Goal: Information Seeking & Learning: Find specific fact

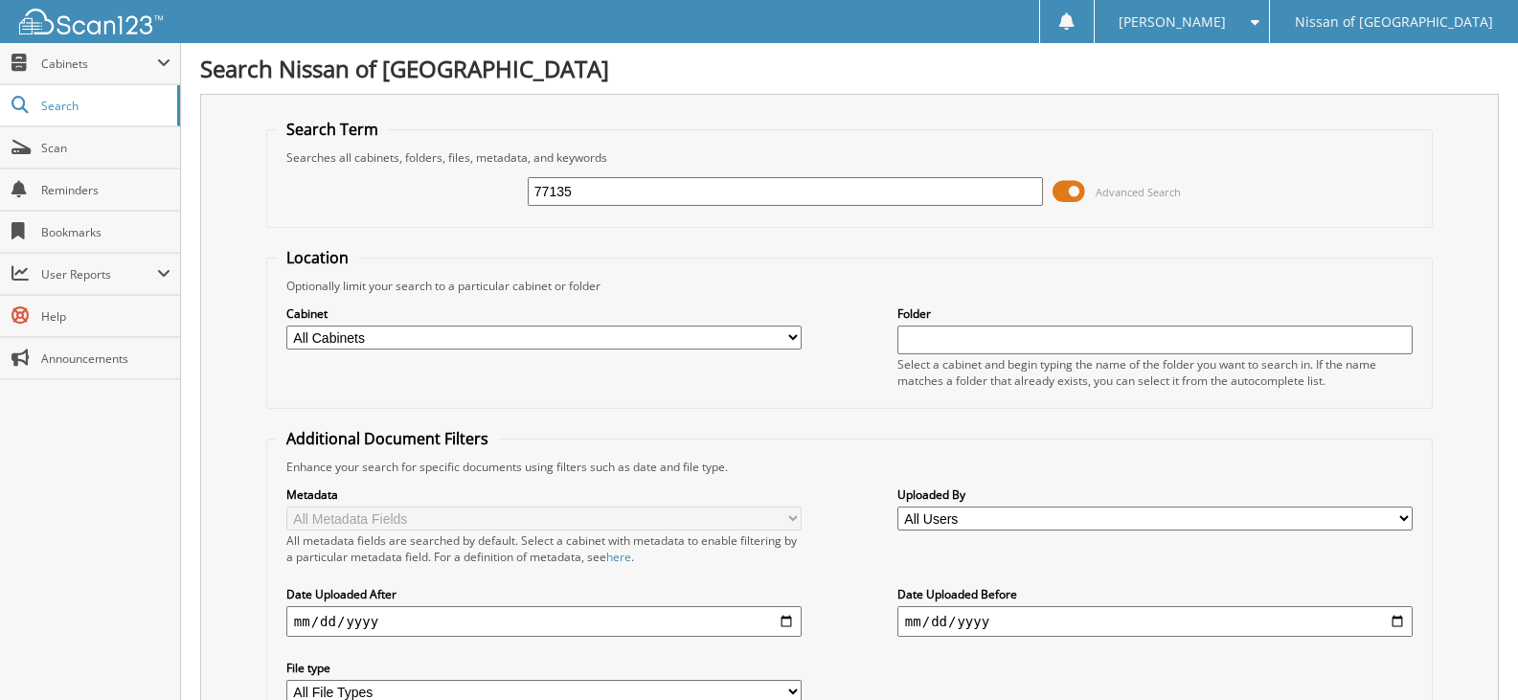
type input "77135"
click at [1061, 187] on span at bounding box center [1069, 191] width 33 height 29
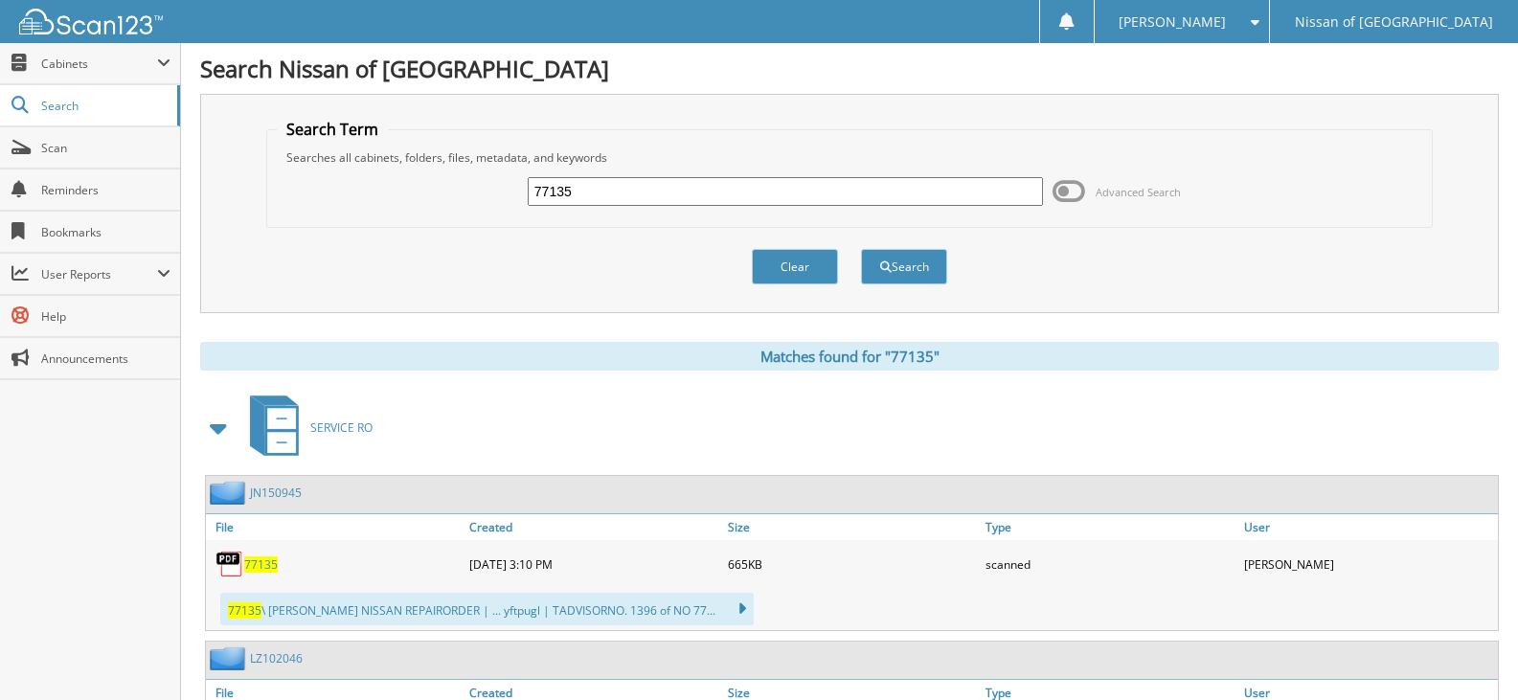
click at [587, 200] on input "77135" at bounding box center [785, 191] width 515 height 29
type input "77226"
click at [861, 249] on button "Search" at bounding box center [904, 266] width 86 height 35
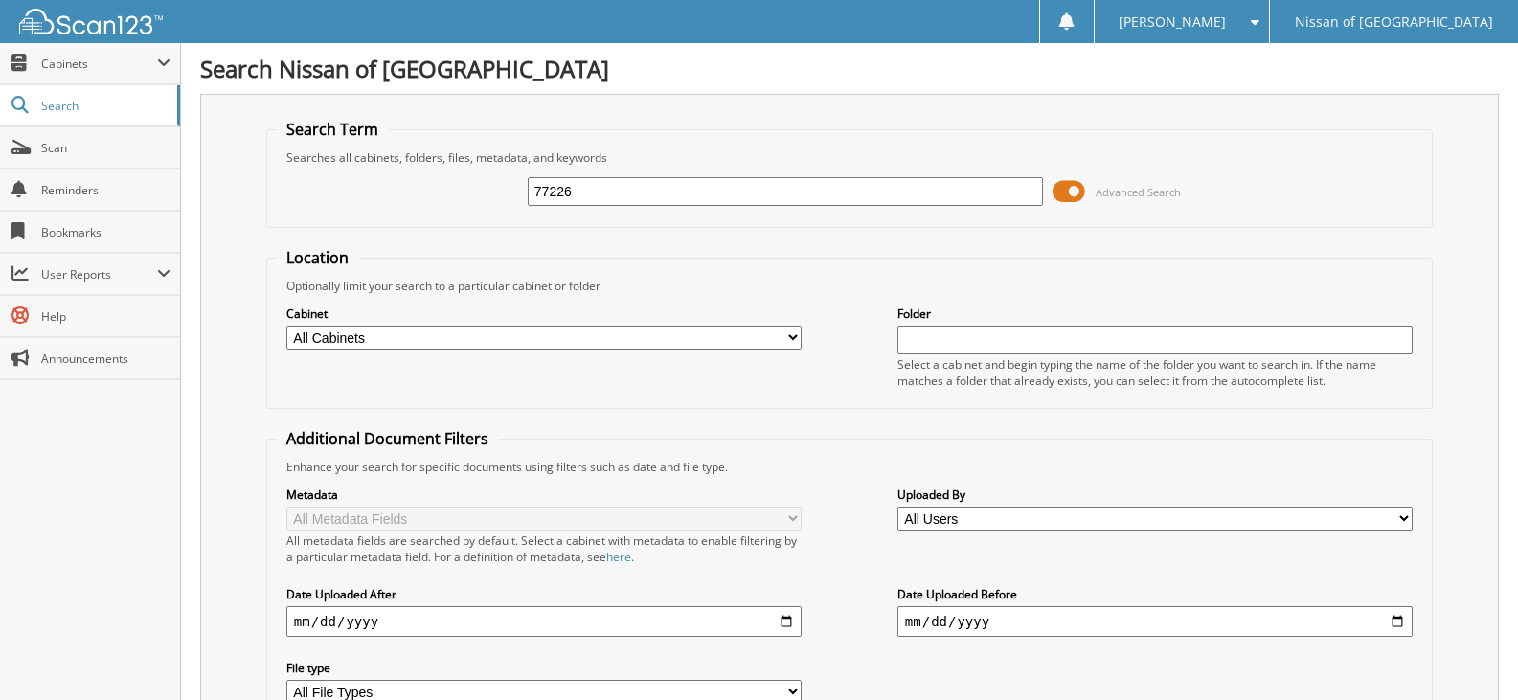
click at [1079, 188] on span at bounding box center [1069, 191] width 33 height 29
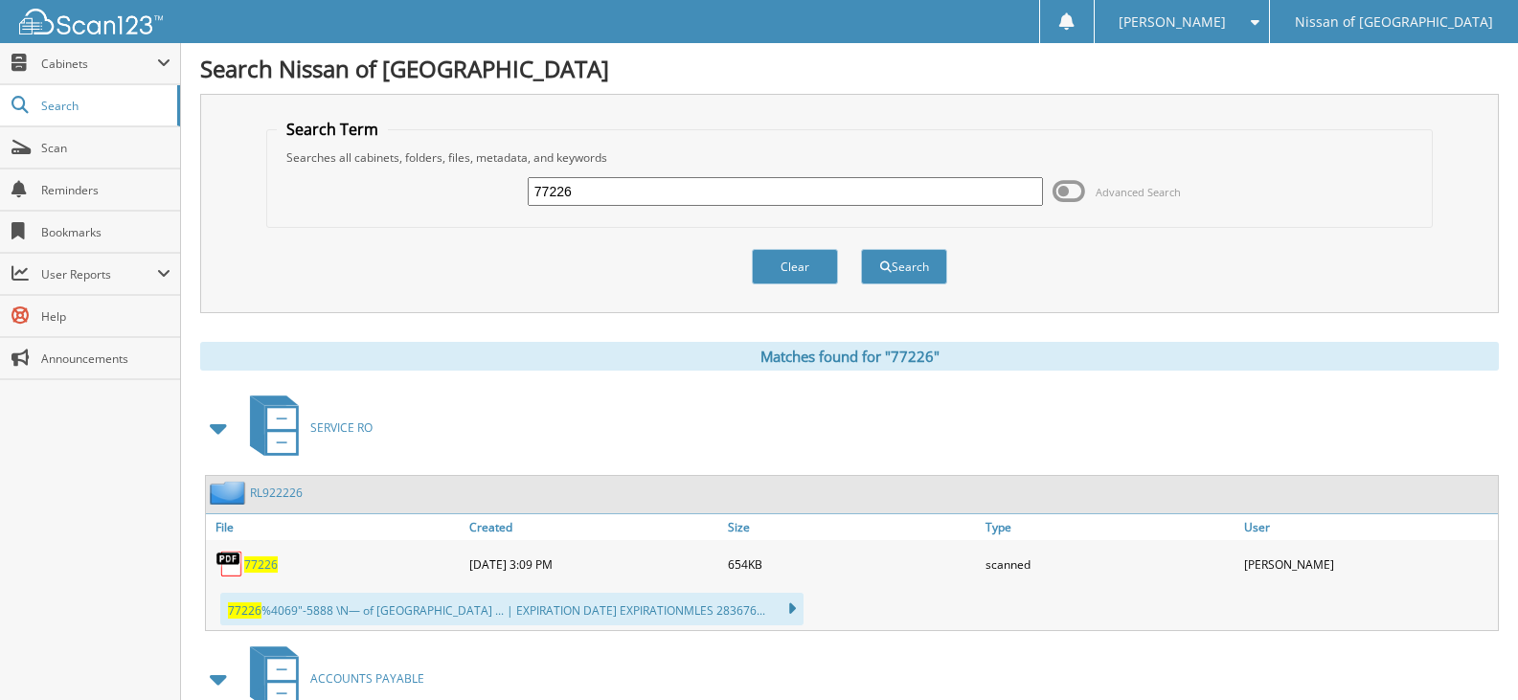
click at [588, 190] on input "77226" at bounding box center [785, 191] width 515 height 29
type input "77205"
click at [861, 249] on button "Search" at bounding box center [904, 266] width 86 height 35
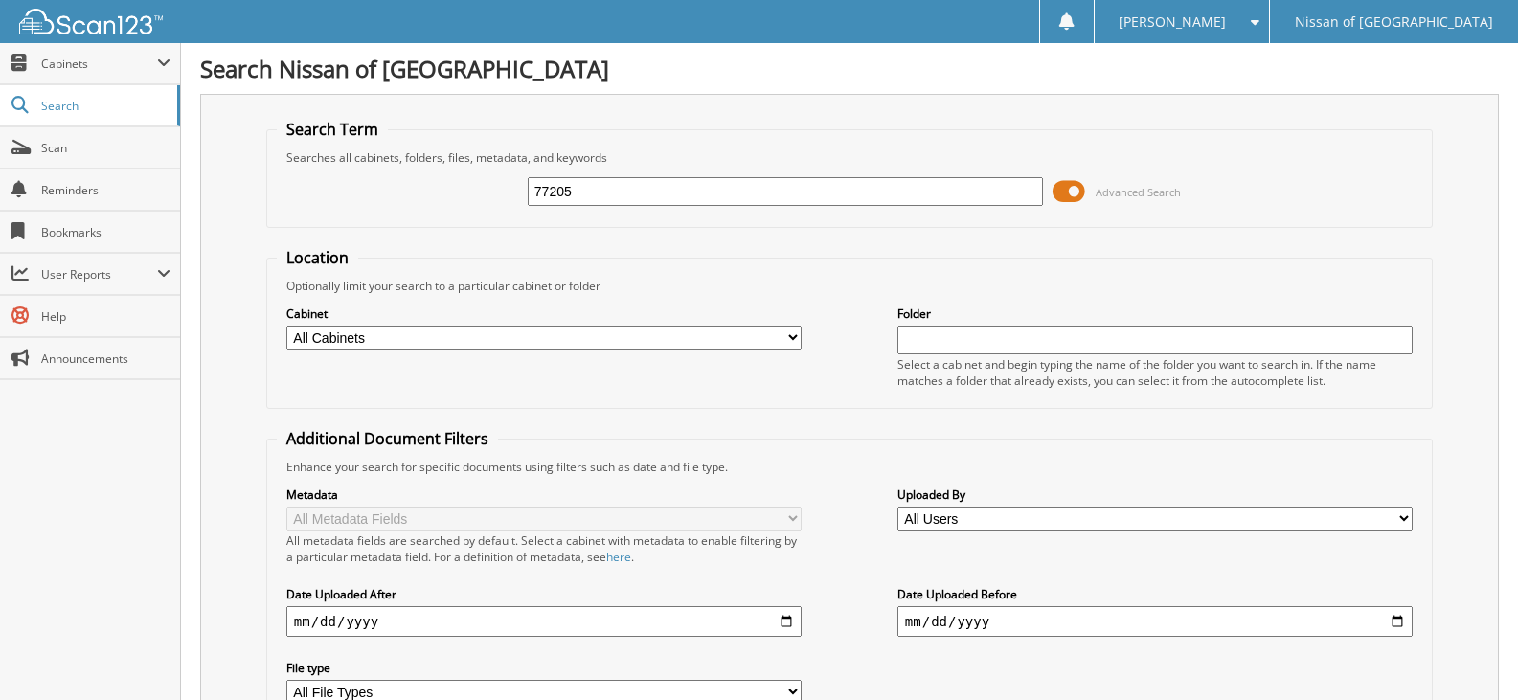
click at [1073, 194] on span at bounding box center [1069, 191] width 33 height 29
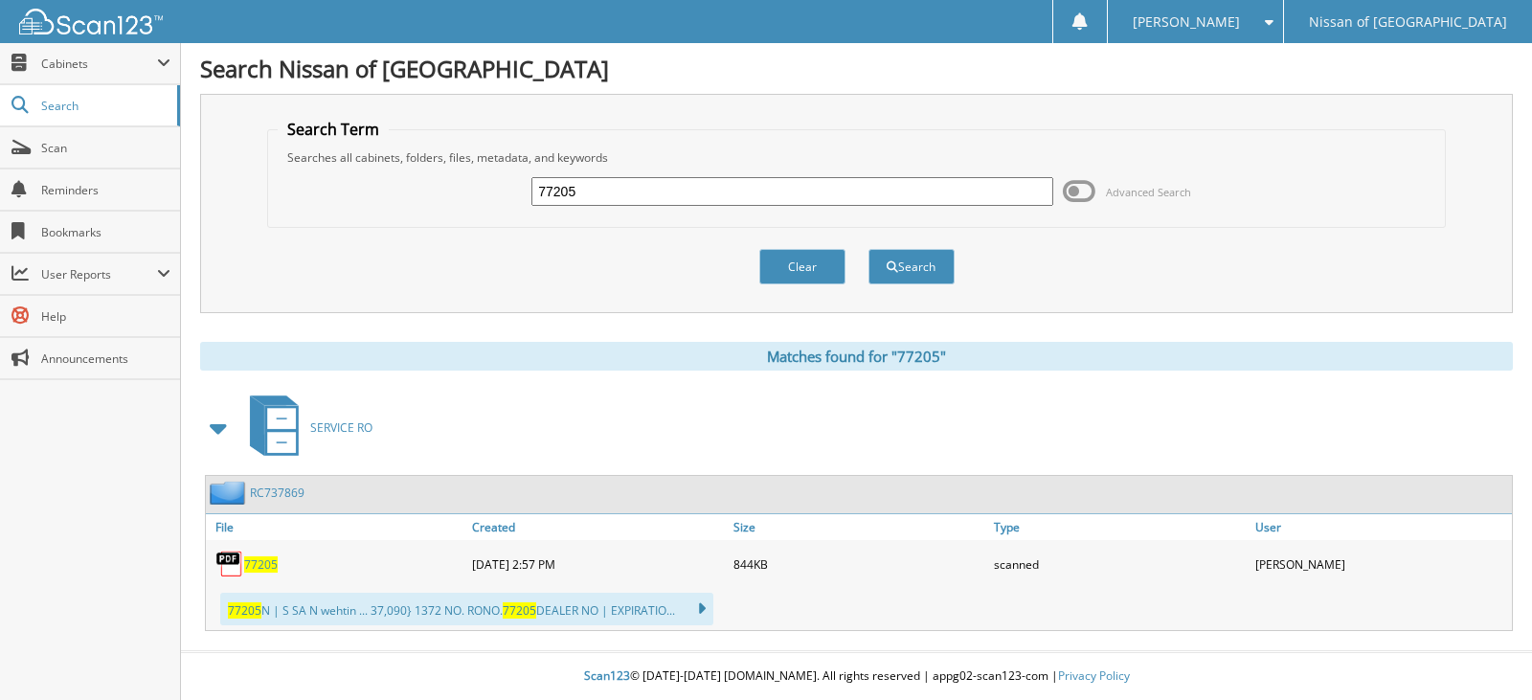
click at [574, 192] on input "77205" at bounding box center [792, 191] width 521 height 29
type input "77113"
click at [869, 249] on button "Search" at bounding box center [912, 266] width 86 height 35
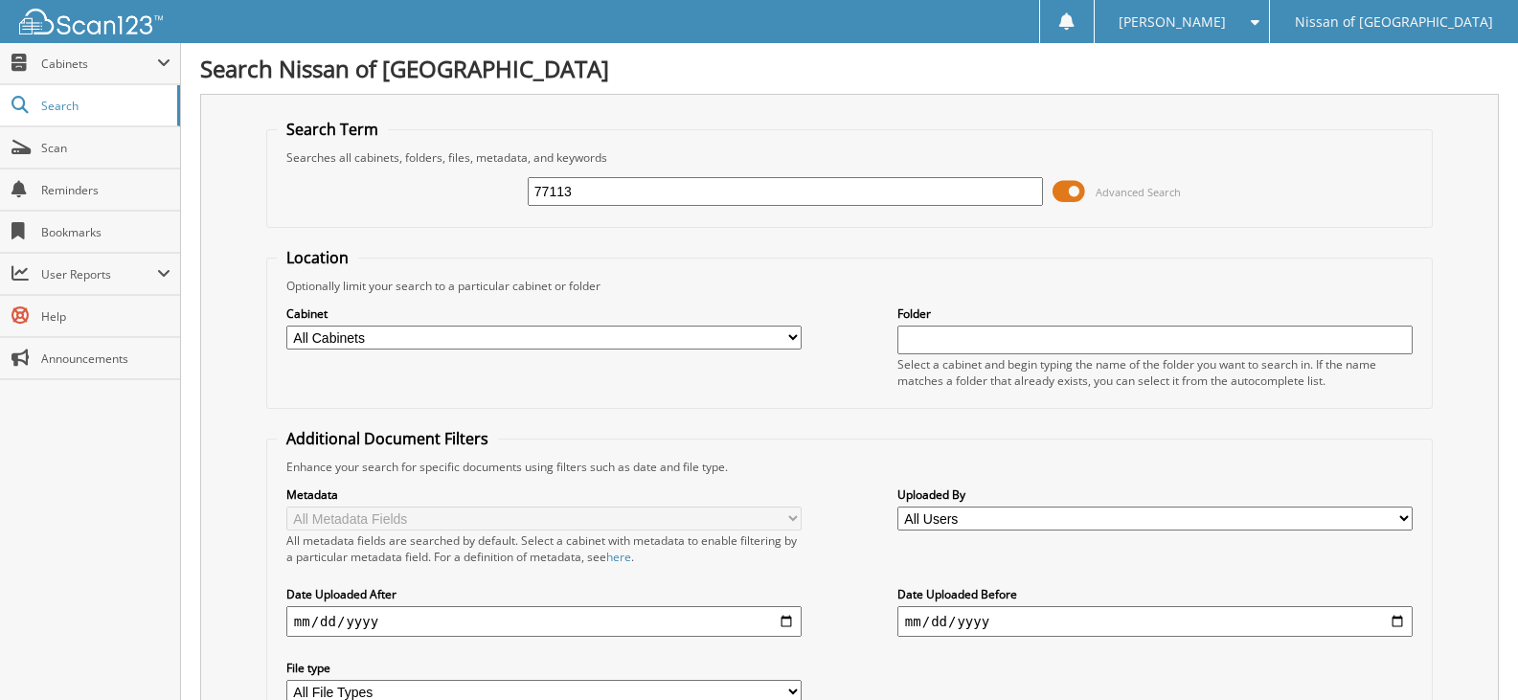
click at [1059, 190] on span at bounding box center [1069, 191] width 33 height 29
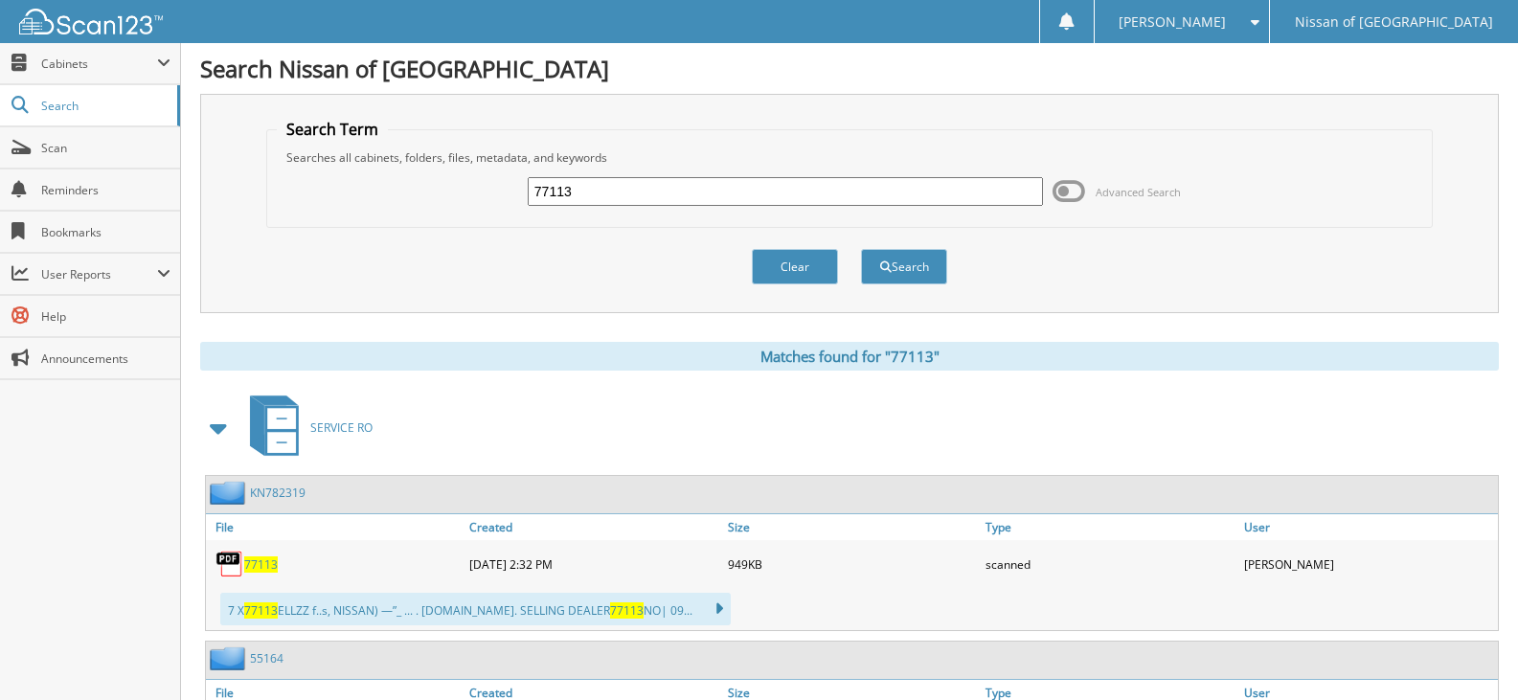
click at [577, 189] on input "77113" at bounding box center [785, 191] width 515 height 29
type input "77103"
click at [861, 249] on button "Search" at bounding box center [904, 266] width 86 height 35
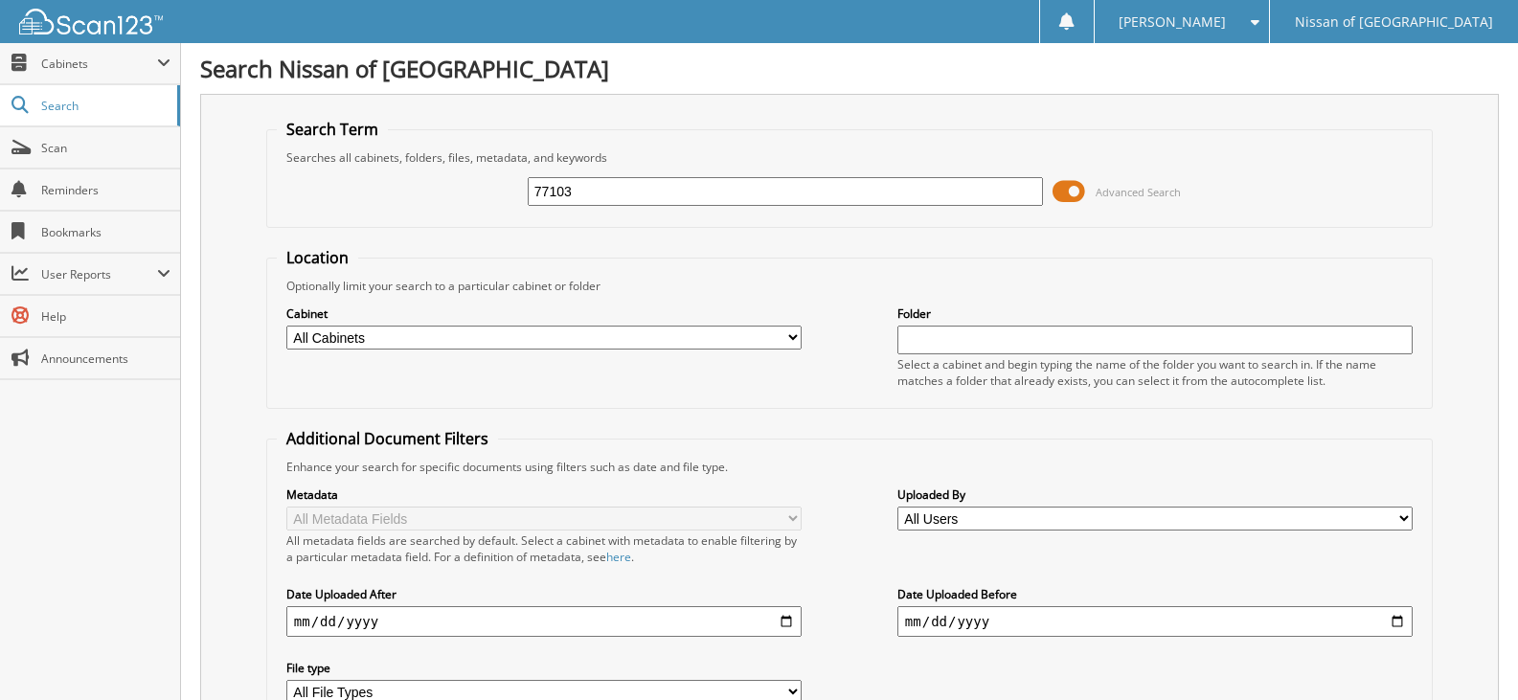
click at [1068, 183] on span at bounding box center [1069, 191] width 33 height 29
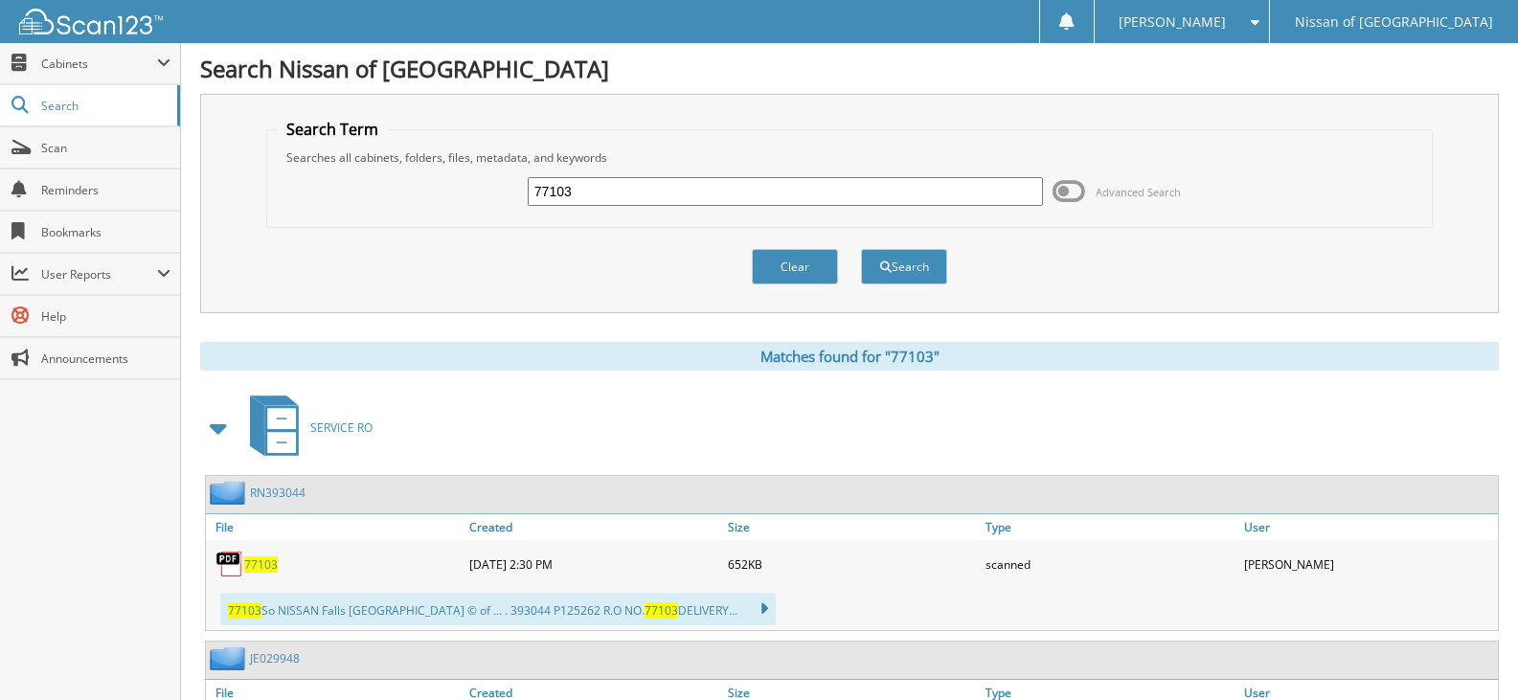
click at [600, 192] on input "77103" at bounding box center [785, 191] width 515 height 29
type input "77065"
click at [861, 249] on button "Search" at bounding box center [904, 266] width 86 height 35
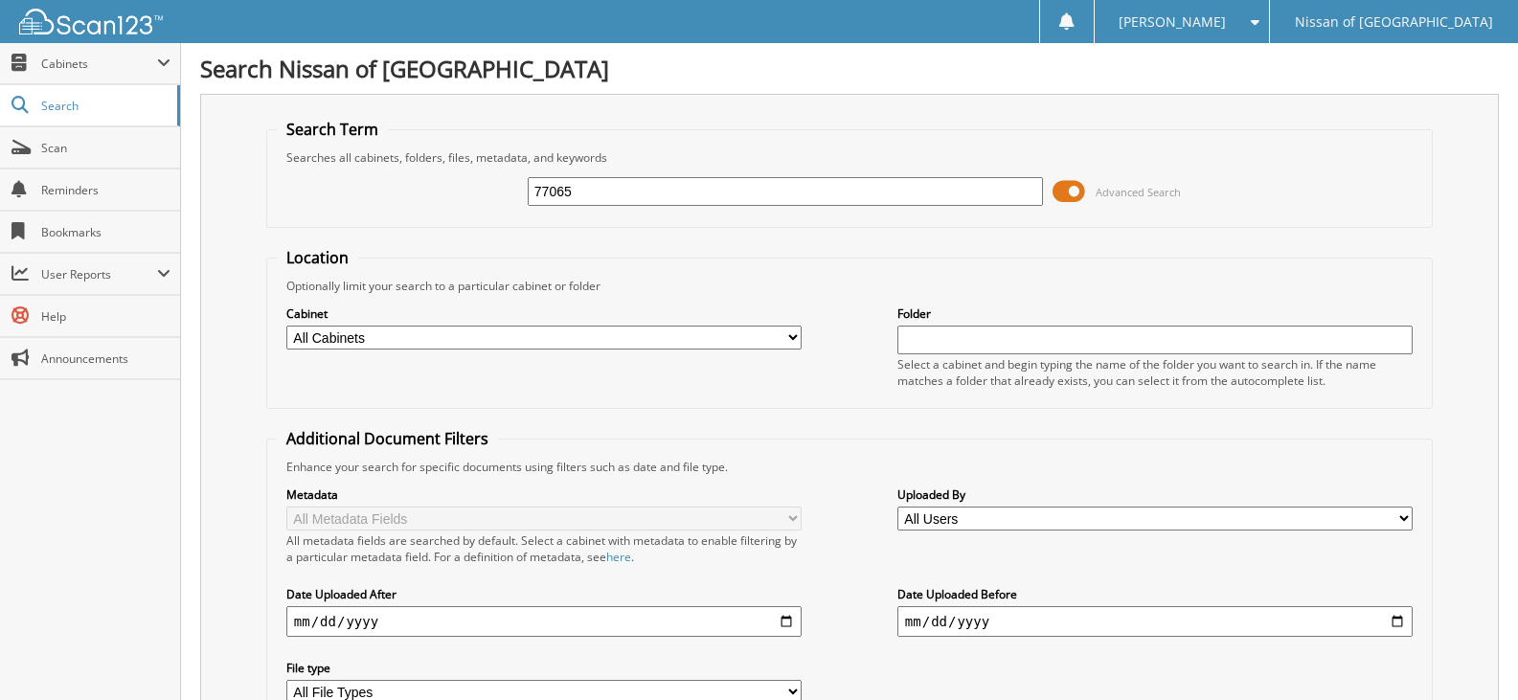
click at [1059, 190] on span at bounding box center [1069, 191] width 33 height 29
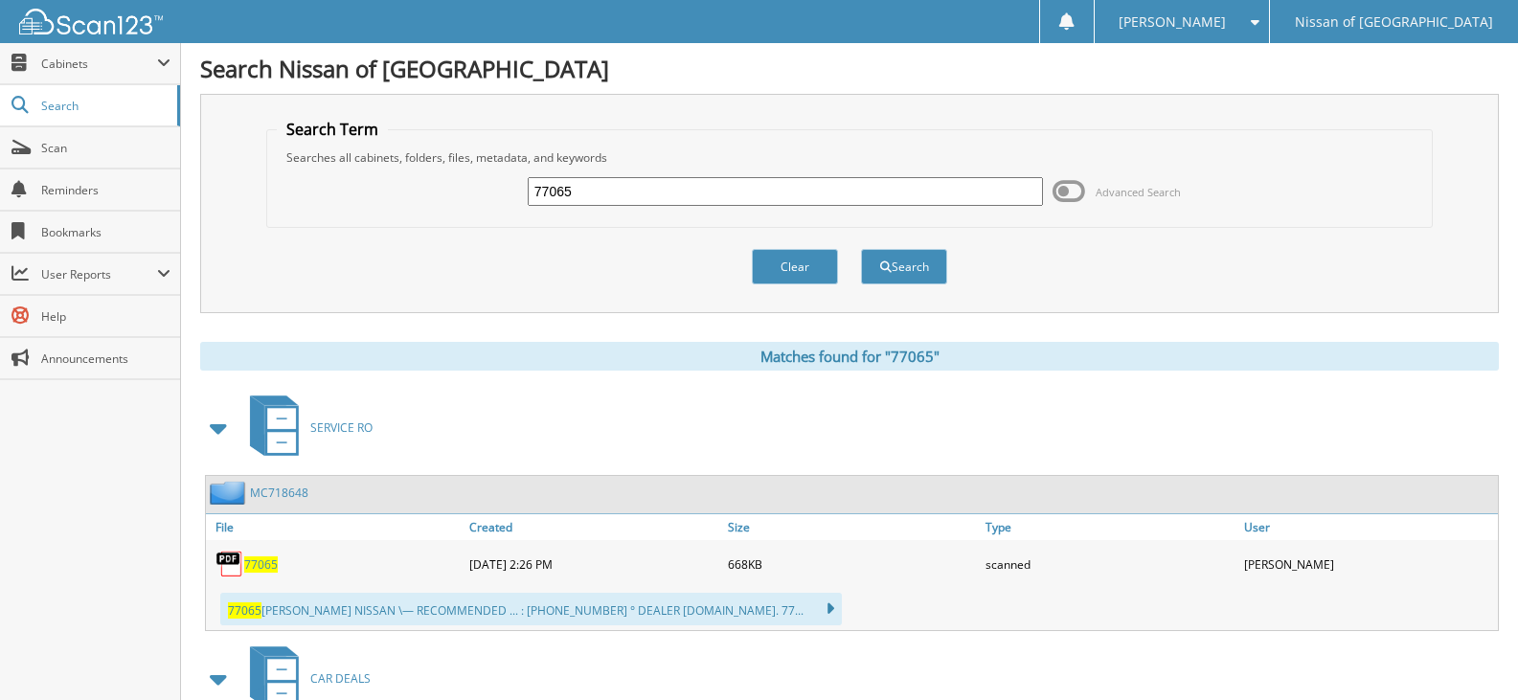
click at [608, 199] on input "77065" at bounding box center [785, 191] width 515 height 29
type input "76936"
click at [861, 249] on button "Search" at bounding box center [904, 266] width 86 height 35
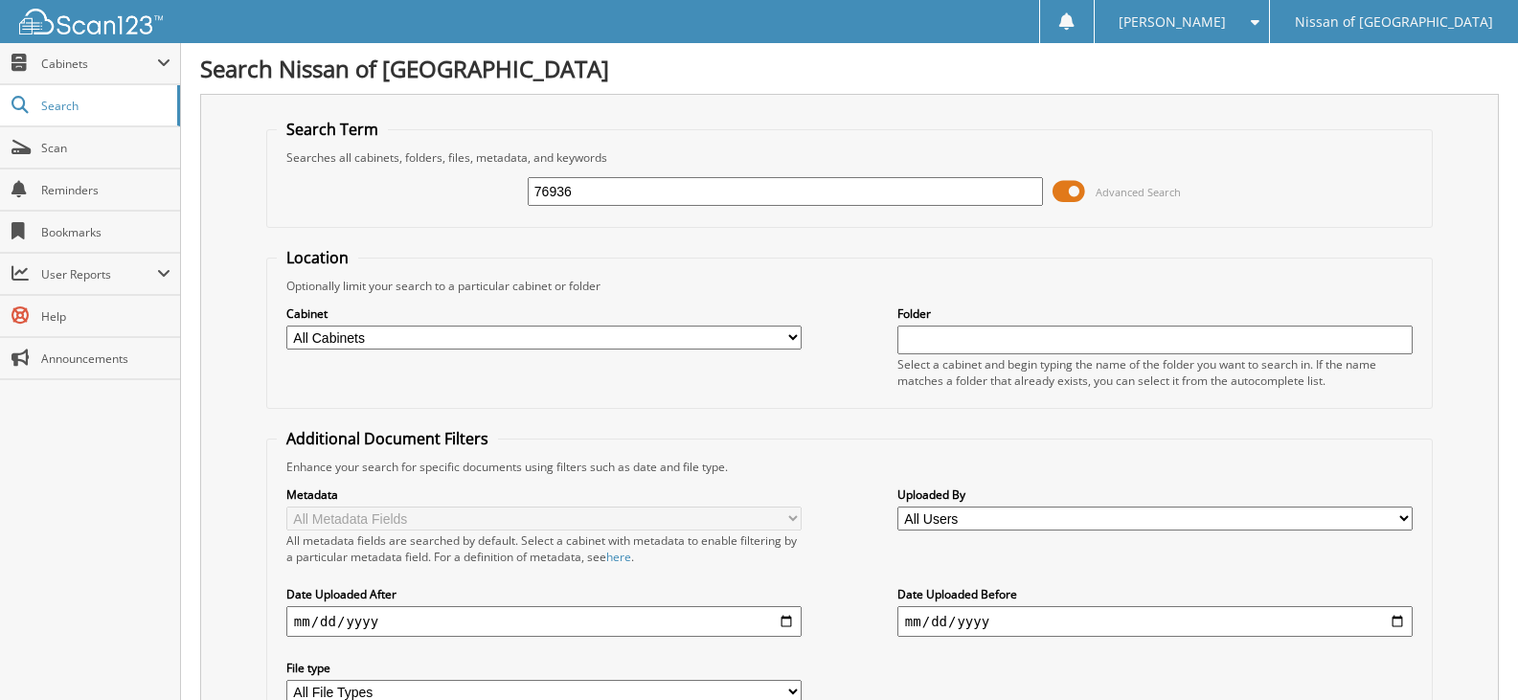
click at [1071, 192] on span at bounding box center [1069, 191] width 33 height 29
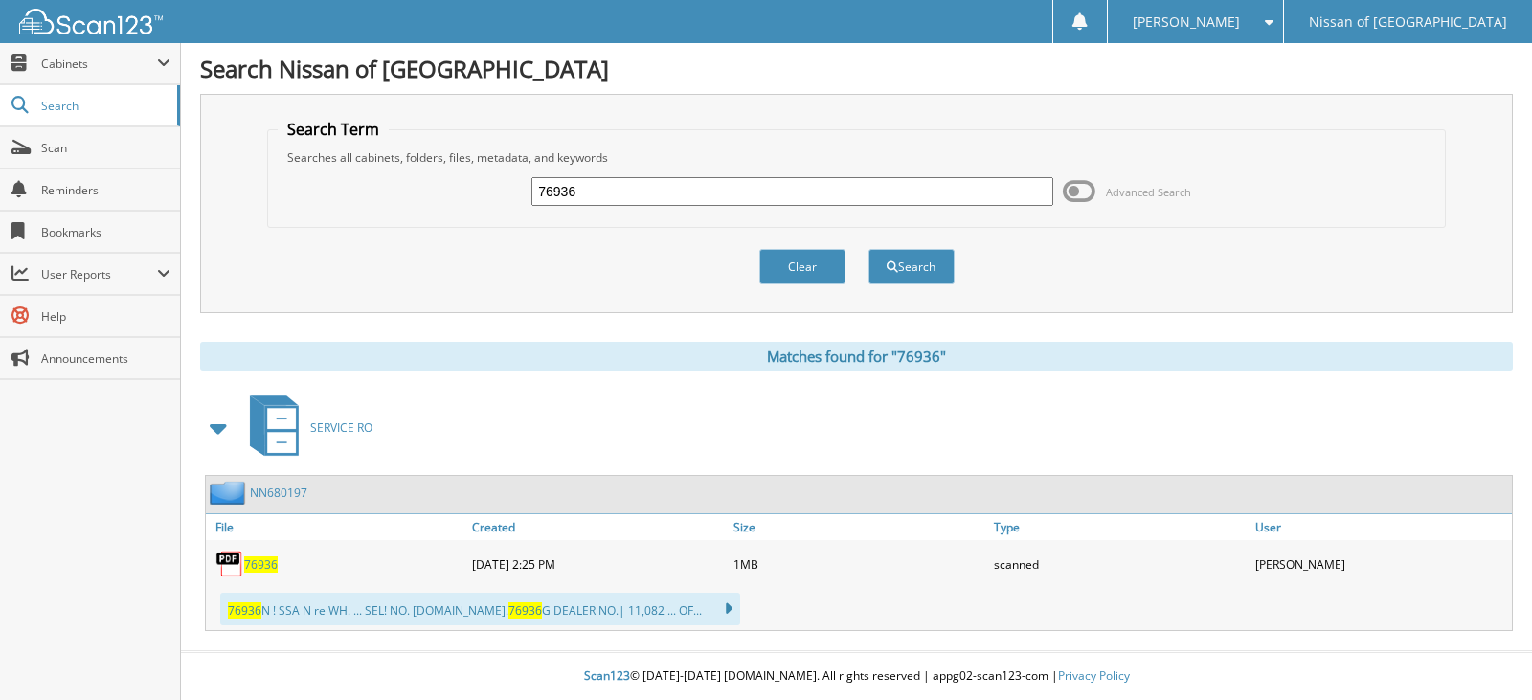
click at [637, 199] on input "76936" at bounding box center [792, 191] width 521 height 29
type input "77104"
click at [869, 249] on button "Search" at bounding box center [912, 266] width 86 height 35
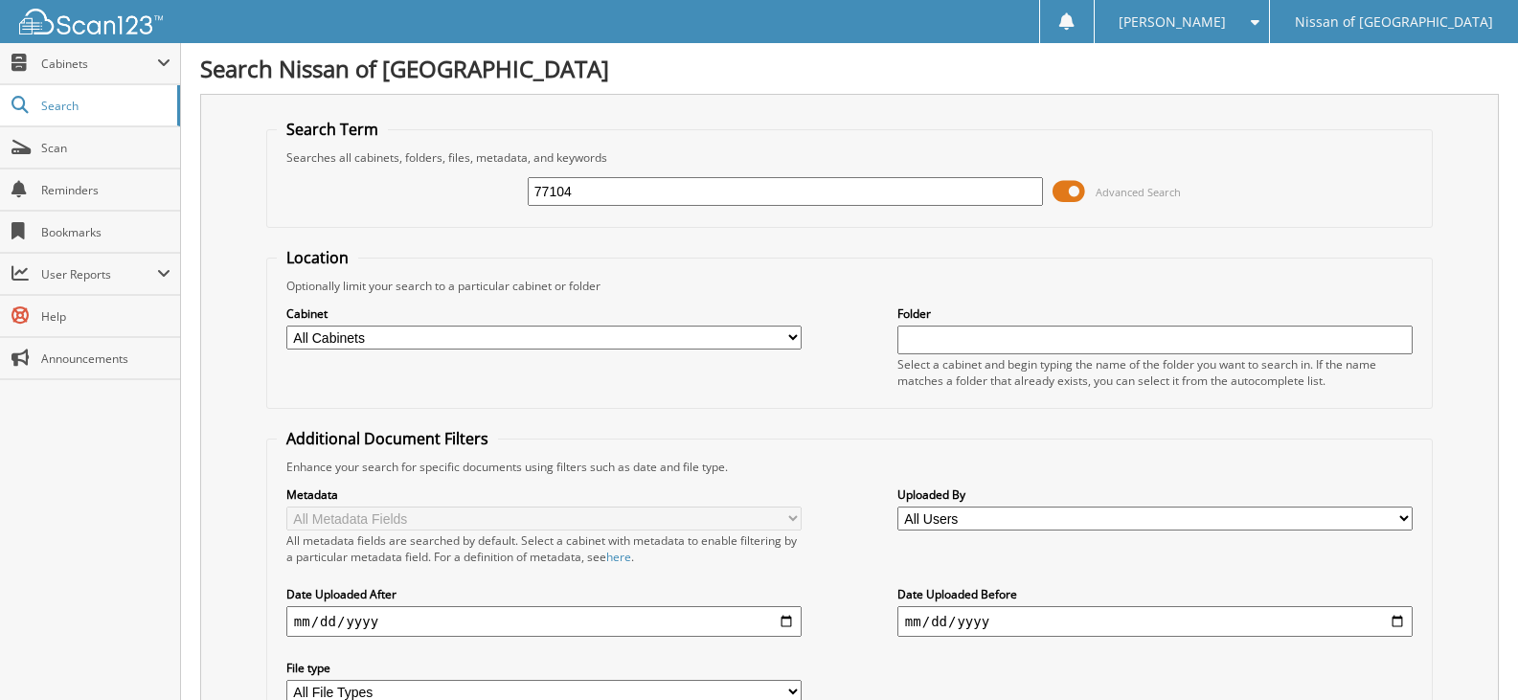
click at [1078, 190] on span at bounding box center [1069, 191] width 33 height 29
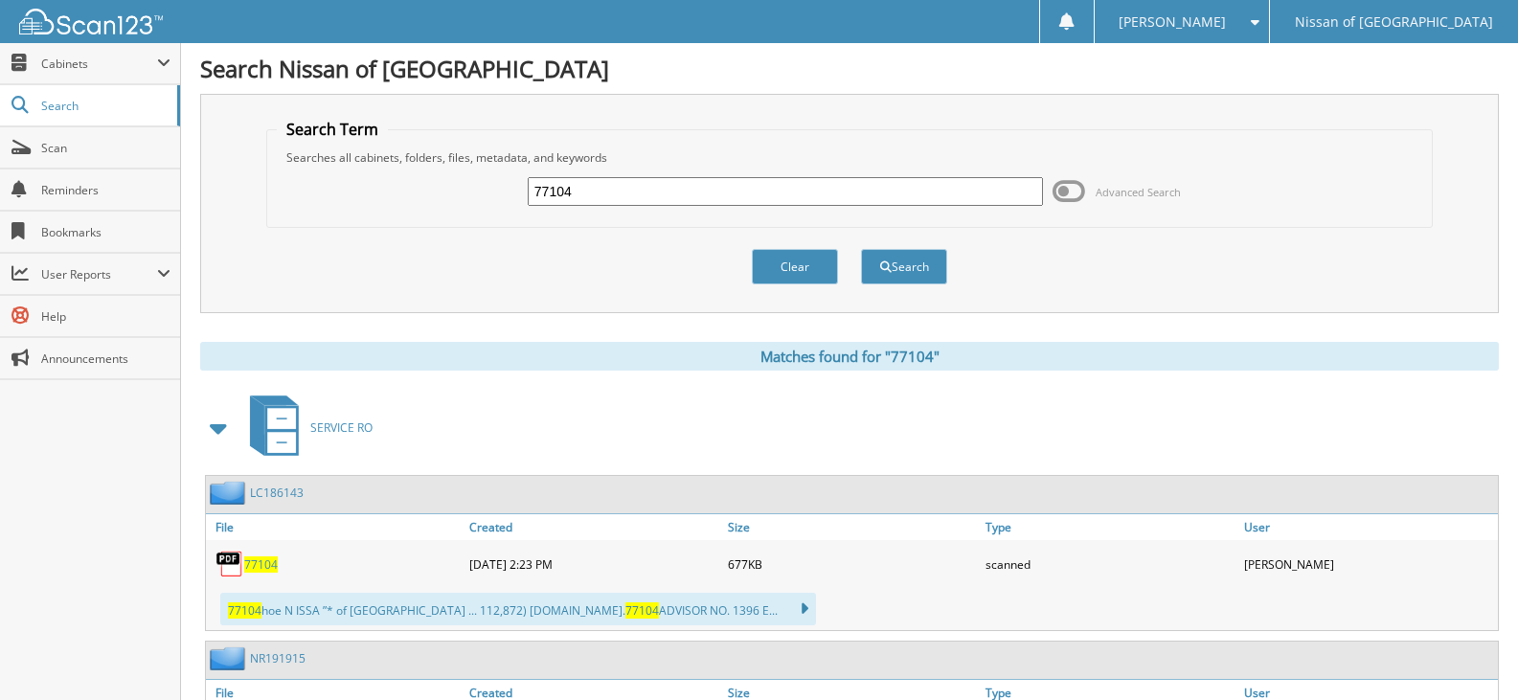
click at [587, 187] on input "77104" at bounding box center [785, 191] width 515 height 29
type input "76991"
click at [861, 249] on button "Search" at bounding box center [904, 266] width 86 height 35
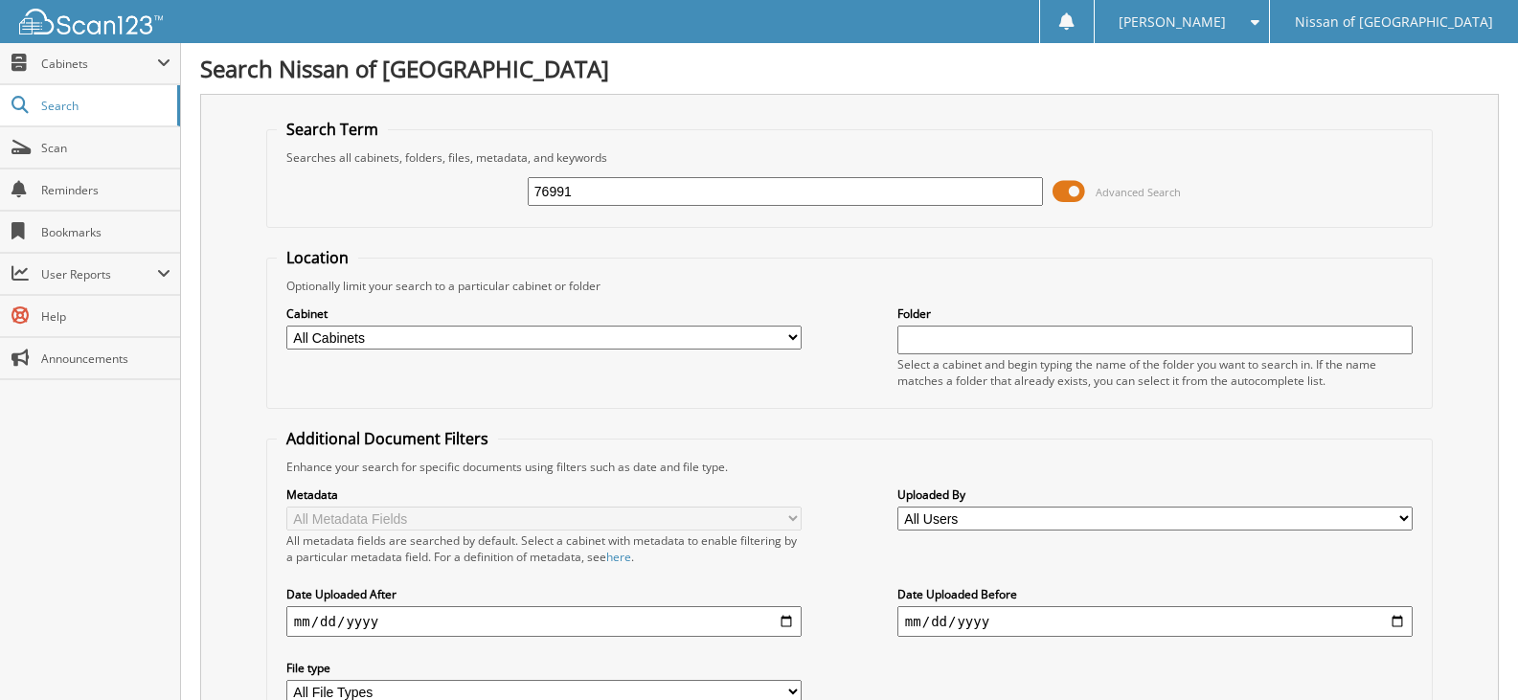
click at [1072, 192] on span at bounding box center [1069, 191] width 33 height 29
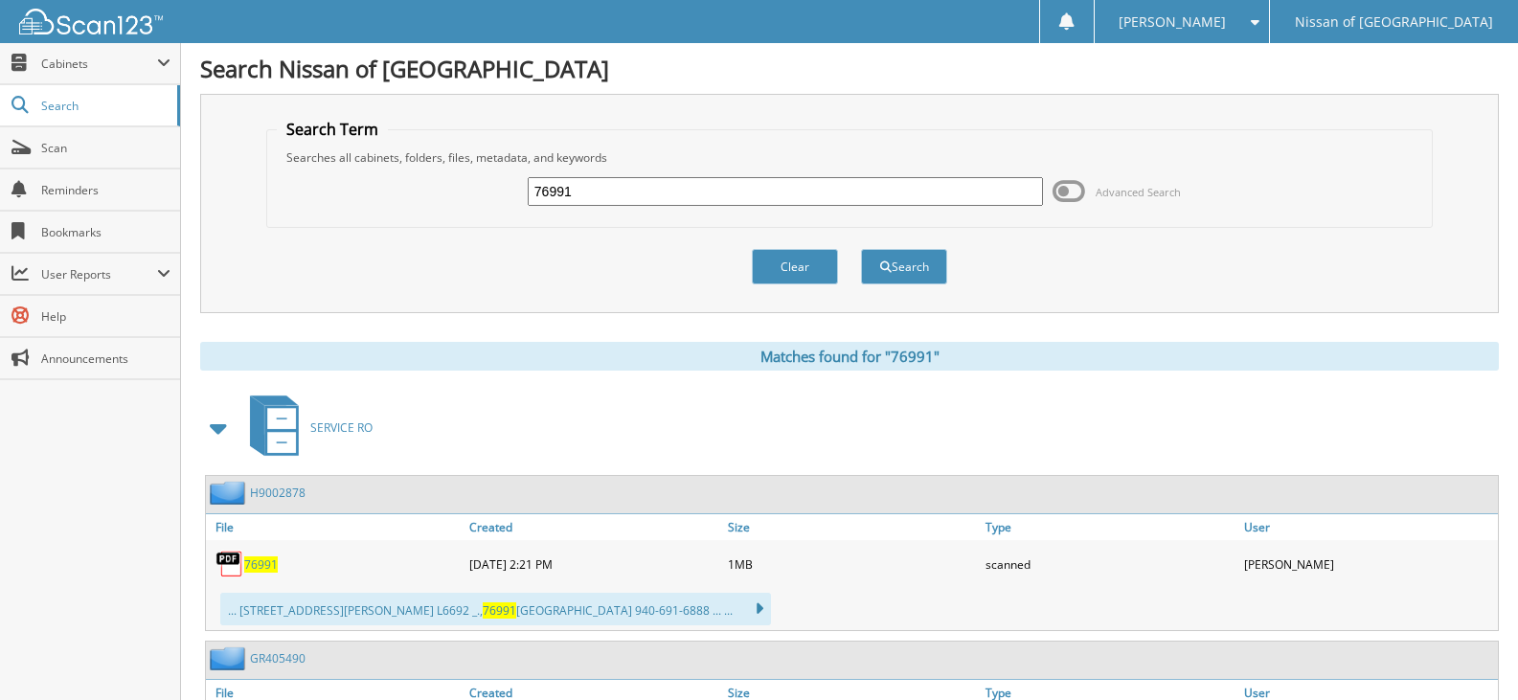
click at [603, 191] on input "76991" at bounding box center [785, 191] width 515 height 29
type input "77080"
click at [861, 249] on button "Search" at bounding box center [904, 266] width 86 height 35
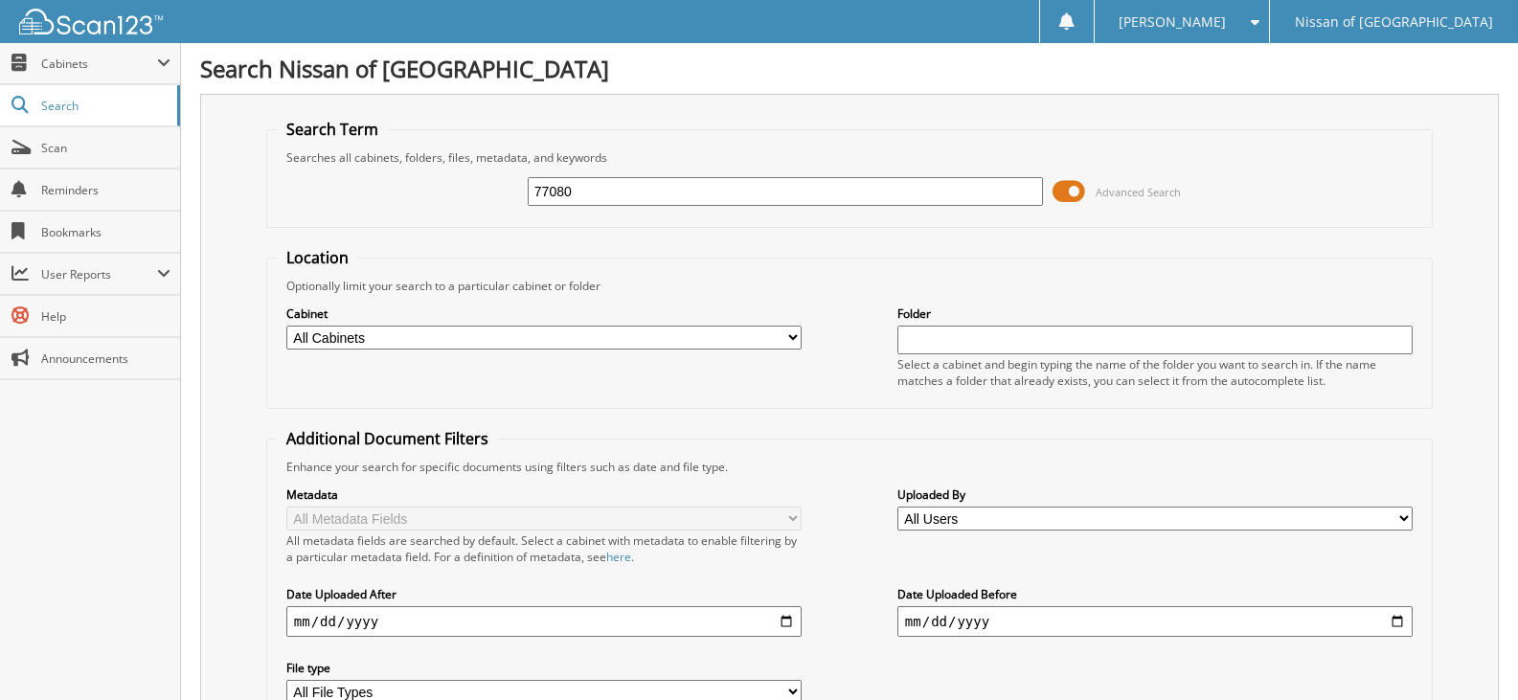
click at [1077, 195] on span at bounding box center [1069, 191] width 33 height 29
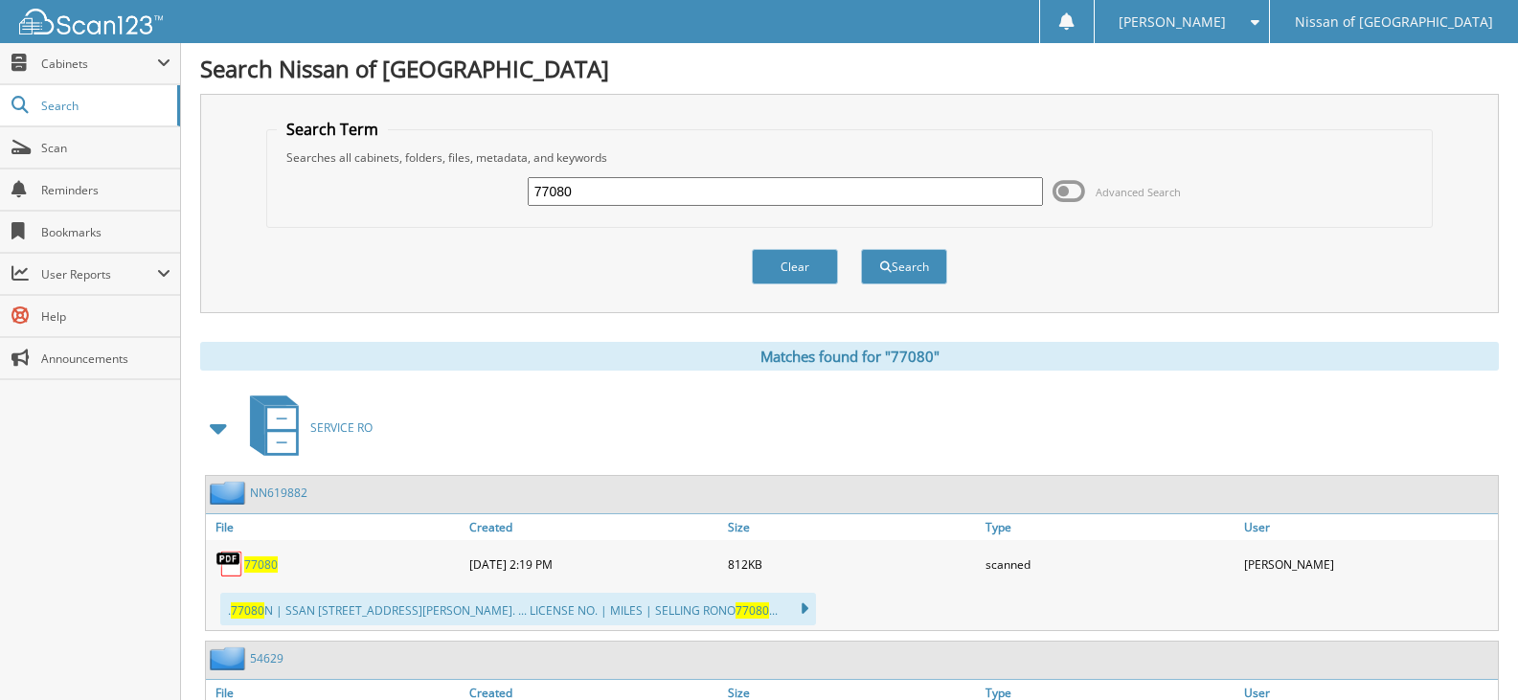
click at [630, 187] on input "77080" at bounding box center [785, 191] width 515 height 29
click at [626, 187] on input "77080" at bounding box center [785, 191] width 515 height 29
click at [604, 192] on input "77080" at bounding box center [785, 191] width 515 height 29
type input "77106"
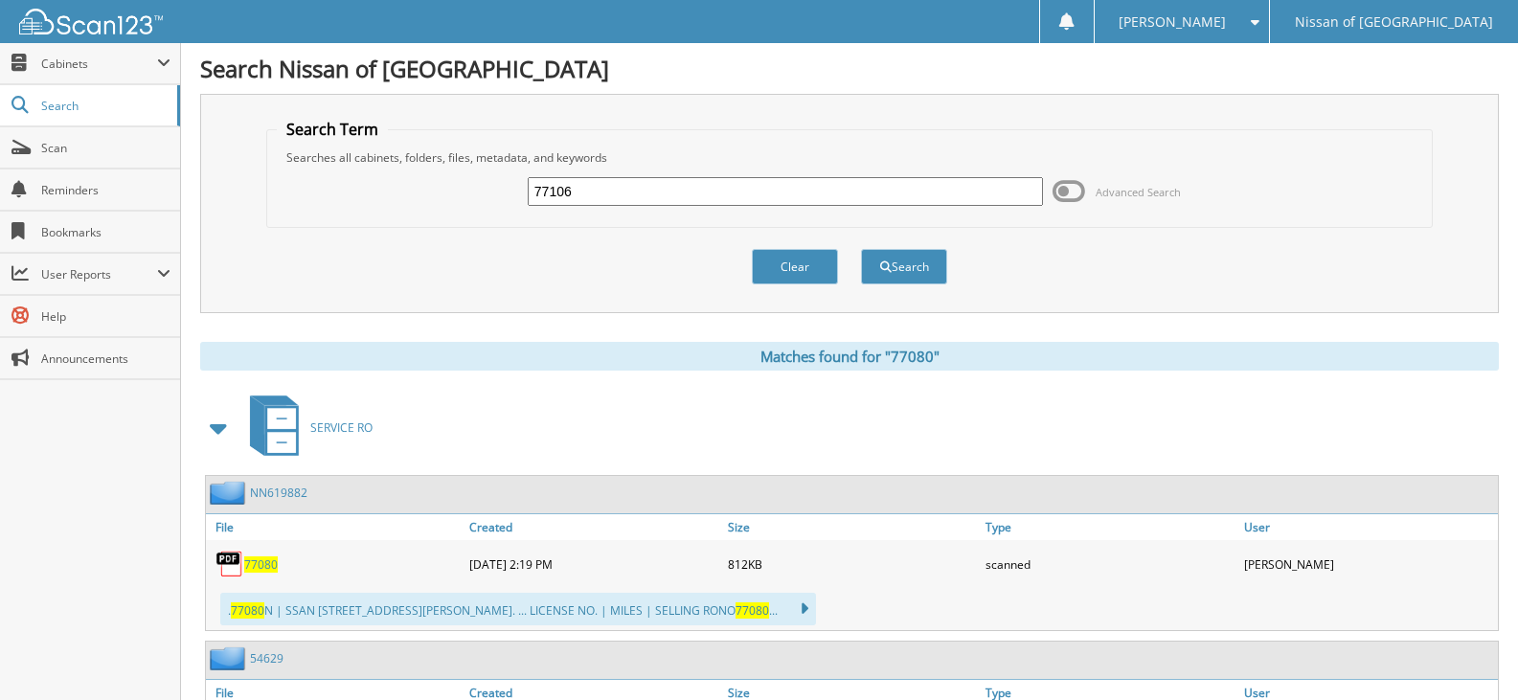
click at [861, 249] on button "Search" at bounding box center [904, 266] width 86 height 35
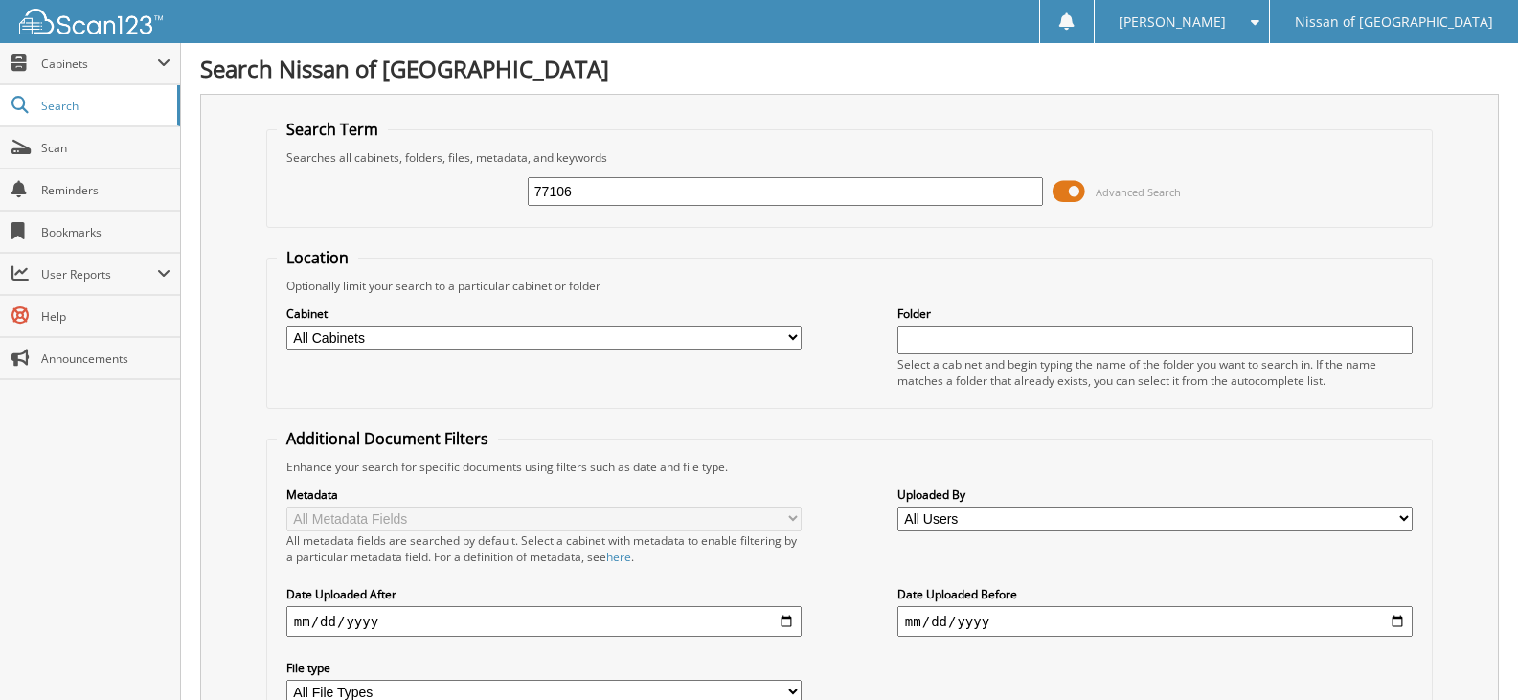
click at [1074, 188] on span at bounding box center [1069, 191] width 33 height 29
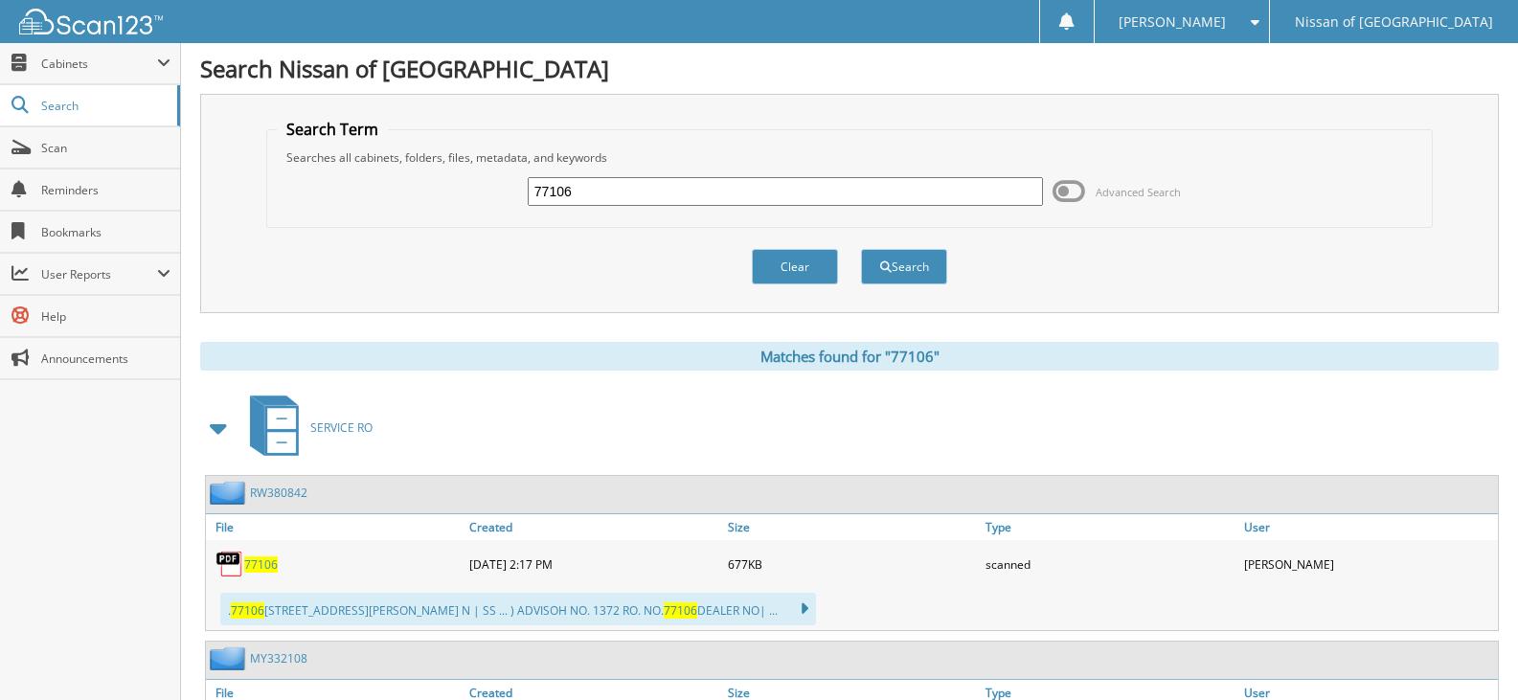
click at [586, 172] on div "77106 Advanced Search" at bounding box center [849, 192] width 1145 height 52
click at [584, 190] on input "77106" at bounding box center [785, 191] width 515 height 29
type input "77095"
click at [861, 249] on button "Search" at bounding box center [904, 266] width 86 height 35
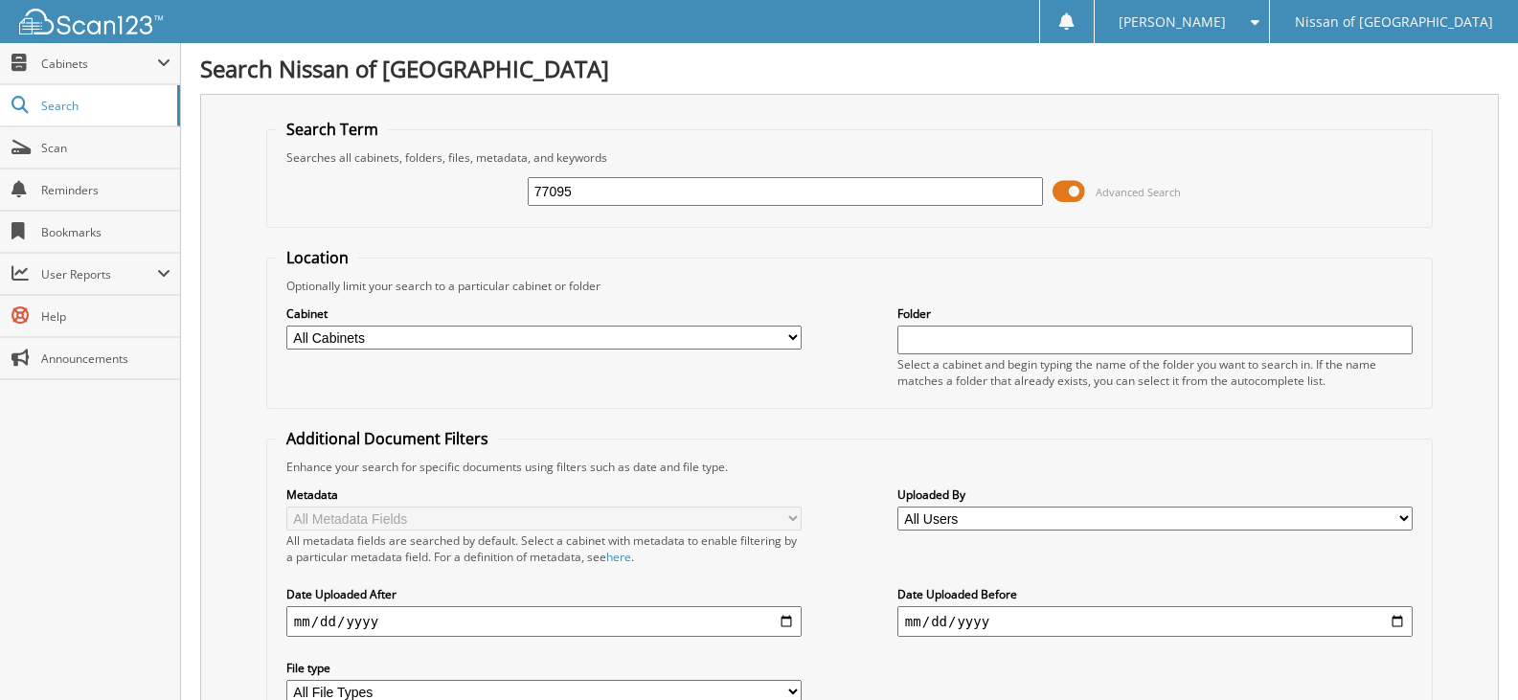
click at [1073, 192] on span at bounding box center [1069, 191] width 33 height 29
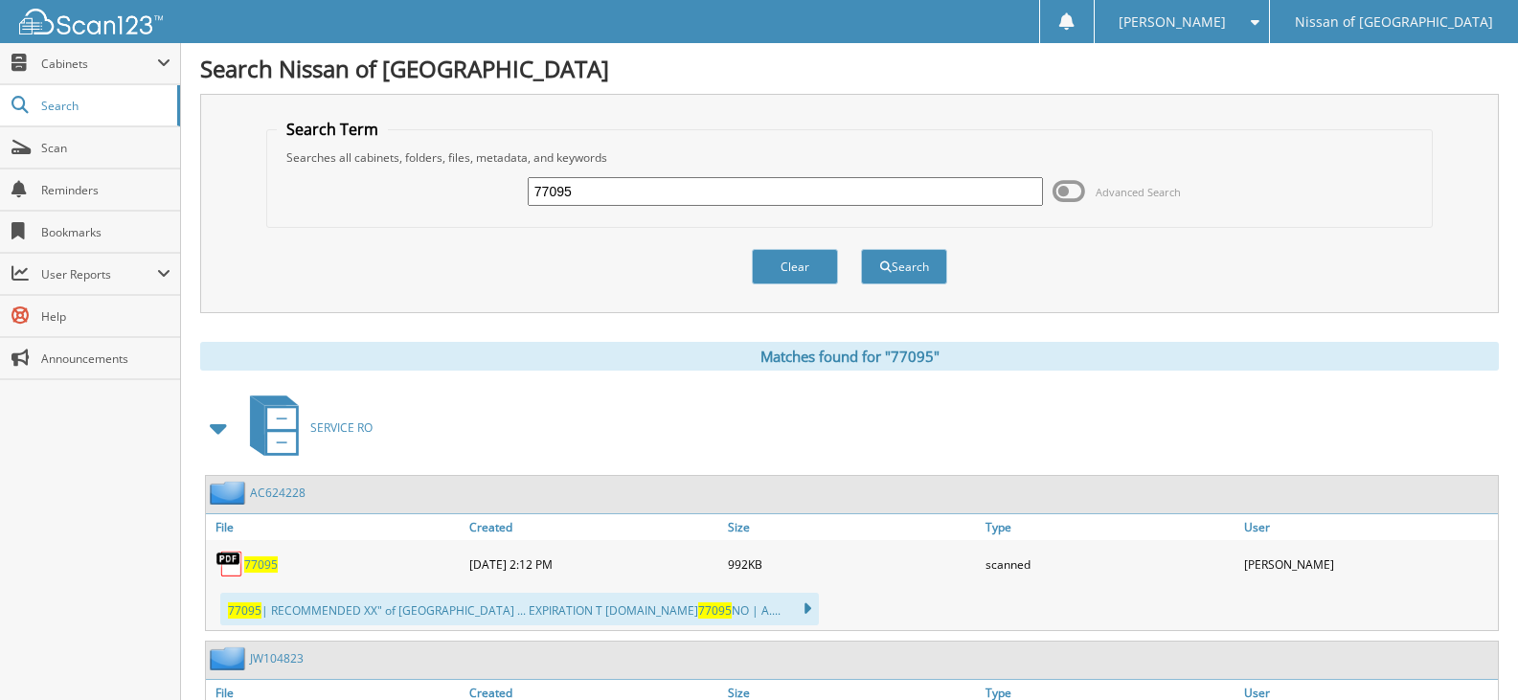
click at [631, 194] on input "77095" at bounding box center [785, 191] width 515 height 29
type input "77089"
click at [861, 249] on button "Search" at bounding box center [904, 266] width 86 height 35
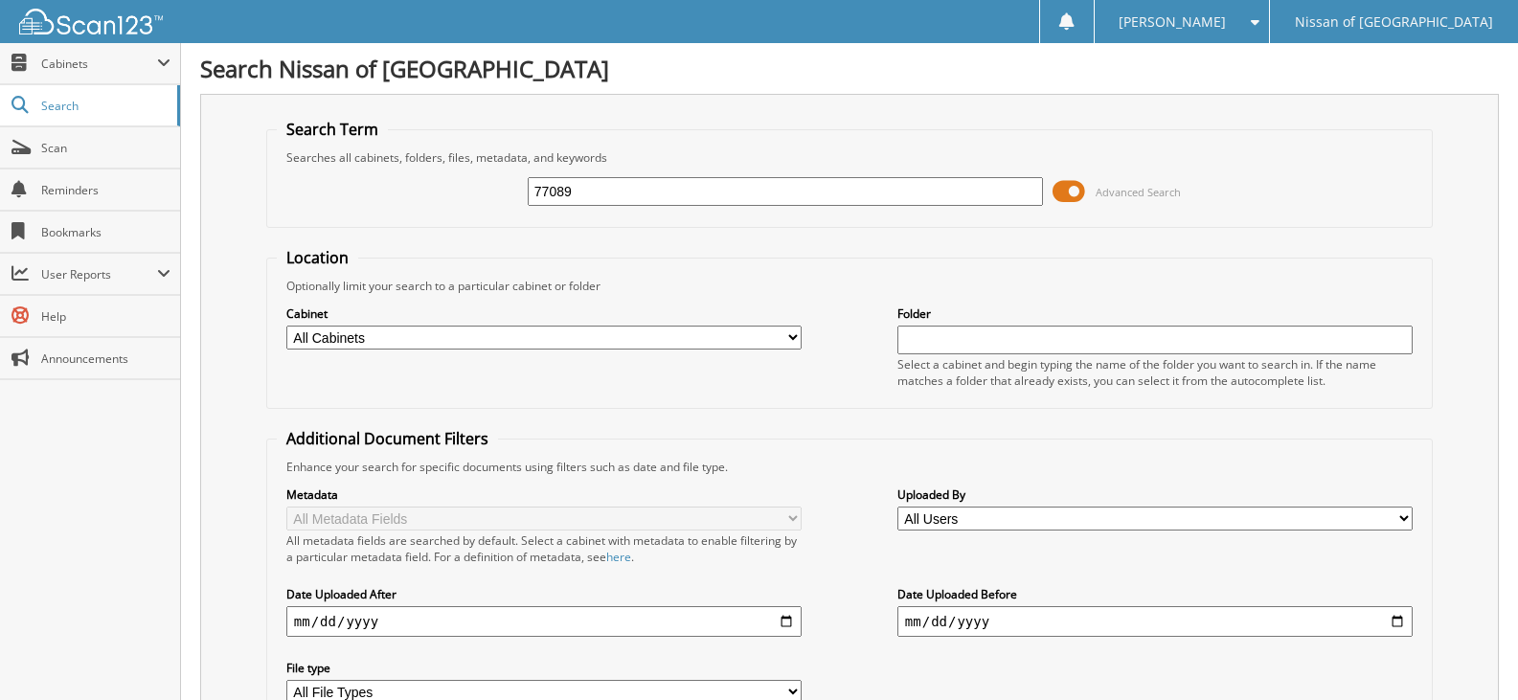
click at [1063, 184] on span at bounding box center [1069, 191] width 33 height 29
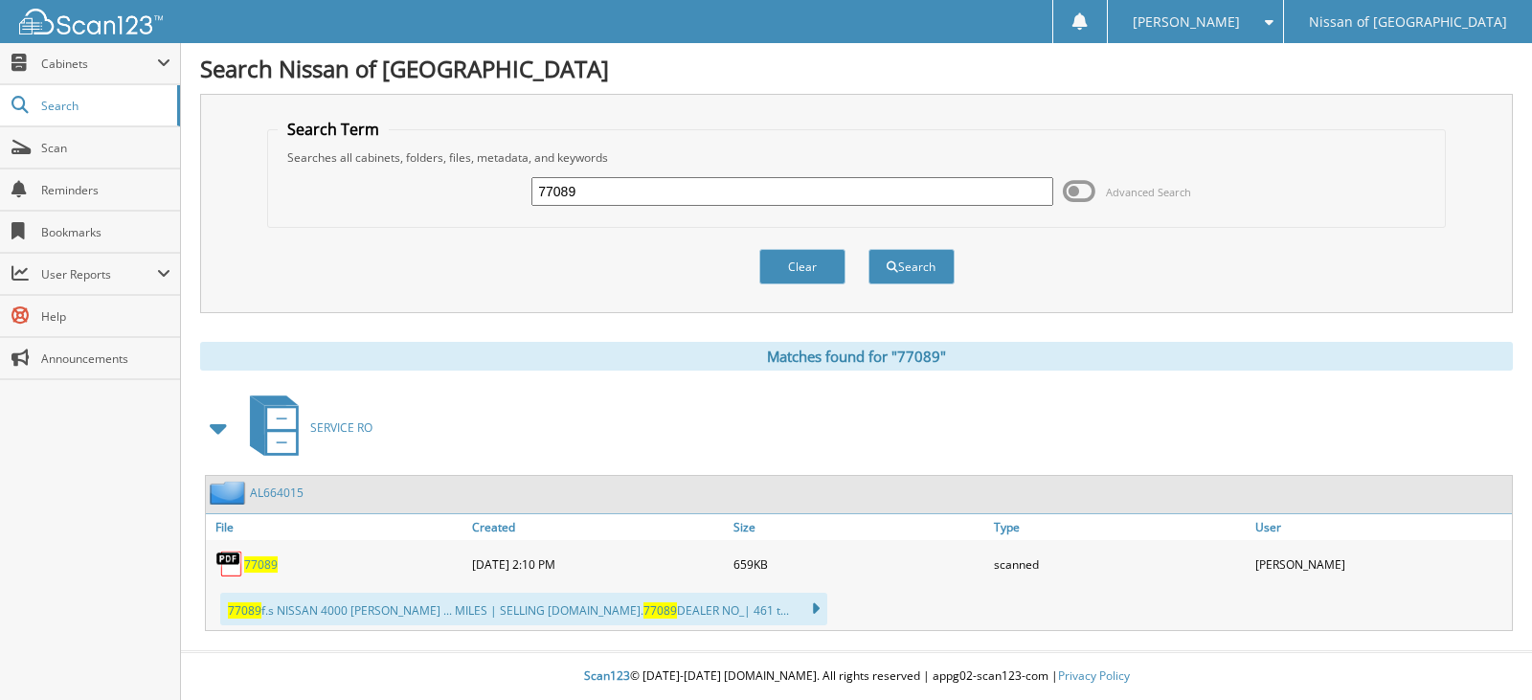
click at [610, 189] on input "77089" at bounding box center [792, 191] width 521 height 29
type input "77112"
click at [869, 249] on button "Search" at bounding box center [912, 266] width 86 height 35
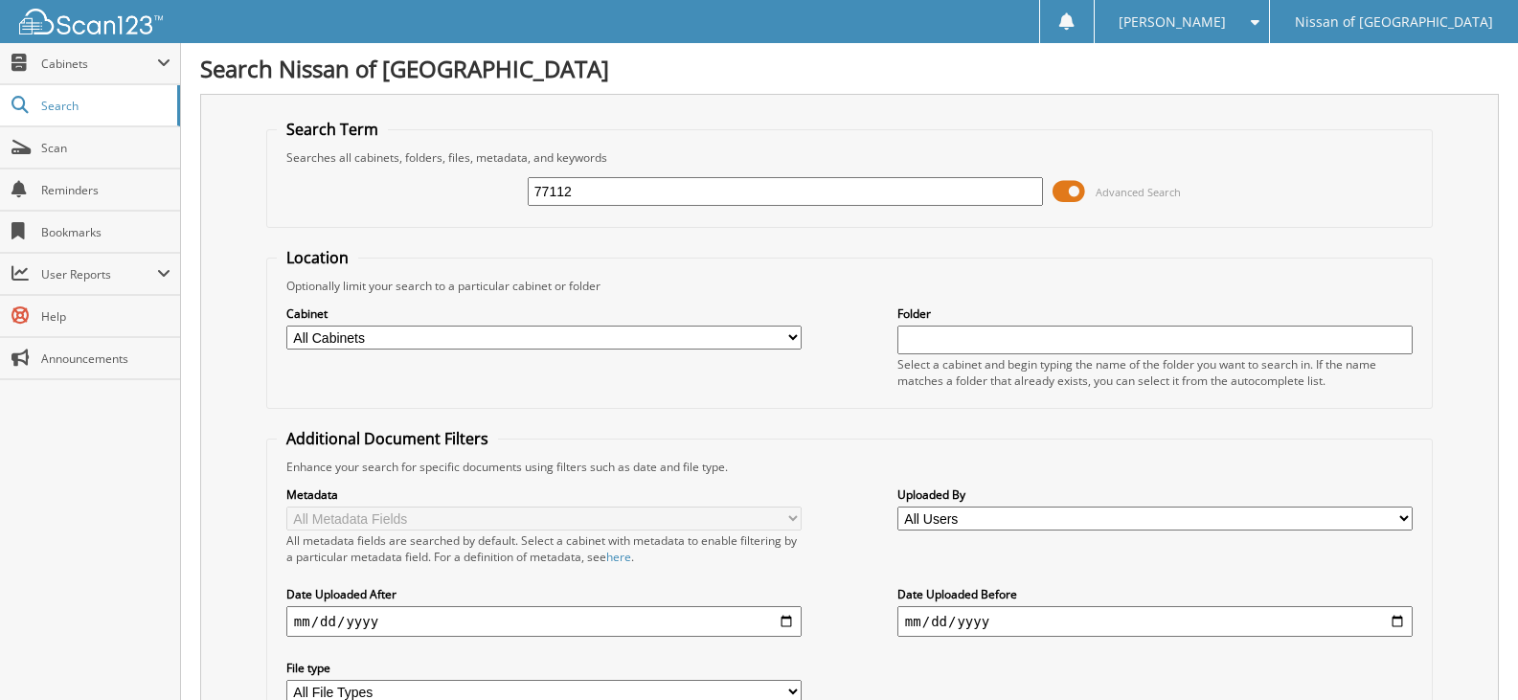
click at [1079, 192] on span at bounding box center [1069, 191] width 33 height 29
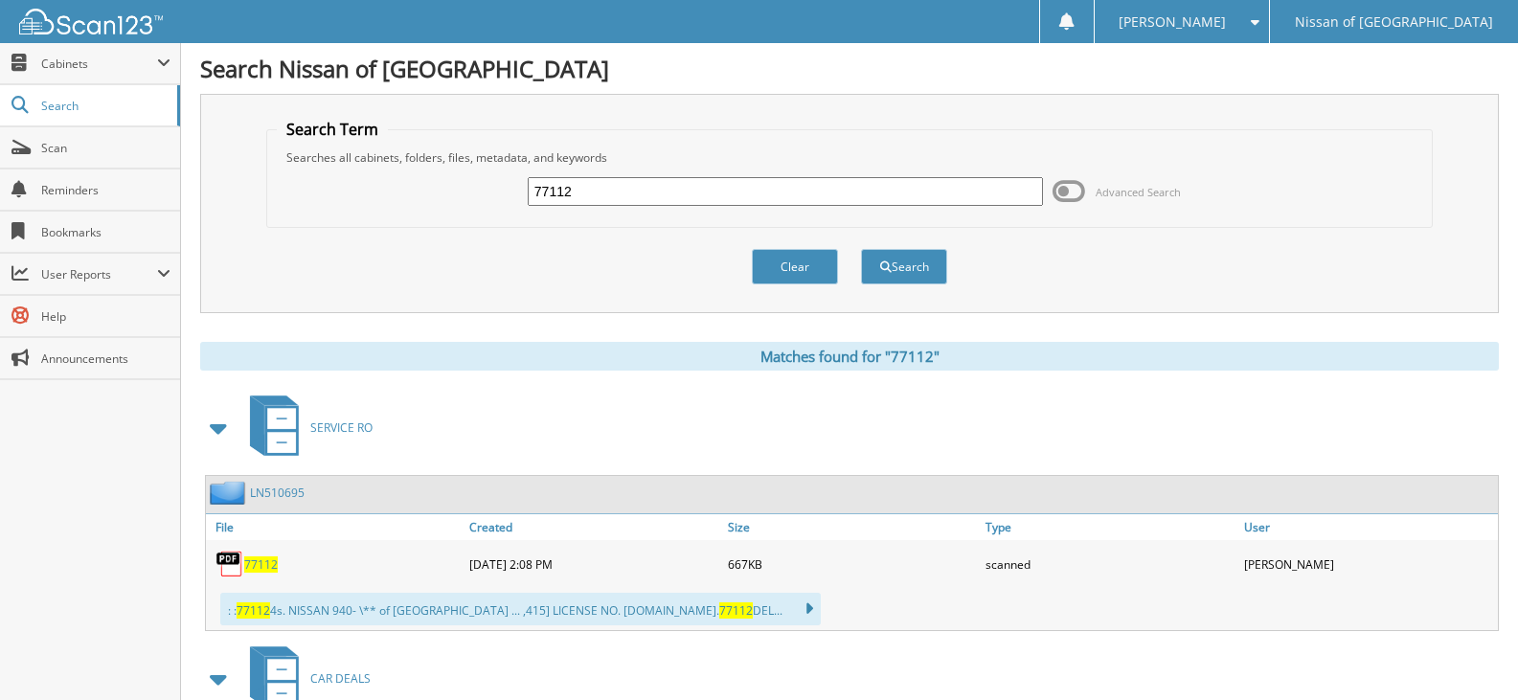
click at [619, 187] on input "77112" at bounding box center [785, 191] width 515 height 29
type input "77108"
click at [861, 249] on button "Search" at bounding box center [904, 266] width 86 height 35
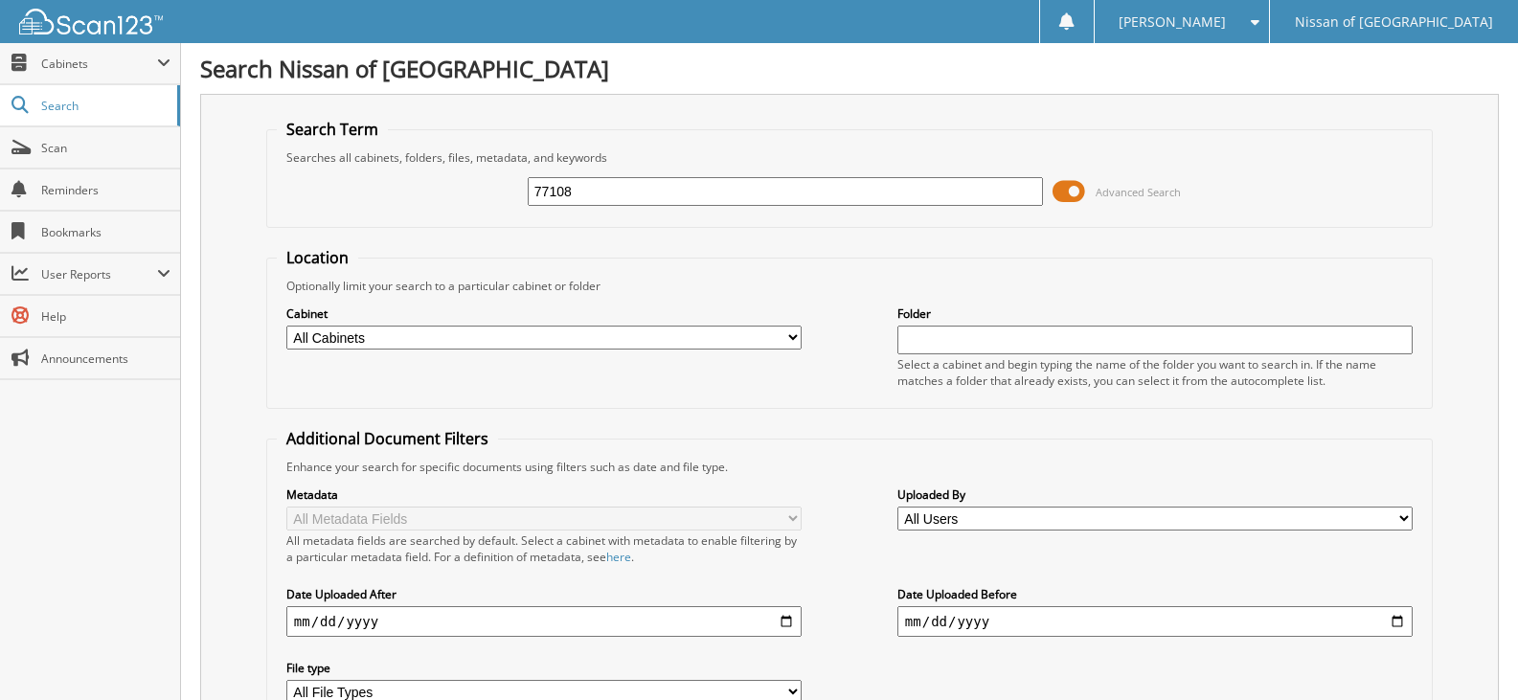
click at [1081, 191] on span at bounding box center [1069, 191] width 33 height 29
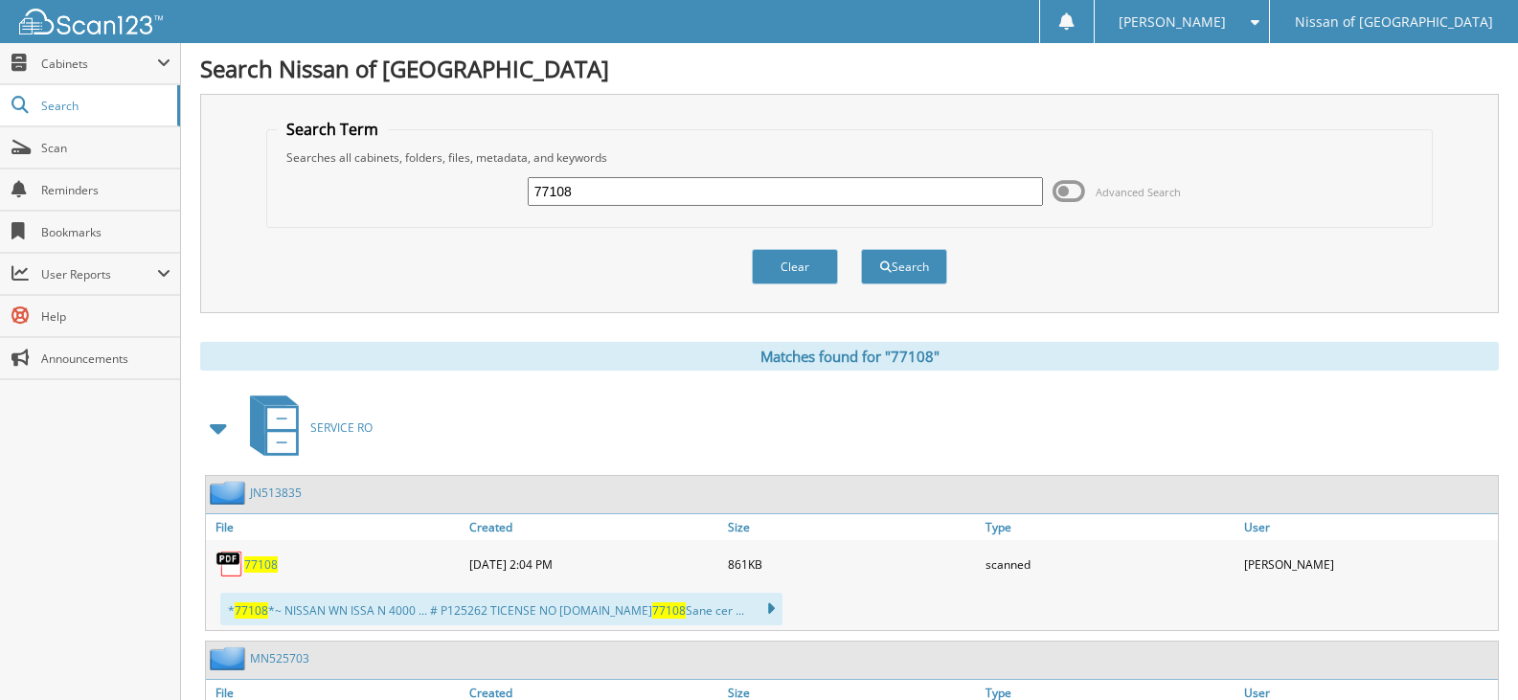
click at [607, 190] on input "77108" at bounding box center [785, 191] width 515 height 29
type input "77114"
click at [861, 249] on button "Search" at bounding box center [904, 266] width 86 height 35
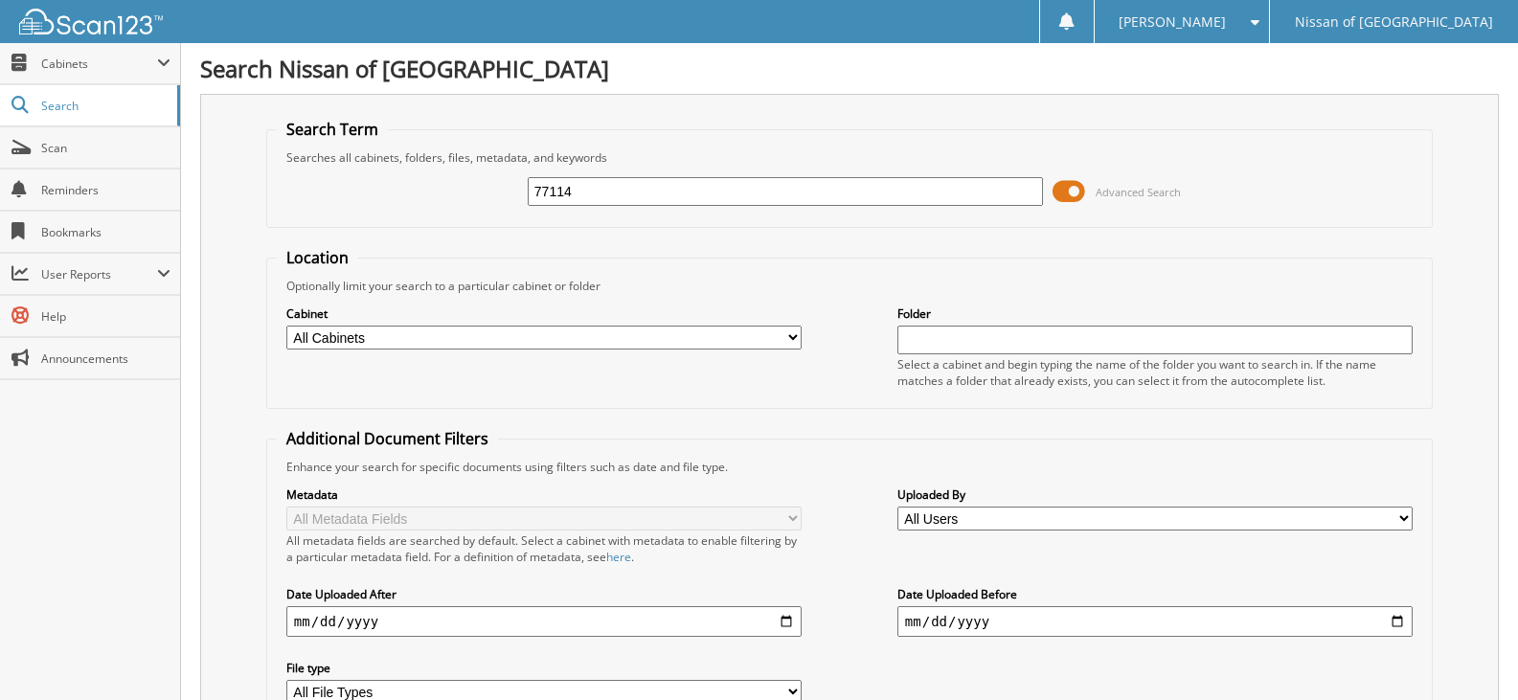
click at [1068, 193] on span at bounding box center [1069, 191] width 33 height 29
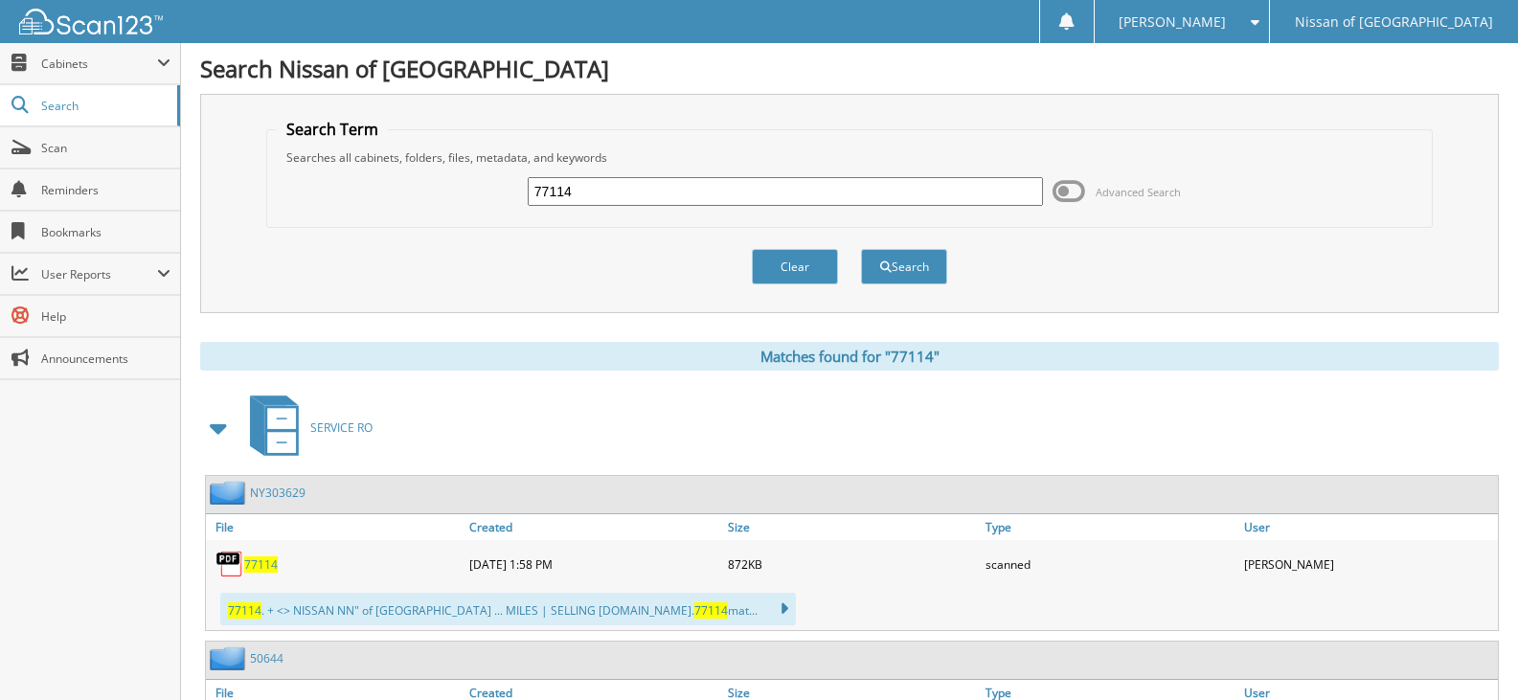
drag, startPoint x: 511, startPoint y: 406, endPoint x: 471, endPoint y: 404, distance: 40.3
click at [471, 404] on div "SERVICE RO" at bounding box center [849, 428] width 1299 height 76
click at [599, 198] on input "77114" at bounding box center [785, 191] width 515 height 29
type input "77068"
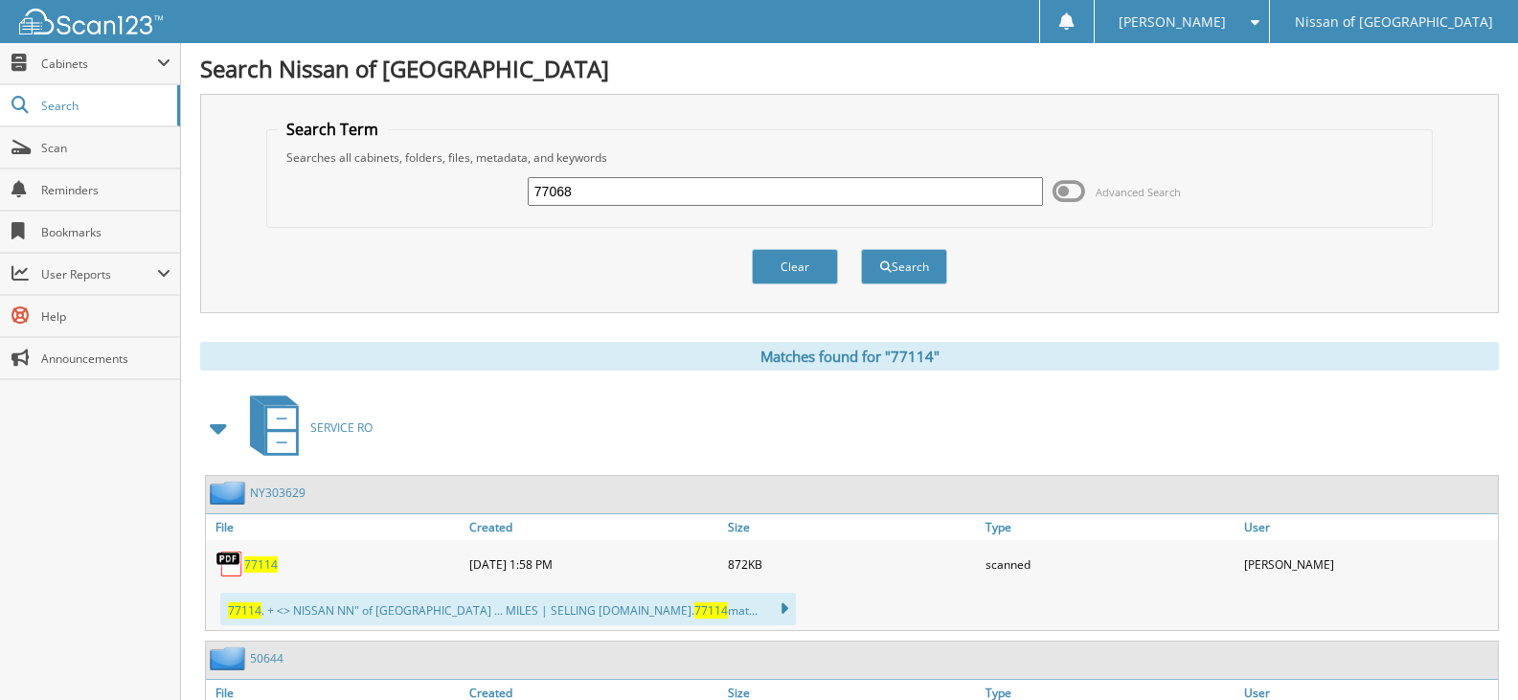
click at [861, 249] on button "Search" at bounding box center [904, 266] width 86 height 35
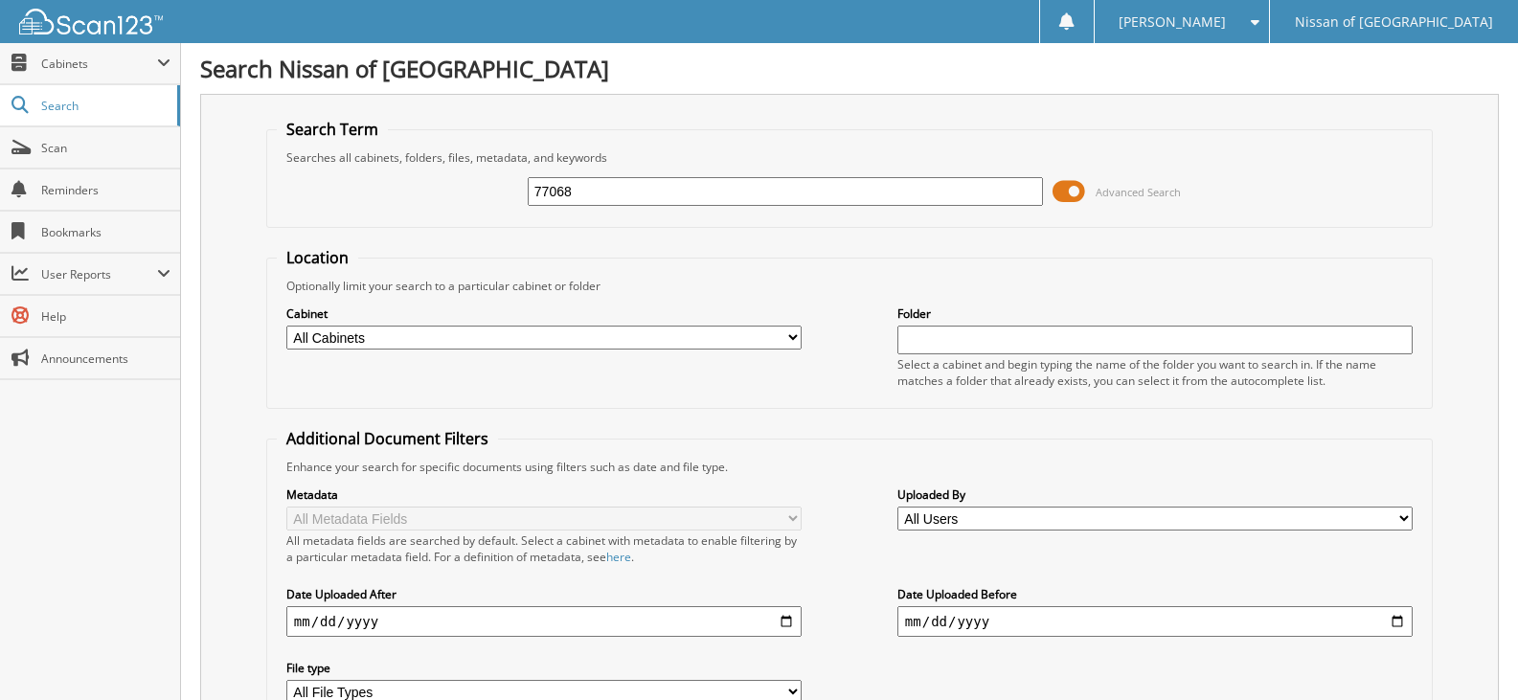
click at [1064, 192] on span at bounding box center [1069, 191] width 33 height 29
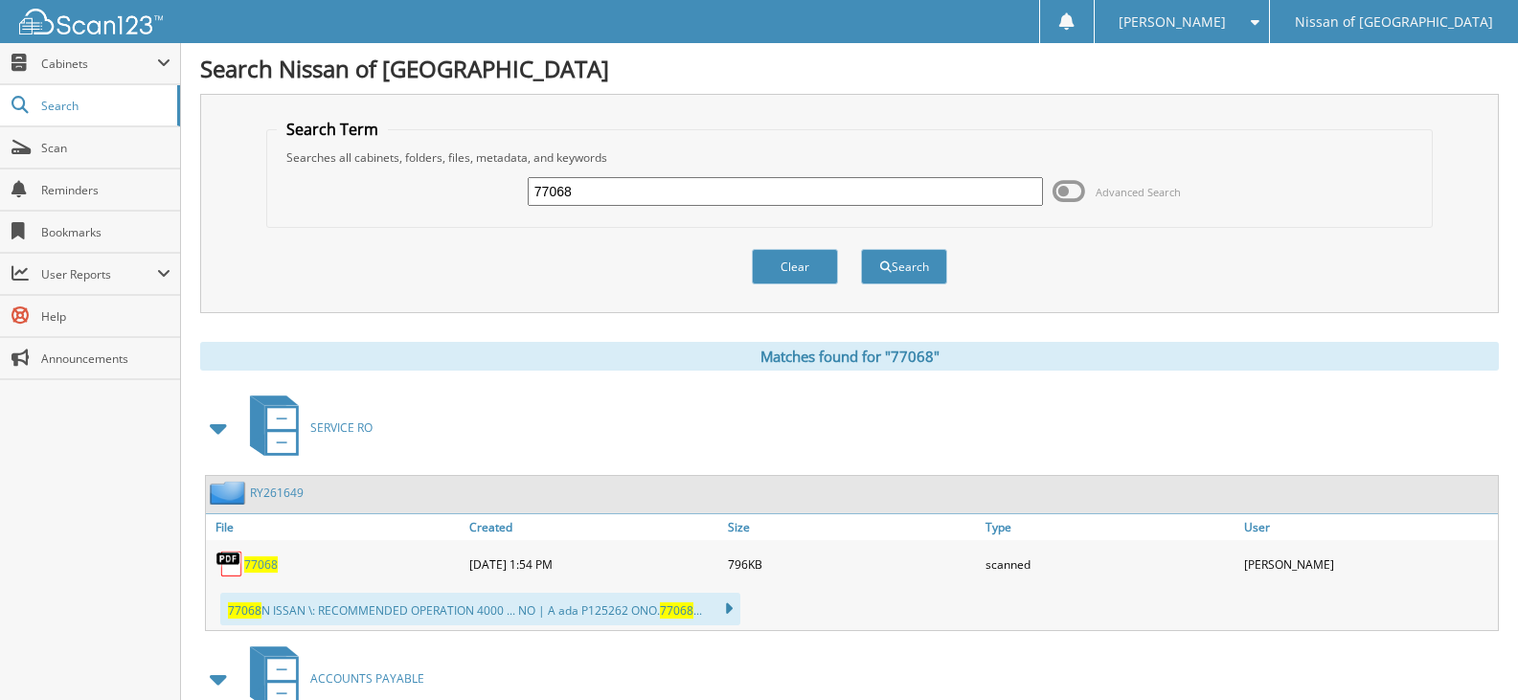
click at [603, 191] on input "77068" at bounding box center [785, 191] width 515 height 29
type input "77081"
click at [861, 249] on button "Search" at bounding box center [904, 266] width 86 height 35
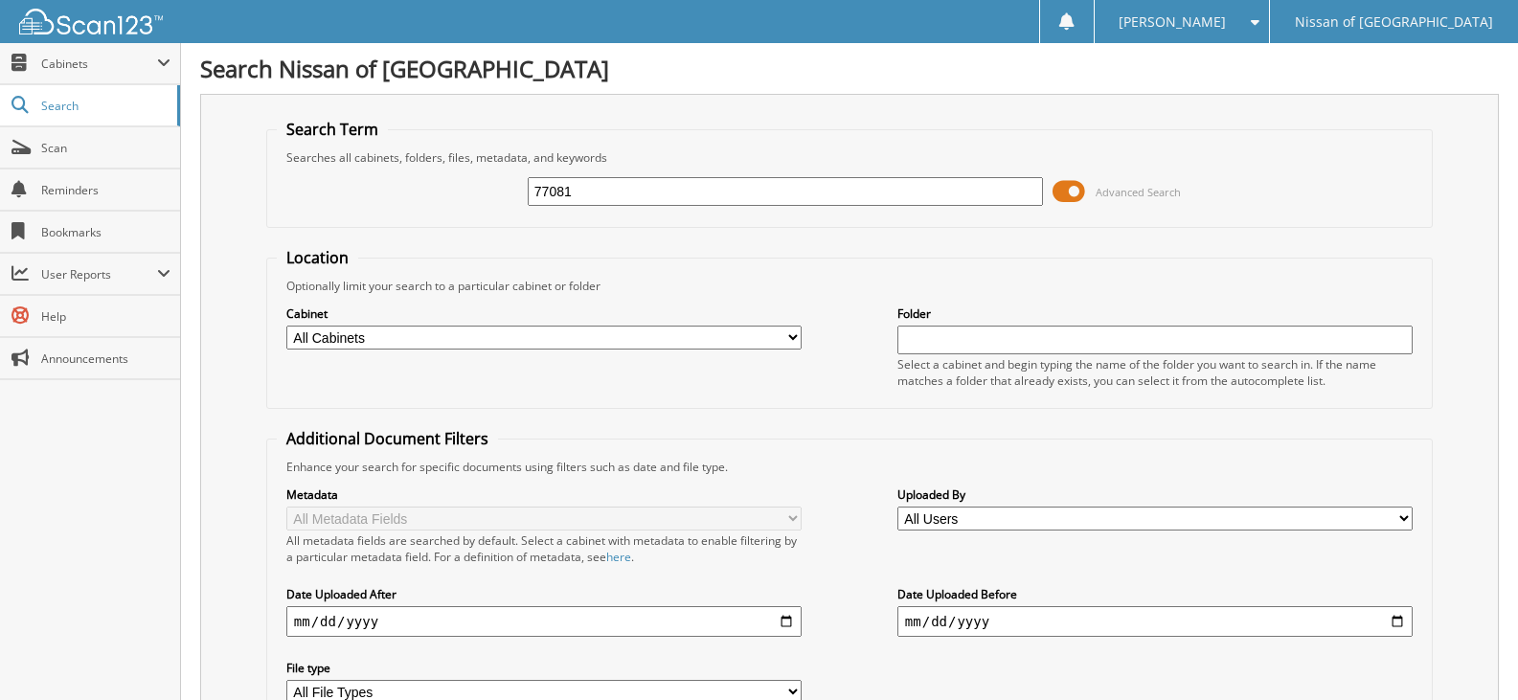
click at [1079, 187] on span at bounding box center [1069, 191] width 33 height 29
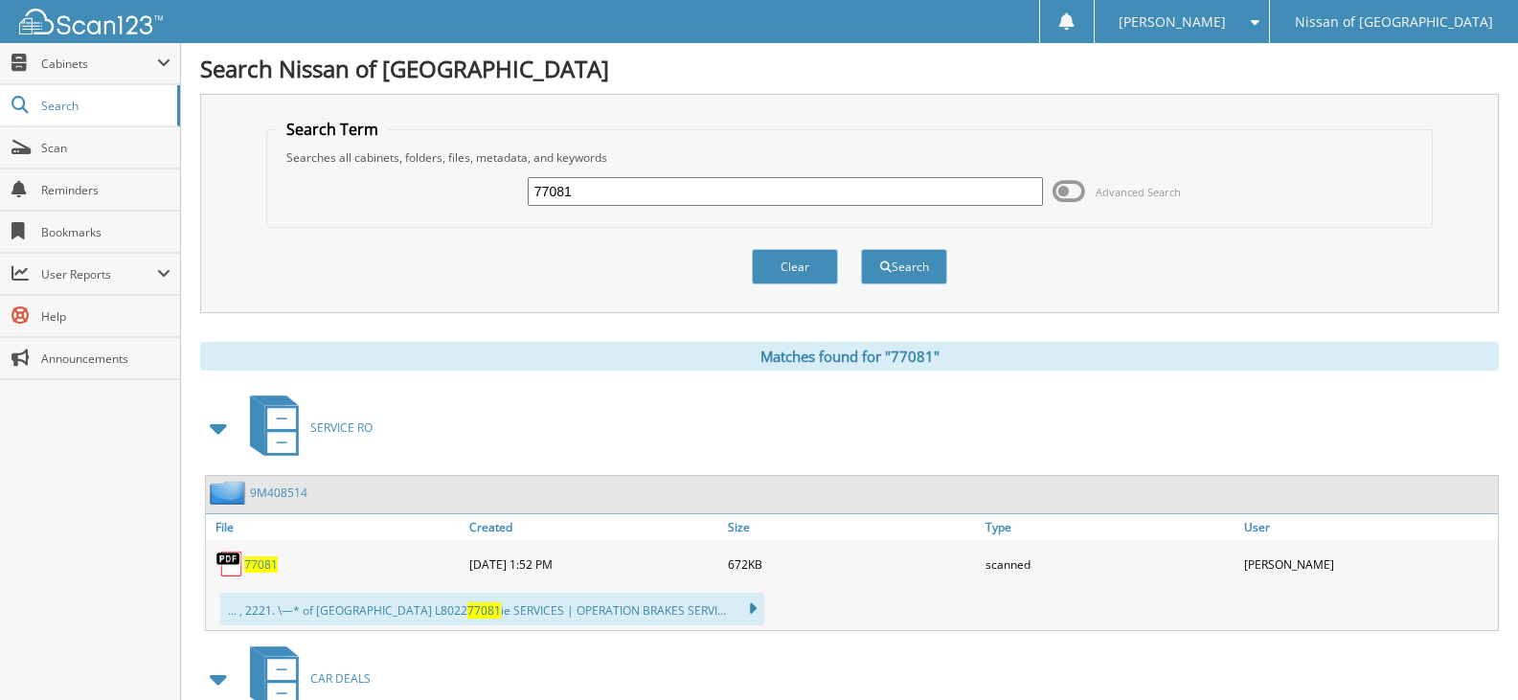
click at [601, 192] on input "77081" at bounding box center [785, 191] width 515 height 29
type input "77083"
click at [861, 249] on button "Search" at bounding box center [904, 266] width 86 height 35
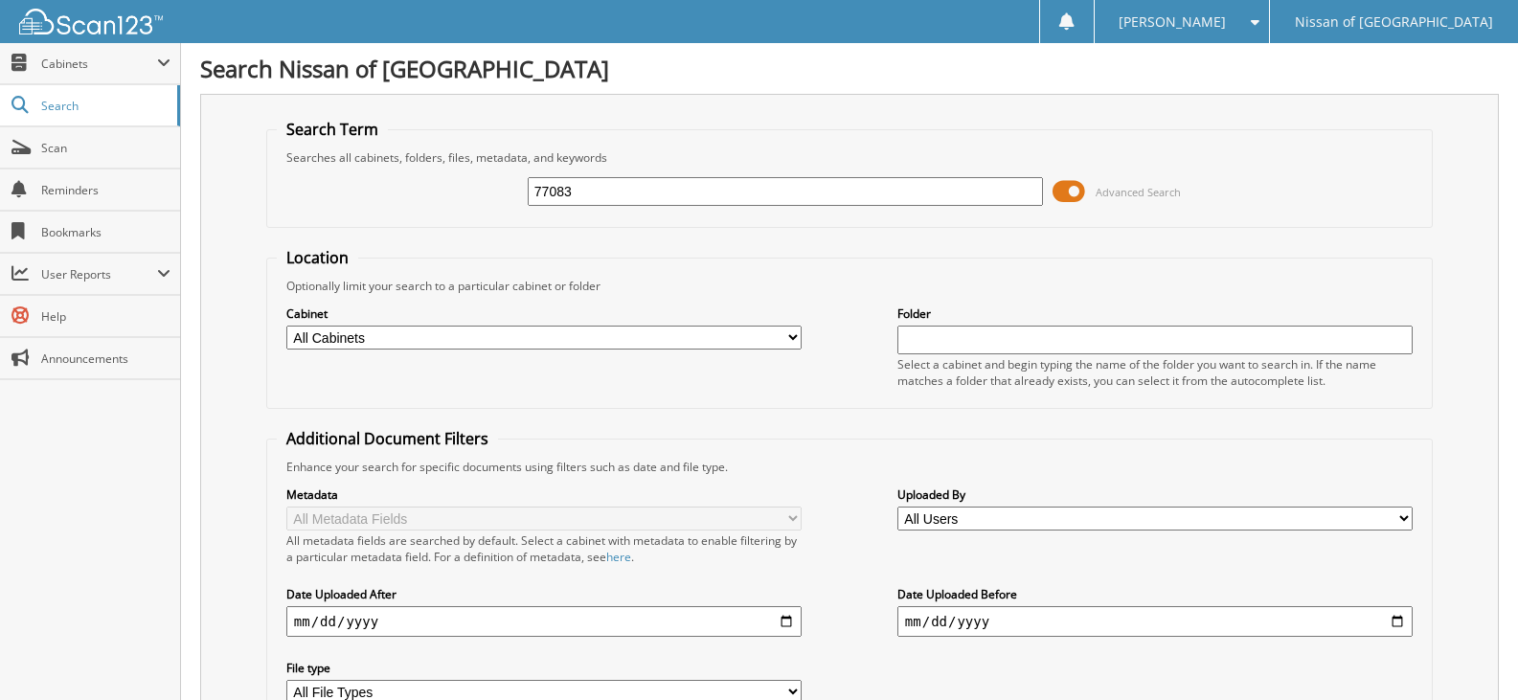
click at [1082, 190] on span at bounding box center [1069, 191] width 33 height 29
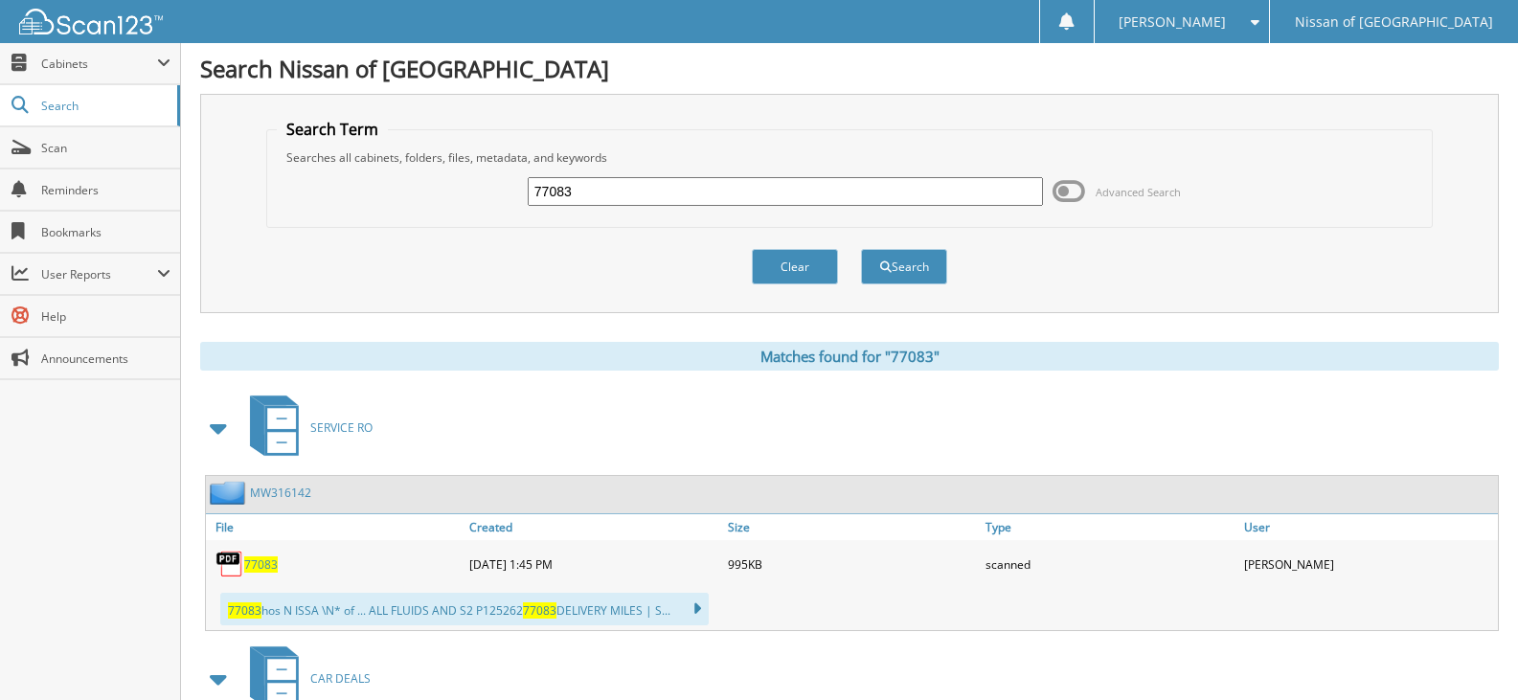
click at [605, 199] on input "77083" at bounding box center [785, 191] width 515 height 29
type input "77082"
click at [861, 249] on button "Search" at bounding box center [904, 266] width 86 height 35
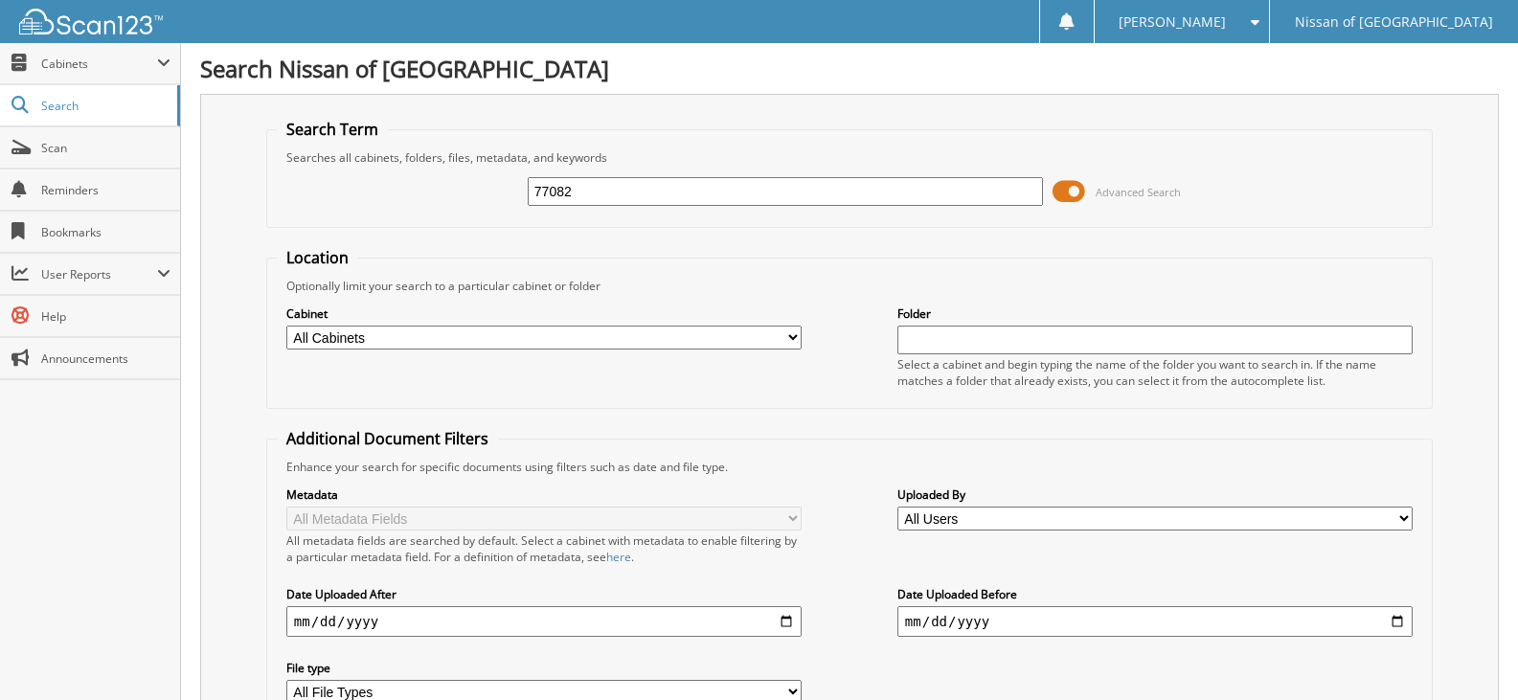
click at [1066, 185] on span at bounding box center [1069, 191] width 33 height 29
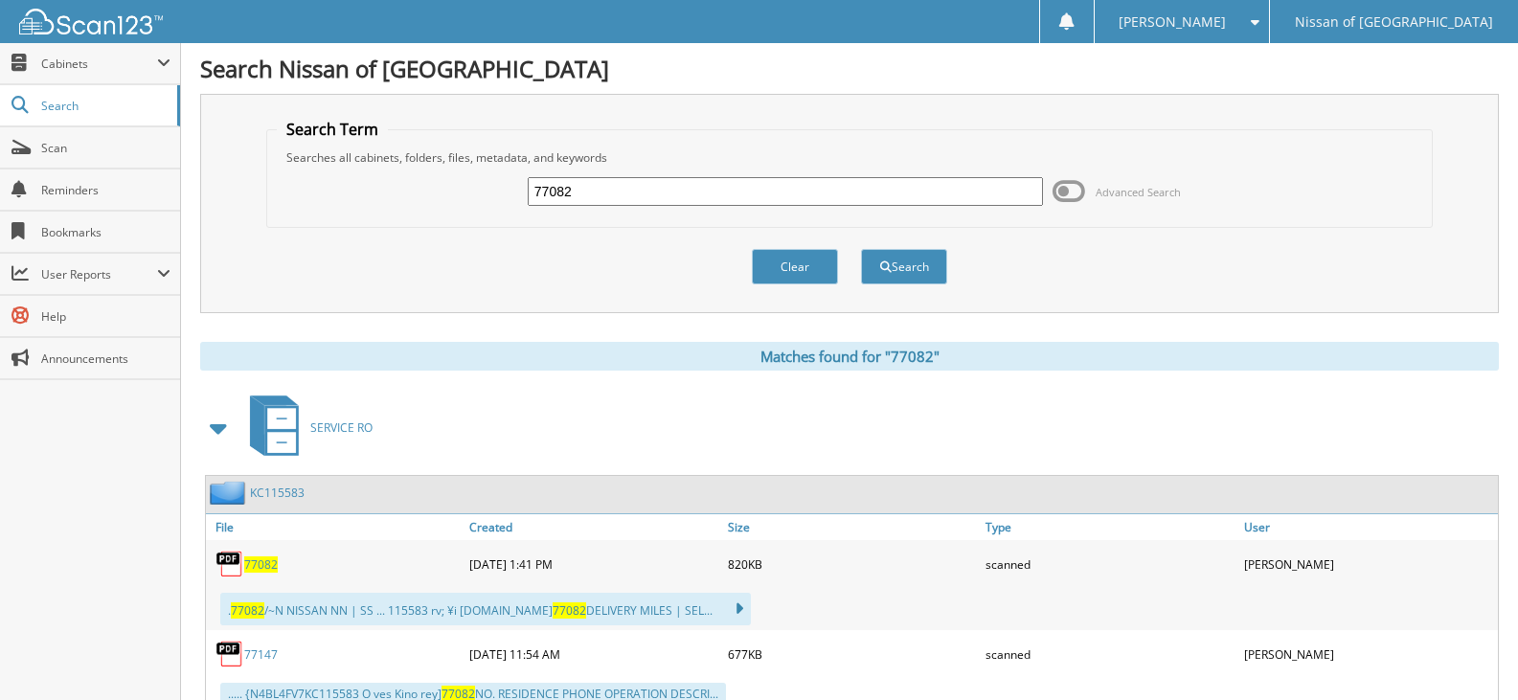
scroll to position [96, 0]
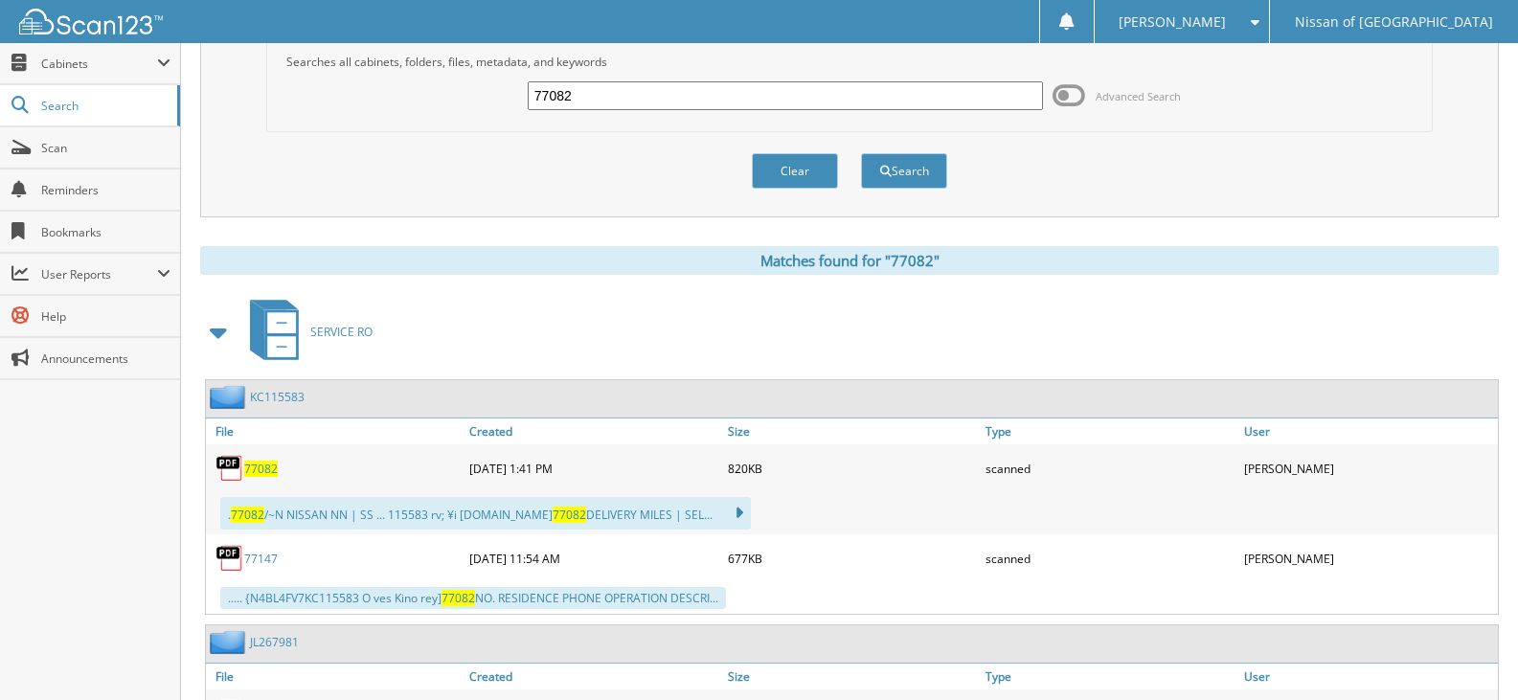
click at [586, 90] on input "77082" at bounding box center [785, 95] width 515 height 29
type input "77094"
click at [861, 153] on button "Search" at bounding box center [904, 170] width 86 height 35
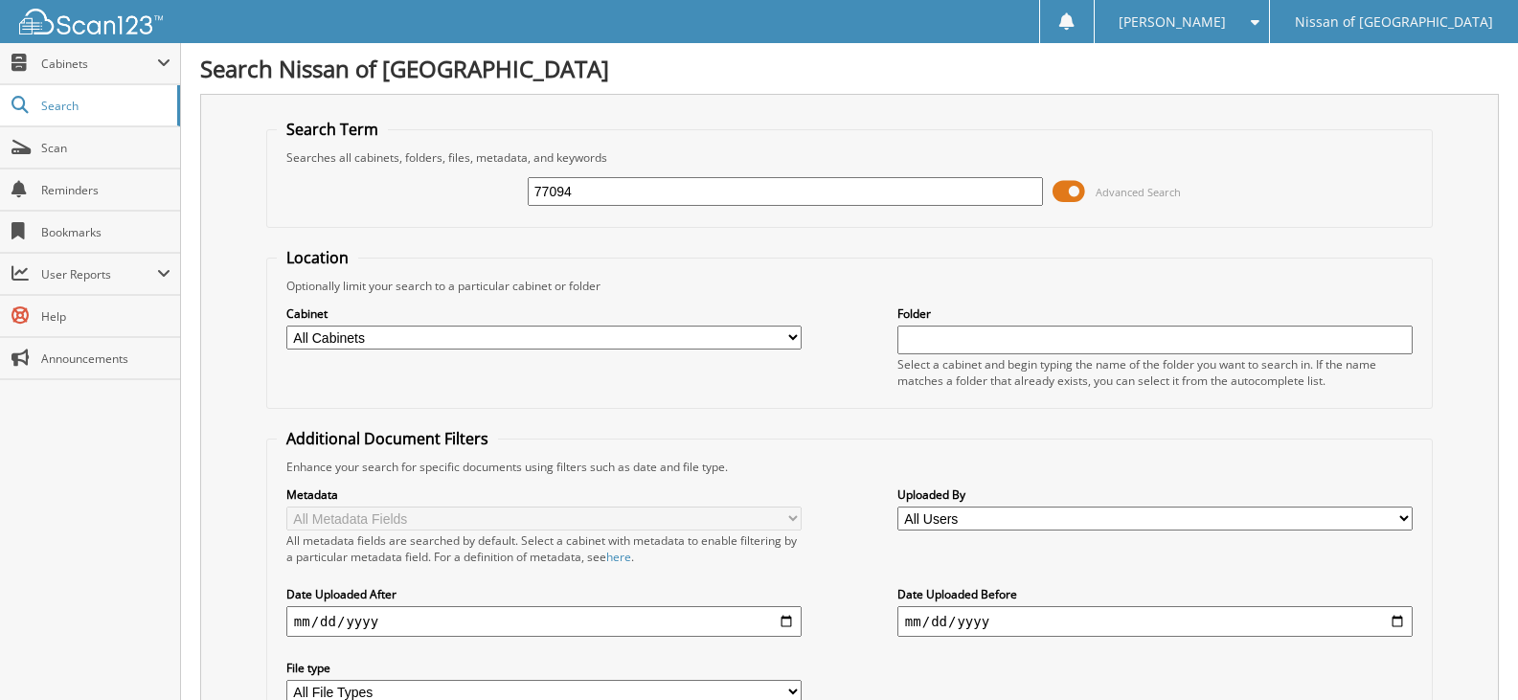
click at [1062, 189] on span at bounding box center [1069, 191] width 33 height 29
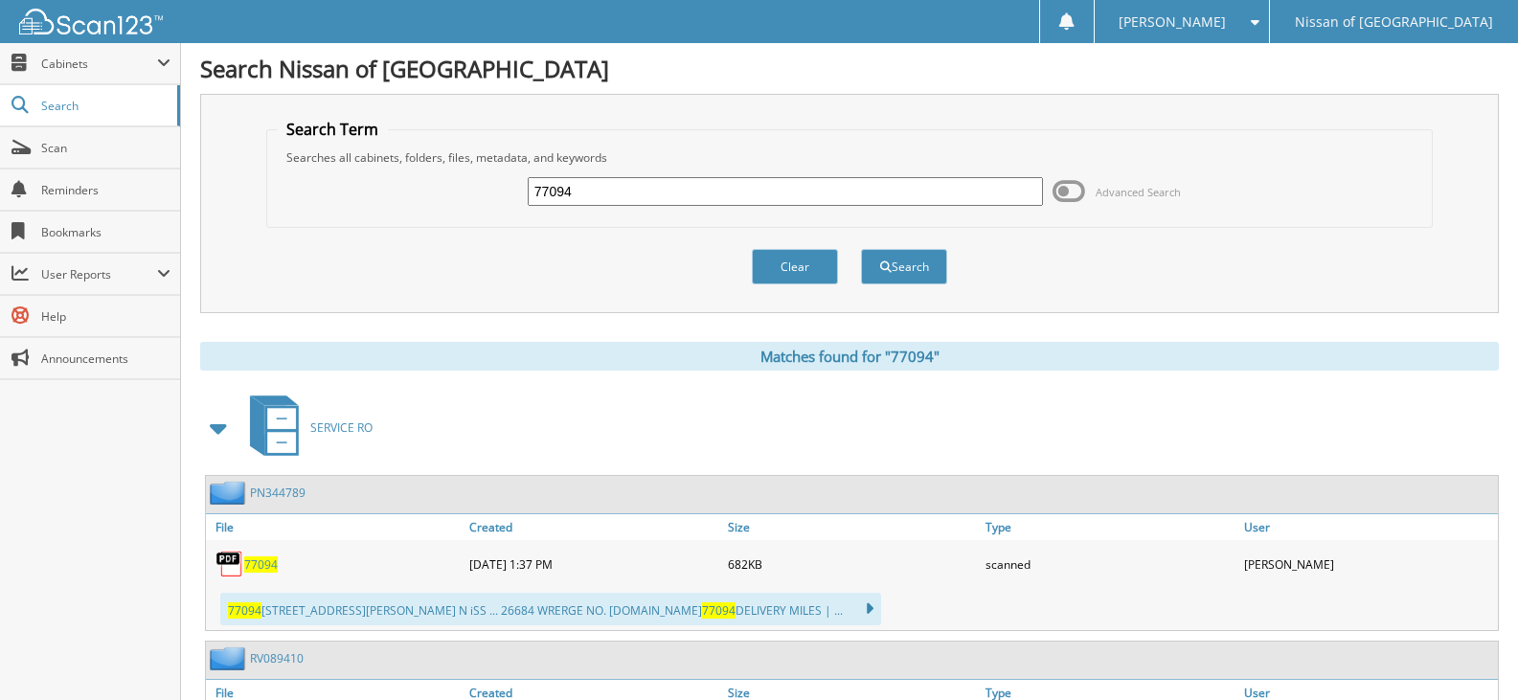
click at [577, 192] on input "77094" at bounding box center [785, 191] width 515 height 29
type input "77096"
click at [861, 249] on button "Search" at bounding box center [904, 266] width 86 height 35
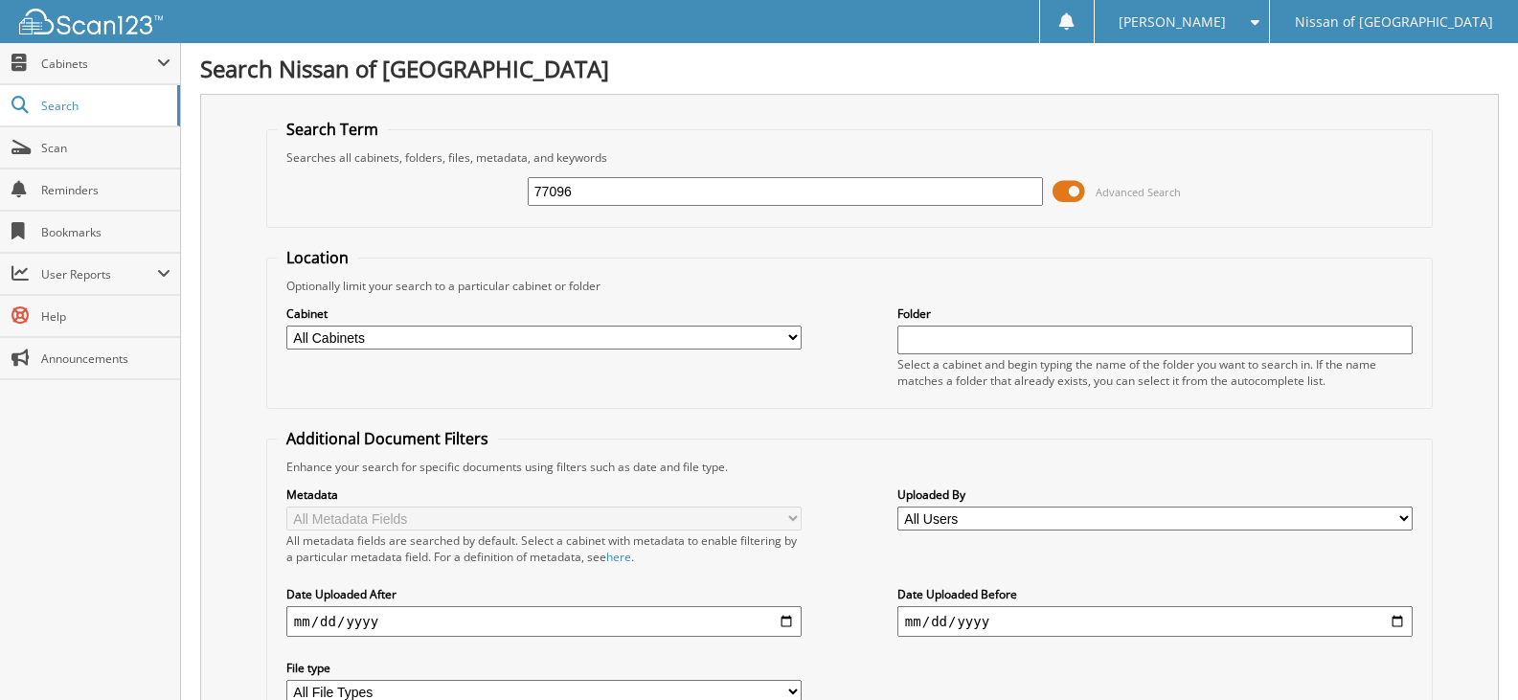
click at [1066, 192] on span at bounding box center [1069, 191] width 33 height 29
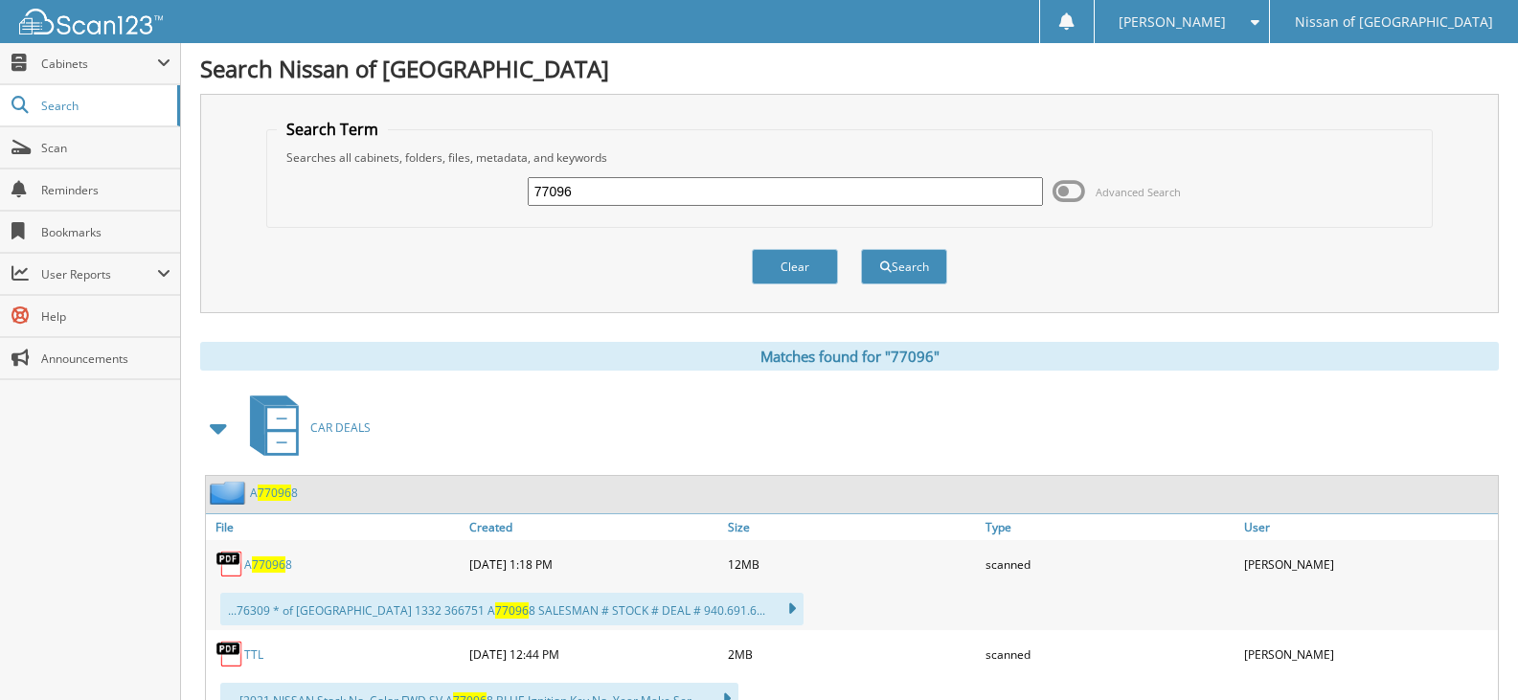
click at [635, 192] on input "77096" at bounding box center [785, 191] width 515 height 29
type input "77119"
click at [861, 249] on button "Search" at bounding box center [904, 266] width 86 height 35
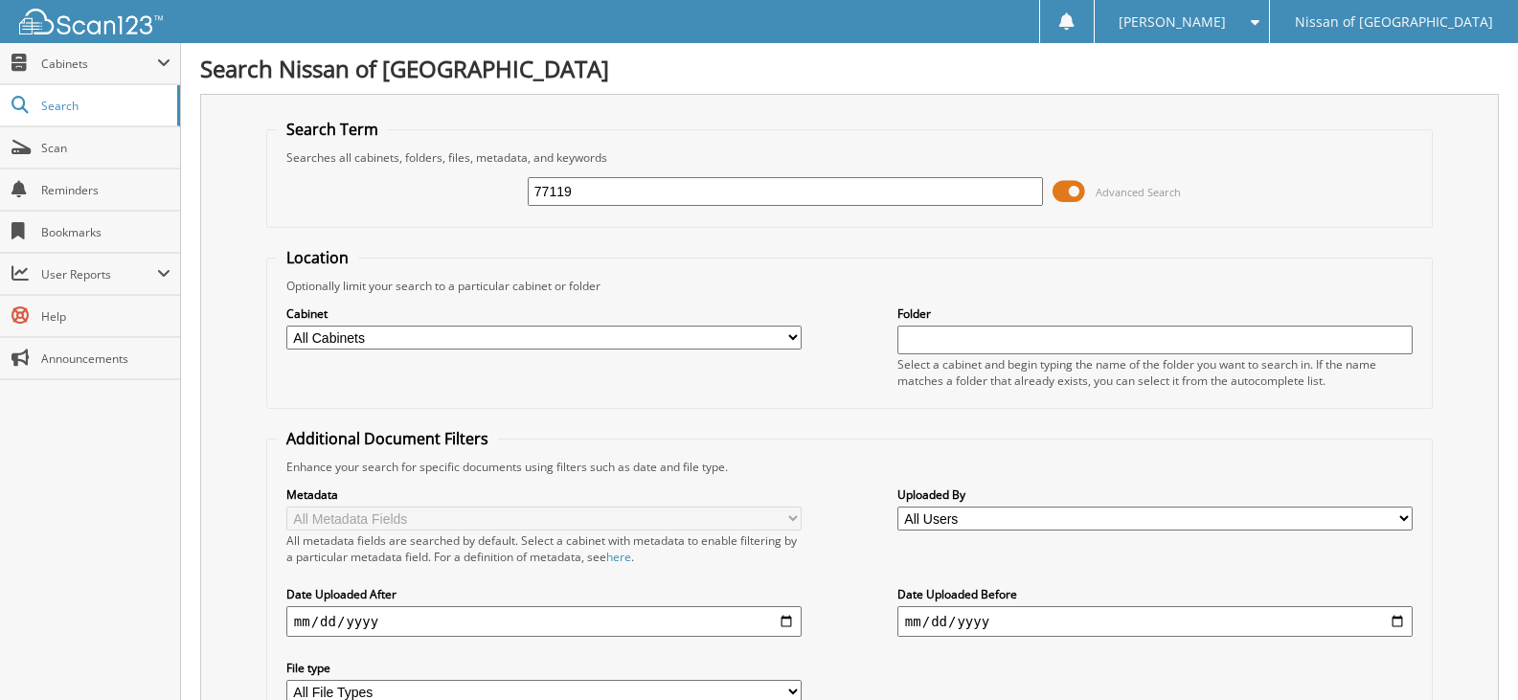
click at [1077, 185] on span at bounding box center [1069, 191] width 33 height 29
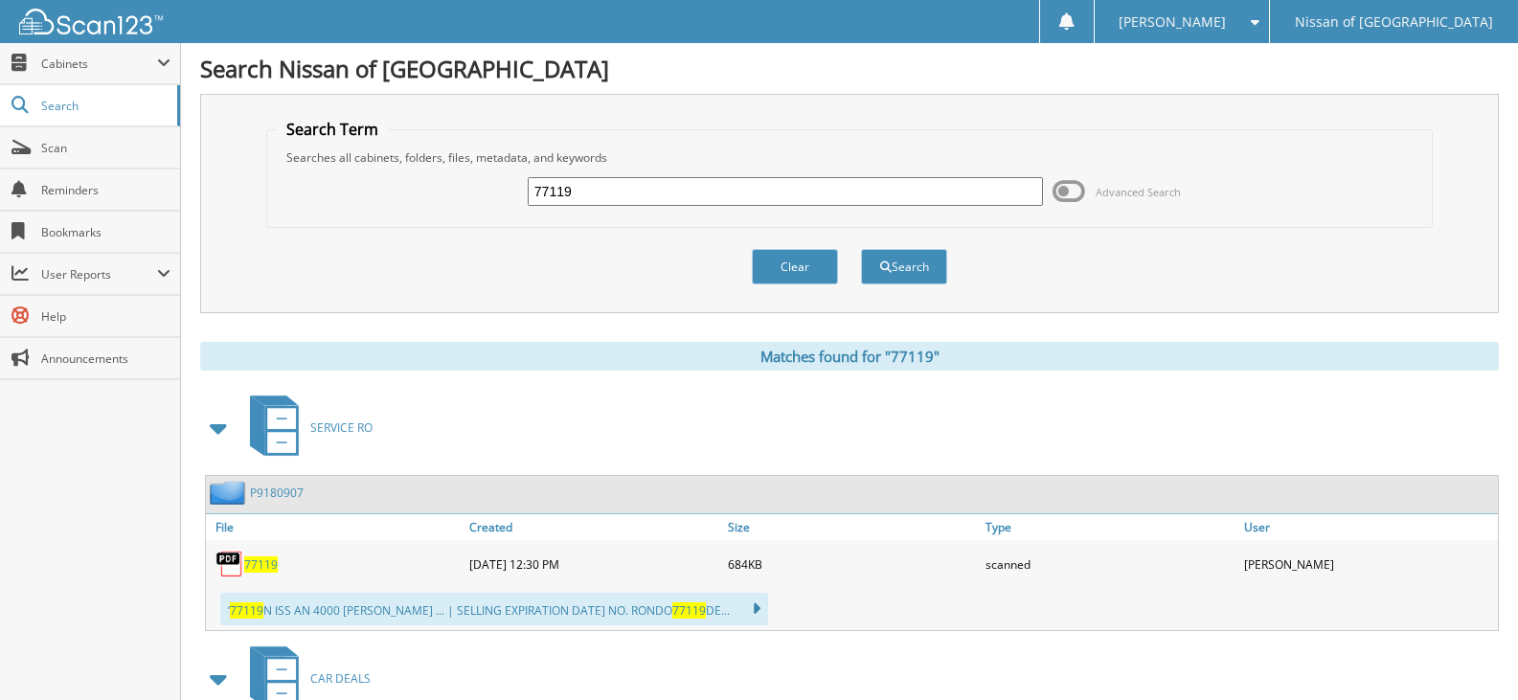
click at [586, 187] on input "77119" at bounding box center [785, 191] width 515 height 29
type input "76989"
click at [861, 249] on button "Search" at bounding box center [904, 266] width 86 height 35
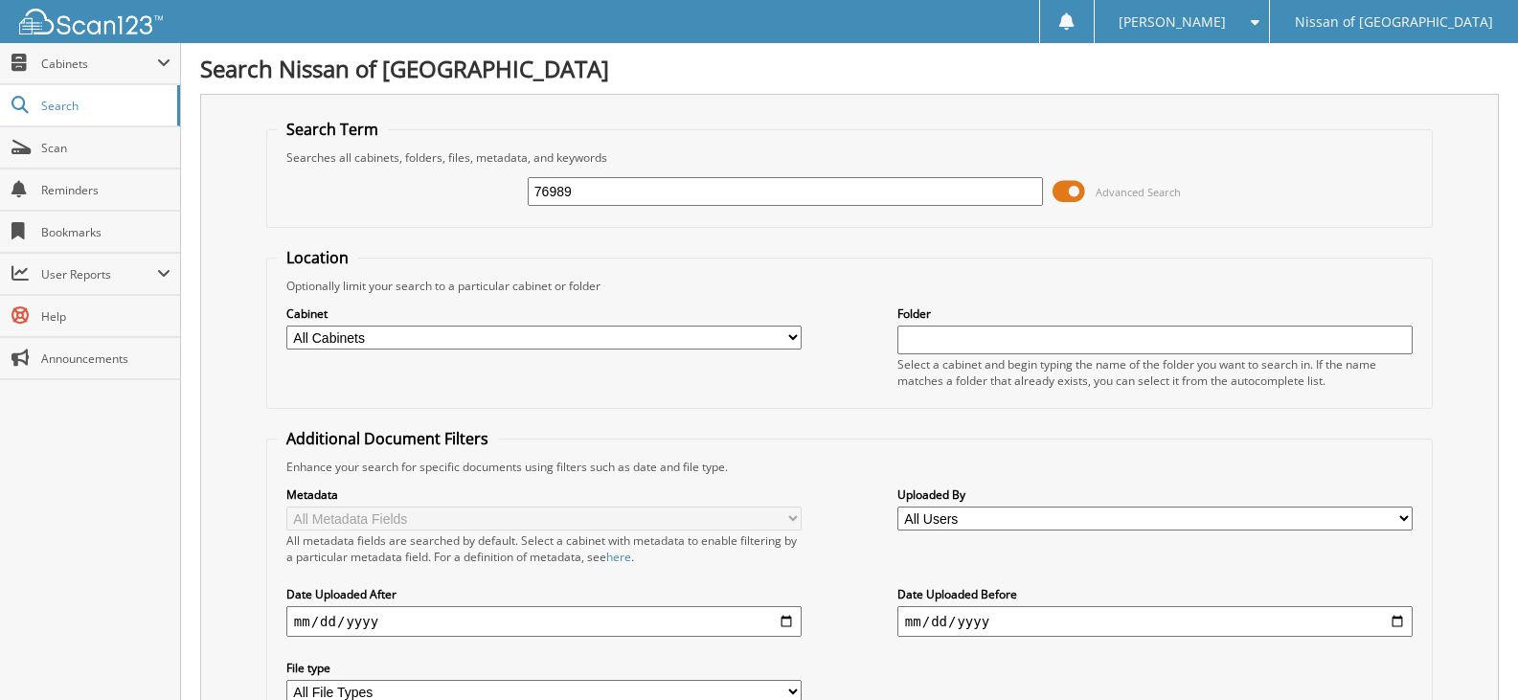
click at [1079, 186] on span at bounding box center [1069, 191] width 33 height 29
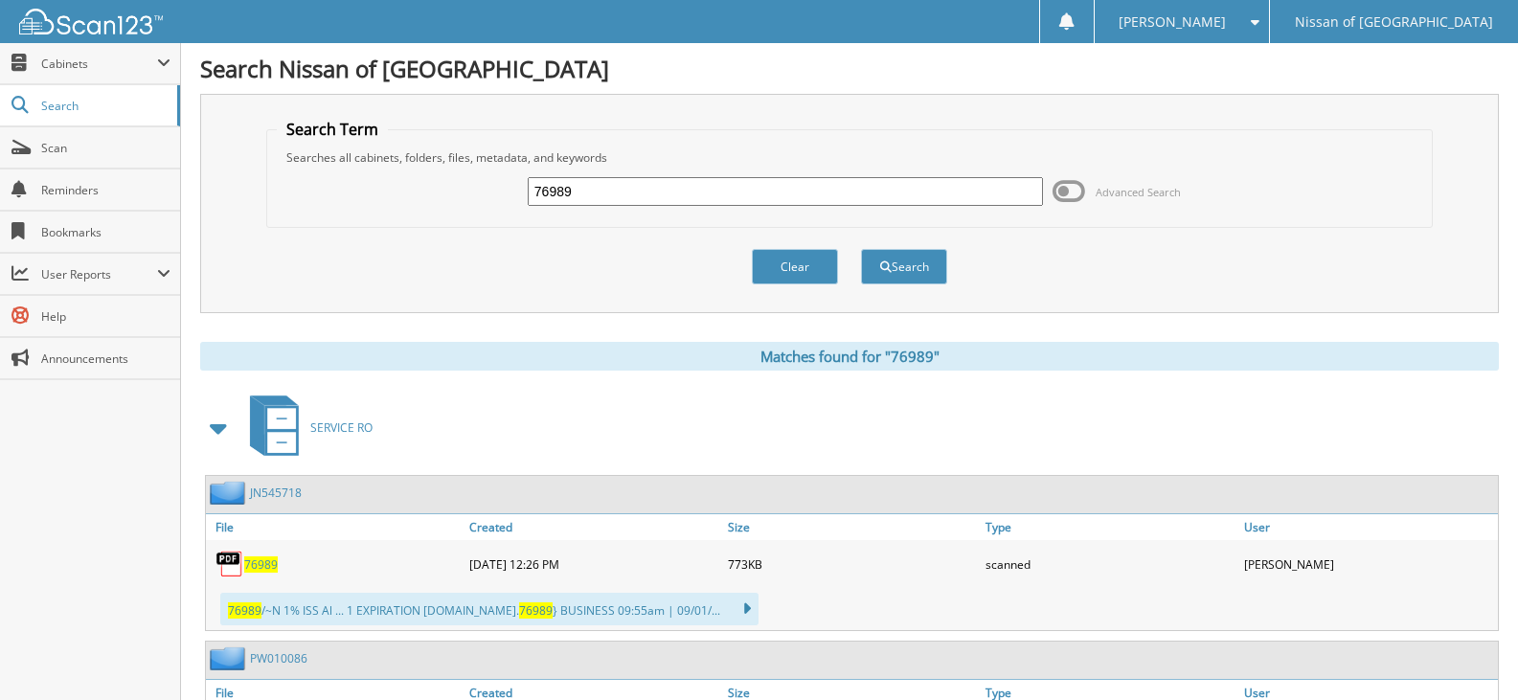
click at [583, 191] on input "76989" at bounding box center [785, 191] width 515 height 29
type input "77117"
click at [861, 249] on button "Search" at bounding box center [904, 266] width 86 height 35
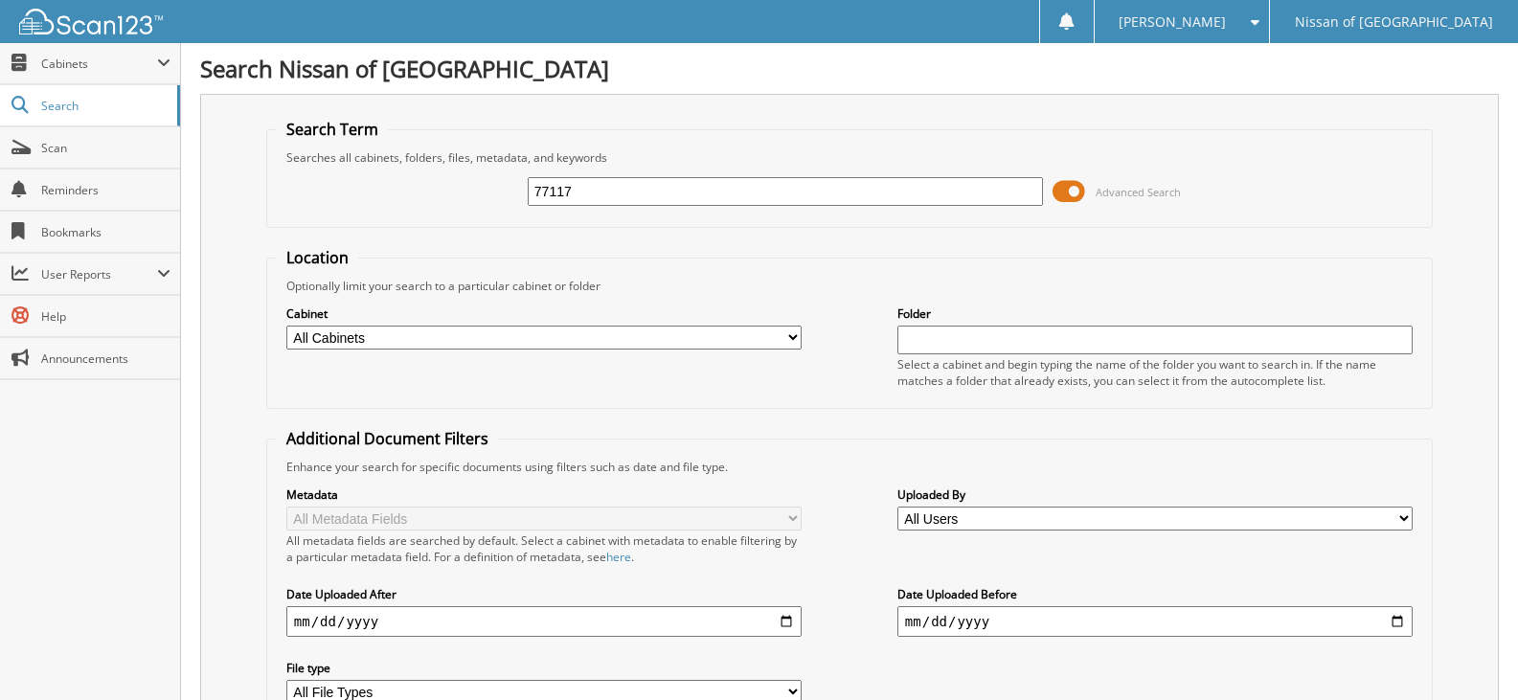
click at [1079, 193] on span at bounding box center [1069, 191] width 33 height 29
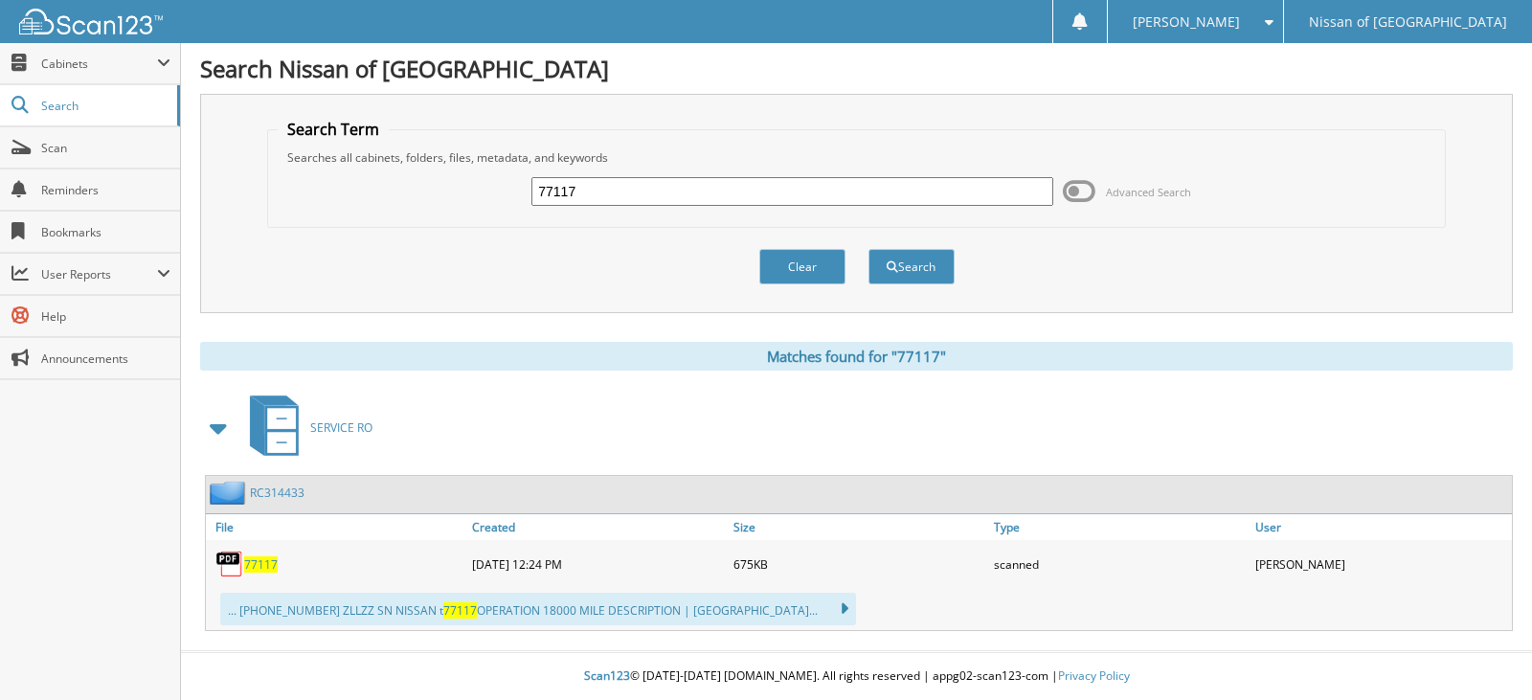
click at [623, 187] on input "77117" at bounding box center [792, 191] width 521 height 29
type input "77133"
click at [869, 249] on button "Search" at bounding box center [912, 266] width 86 height 35
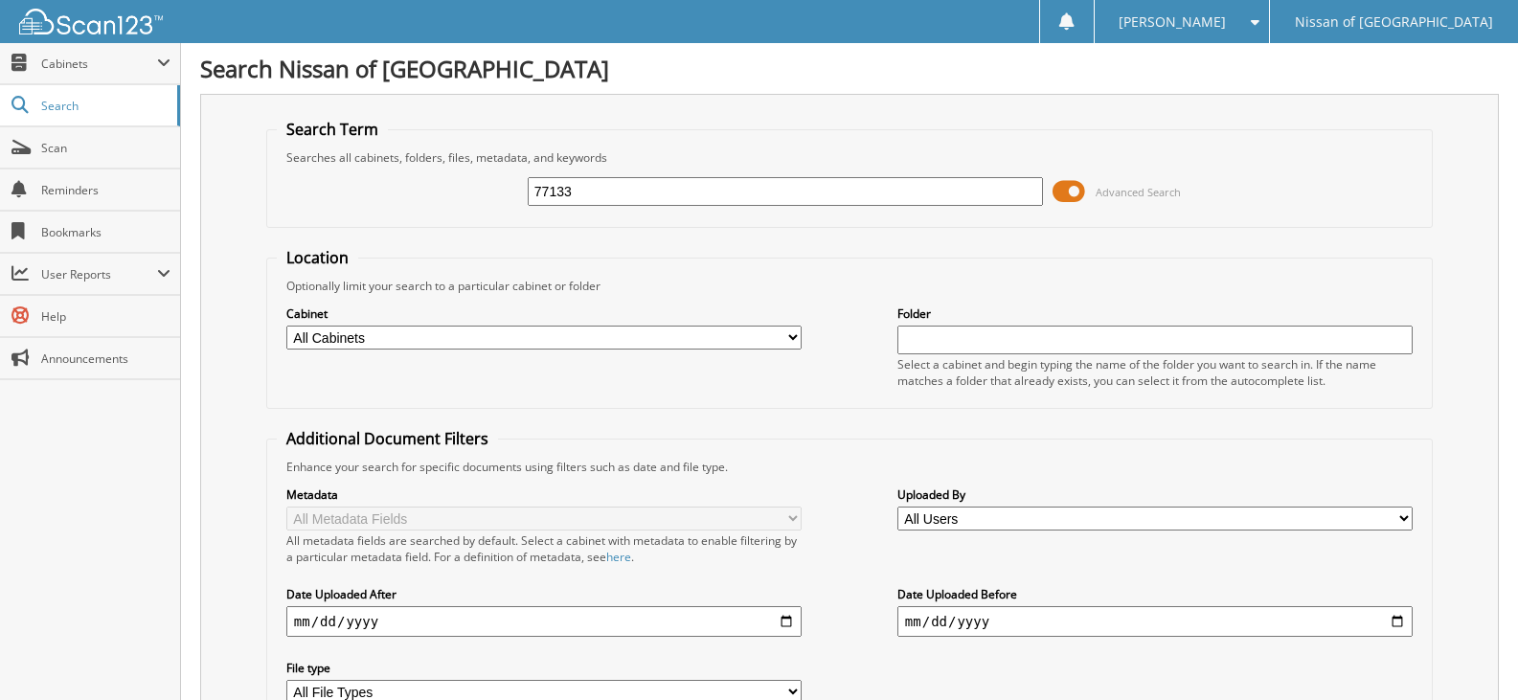
click at [1075, 189] on span at bounding box center [1069, 191] width 33 height 29
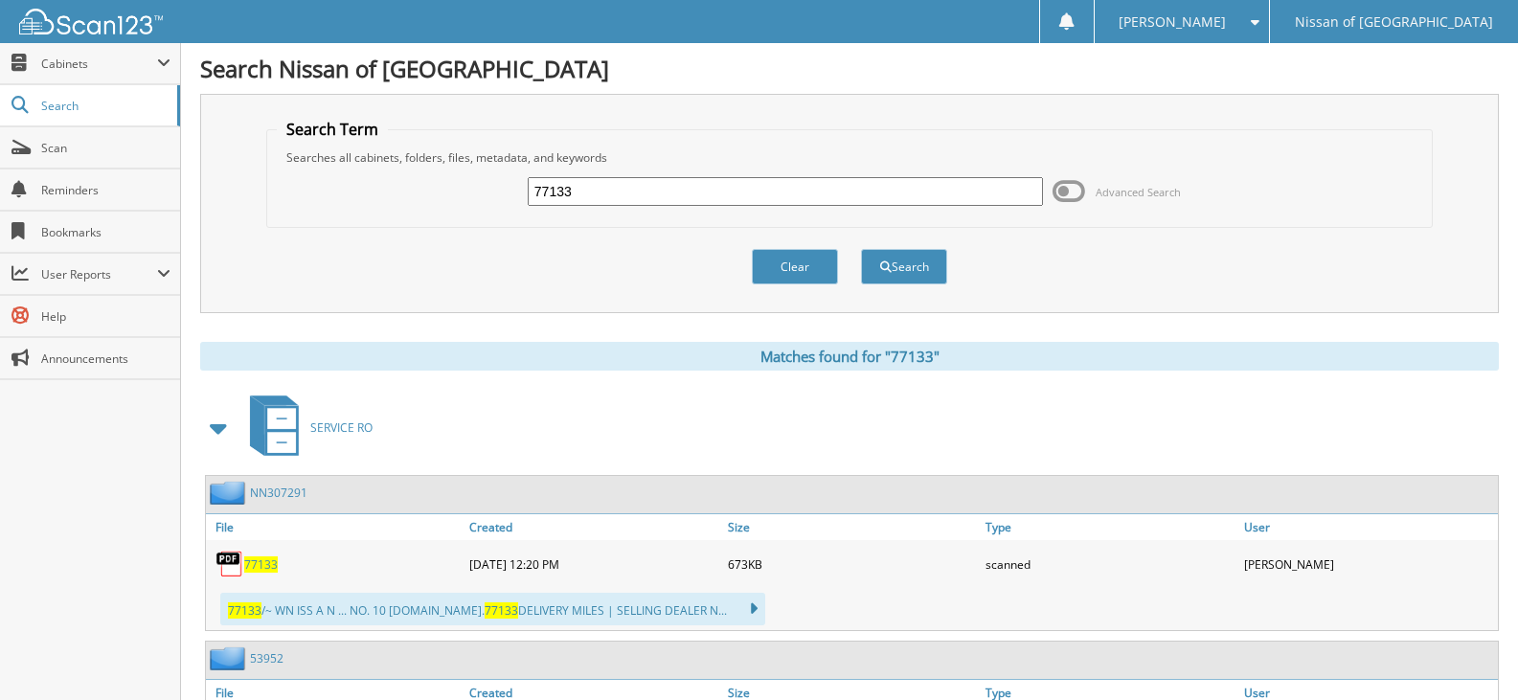
click at [623, 196] on input "77133" at bounding box center [785, 191] width 515 height 29
type input "77134"
click at [861, 249] on button "Search" at bounding box center [904, 266] width 86 height 35
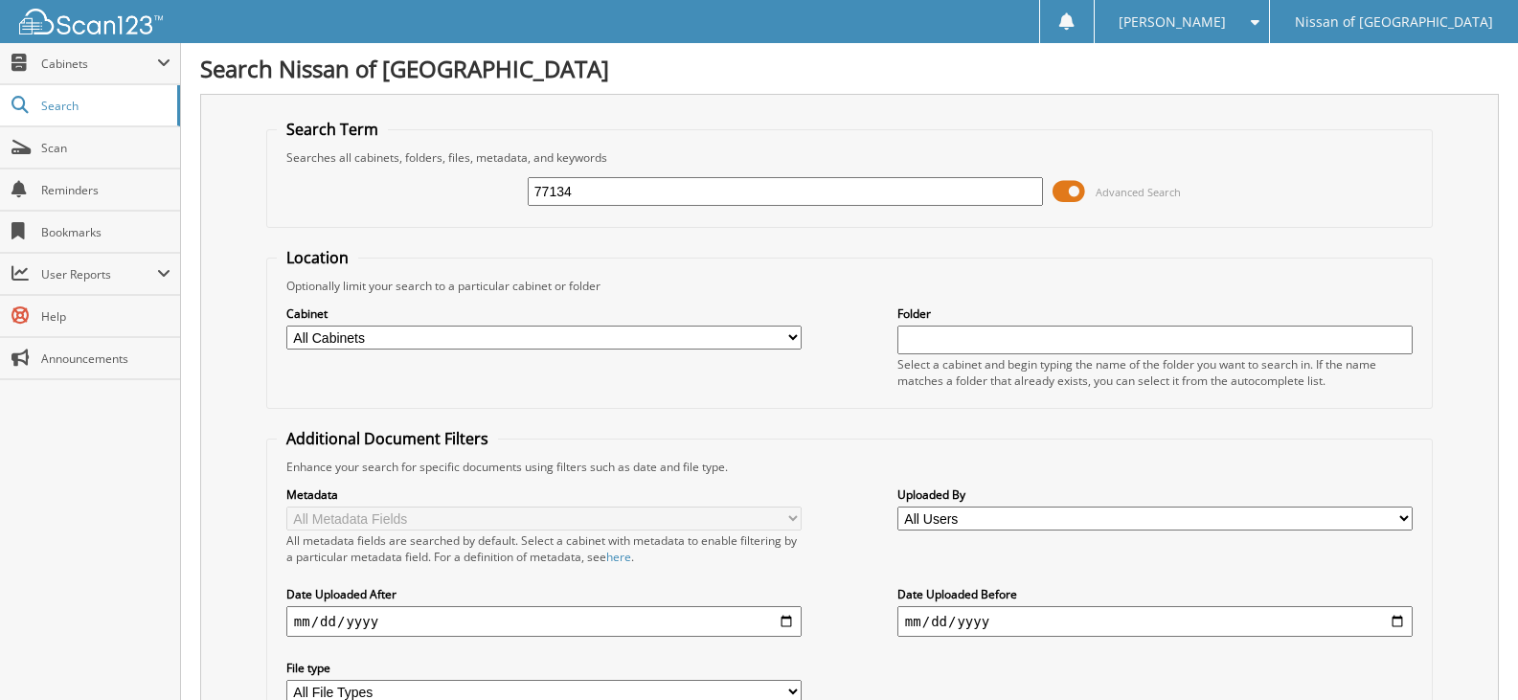
click at [1074, 193] on span at bounding box center [1069, 191] width 33 height 29
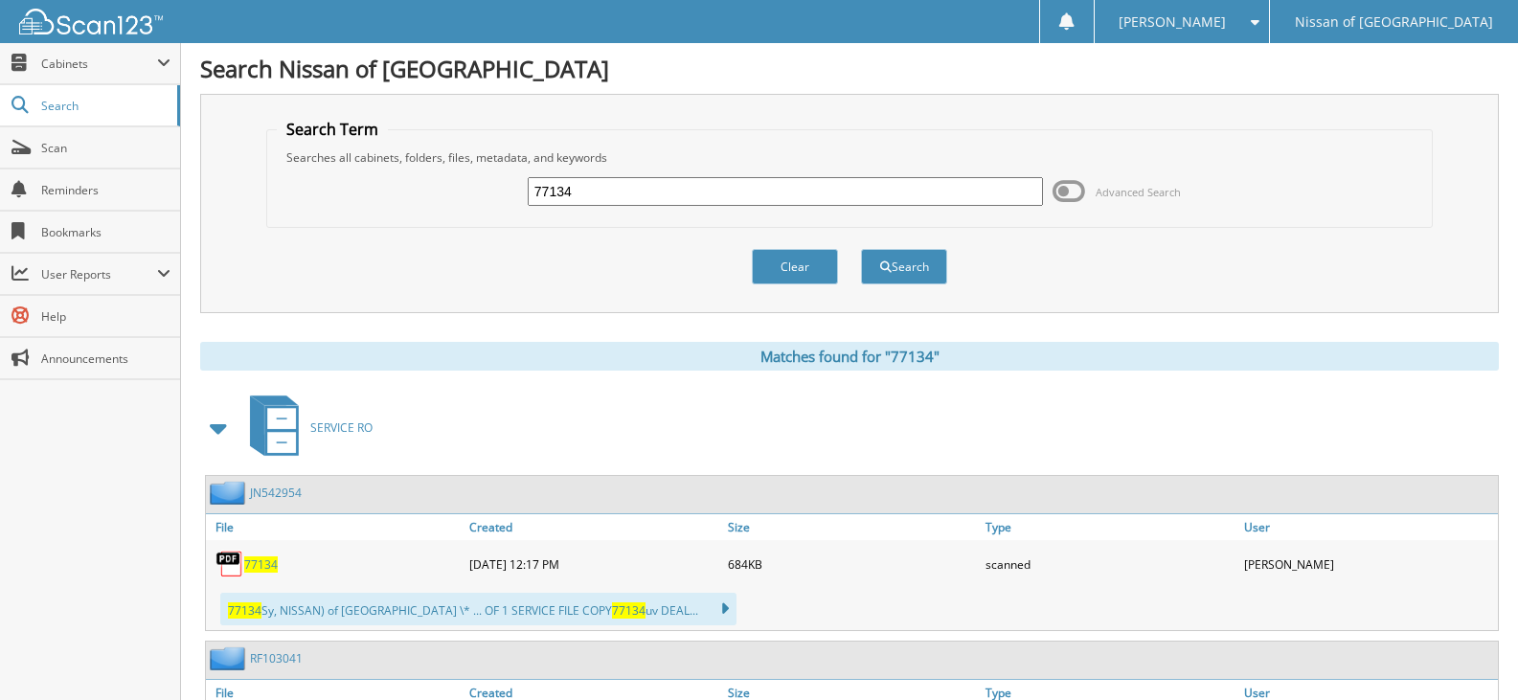
click at [615, 198] on input "77134" at bounding box center [785, 191] width 515 height 29
type input "77125"
click at [861, 249] on button "Search" at bounding box center [904, 266] width 86 height 35
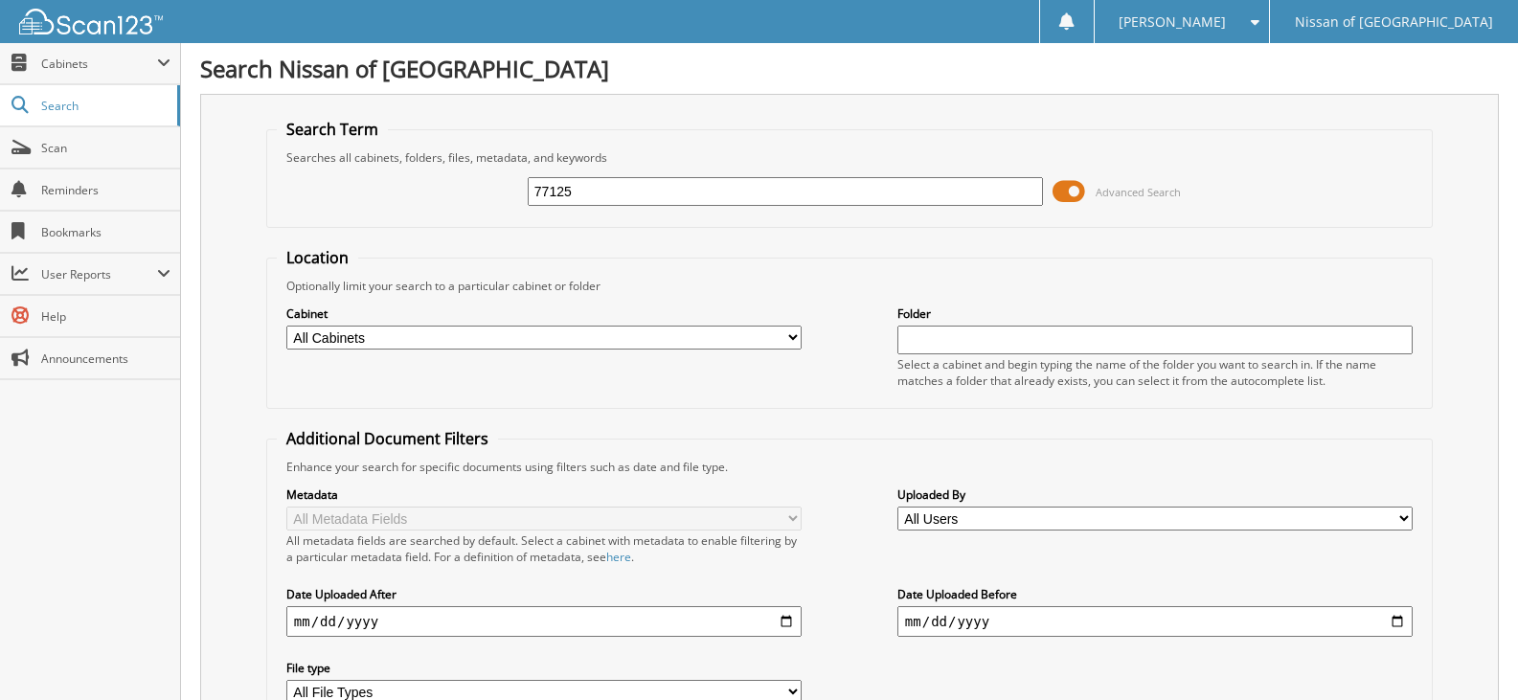
click at [1073, 188] on span at bounding box center [1069, 191] width 33 height 29
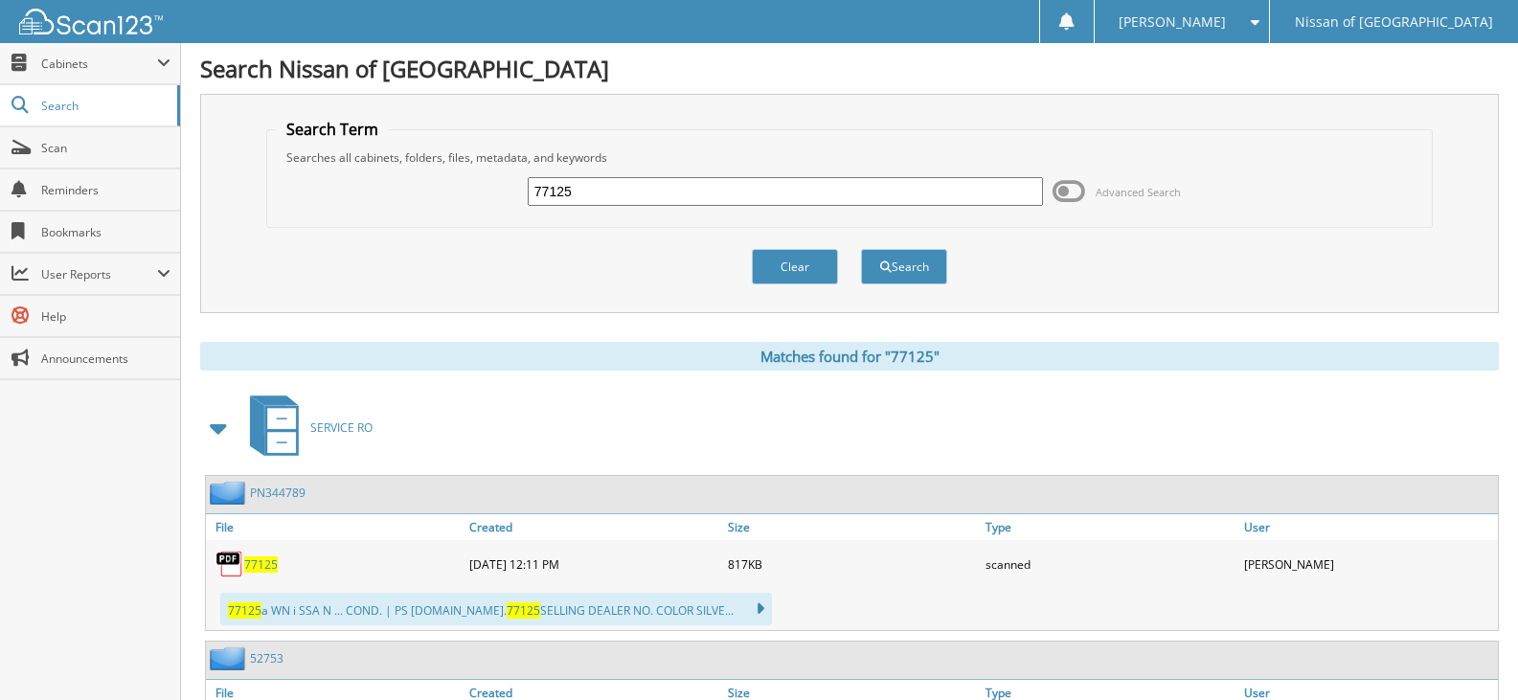
click at [607, 198] on input "77125" at bounding box center [785, 191] width 515 height 29
type input "77138"
click at [861, 249] on button "Search" at bounding box center [904, 266] width 86 height 35
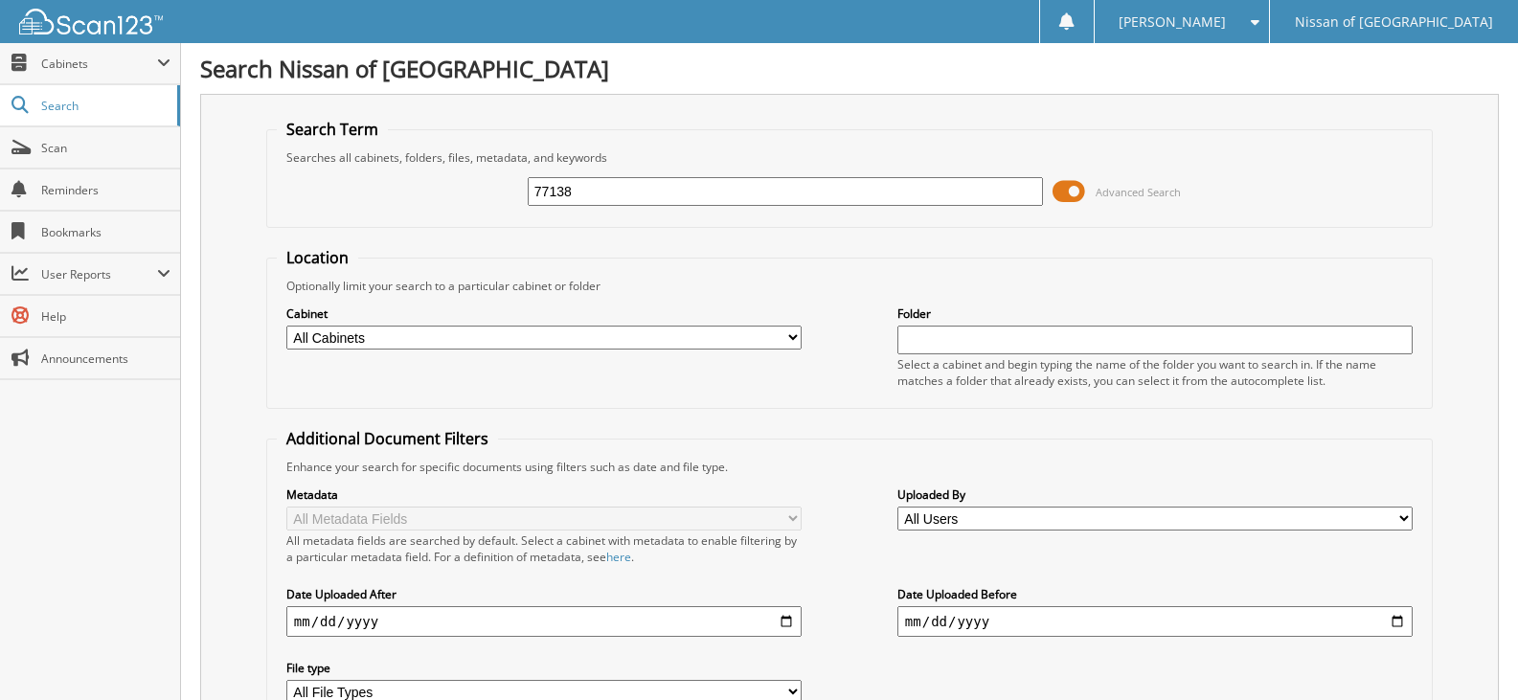
click at [1077, 194] on span at bounding box center [1069, 191] width 33 height 29
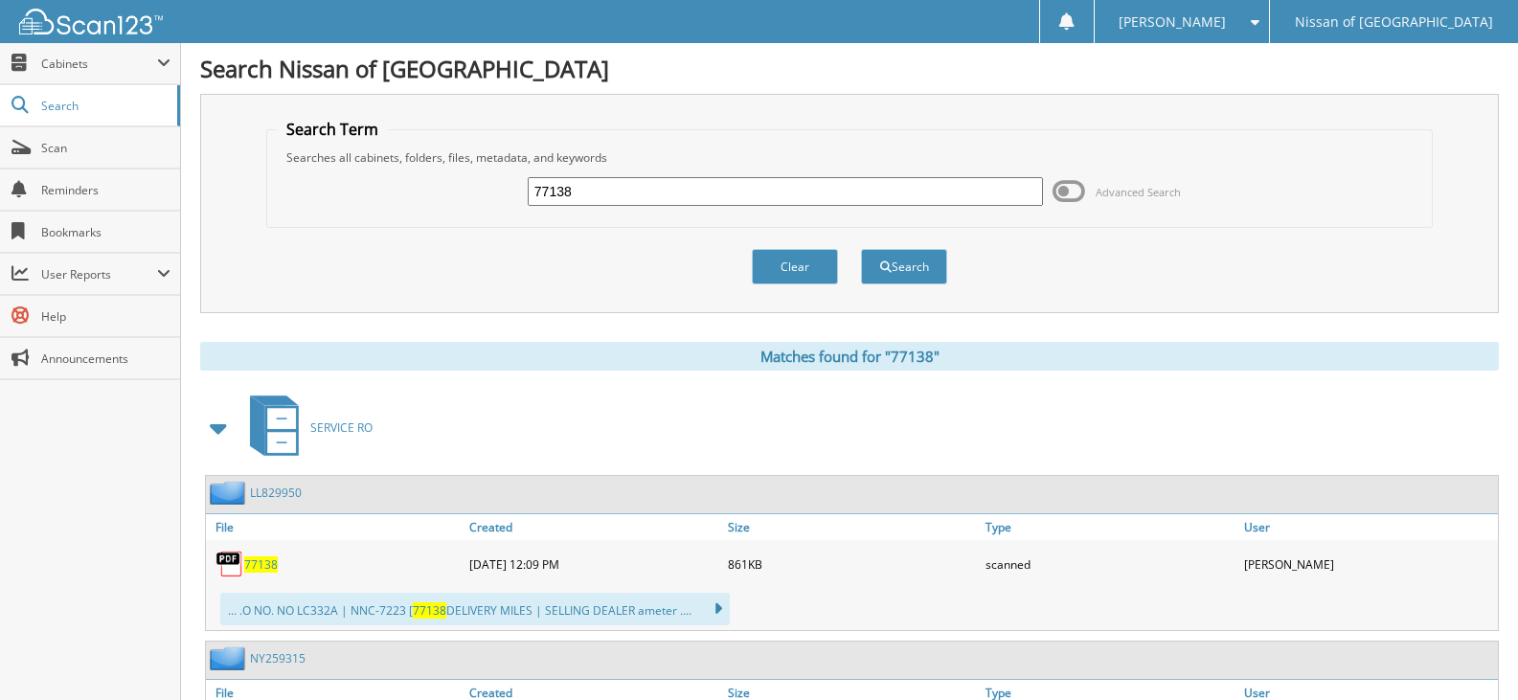
click at [610, 198] on input "77138" at bounding box center [785, 191] width 515 height 29
type input "77140"
click at [861, 249] on button "Search" at bounding box center [904, 266] width 86 height 35
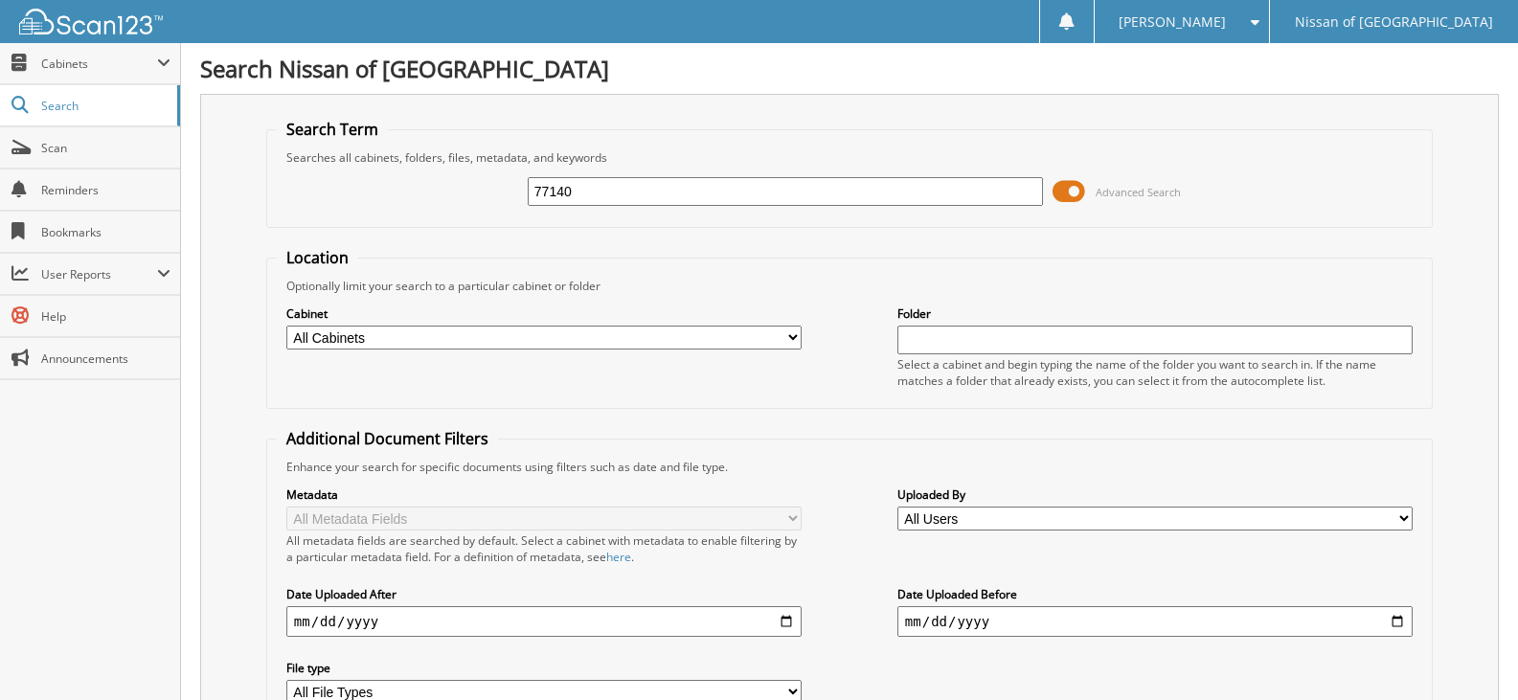
click at [1082, 192] on span at bounding box center [1069, 191] width 33 height 29
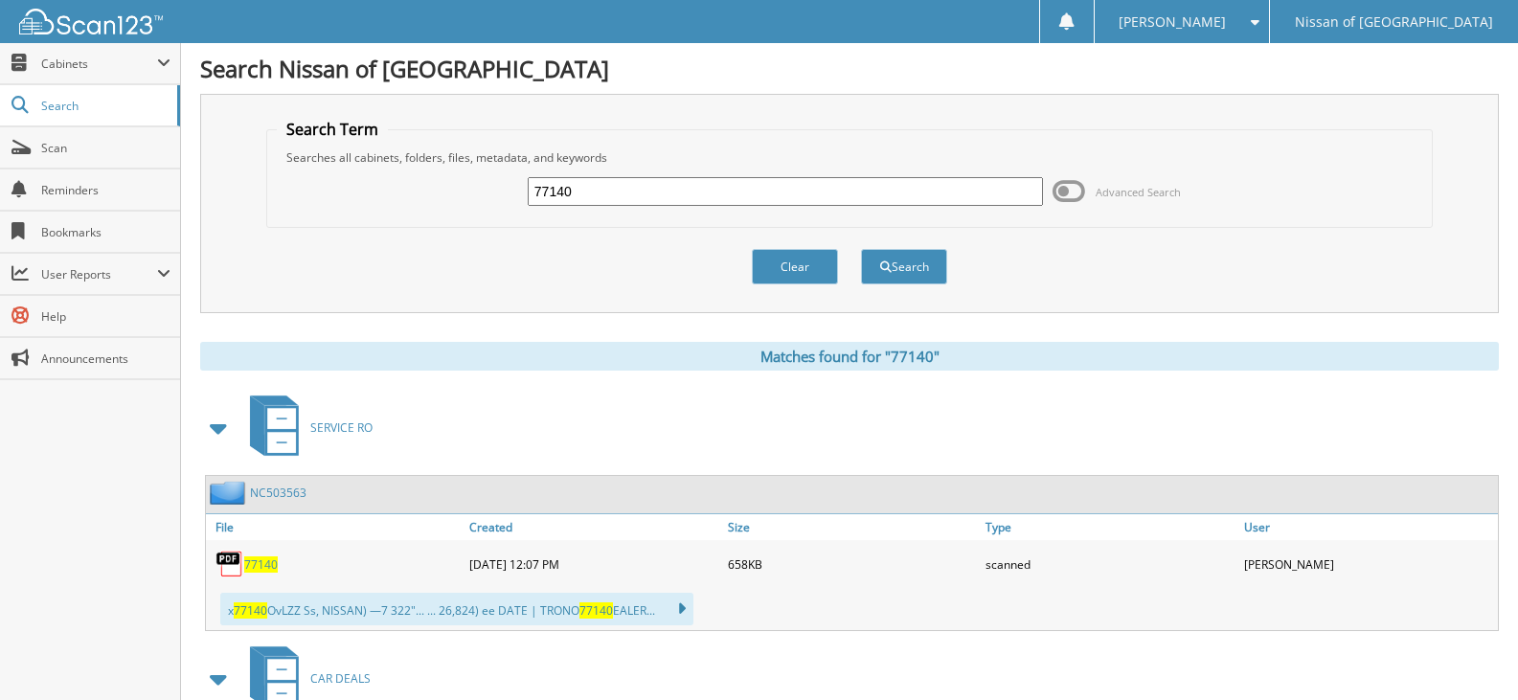
click at [570, 192] on input "77140" at bounding box center [785, 191] width 515 height 29
type input "77144"
click at [861, 249] on button "Search" at bounding box center [904, 266] width 86 height 35
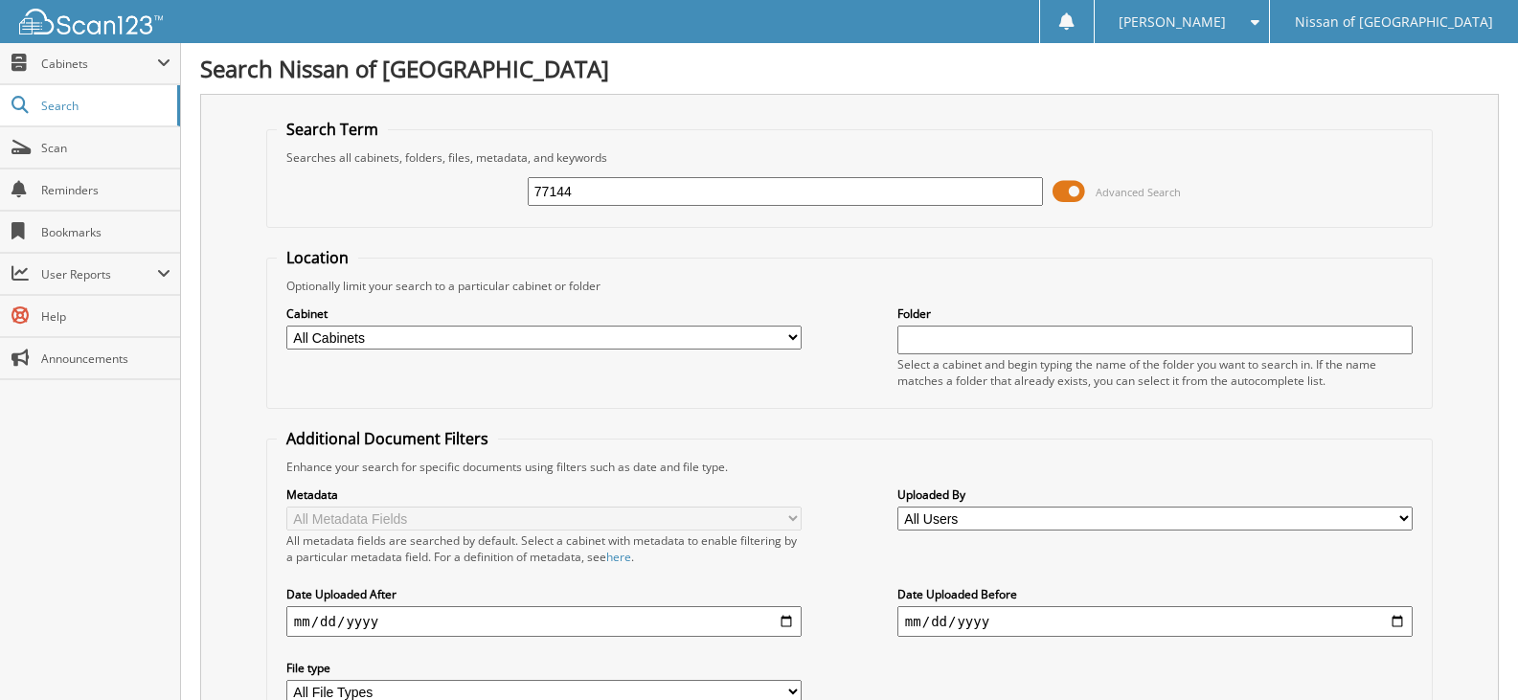
click at [1075, 198] on span at bounding box center [1069, 191] width 33 height 29
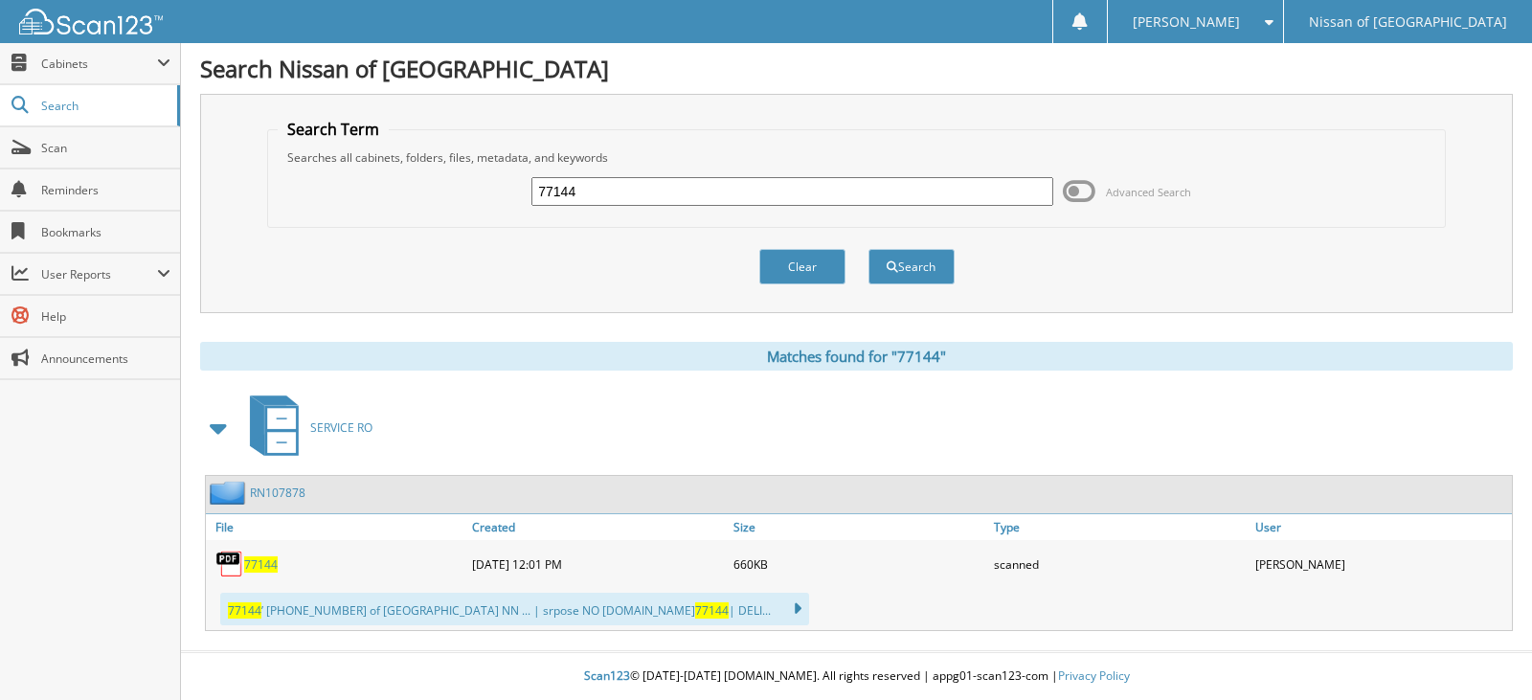
click at [623, 178] on input "77144" at bounding box center [792, 191] width 521 height 29
click at [601, 196] on input "77144" at bounding box center [792, 191] width 521 height 29
type input "77137"
click at [869, 249] on button "Search" at bounding box center [912, 266] width 86 height 35
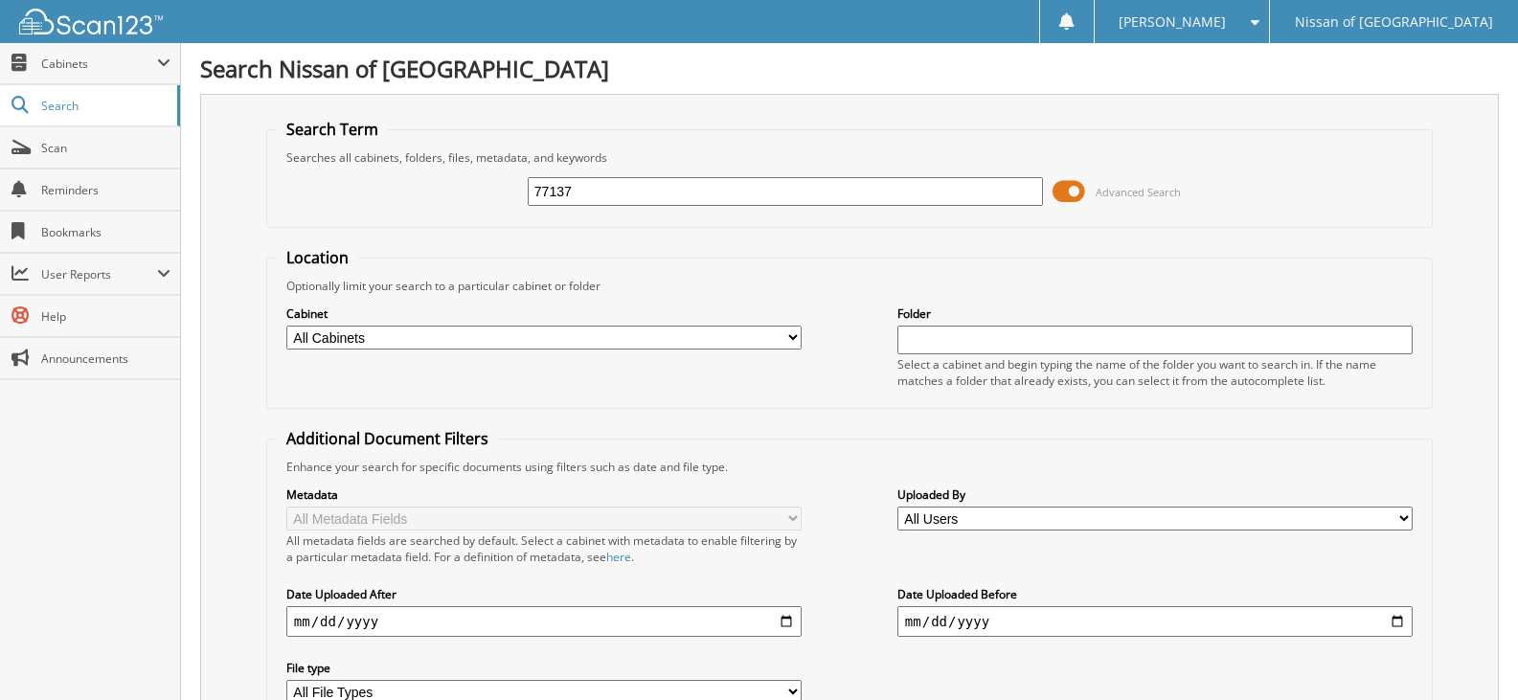
click at [1076, 191] on span at bounding box center [1069, 191] width 33 height 29
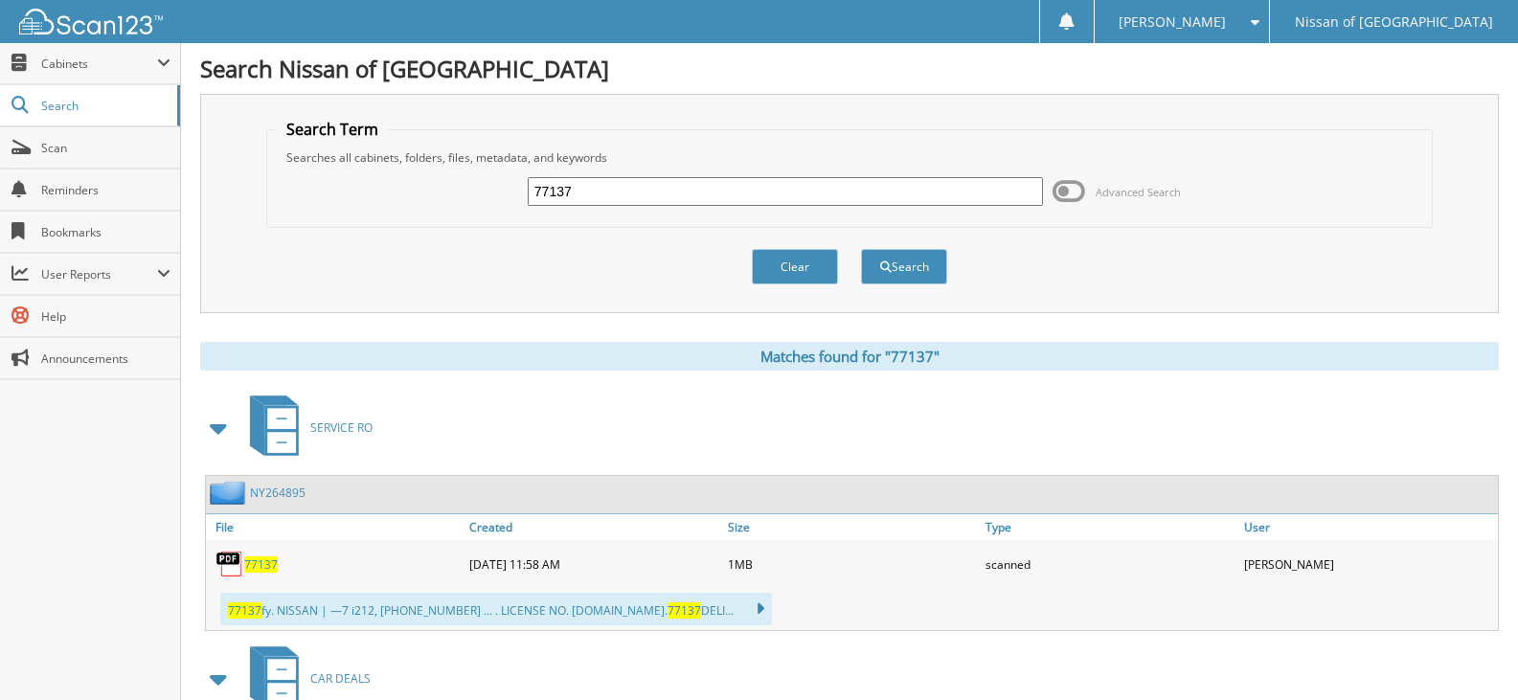
click at [584, 188] on input "77137" at bounding box center [785, 191] width 515 height 29
click at [584, 192] on input "77137" at bounding box center [785, 191] width 515 height 29
type input "77145"
click at [861, 249] on button "Search" at bounding box center [904, 266] width 86 height 35
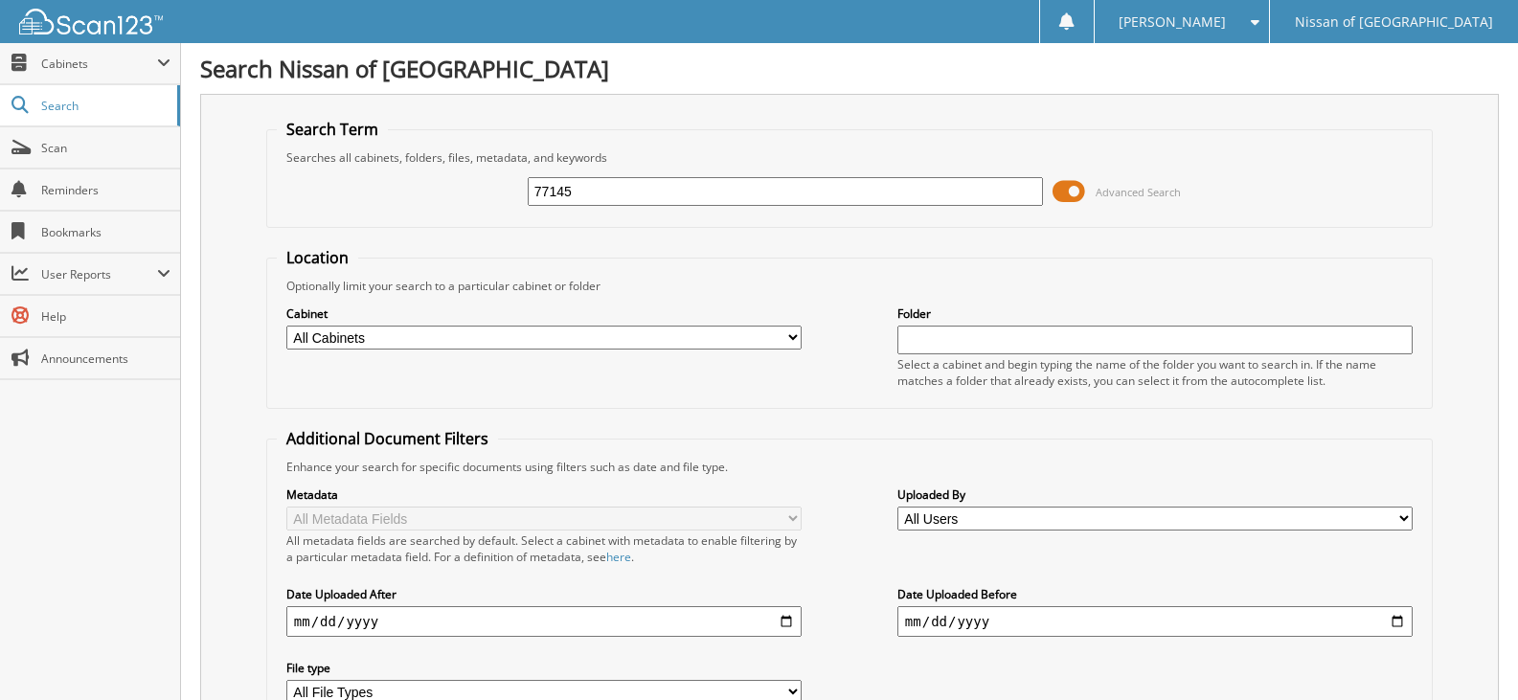
click at [1052, 201] on div "77145 Advanced Search" at bounding box center [849, 192] width 1145 height 52
click at [1074, 194] on span at bounding box center [1069, 191] width 33 height 29
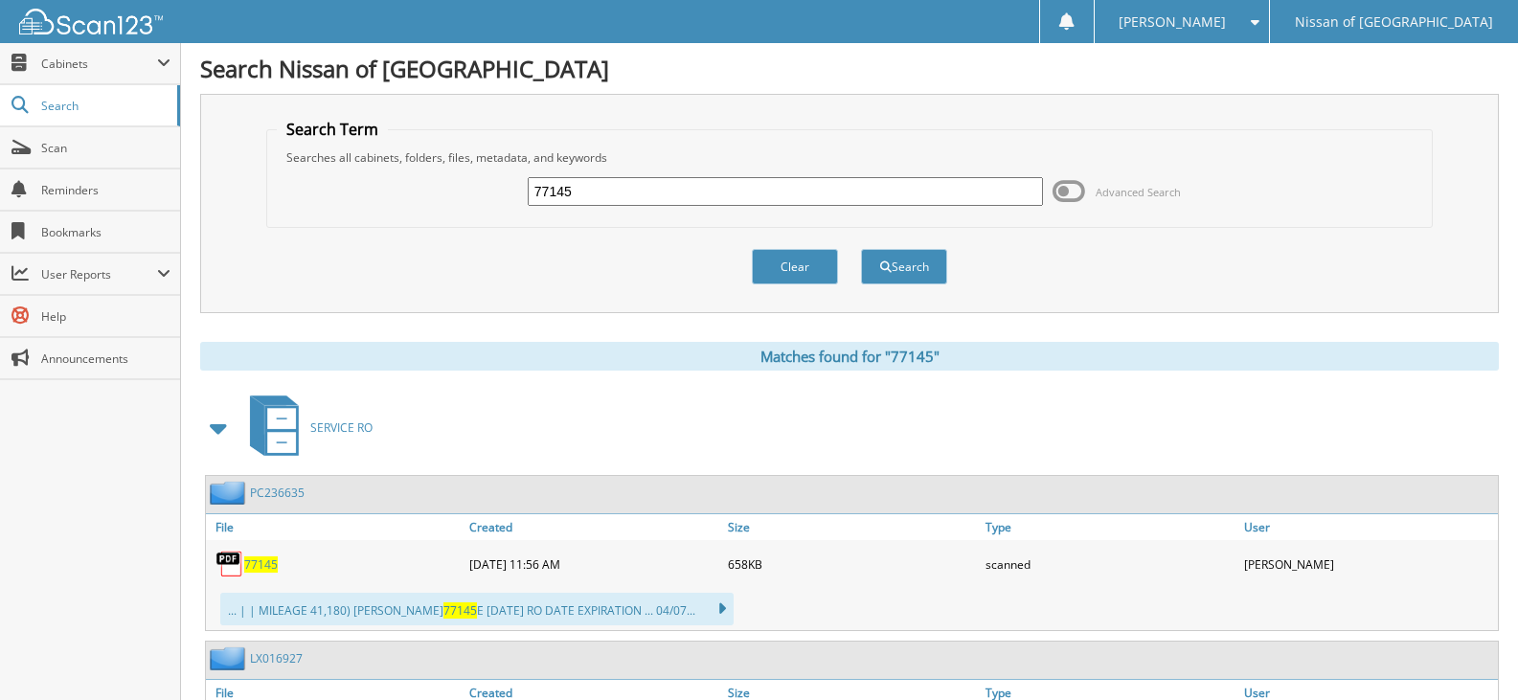
click at [580, 203] on input "77145" at bounding box center [785, 191] width 515 height 29
type input "77147"
click at [861, 249] on button "Search" at bounding box center [904, 266] width 86 height 35
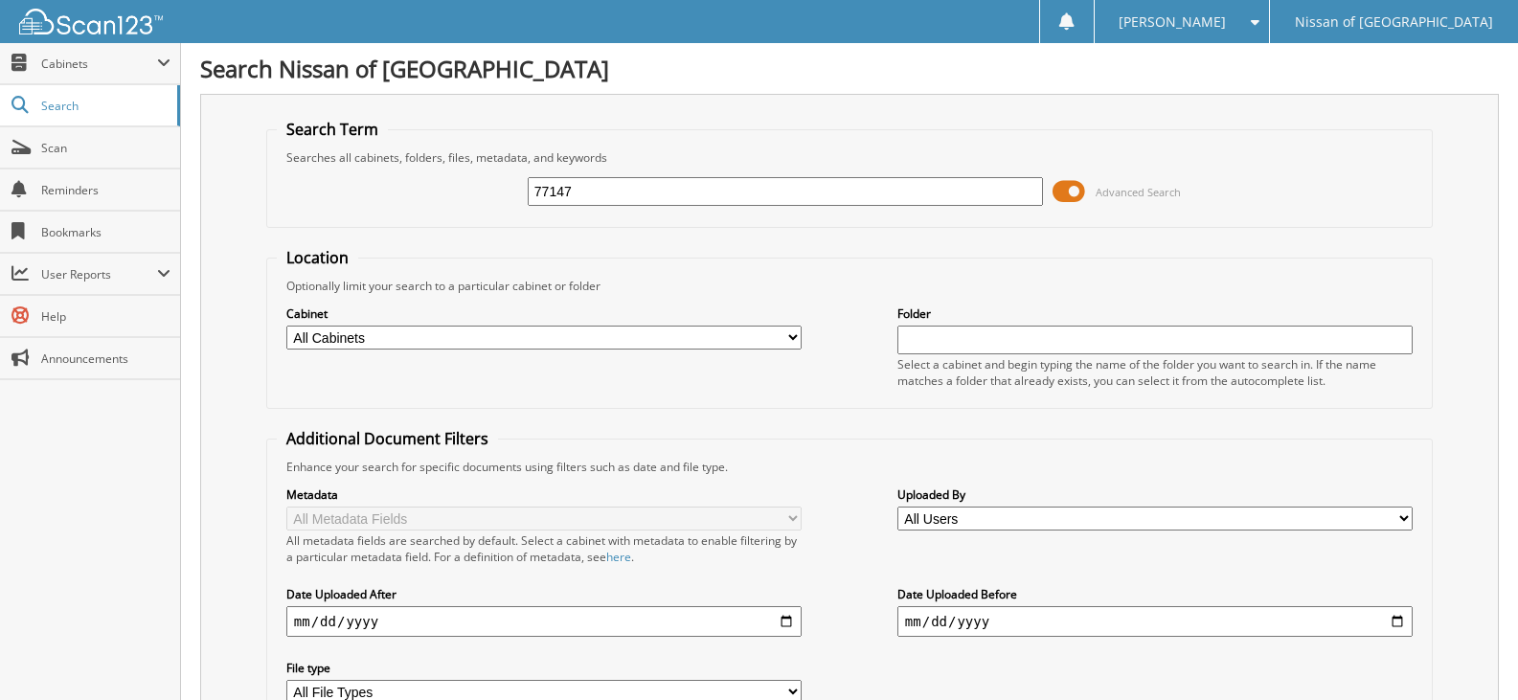
click at [1080, 192] on span at bounding box center [1069, 191] width 33 height 29
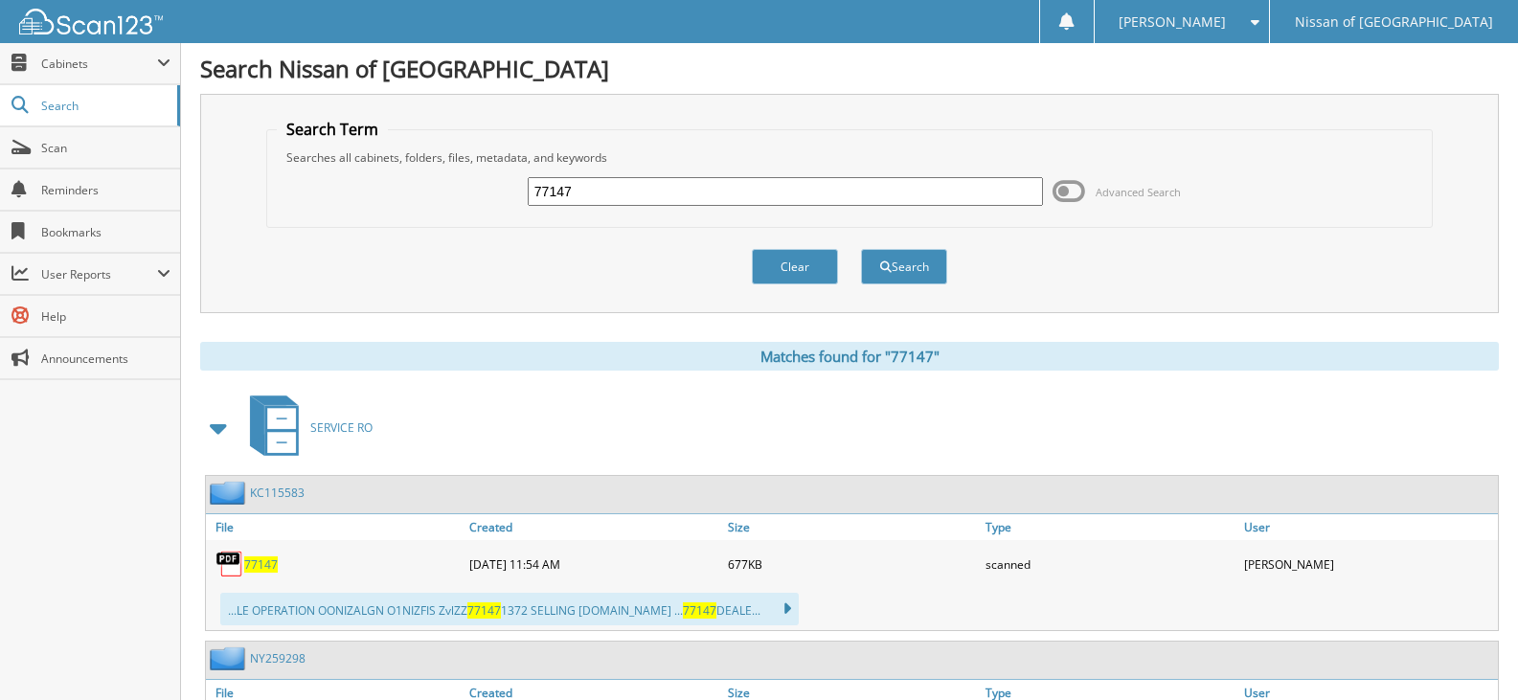
click at [604, 201] on input "77147" at bounding box center [785, 191] width 515 height 29
type input "77151"
click at [861, 249] on button "Search" at bounding box center [904, 266] width 86 height 35
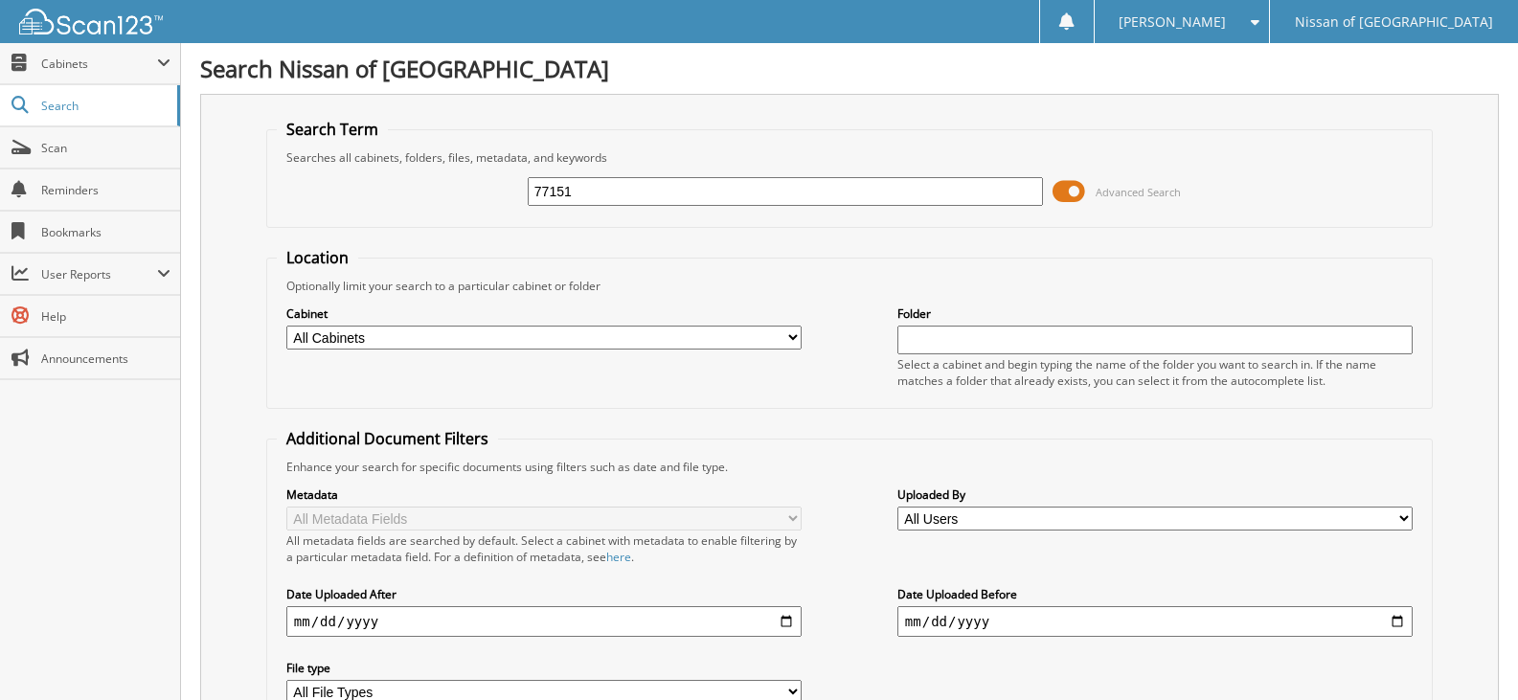
click at [1066, 192] on span at bounding box center [1069, 191] width 33 height 29
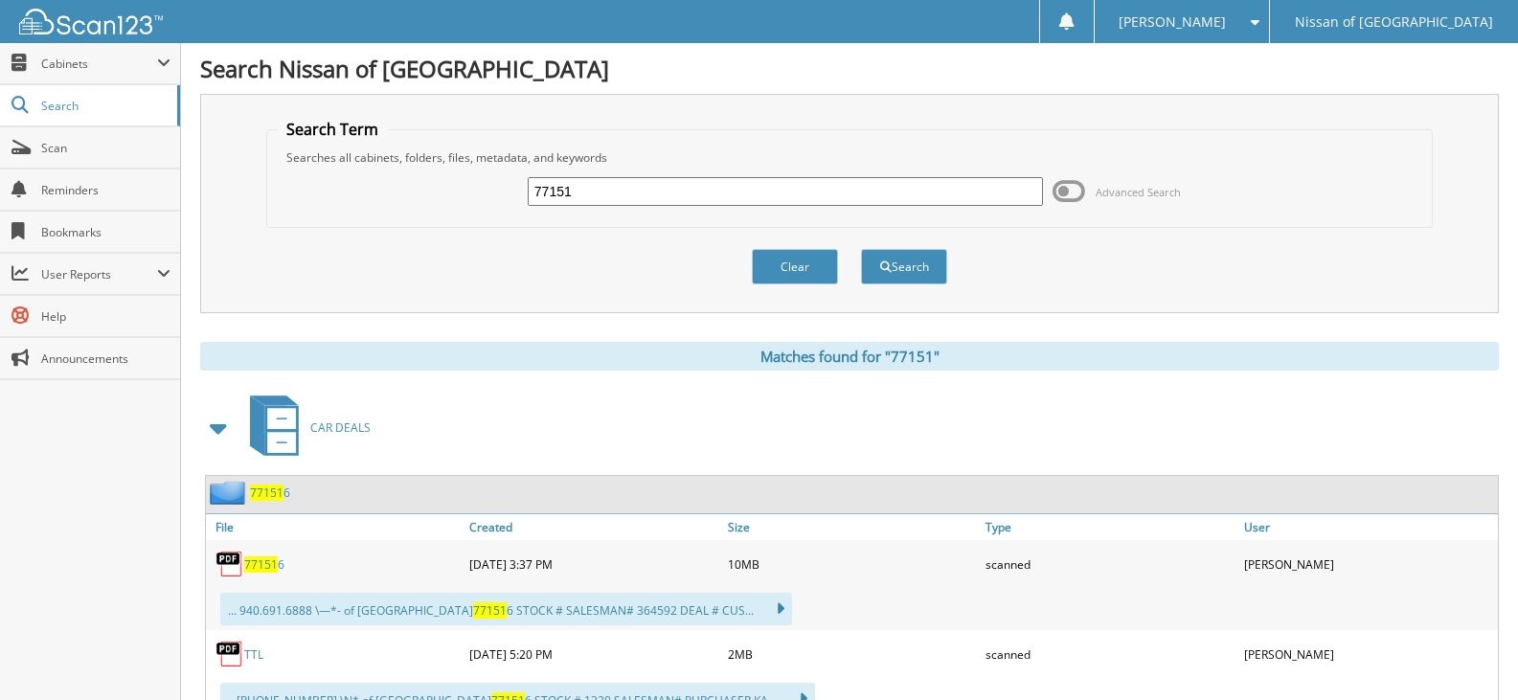
click at [584, 189] on input "77151" at bounding box center [785, 191] width 515 height 29
type input "77153"
click at [861, 249] on button "Search" at bounding box center [904, 266] width 86 height 35
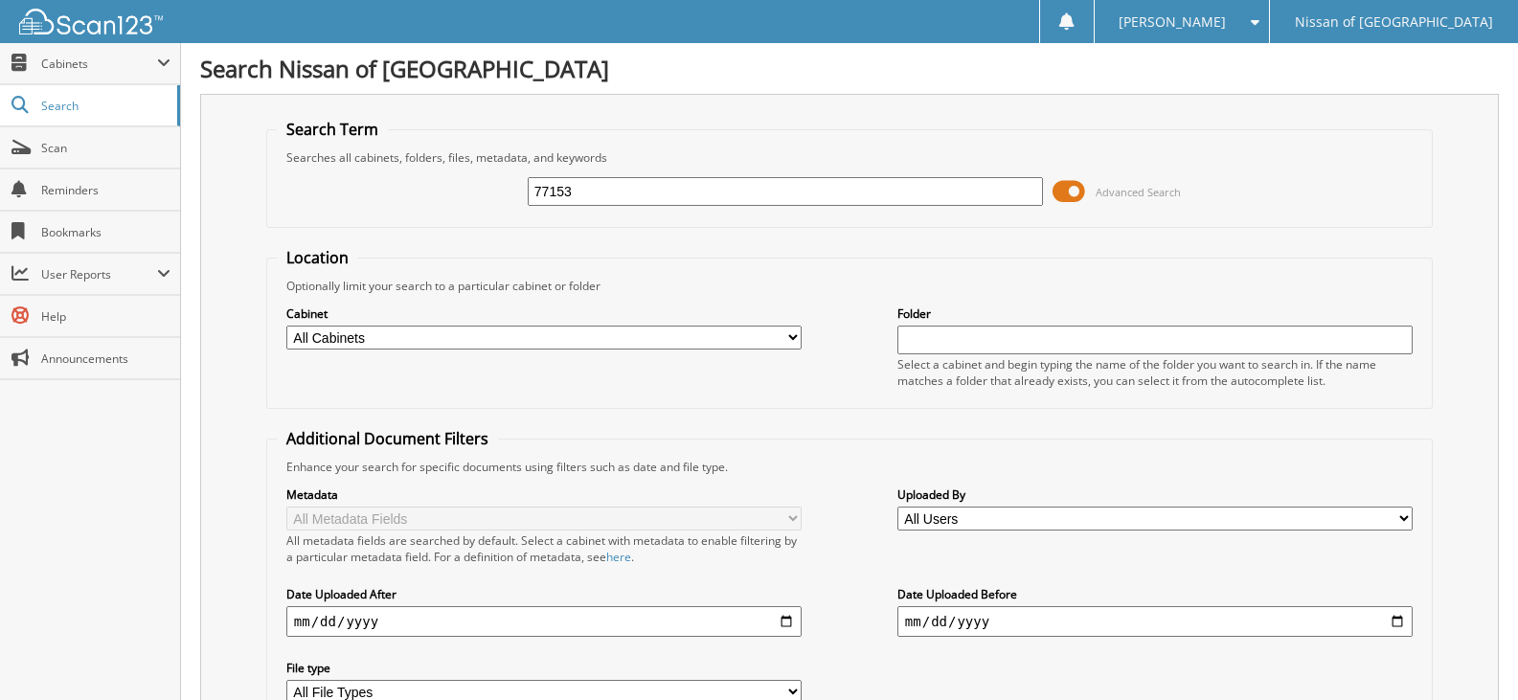
click at [1075, 189] on span at bounding box center [1069, 191] width 33 height 29
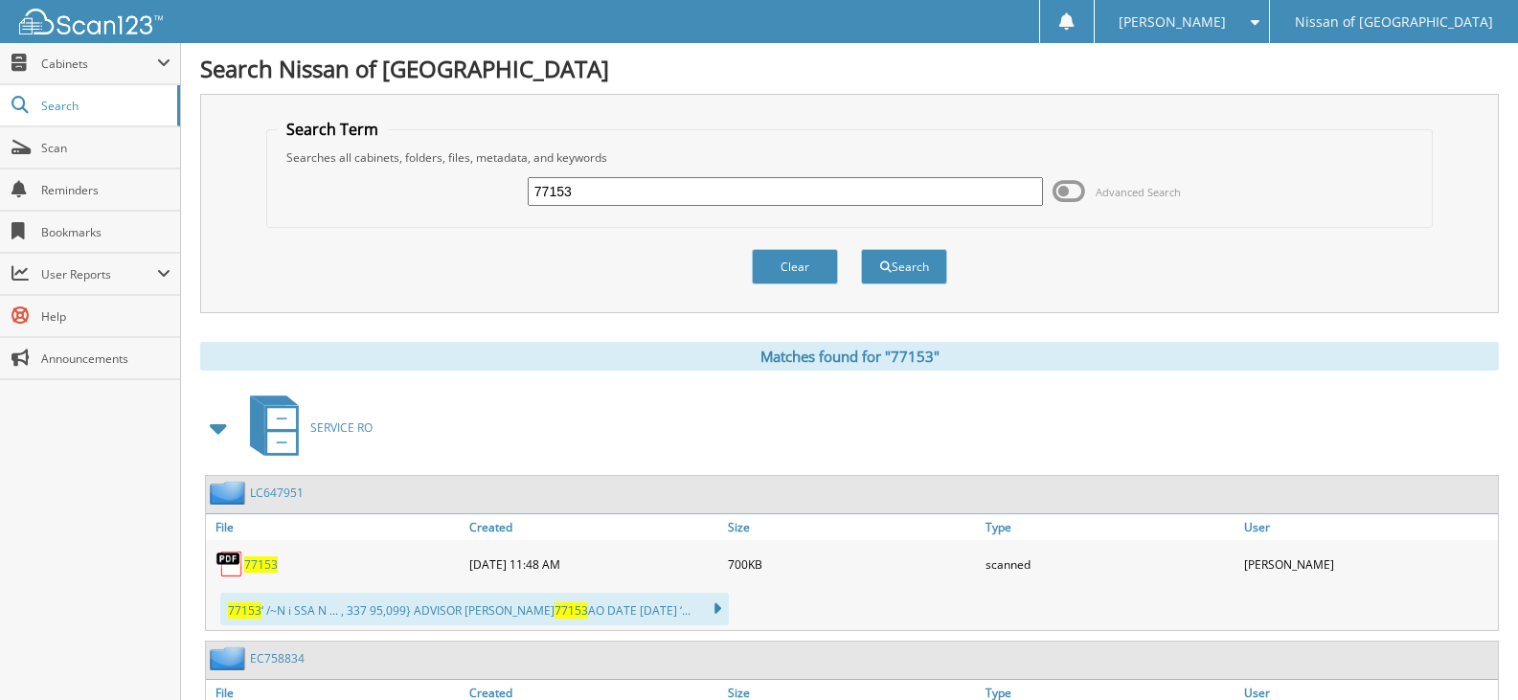
click at [600, 194] on input "77153" at bounding box center [785, 191] width 515 height 29
type input "77158"
click at [861, 249] on button "Search" at bounding box center [904, 266] width 86 height 35
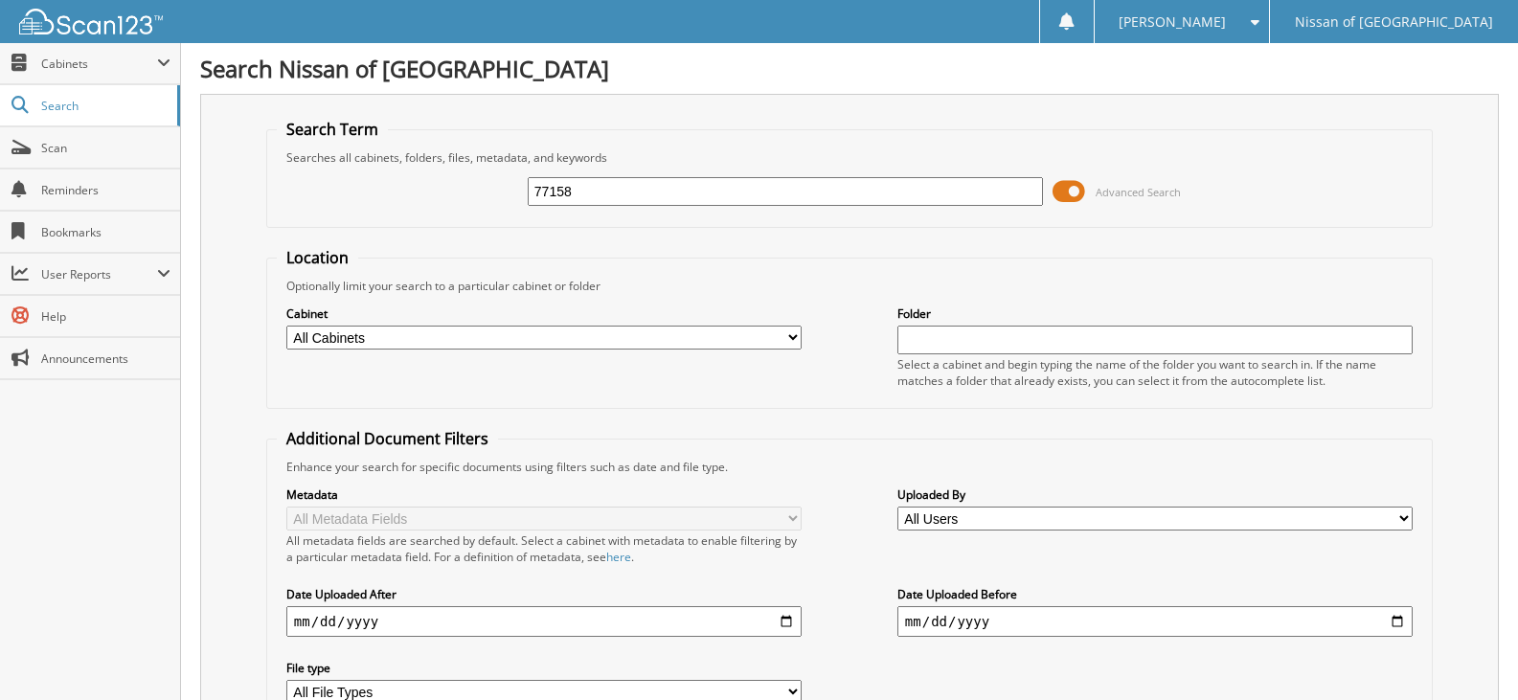
click at [1080, 193] on span at bounding box center [1069, 191] width 33 height 29
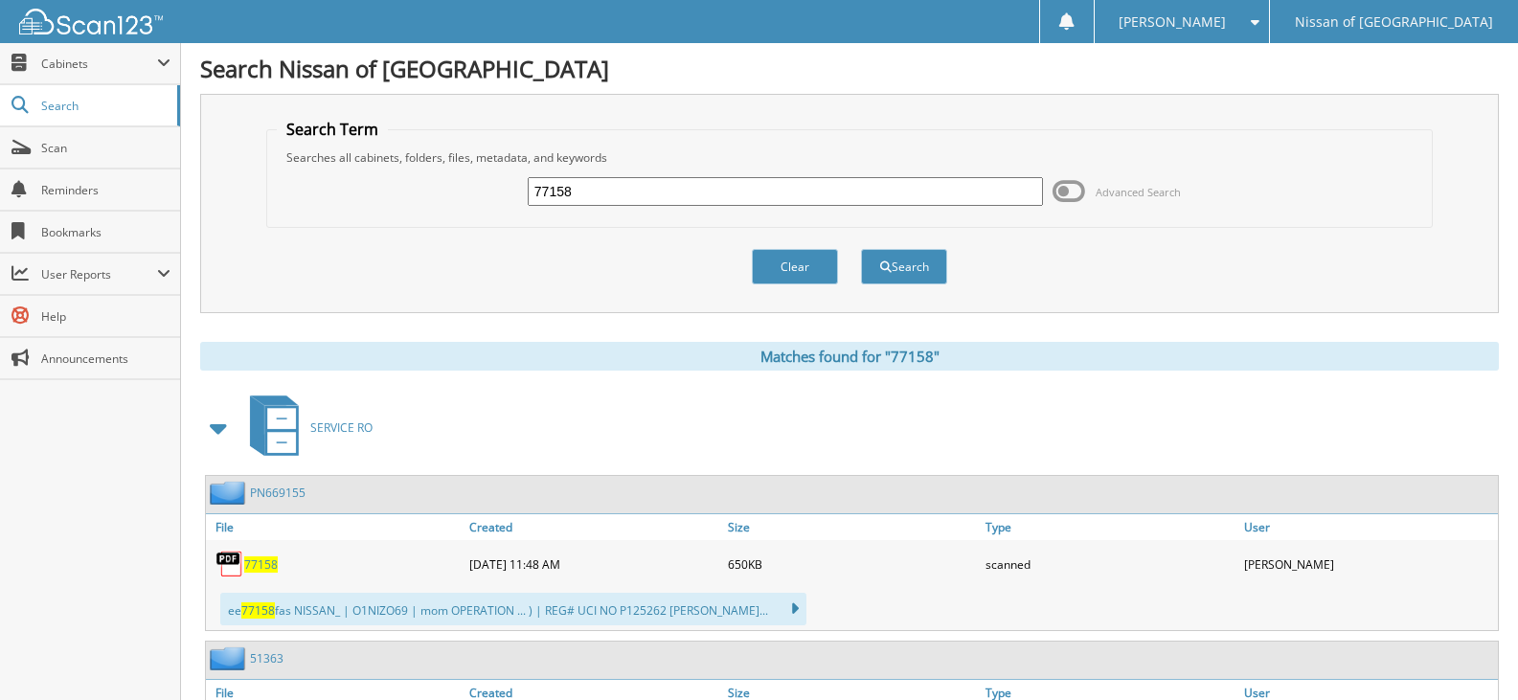
click at [597, 198] on input "77158" at bounding box center [785, 191] width 515 height 29
type input "77160"
click at [861, 249] on button "Search" at bounding box center [904, 266] width 86 height 35
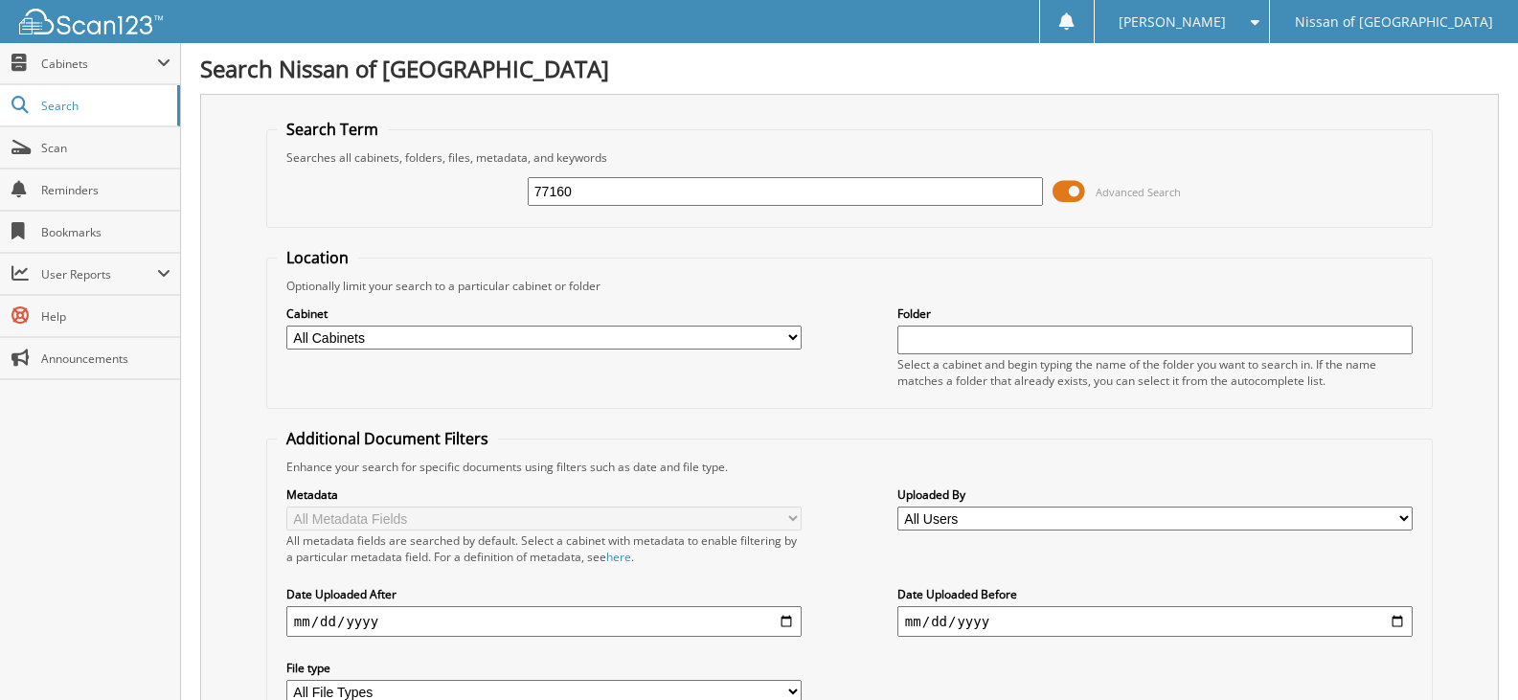
click at [1080, 193] on span at bounding box center [1069, 191] width 33 height 29
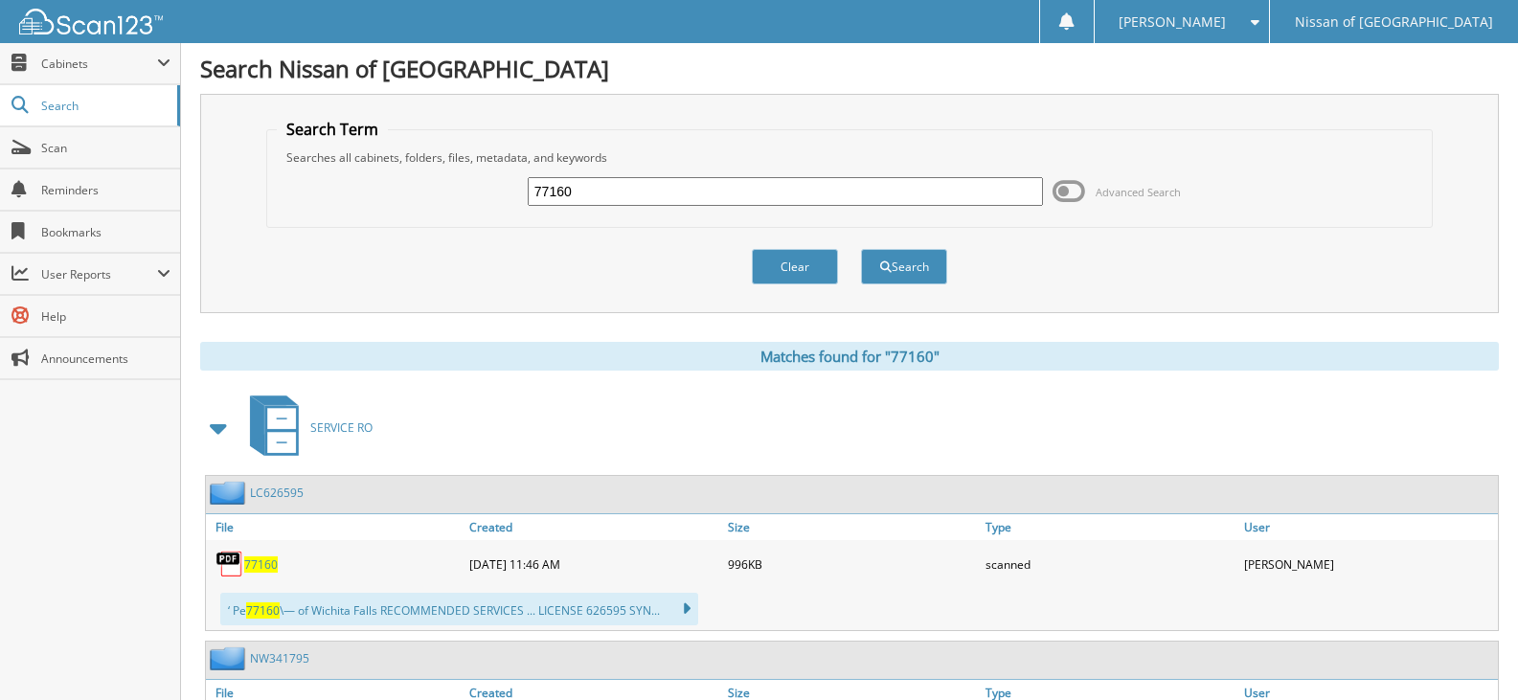
click at [591, 203] on input "77160" at bounding box center [785, 191] width 515 height 29
type input "77164"
click at [861, 249] on button "Search" at bounding box center [904, 266] width 86 height 35
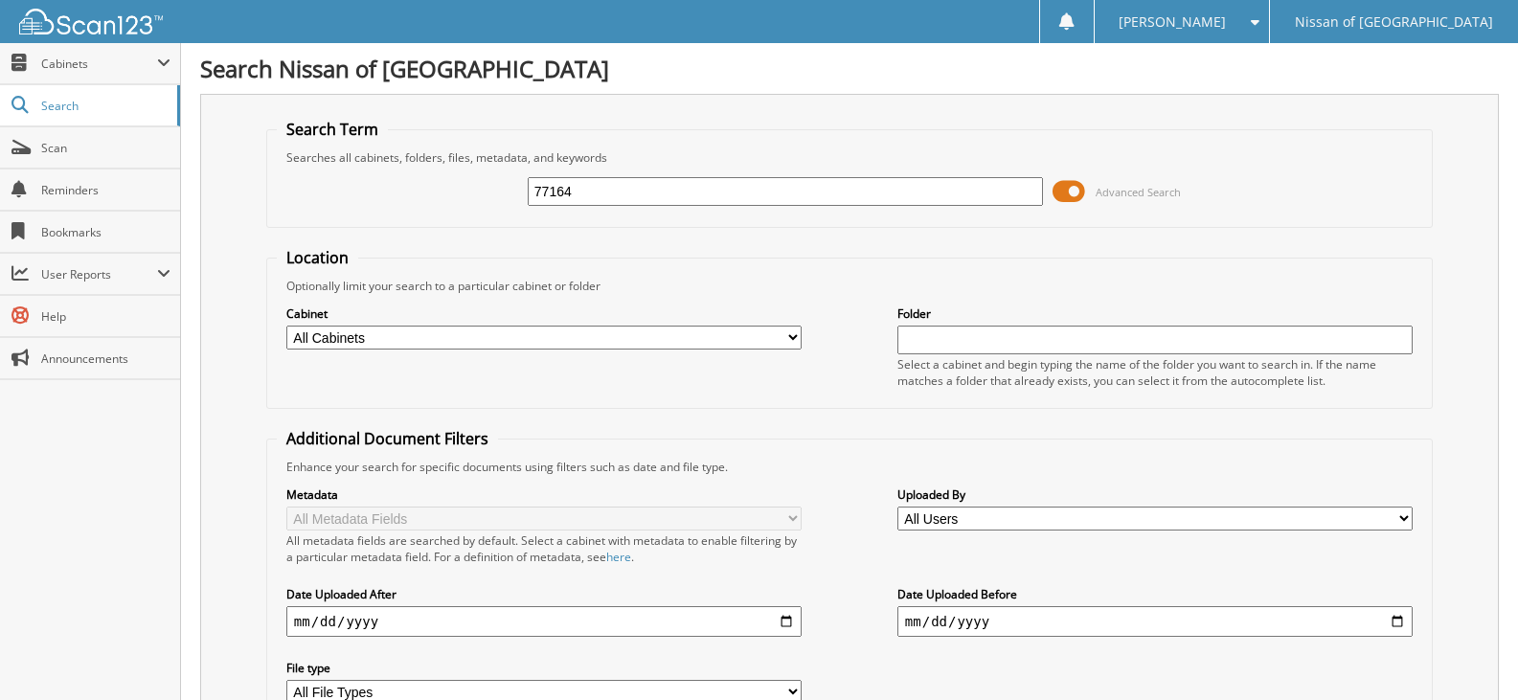
click at [1074, 191] on span at bounding box center [1069, 191] width 33 height 29
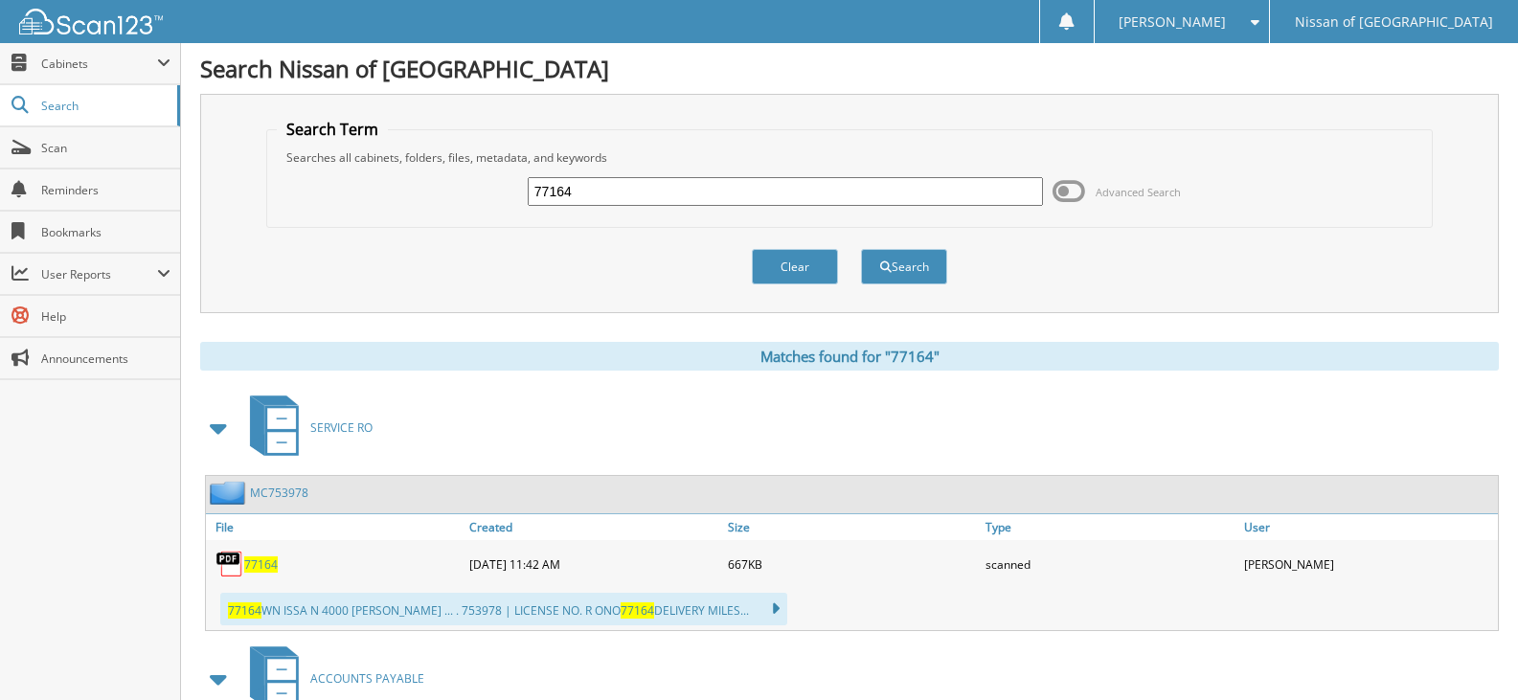
click at [577, 200] on input "77164" at bounding box center [785, 191] width 515 height 29
type input "77165"
click at [861, 249] on button "Search" at bounding box center [904, 266] width 86 height 35
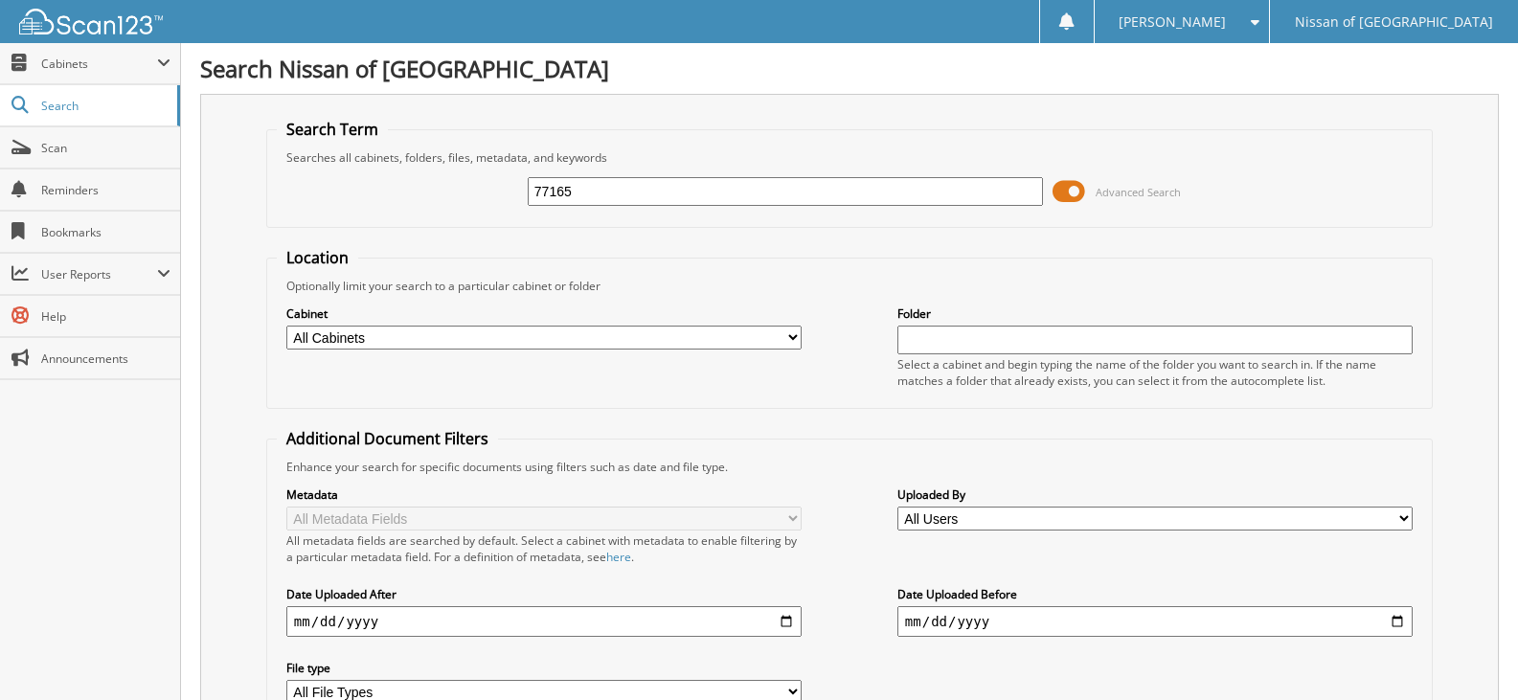
click at [1056, 194] on span at bounding box center [1069, 191] width 33 height 29
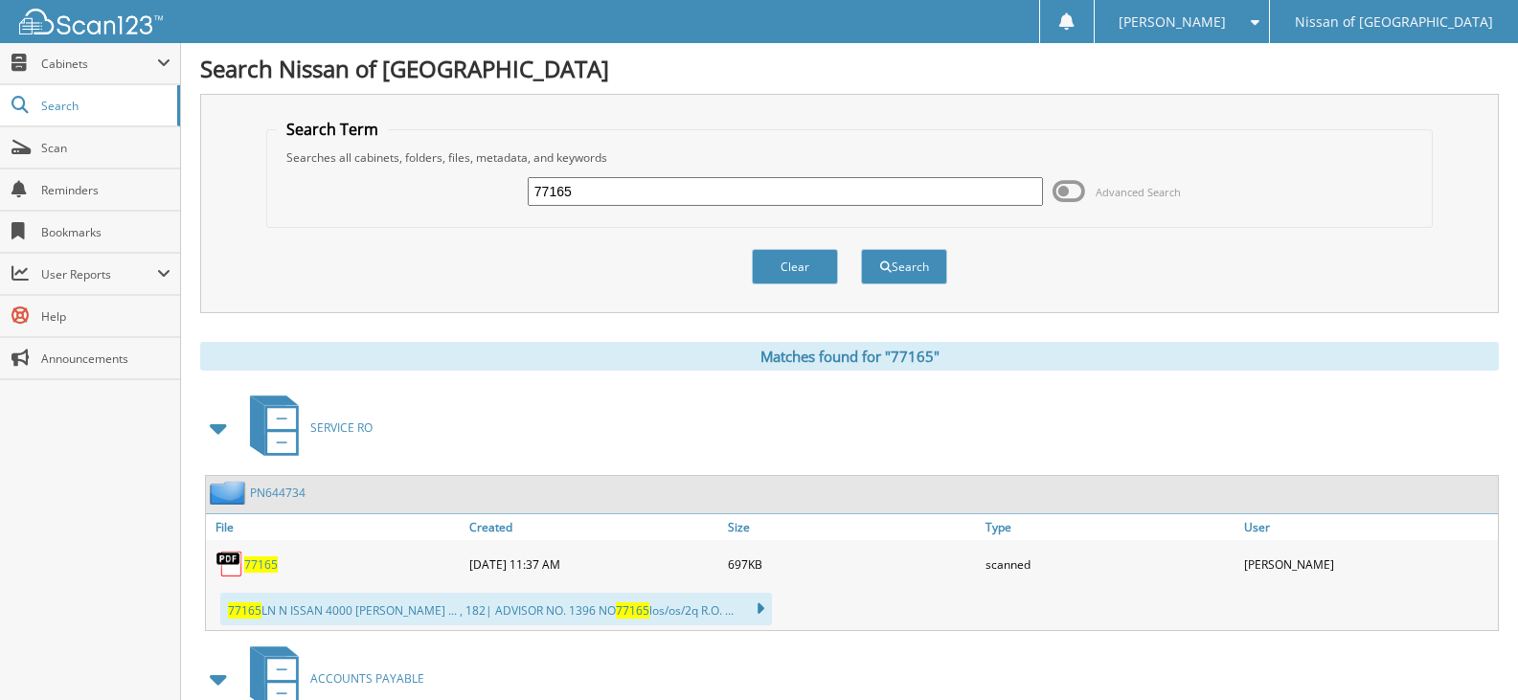
click at [592, 186] on input "77165" at bounding box center [785, 191] width 515 height 29
type input "77157"
click at [861, 249] on button "Search" at bounding box center [904, 266] width 86 height 35
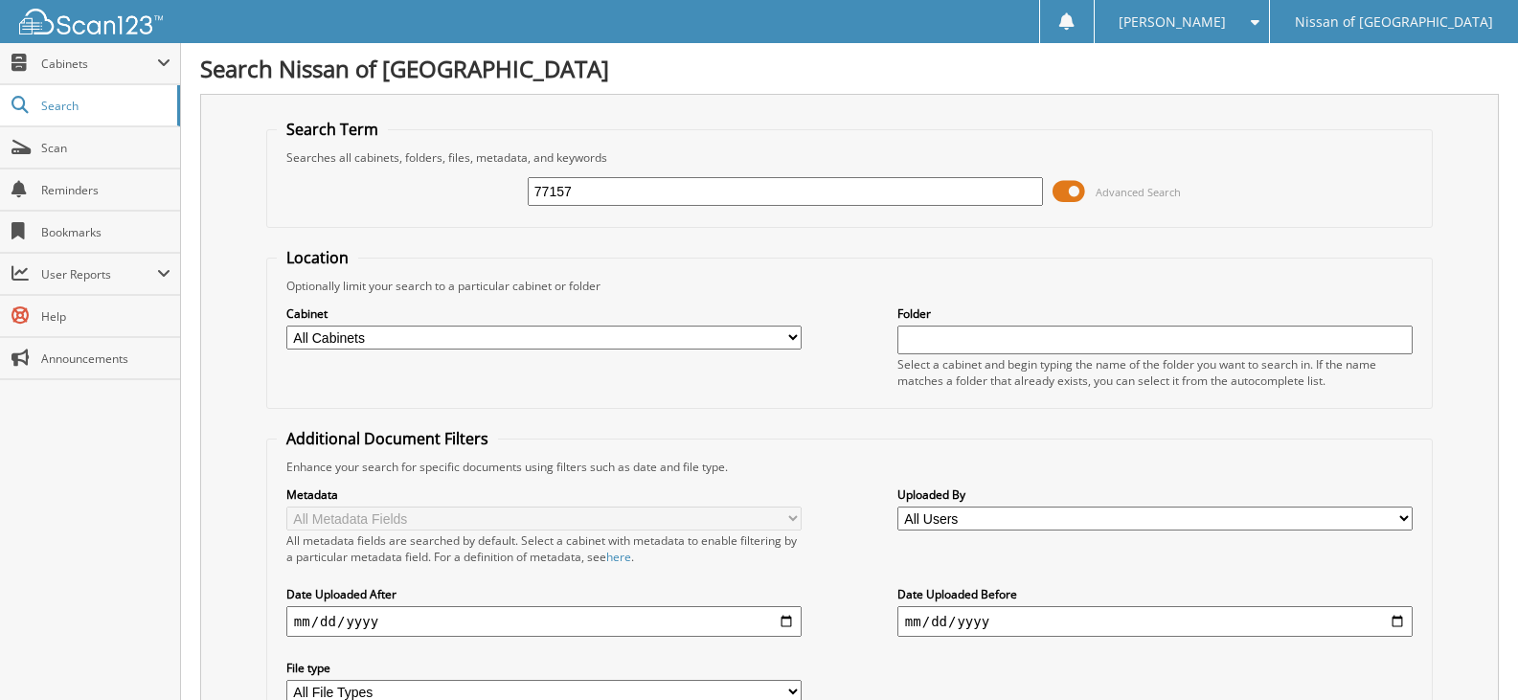
click at [1068, 190] on span at bounding box center [1069, 191] width 33 height 29
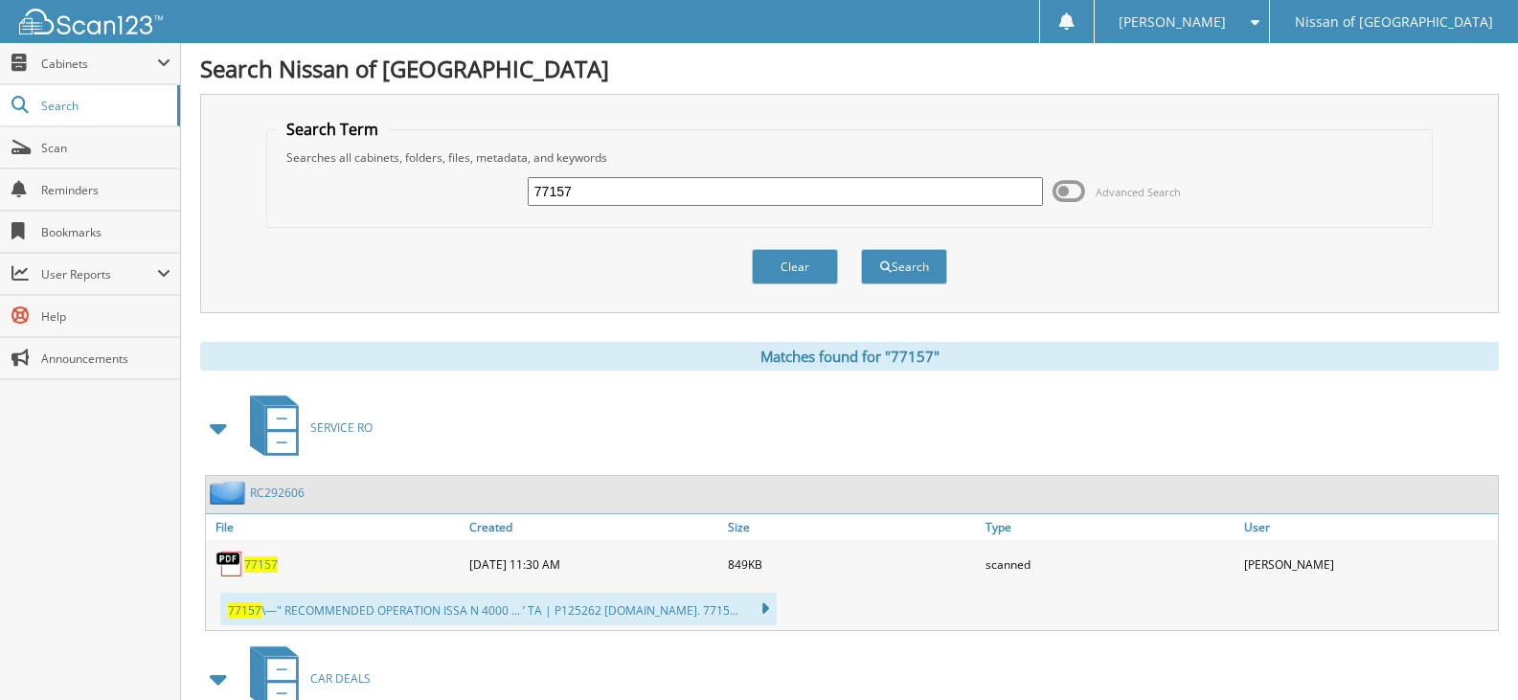
click at [620, 192] on input "77157" at bounding box center [785, 191] width 515 height 29
type input "77150"
click at [861, 249] on button "Search" at bounding box center [904, 266] width 86 height 35
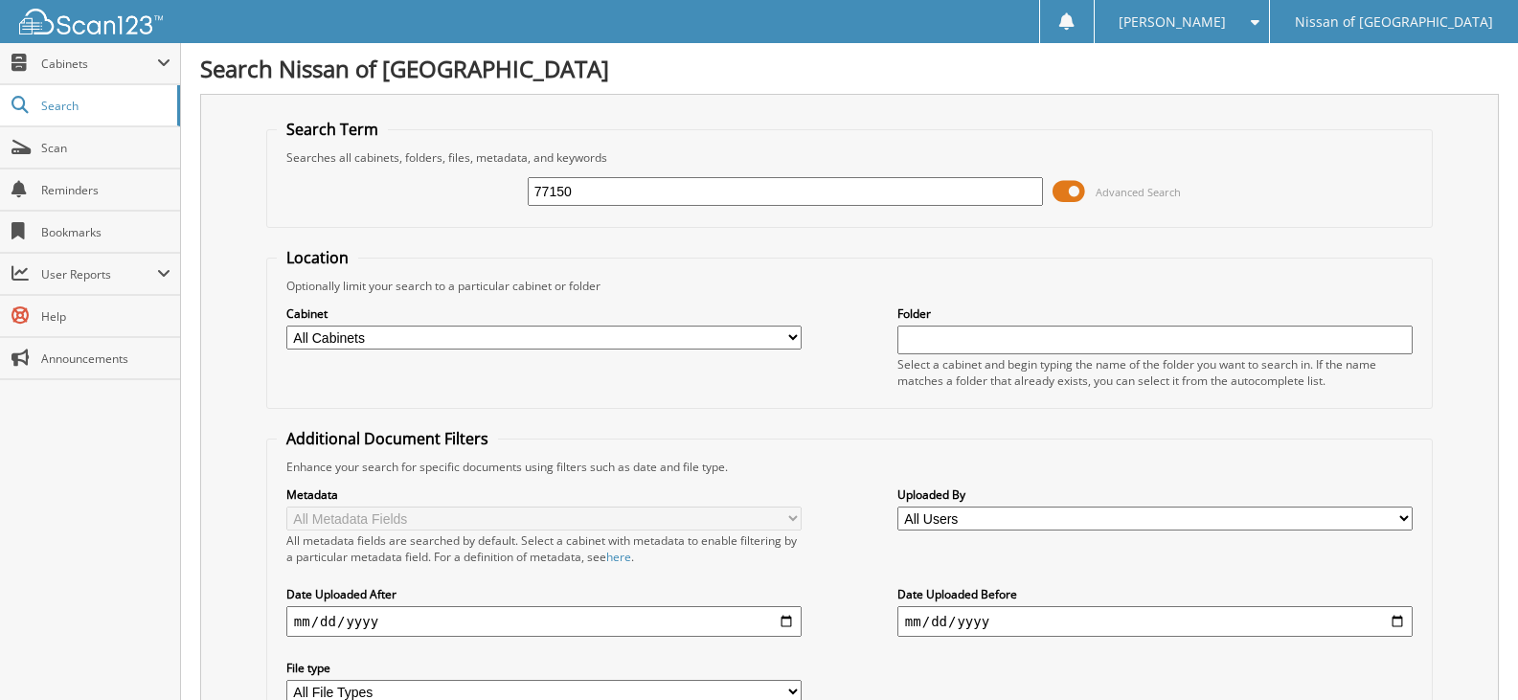
click at [1075, 188] on span at bounding box center [1069, 191] width 33 height 29
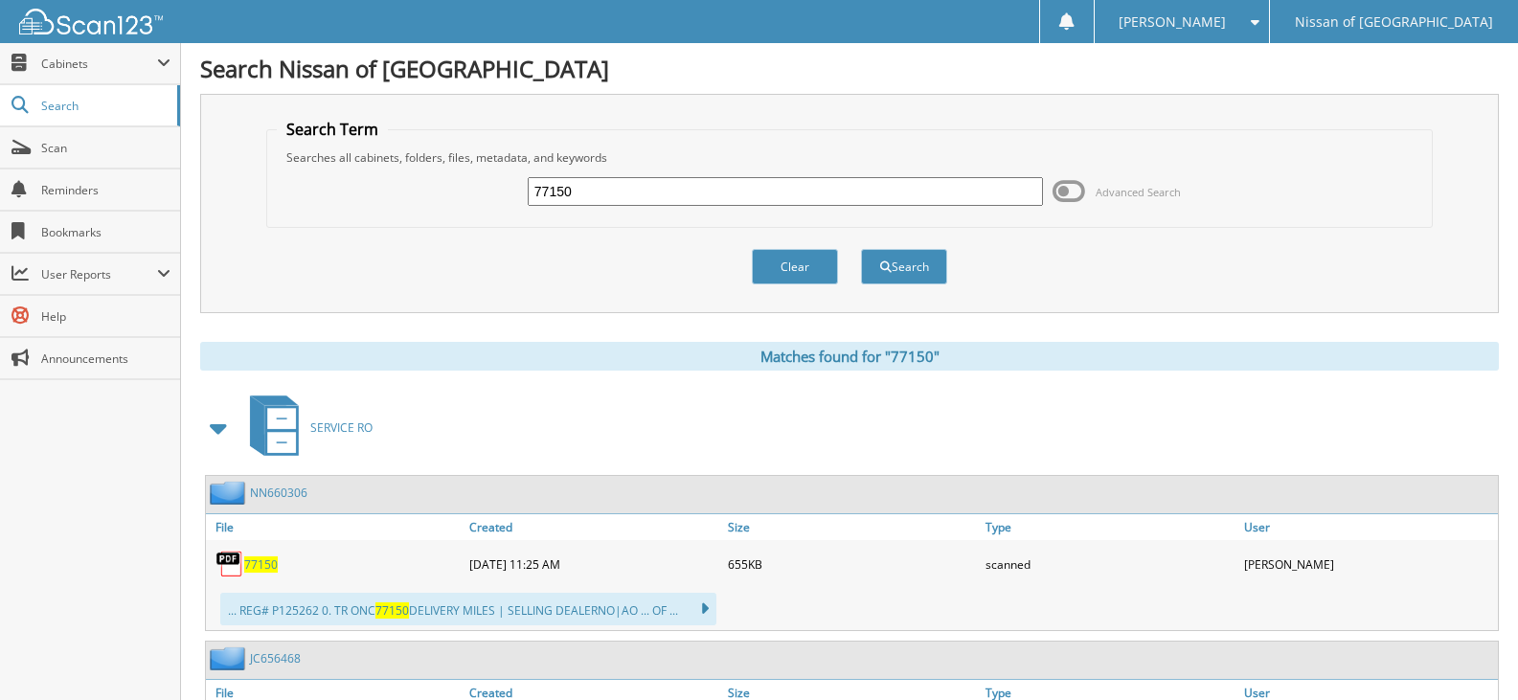
click at [600, 190] on input "77150" at bounding box center [785, 191] width 515 height 29
type input "76644"
click at [861, 249] on button "Search" at bounding box center [904, 266] width 86 height 35
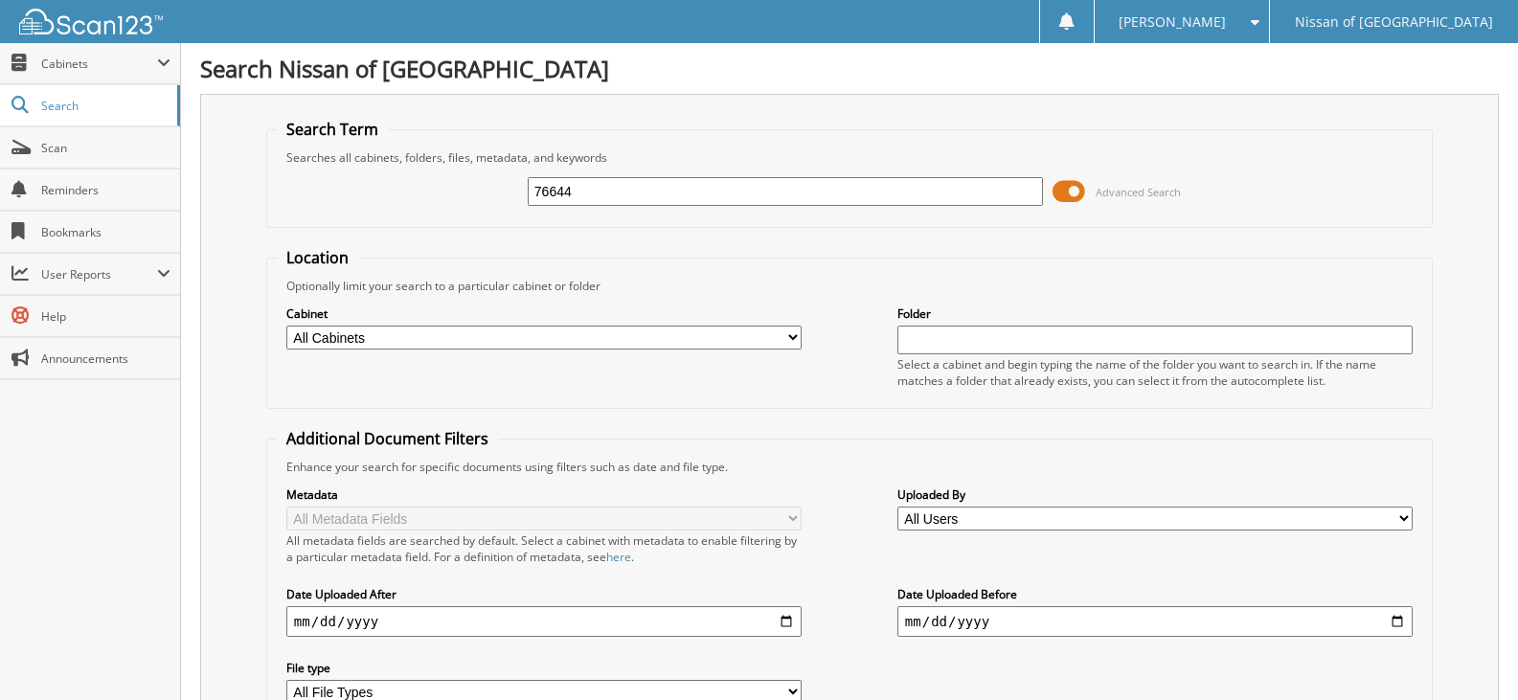
click at [1062, 191] on span at bounding box center [1069, 191] width 33 height 29
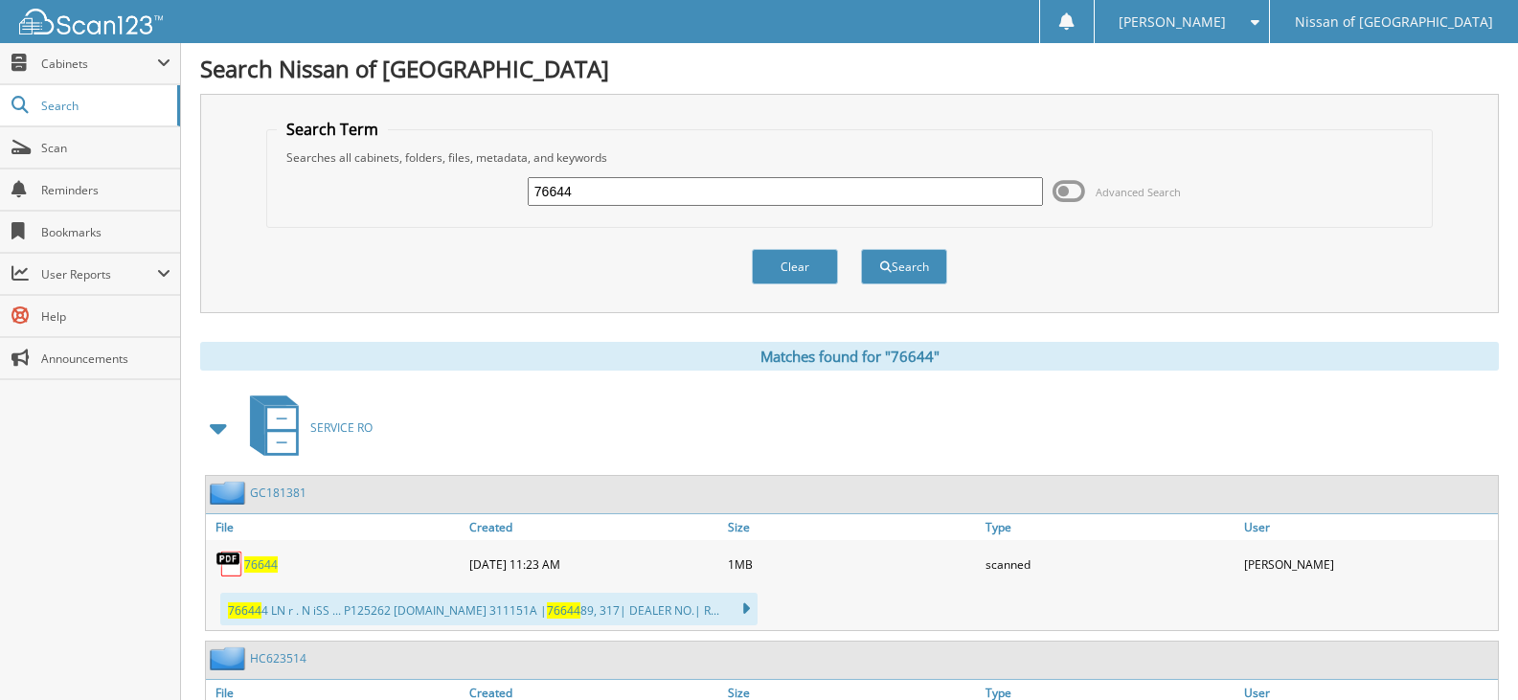
click at [615, 197] on input "76644" at bounding box center [785, 191] width 515 height 29
click at [615, 199] on input "76644" at bounding box center [785, 191] width 515 height 29
type input "77168"
click at [861, 249] on button "Search" at bounding box center [904, 266] width 86 height 35
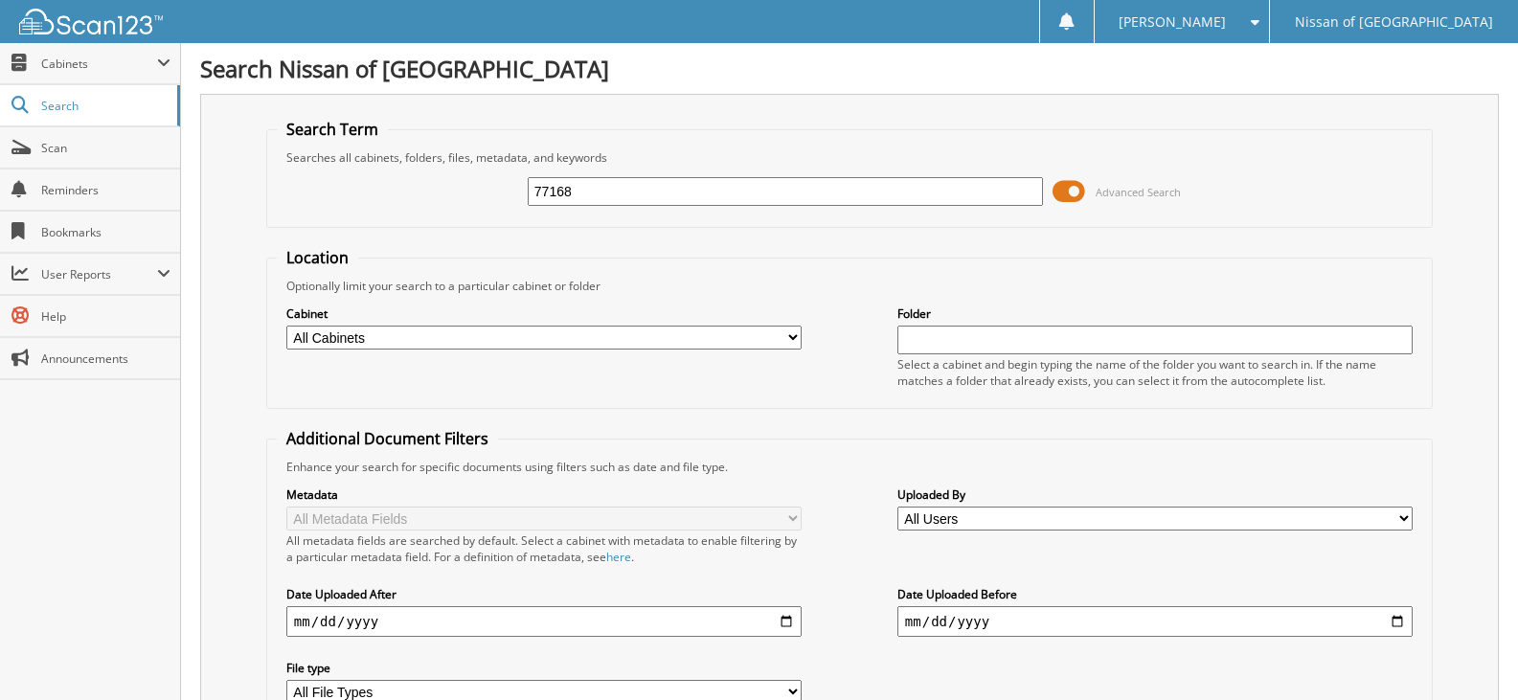
click at [1078, 186] on span at bounding box center [1069, 191] width 33 height 29
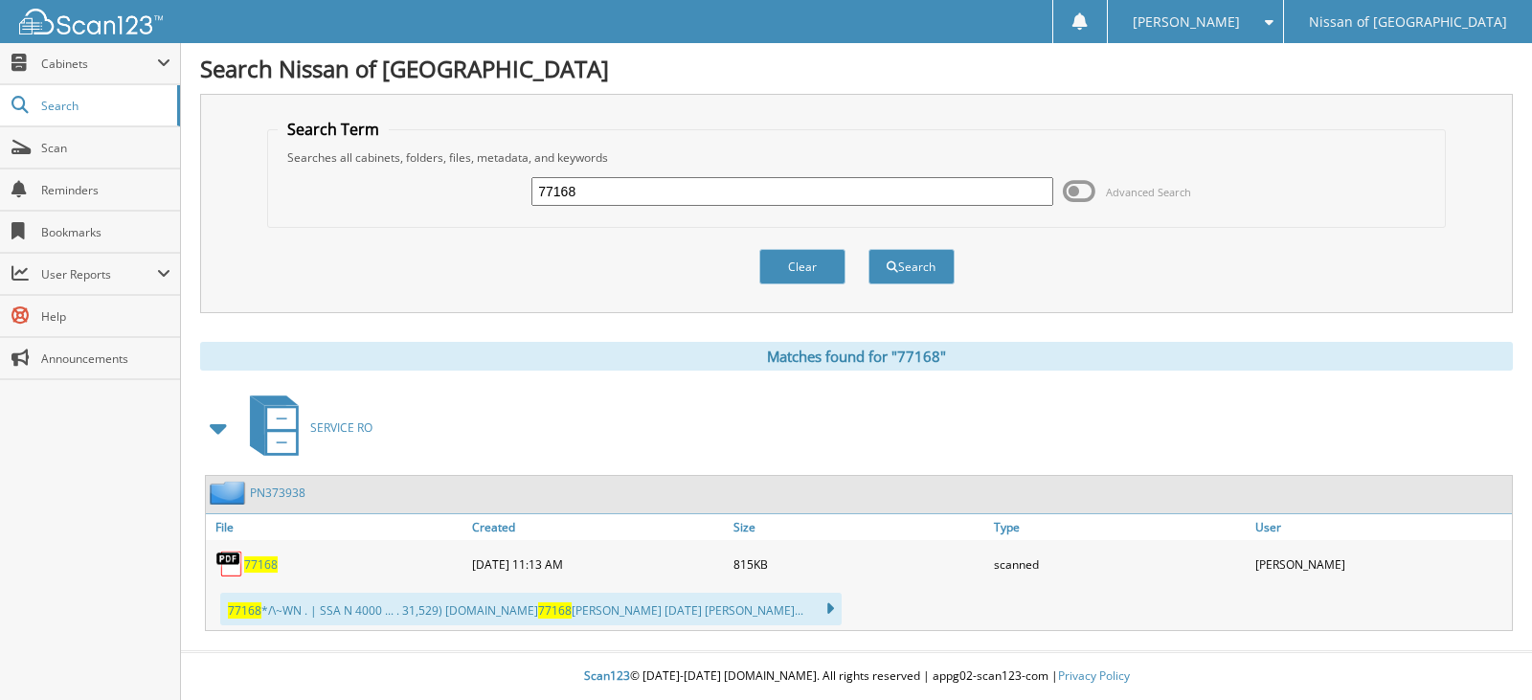
click at [584, 190] on input "77168" at bounding box center [792, 191] width 521 height 29
type input "77170"
click at [869, 249] on button "Search" at bounding box center [912, 266] width 86 height 35
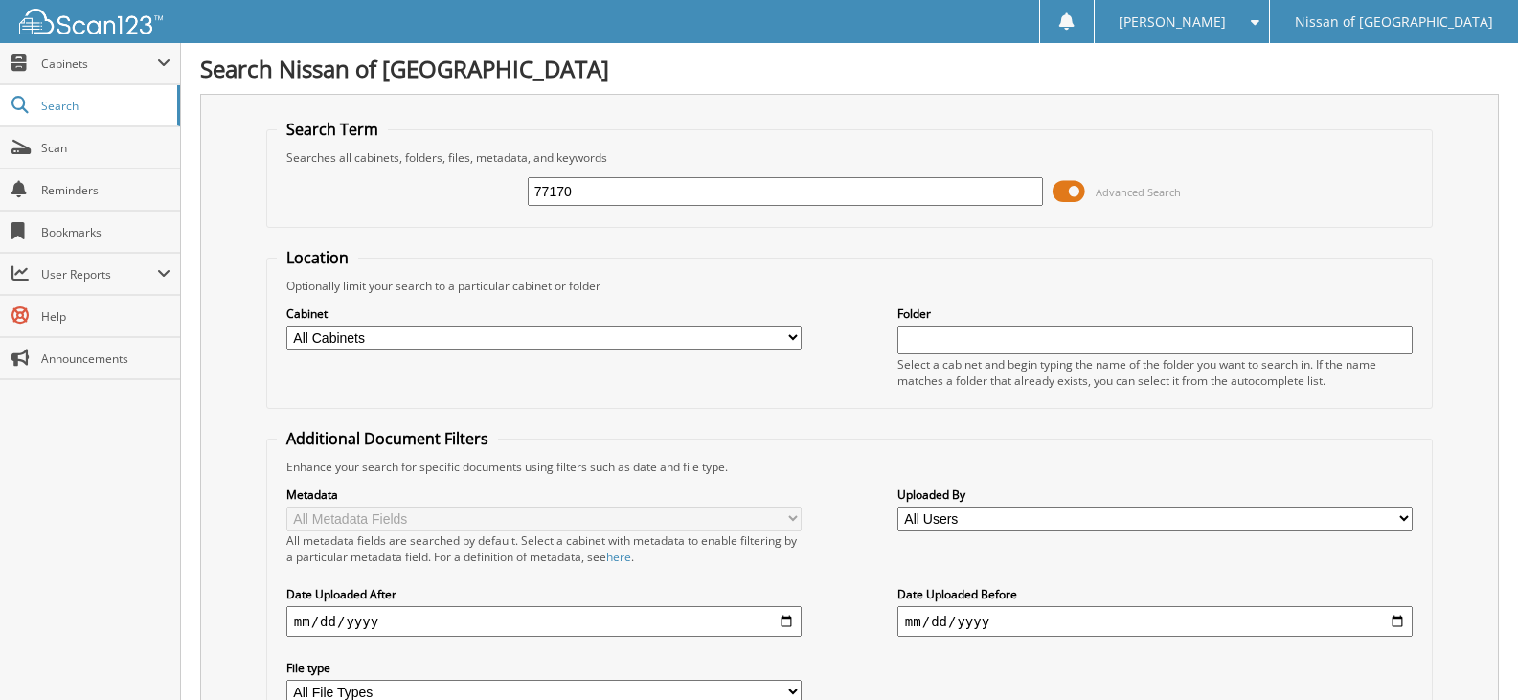
click at [1070, 194] on span at bounding box center [1069, 191] width 33 height 29
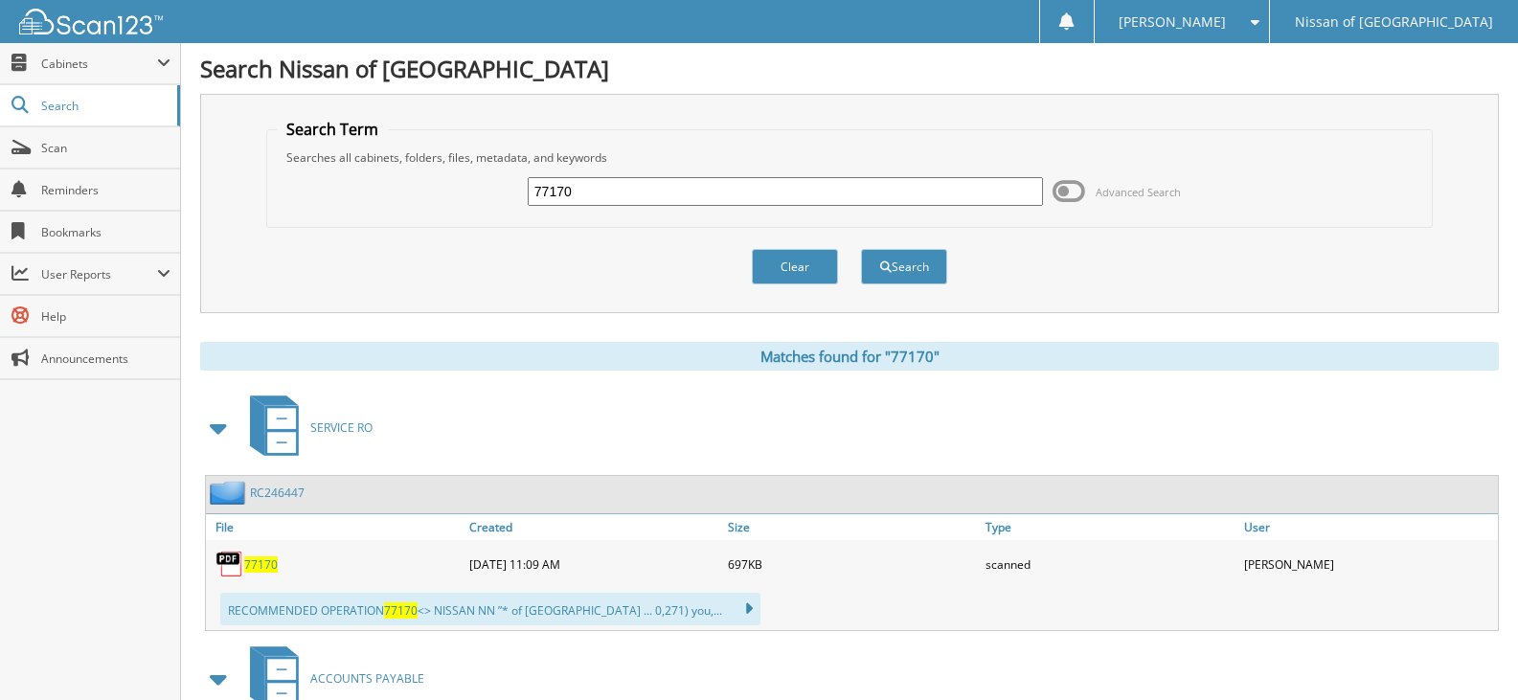
click at [657, 211] on div "77170 Advanced Search" at bounding box center [849, 192] width 1145 height 52
click at [600, 192] on input "77170" at bounding box center [785, 191] width 515 height 29
type input "77189"
click at [861, 249] on button "Search" at bounding box center [904, 266] width 86 height 35
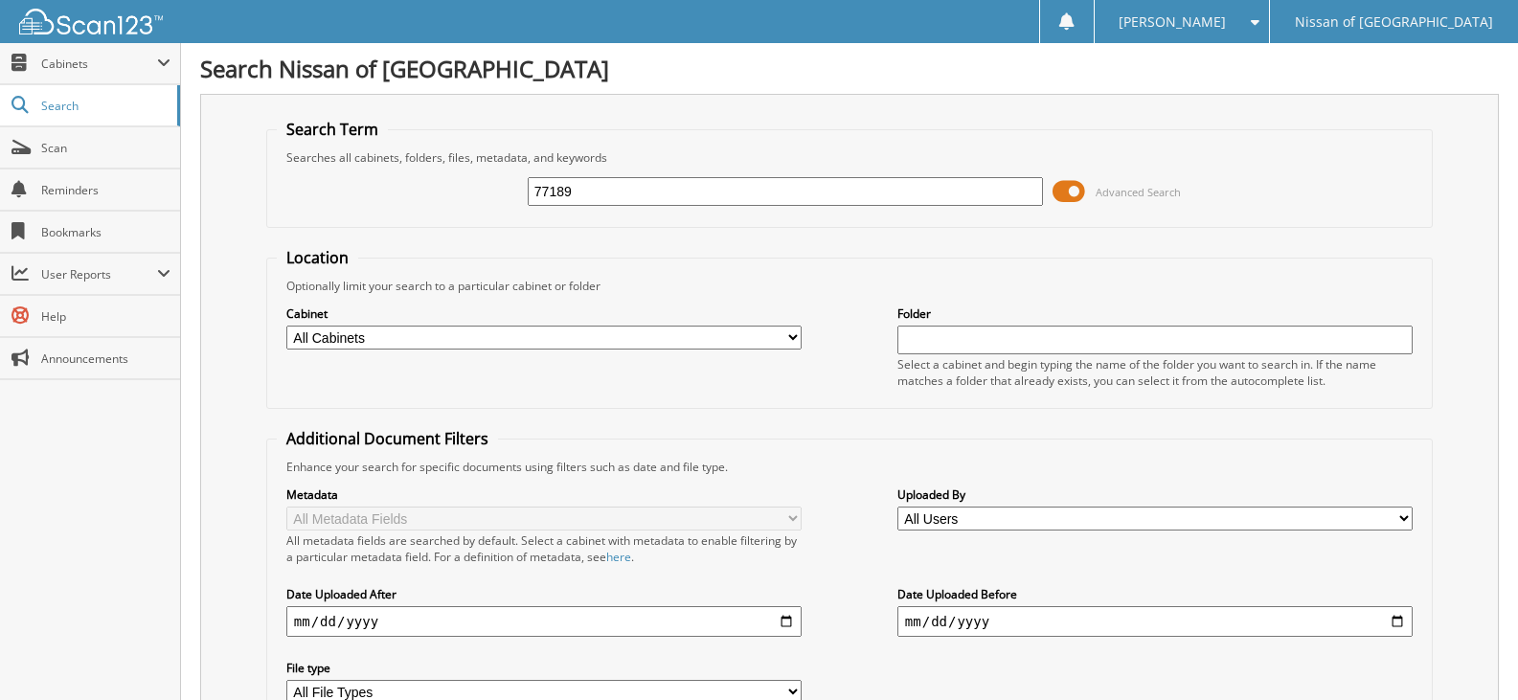
click at [1081, 193] on span at bounding box center [1069, 191] width 33 height 29
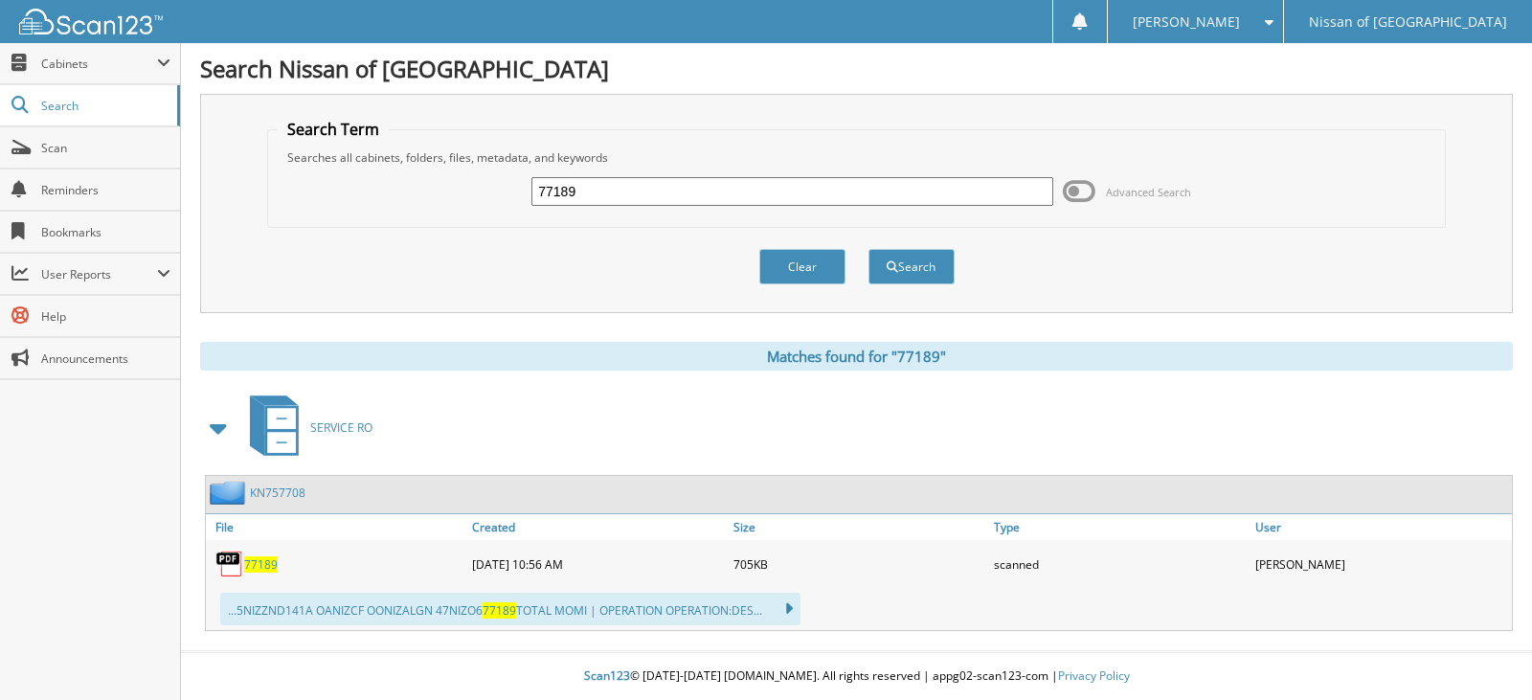
click at [583, 191] on input "77189" at bounding box center [792, 191] width 521 height 29
type input "77192"
click at [869, 249] on button "Search" at bounding box center [912, 266] width 86 height 35
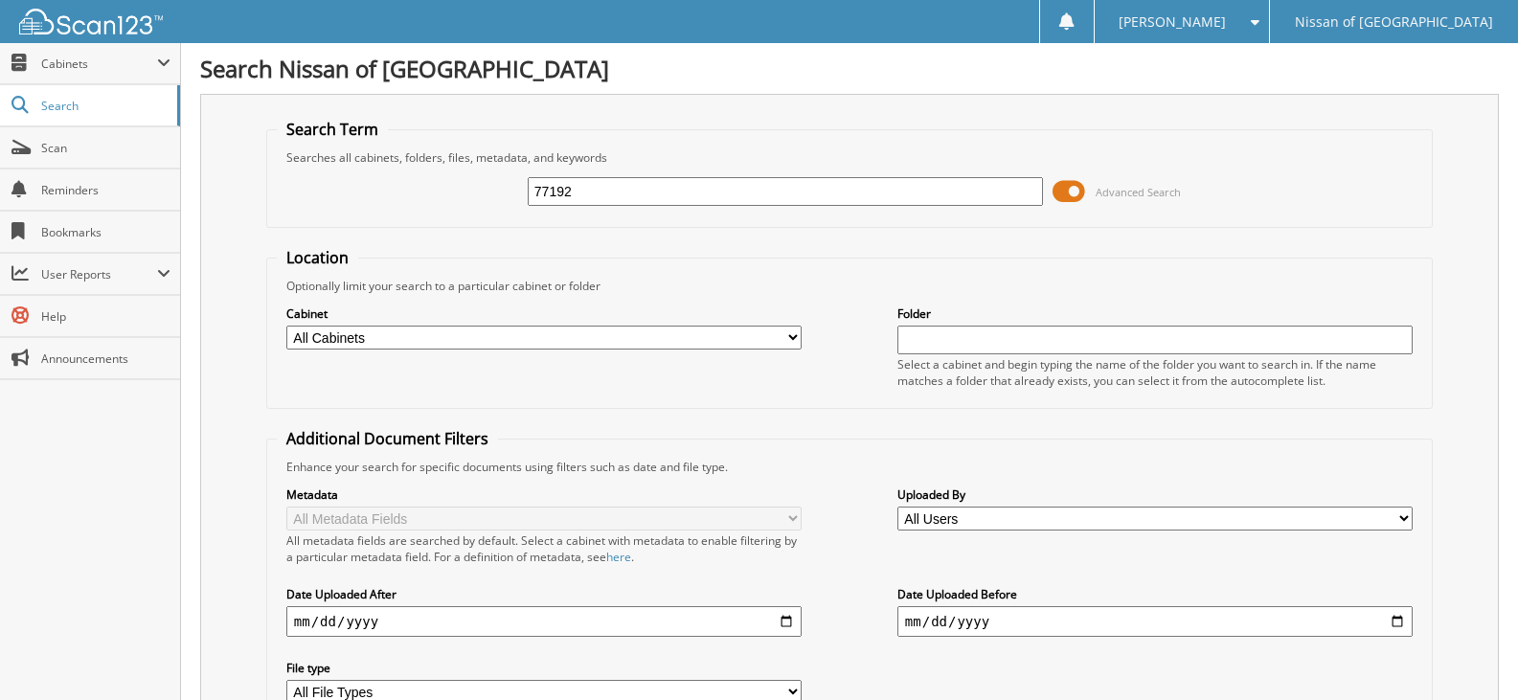
click at [1069, 184] on span at bounding box center [1069, 191] width 33 height 29
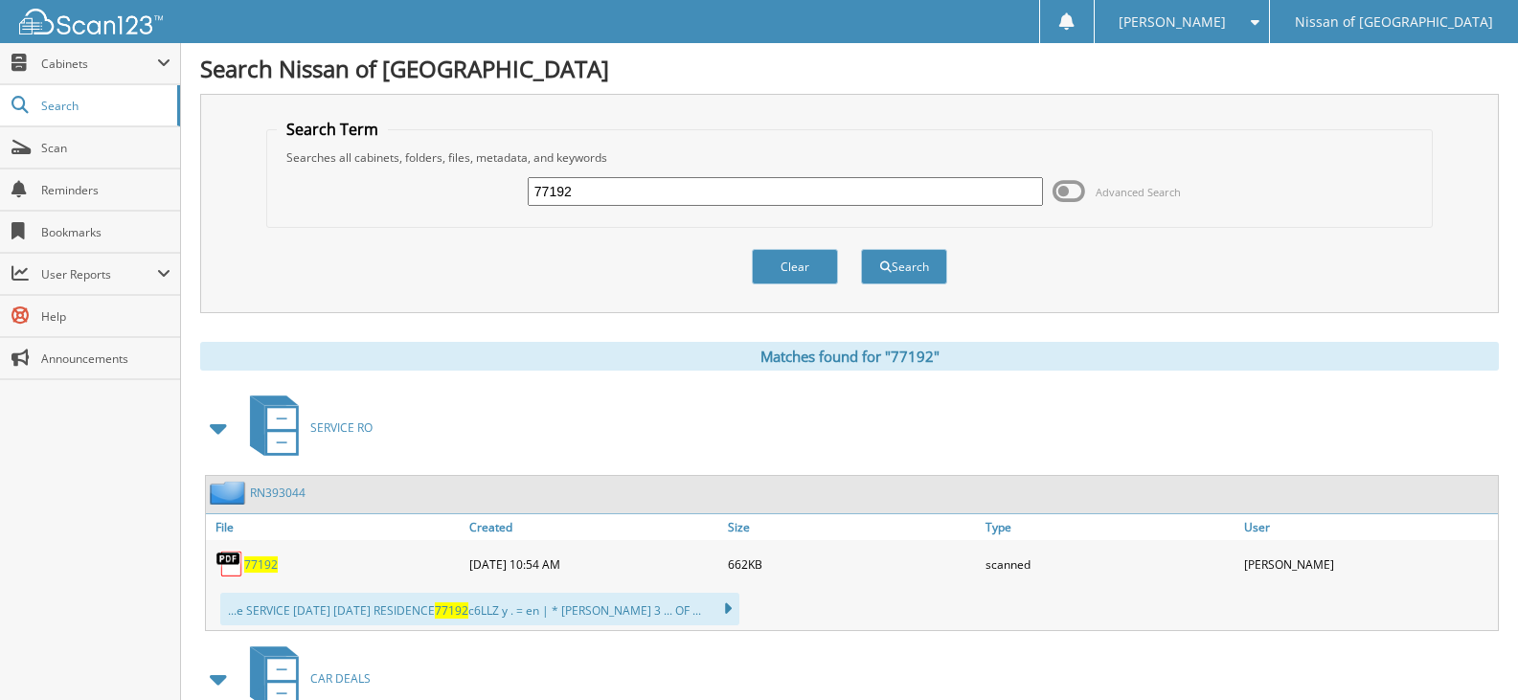
click at [577, 198] on input "77192" at bounding box center [785, 191] width 515 height 29
type input "77187"
click at [861, 249] on button "Search" at bounding box center [904, 266] width 86 height 35
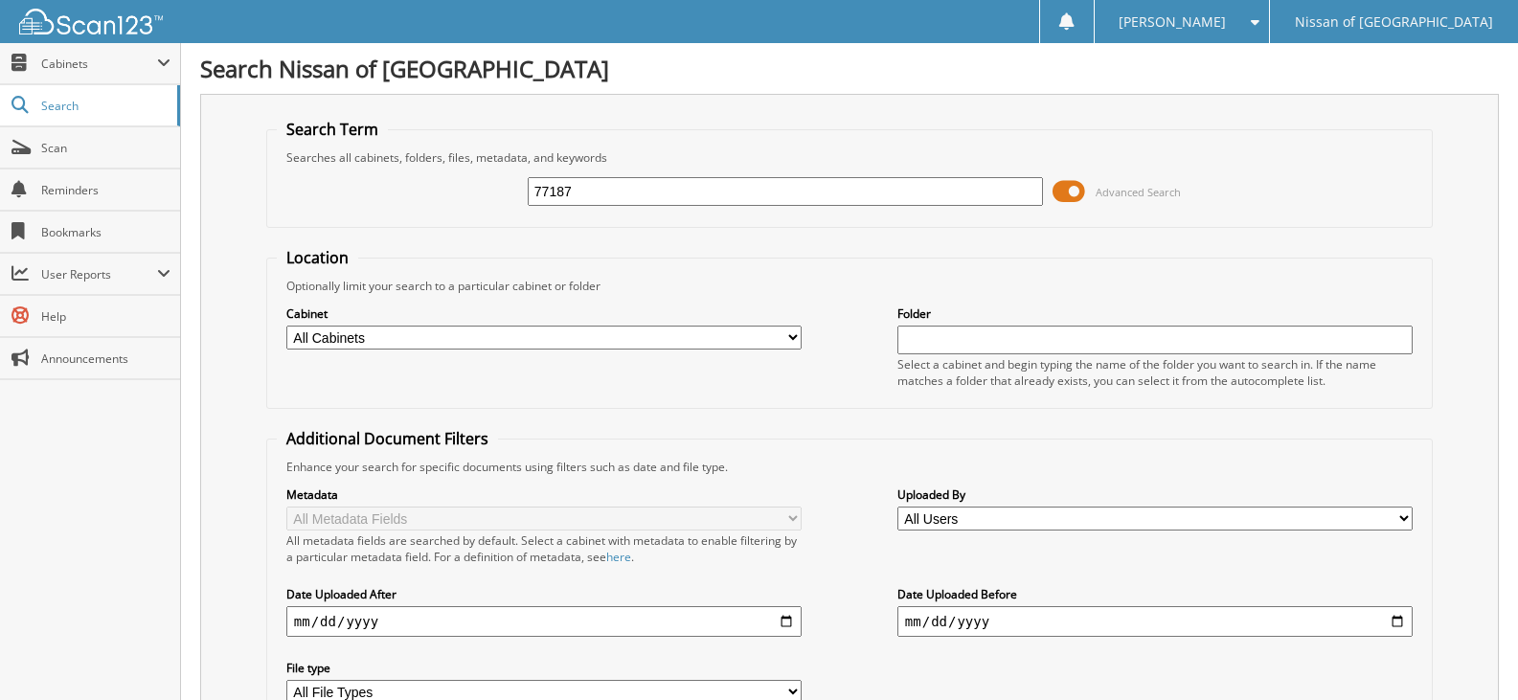
click at [1072, 195] on span at bounding box center [1069, 191] width 33 height 29
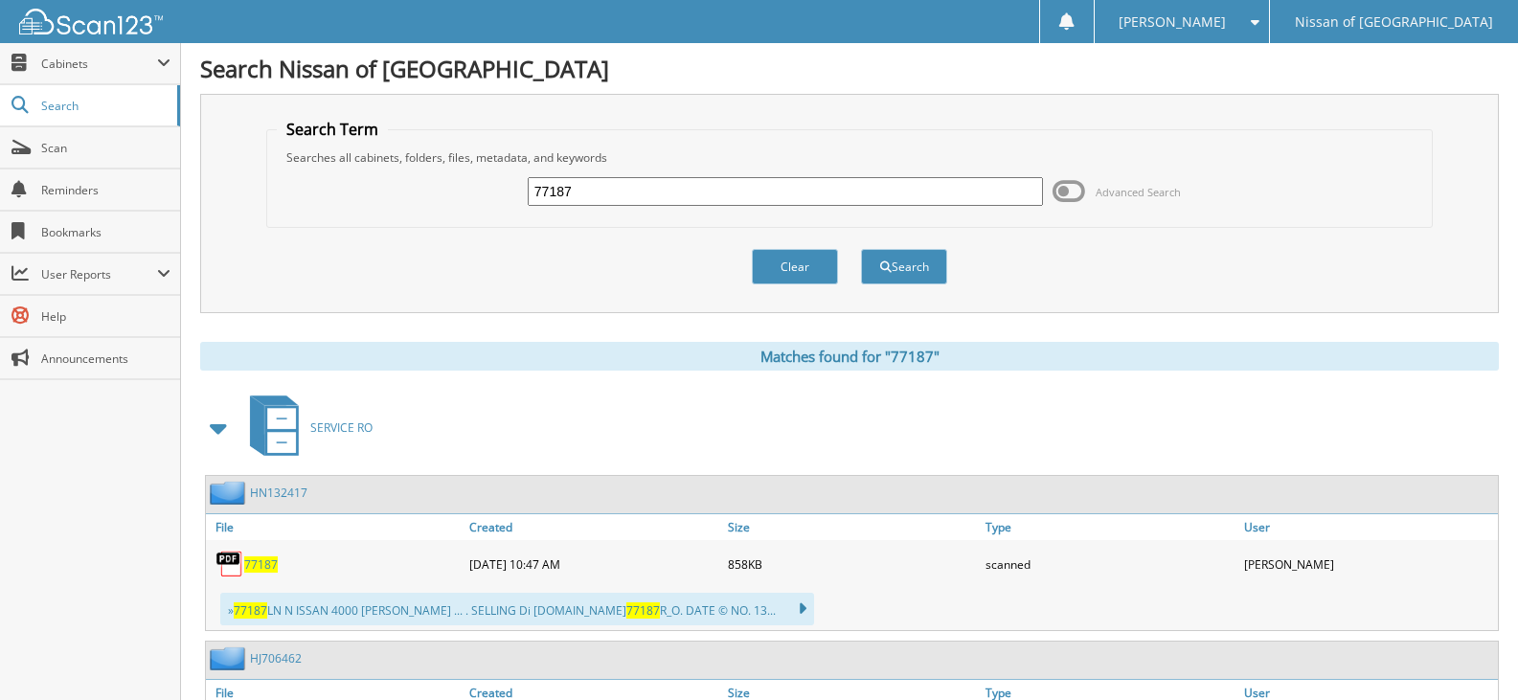
click at [590, 178] on input "77187" at bounding box center [785, 191] width 515 height 29
type input "77105"
click at [861, 249] on button "Search" at bounding box center [904, 266] width 86 height 35
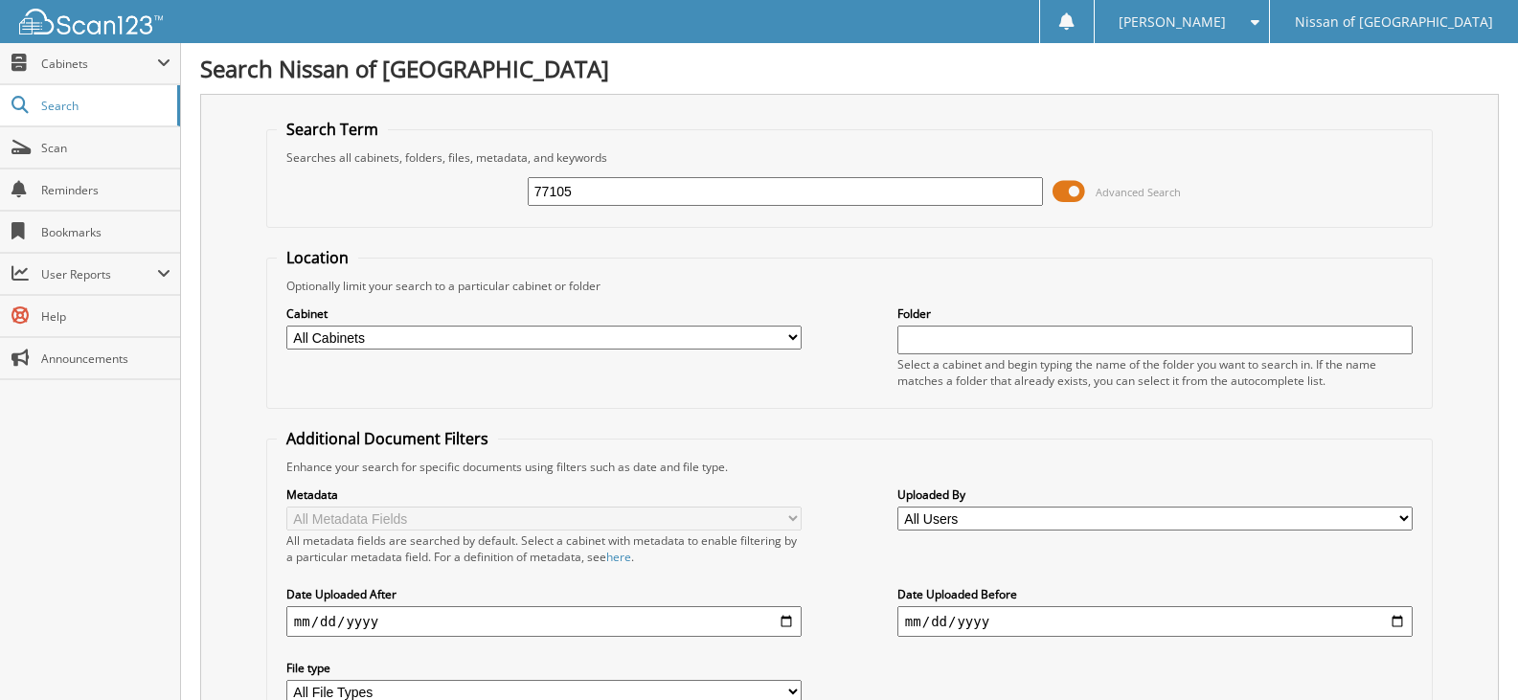
click at [1079, 189] on span at bounding box center [1069, 191] width 33 height 29
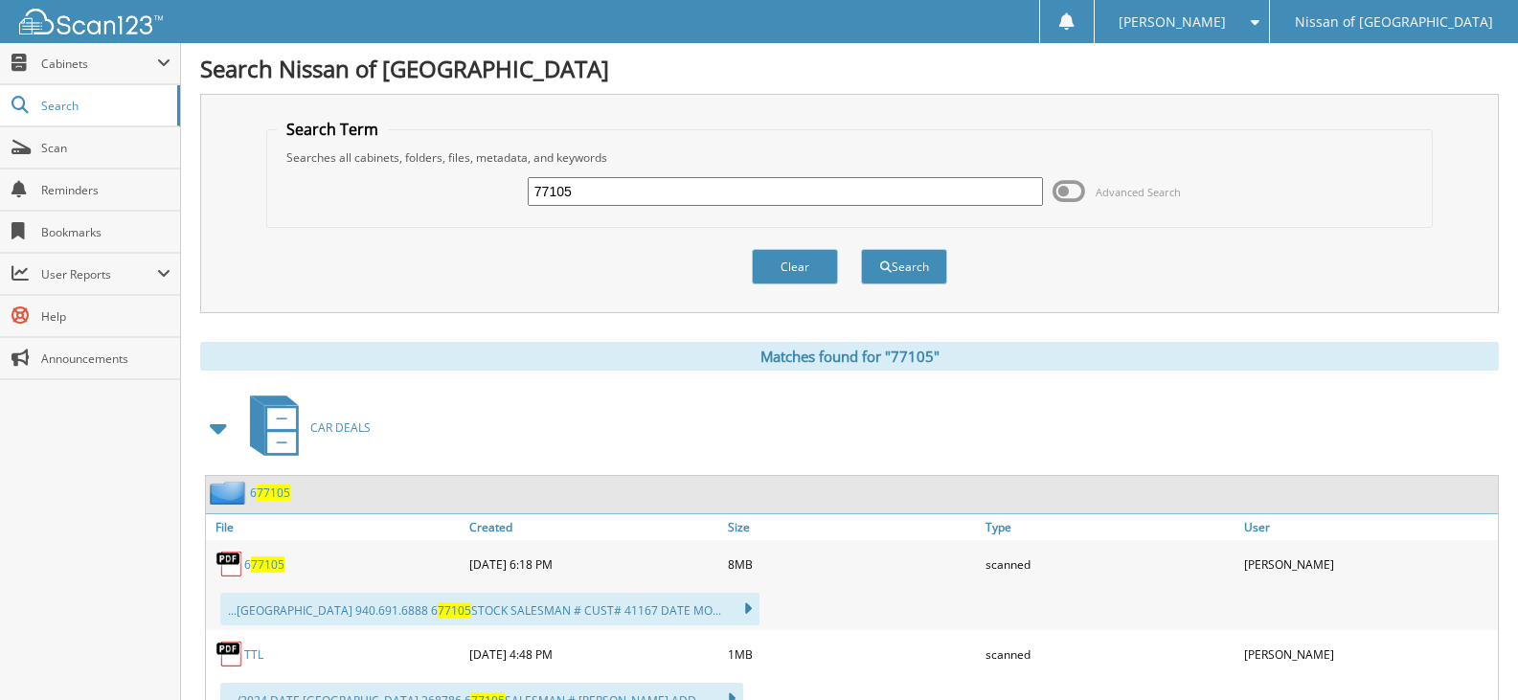
click at [585, 179] on input "77105" at bounding box center [785, 191] width 515 height 29
type input "77154"
click at [861, 249] on button "Search" at bounding box center [904, 266] width 86 height 35
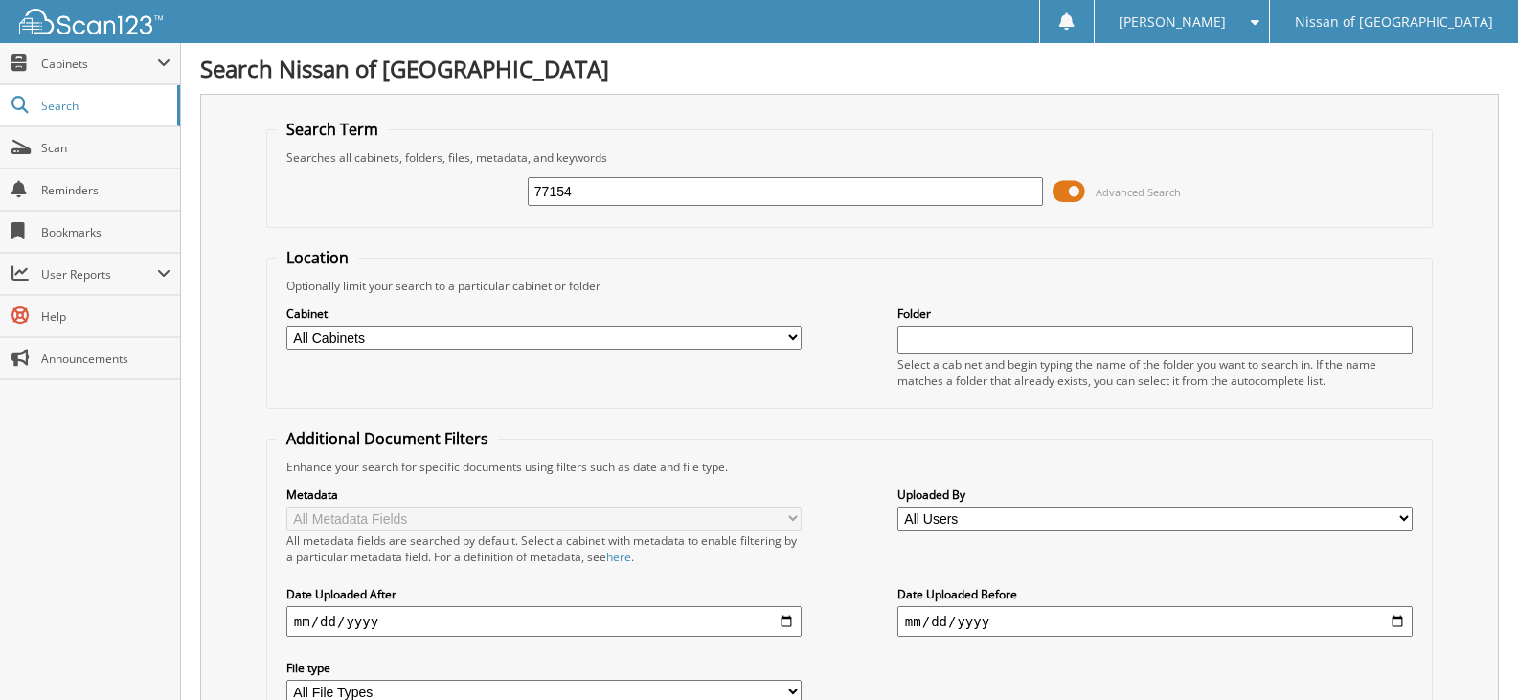
click at [1075, 187] on span at bounding box center [1069, 191] width 33 height 29
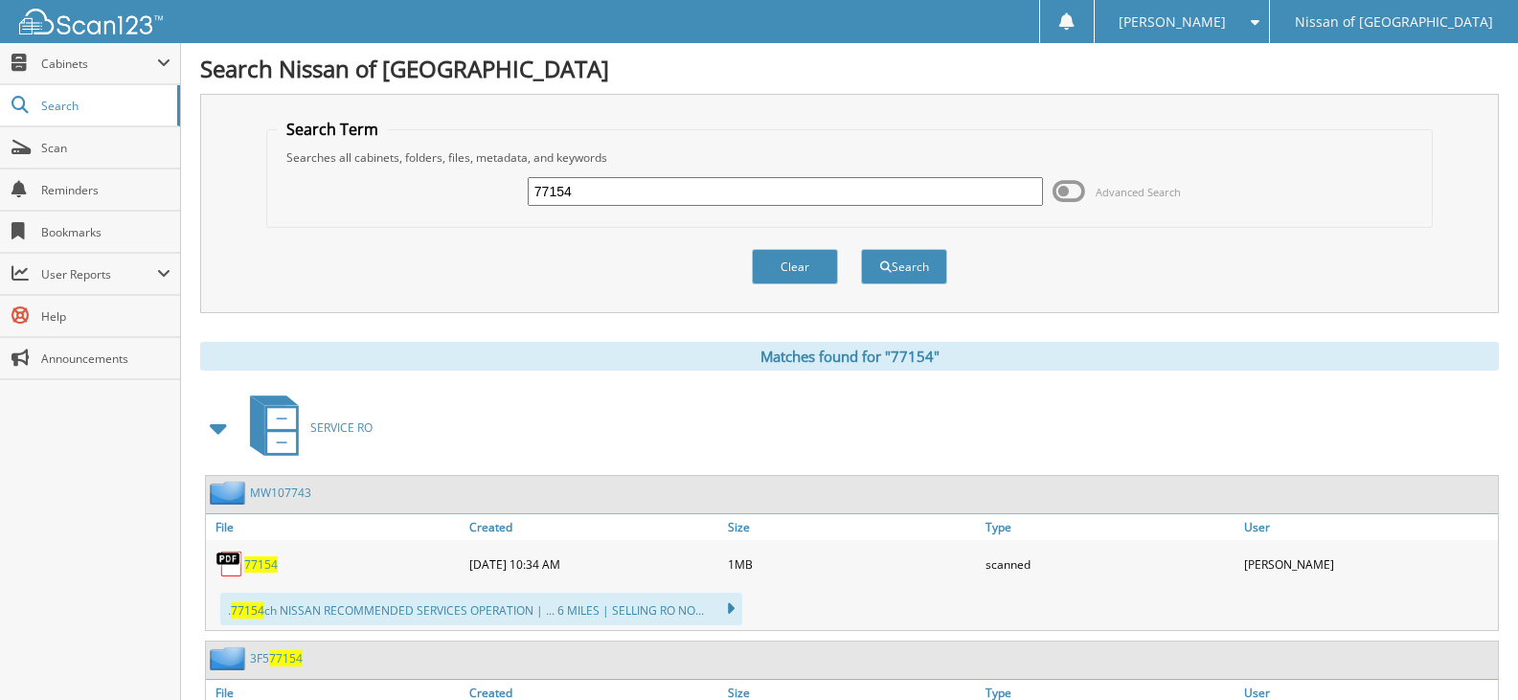
click at [574, 189] on input "77154" at bounding box center [785, 191] width 515 height 29
type input "77177"
click at [861, 249] on button "Search" at bounding box center [904, 266] width 86 height 35
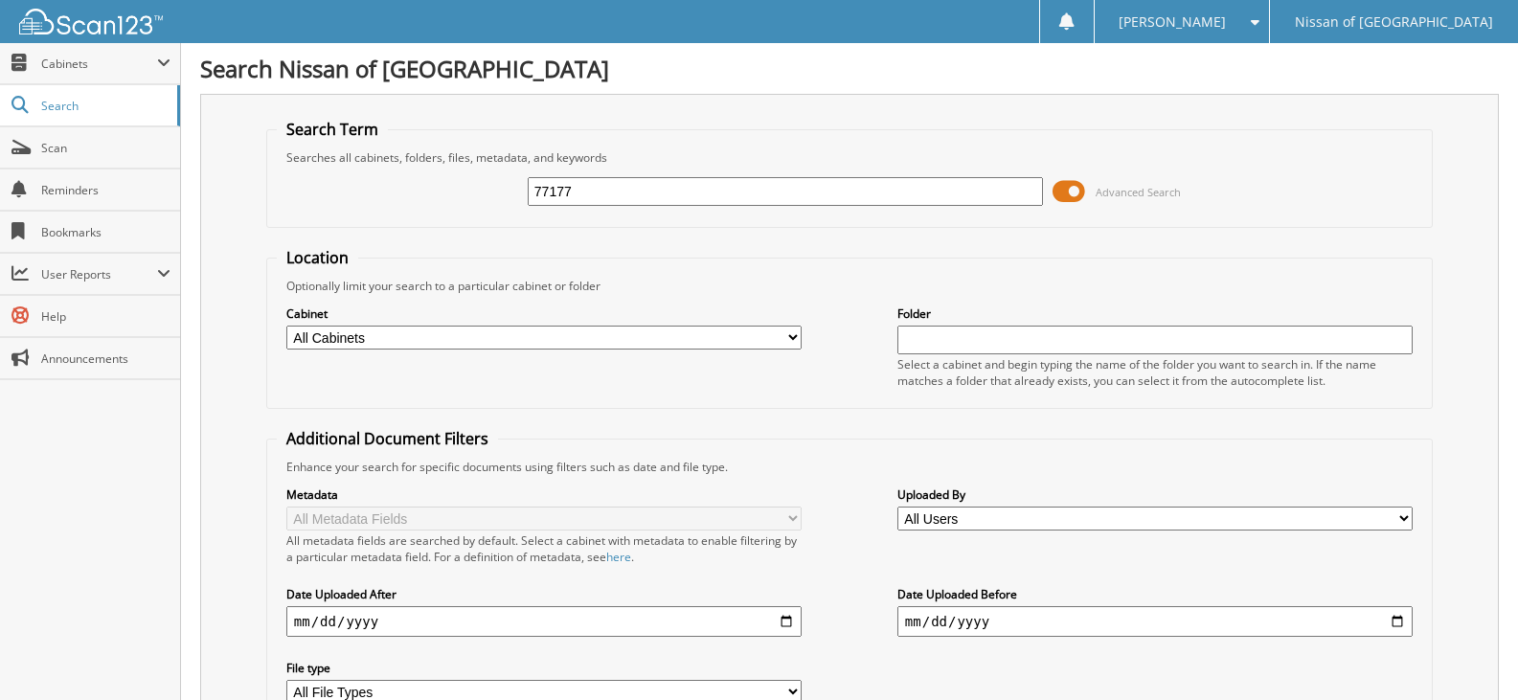
click at [1074, 189] on span at bounding box center [1069, 191] width 33 height 29
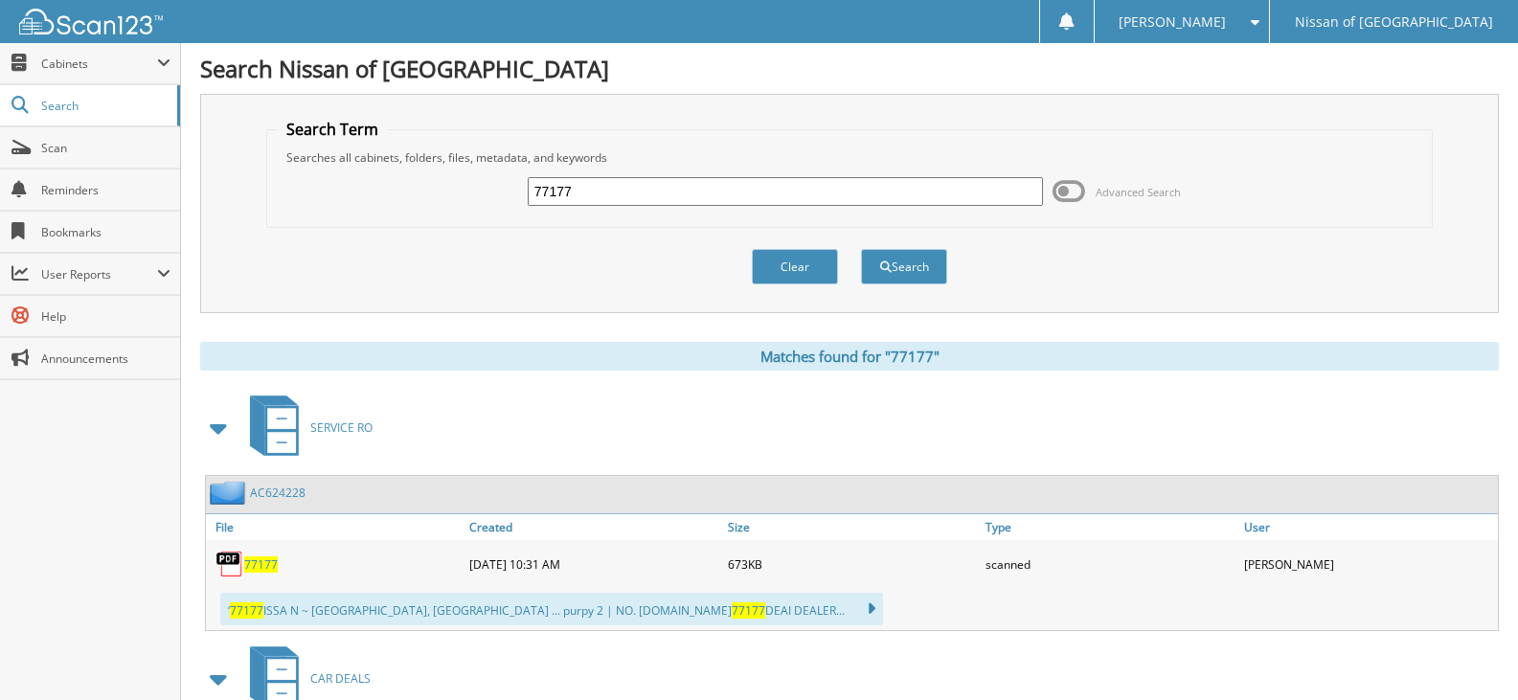
click at [585, 194] on input "77177" at bounding box center [785, 191] width 515 height 29
type input "77204"
click at [861, 249] on button "Search" at bounding box center [904, 266] width 86 height 35
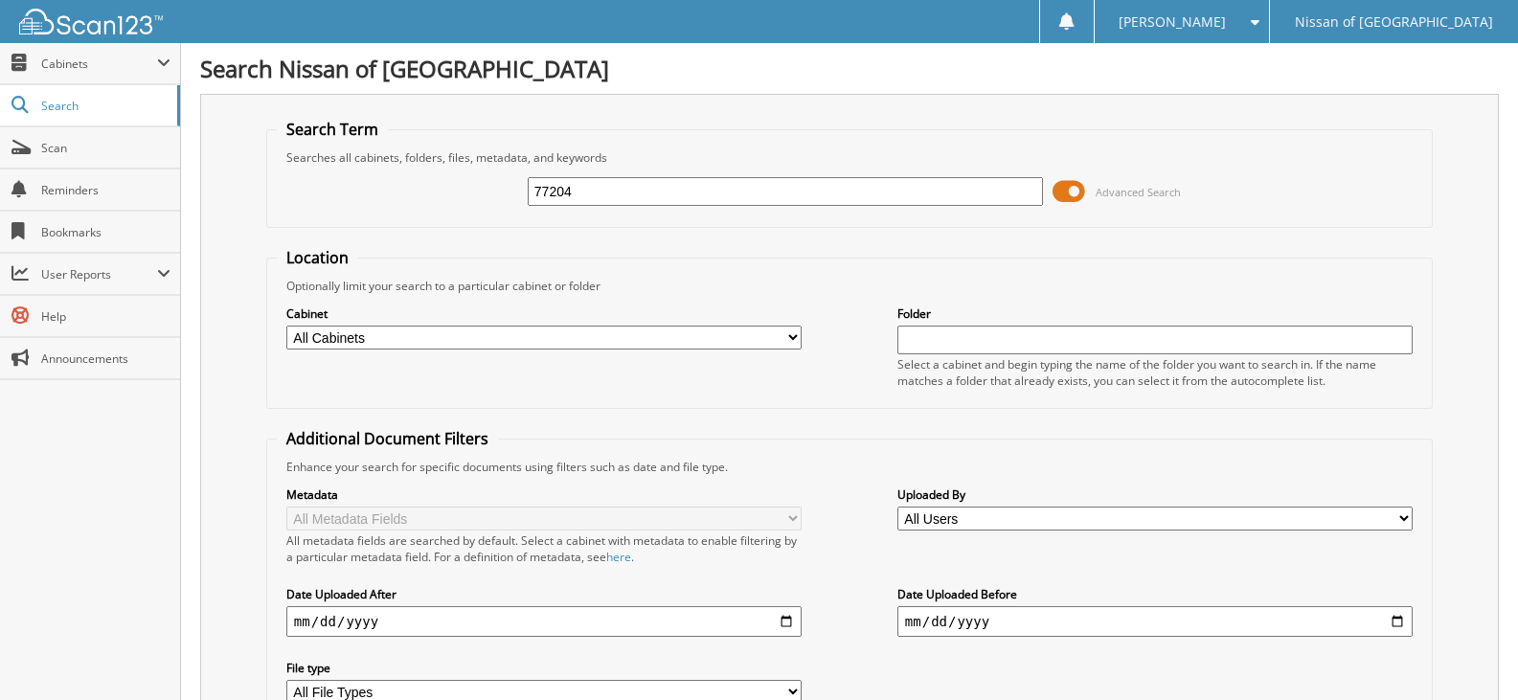
click at [1071, 187] on span at bounding box center [1069, 191] width 33 height 29
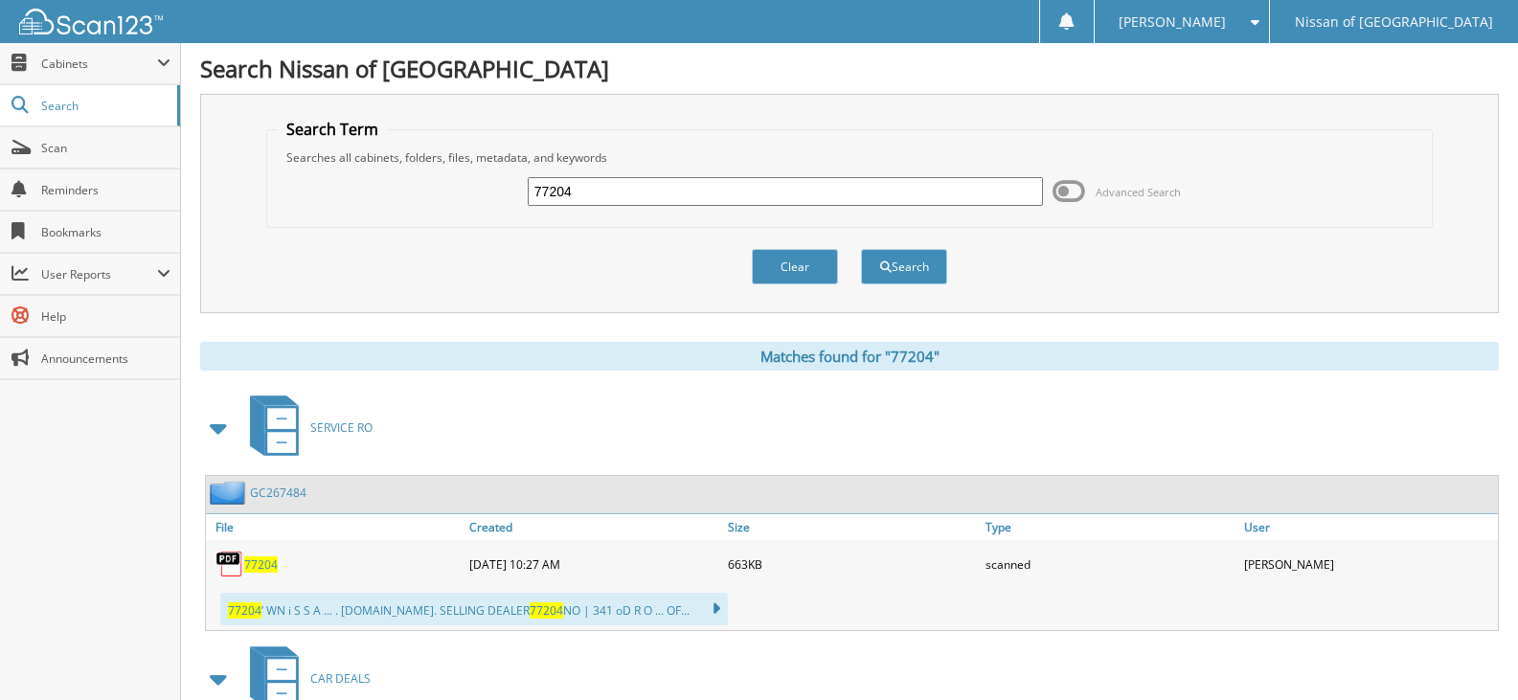
click at [586, 186] on input "77204" at bounding box center [785, 191] width 515 height 29
type input "77206"
click at [861, 249] on button "Search" at bounding box center [904, 266] width 86 height 35
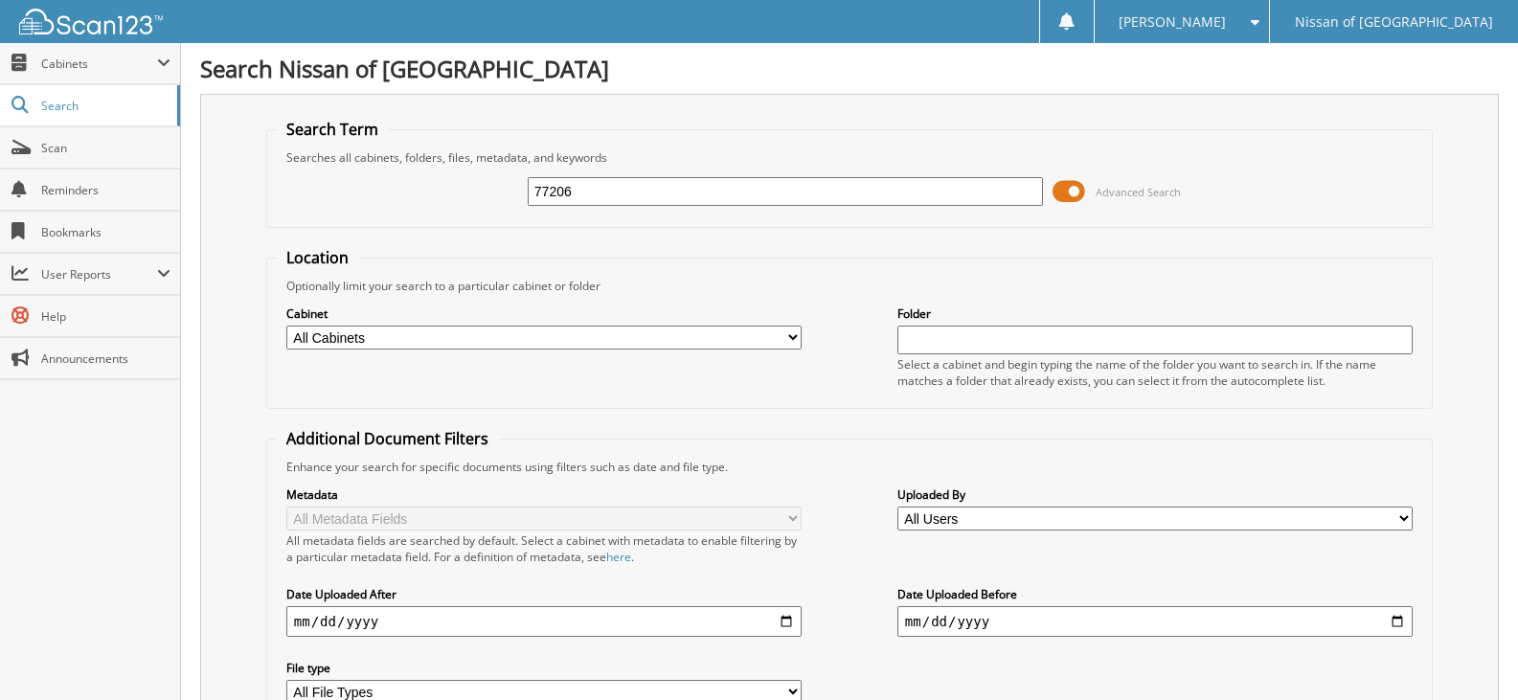
click at [1079, 190] on span at bounding box center [1069, 191] width 33 height 29
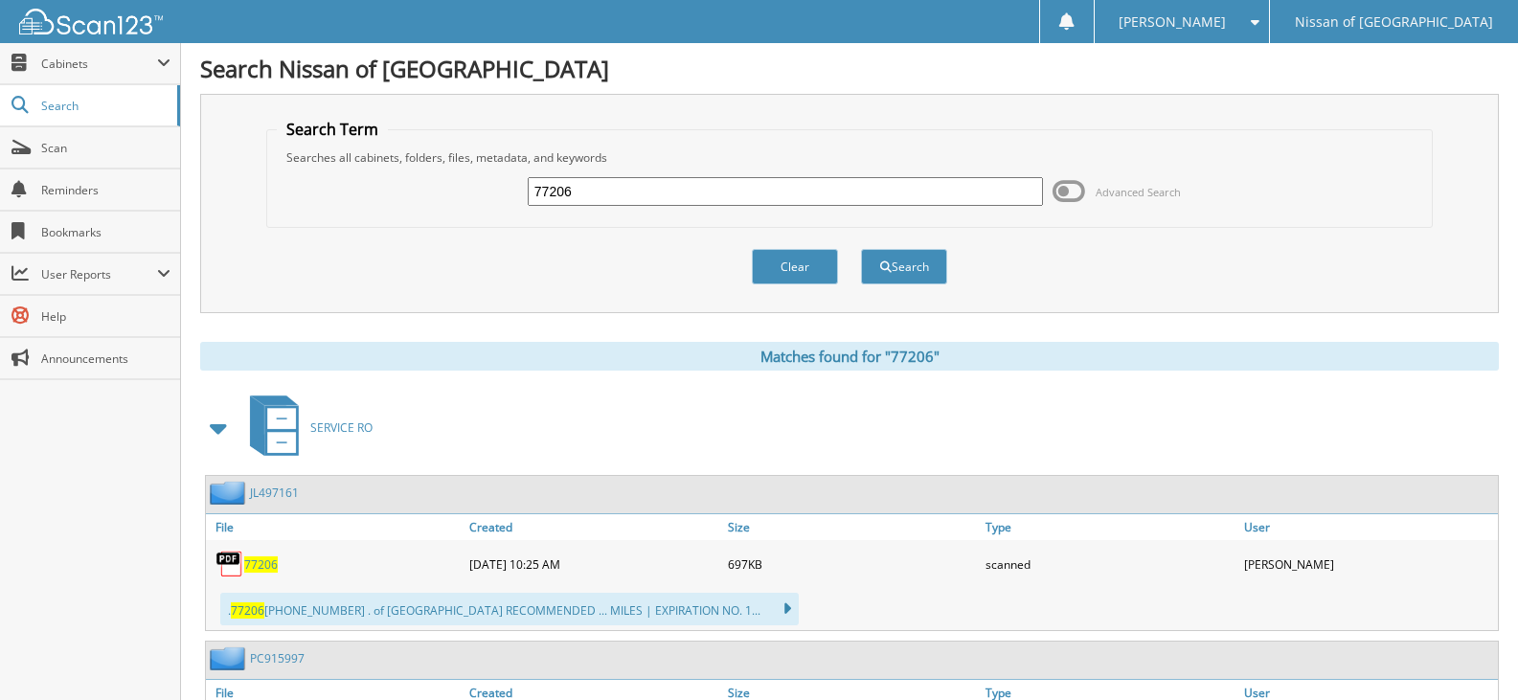
click at [568, 191] on input "77206" at bounding box center [785, 191] width 515 height 29
type input "77163"
click at [861, 249] on button "Search" at bounding box center [904, 266] width 86 height 35
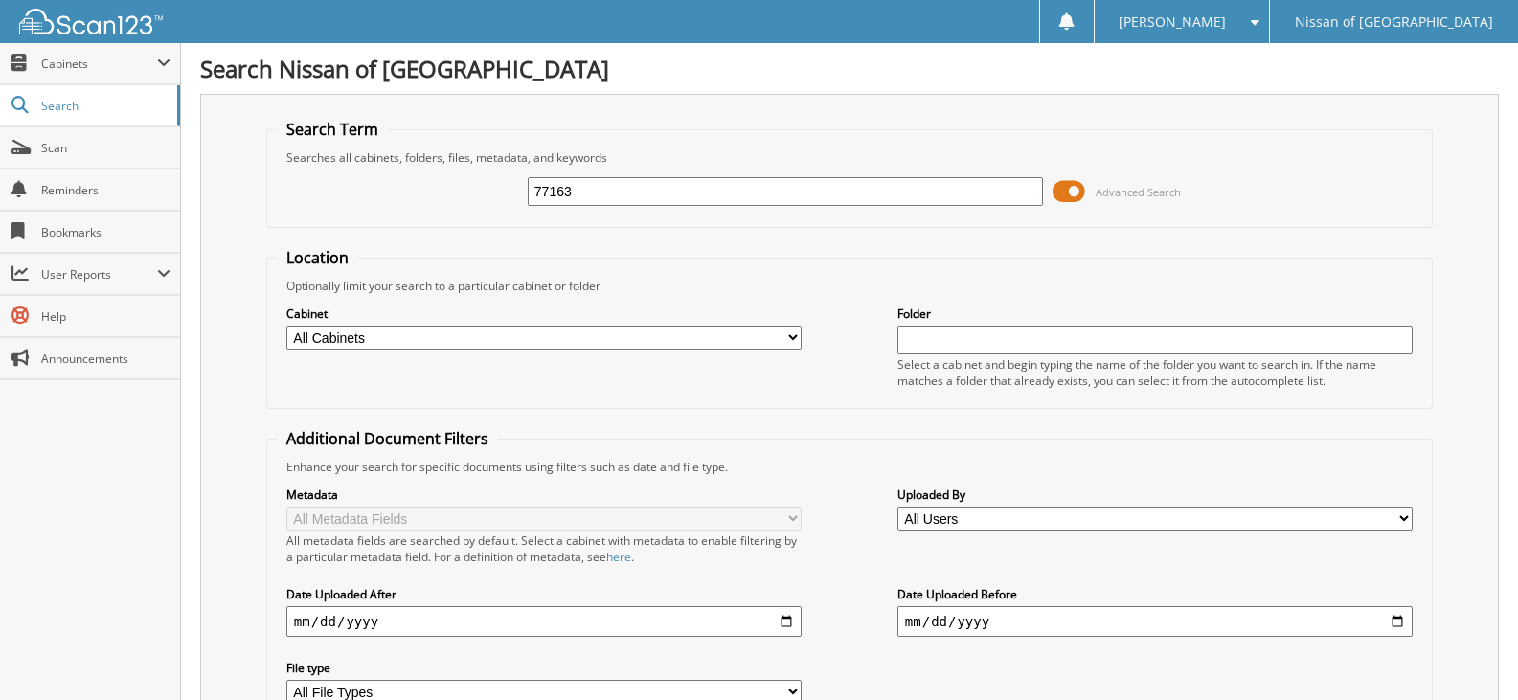
click at [1075, 187] on span at bounding box center [1069, 191] width 33 height 29
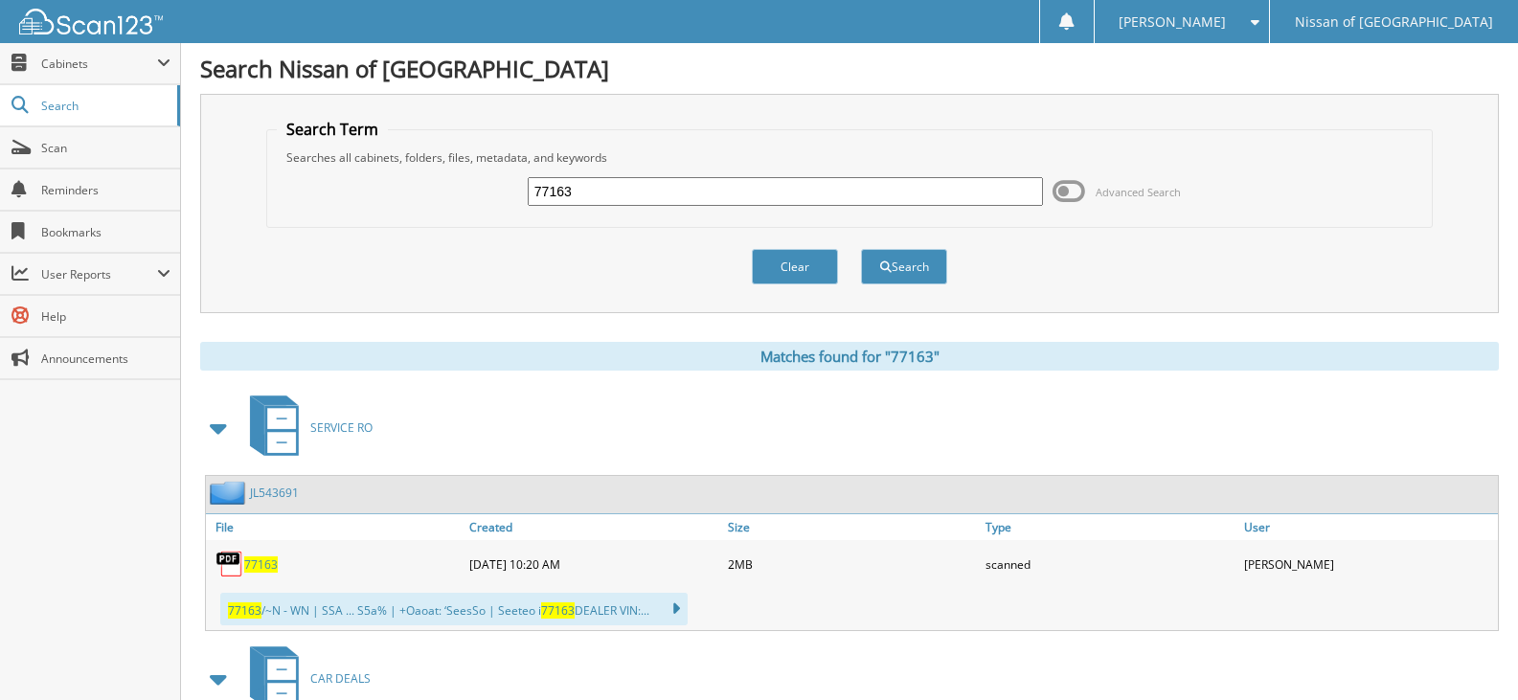
click at [609, 182] on input "77163" at bounding box center [785, 191] width 515 height 29
type input "77214"
click at [861, 249] on button "Search" at bounding box center [904, 266] width 86 height 35
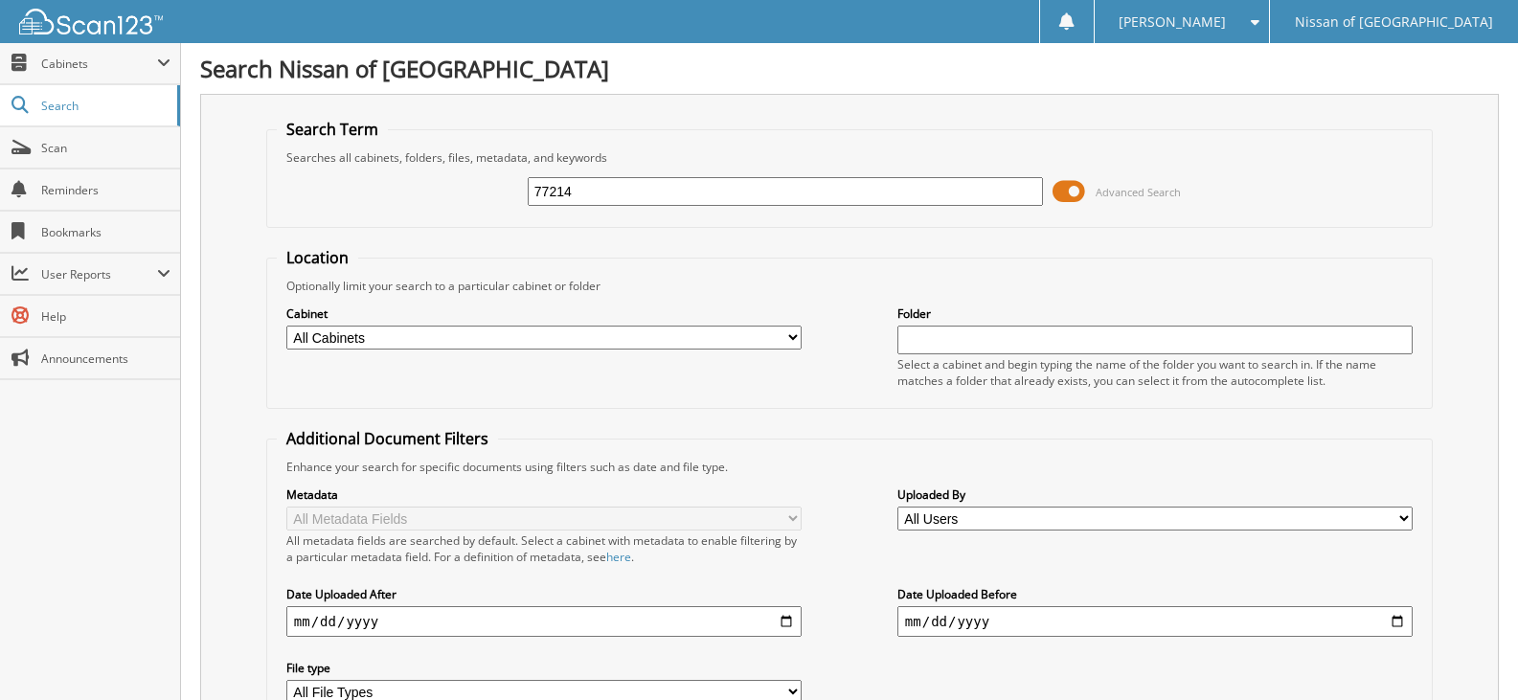
click at [1075, 196] on span at bounding box center [1069, 191] width 33 height 29
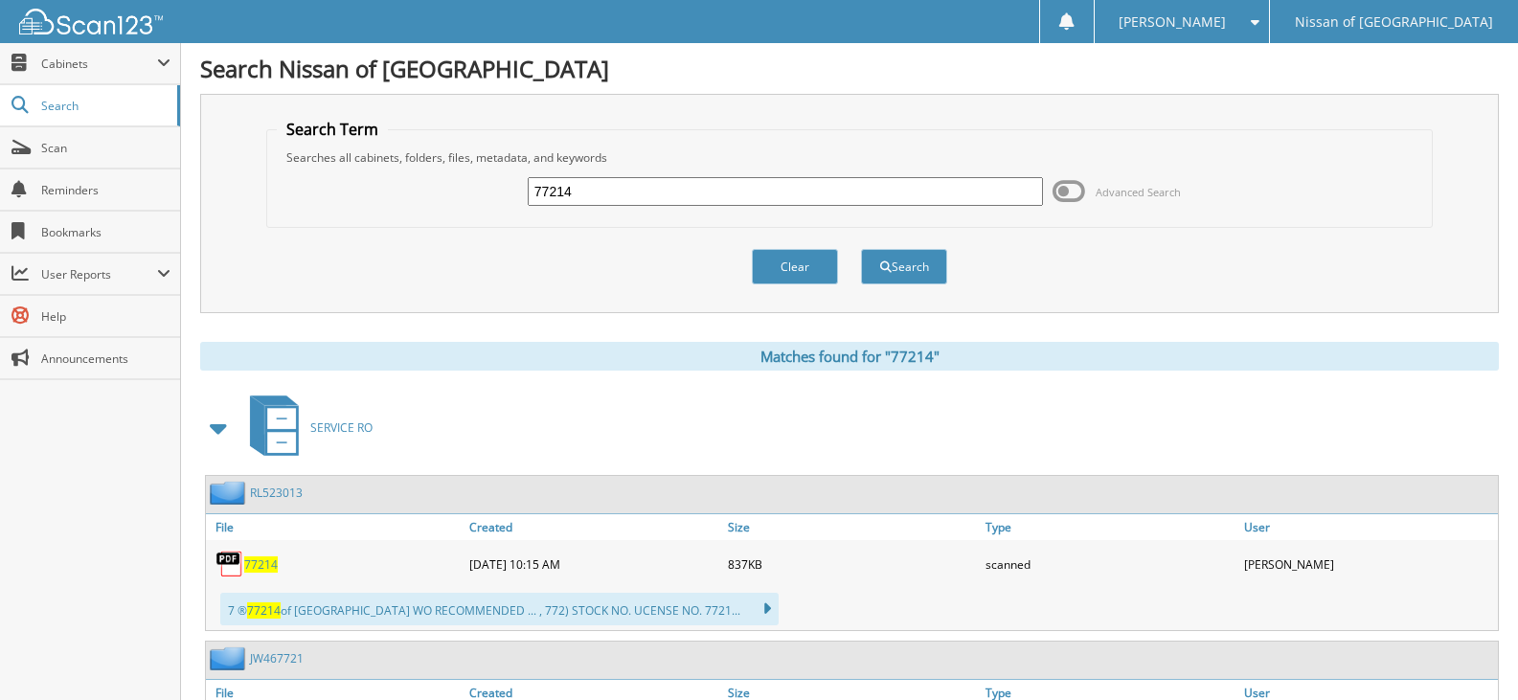
click at [566, 189] on input "77214" at bounding box center [785, 191] width 515 height 29
type input "77195"
click at [861, 249] on button "Search" at bounding box center [904, 266] width 86 height 35
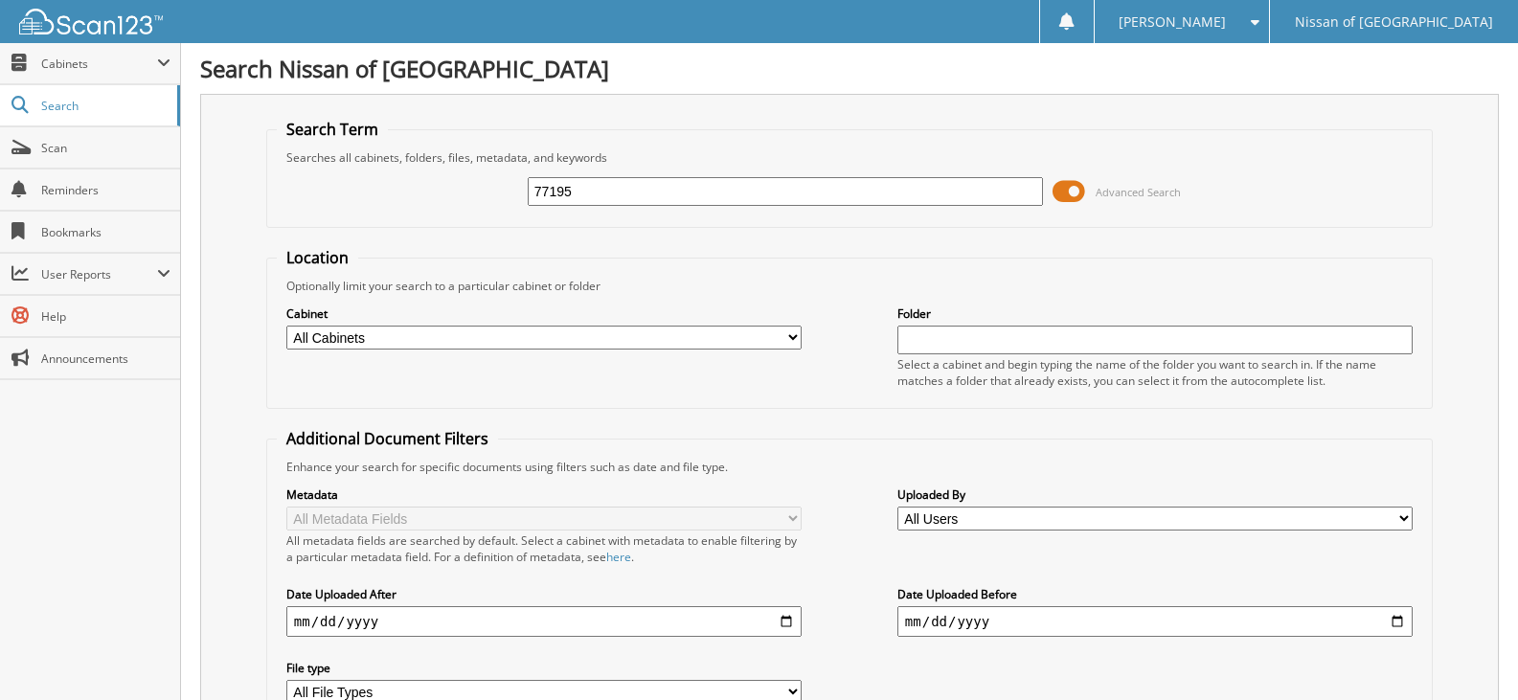
click at [1079, 189] on span at bounding box center [1069, 191] width 33 height 29
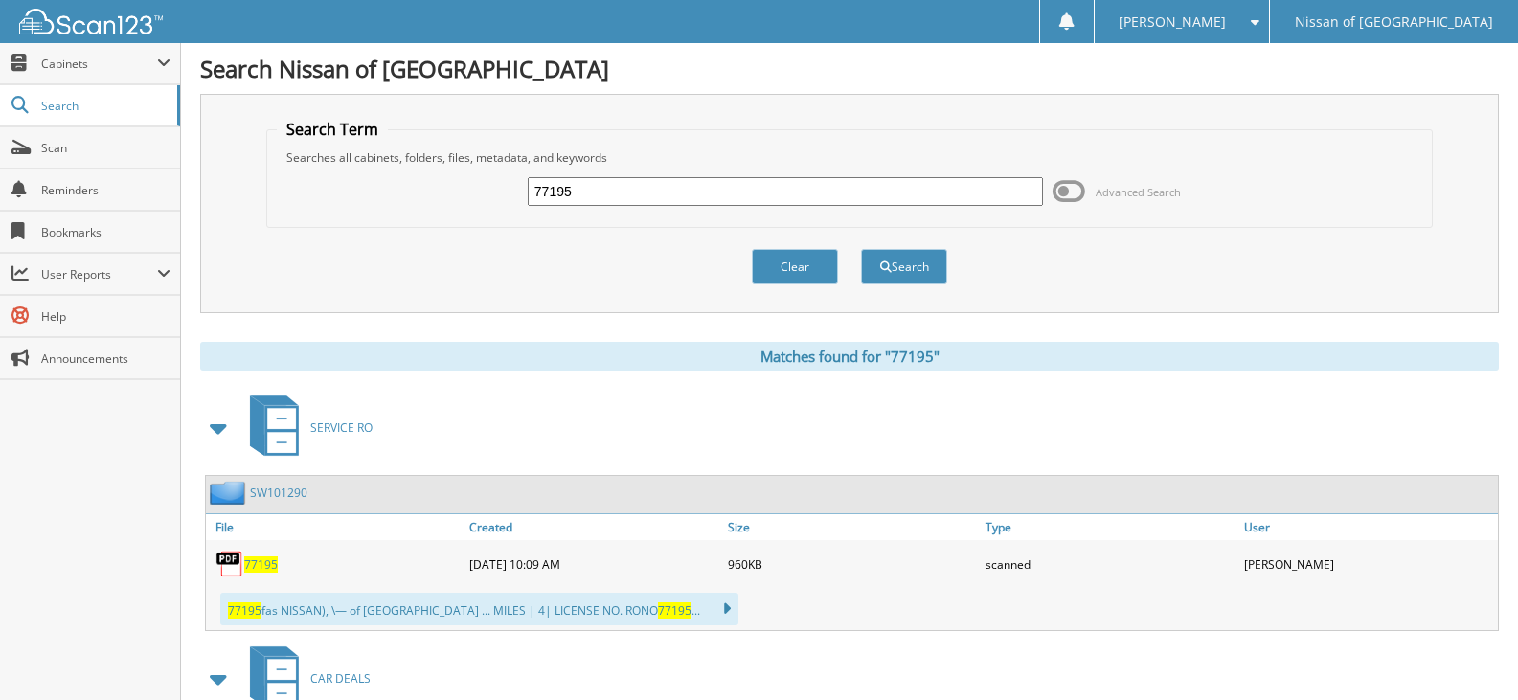
click at [583, 197] on input "77195" at bounding box center [785, 191] width 515 height 29
type input "77211"
click at [861, 249] on button "Search" at bounding box center [904, 266] width 86 height 35
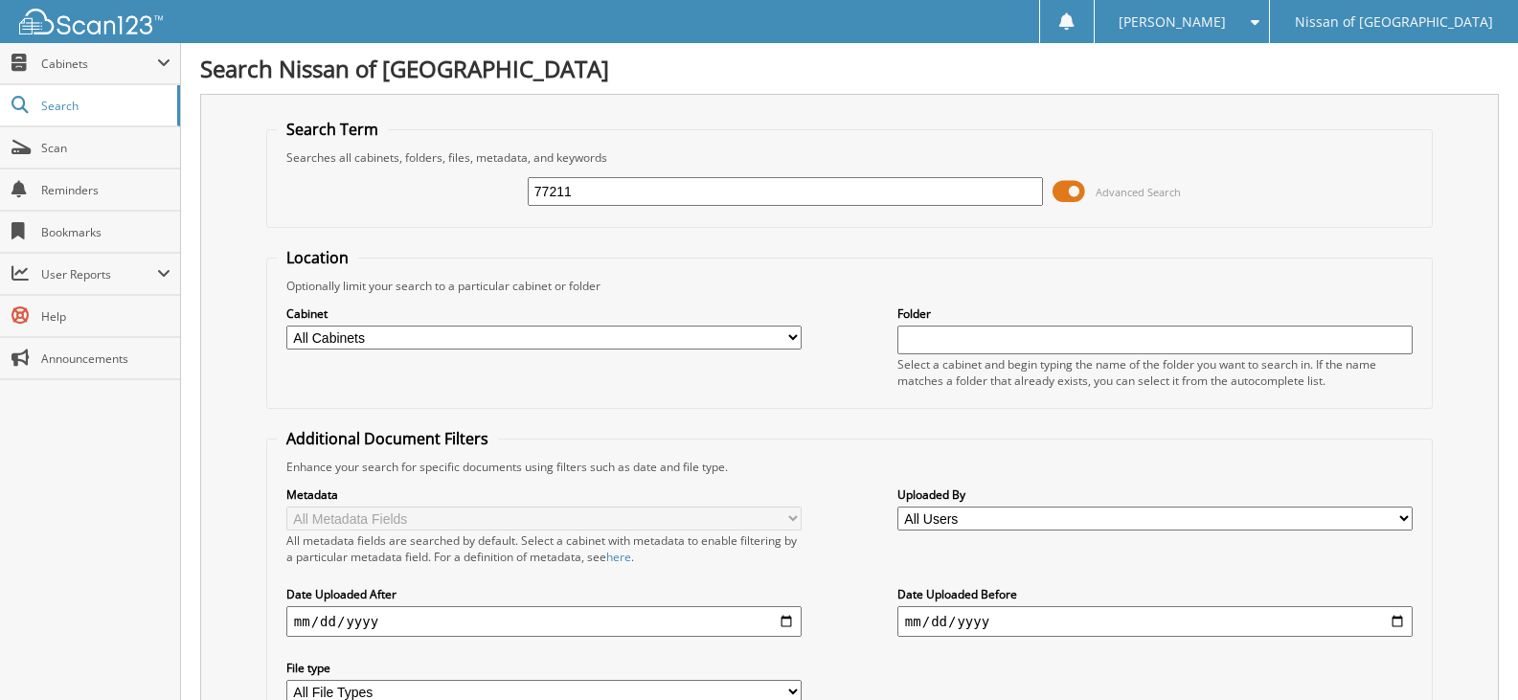
click at [1068, 189] on span at bounding box center [1069, 191] width 33 height 29
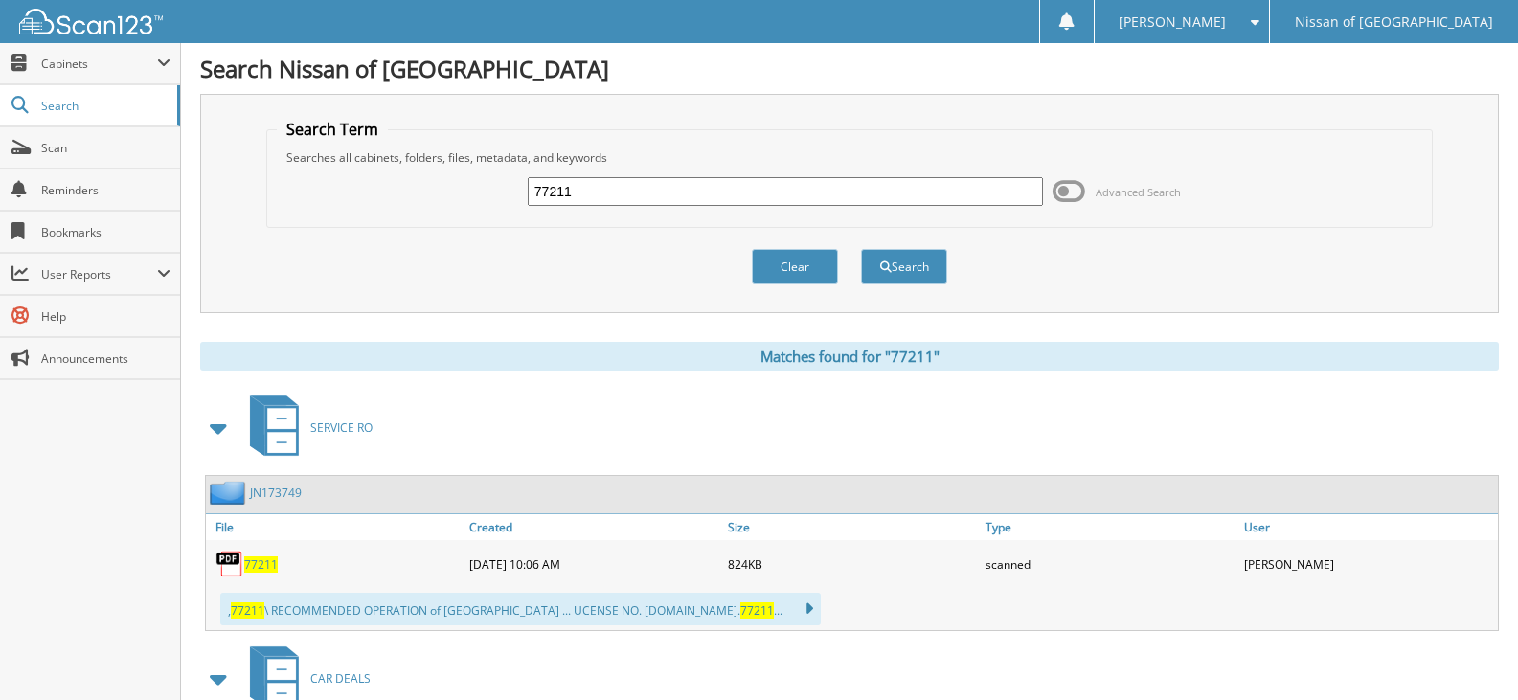
click at [609, 199] on input "77211" at bounding box center [785, 191] width 515 height 29
type input "77213"
click at [861, 249] on button "Search" at bounding box center [904, 266] width 86 height 35
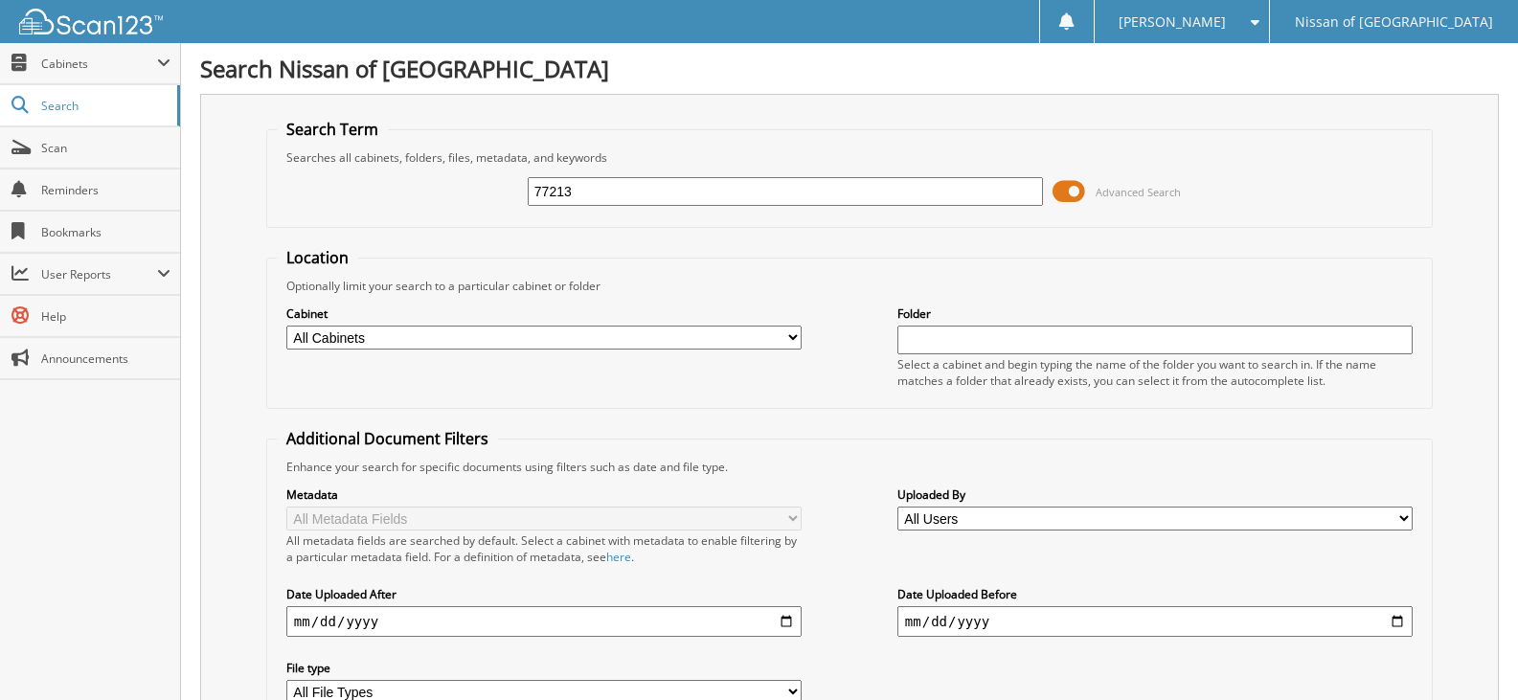
click at [1075, 189] on span at bounding box center [1069, 191] width 33 height 29
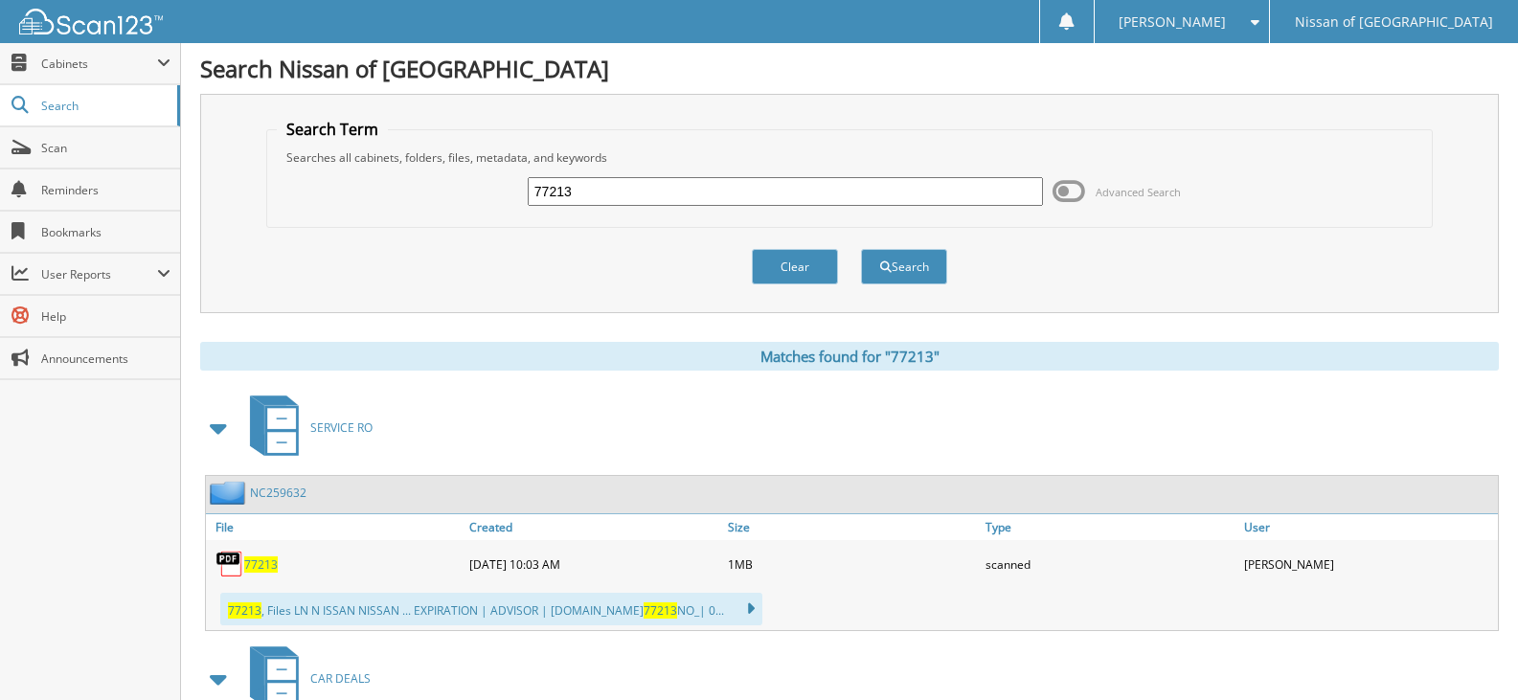
click at [564, 195] on input "77213" at bounding box center [785, 191] width 515 height 29
type input "77208"
click at [861, 249] on button "Search" at bounding box center [904, 266] width 86 height 35
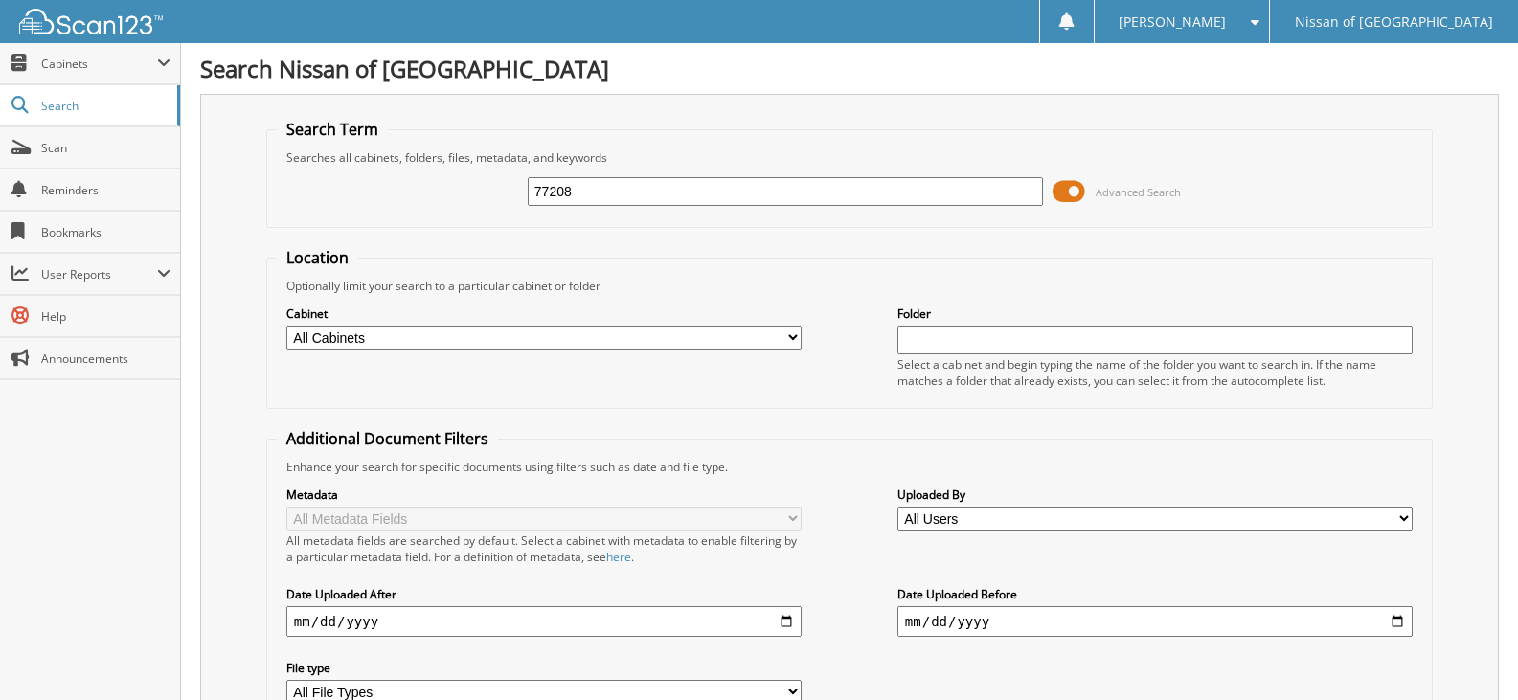
click at [1075, 192] on span at bounding box center [1069, 191] width 33 height 29
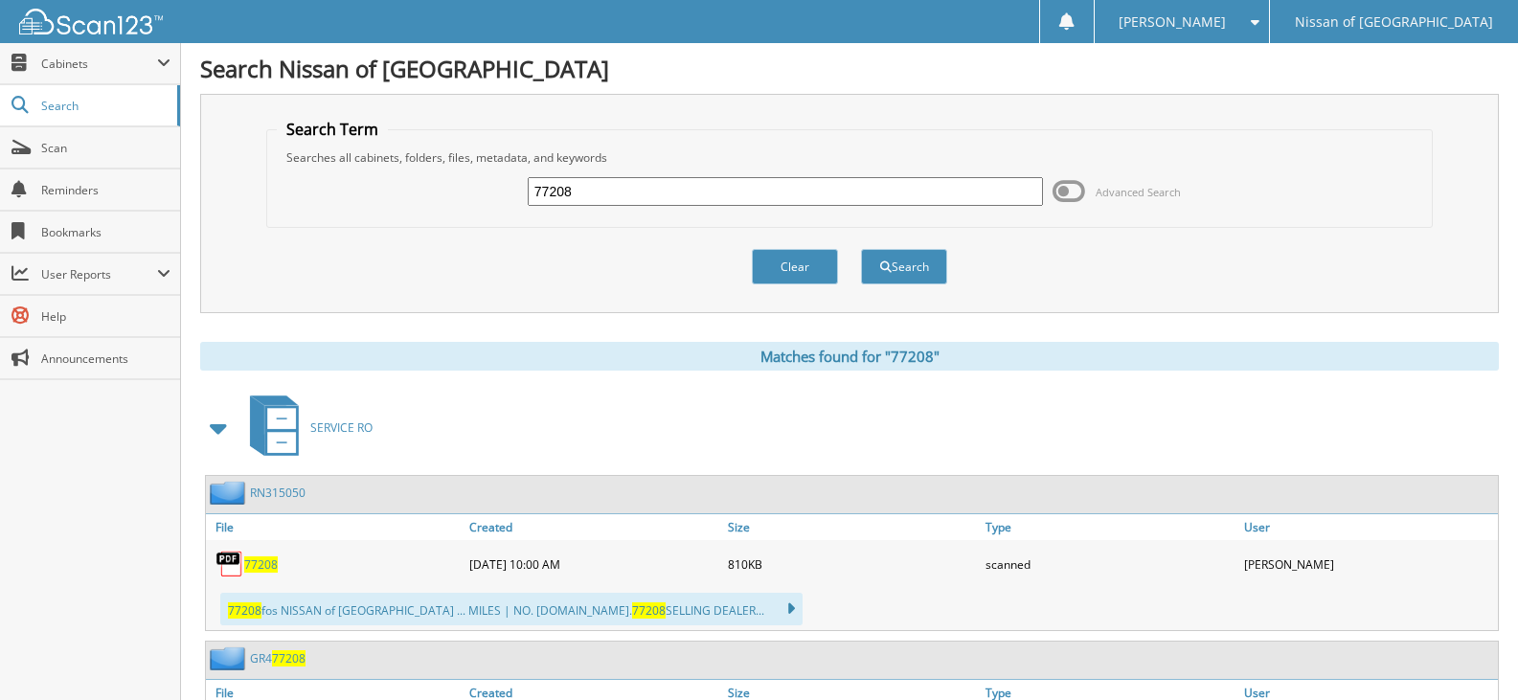
click at [634, 192] on input "77208" at bounding box center [785, 191] width 515 height 29
type input "77196"
click at [861, 249] on button "Search" at bounding box center [904, 266] width 86 height 35
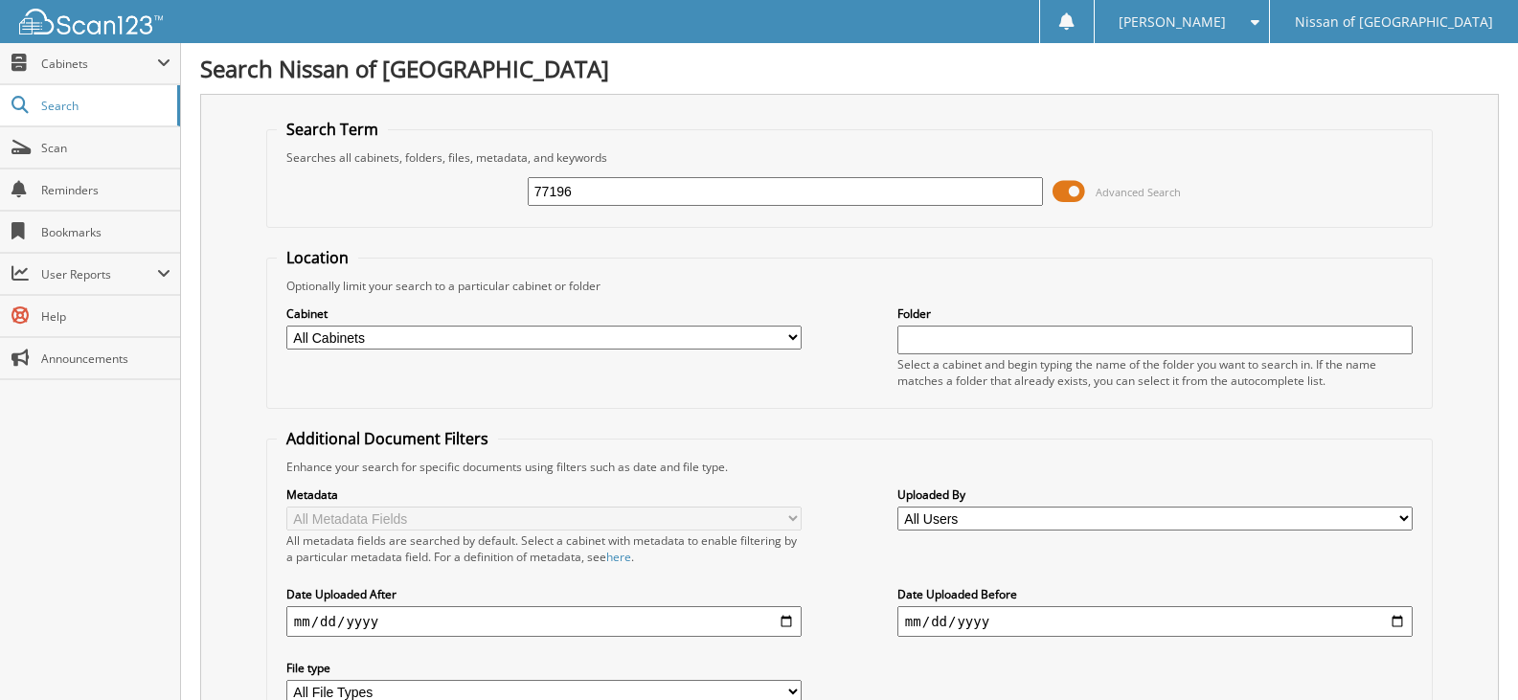
click at [1058, 186] on span at bounding box center [1069, 191] width 33 height 29
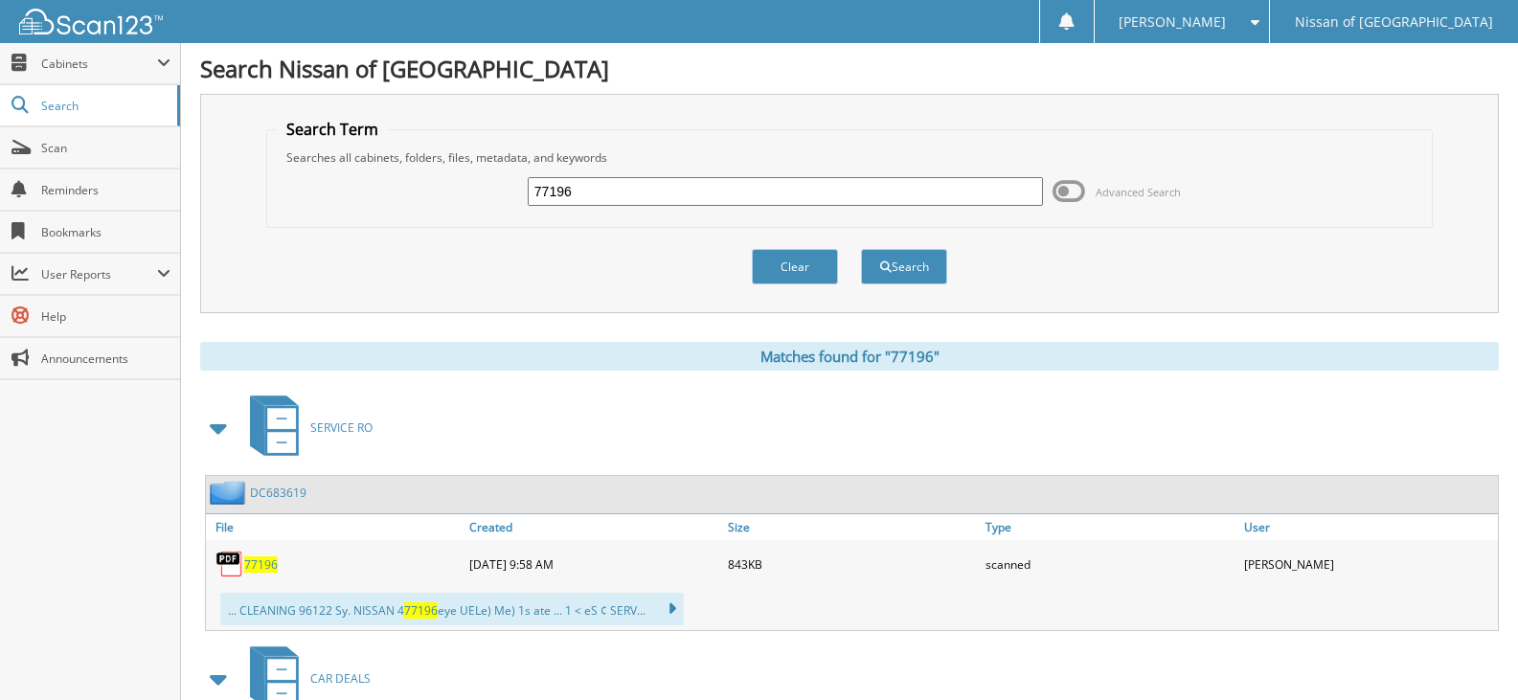
click at [580, 188] on input "77196" at bounding box center [785, 191] width 515 height 29
type input "77221"
click at [861, 249] on button "Search" at bounding box center [904, 266] width 86 height 35
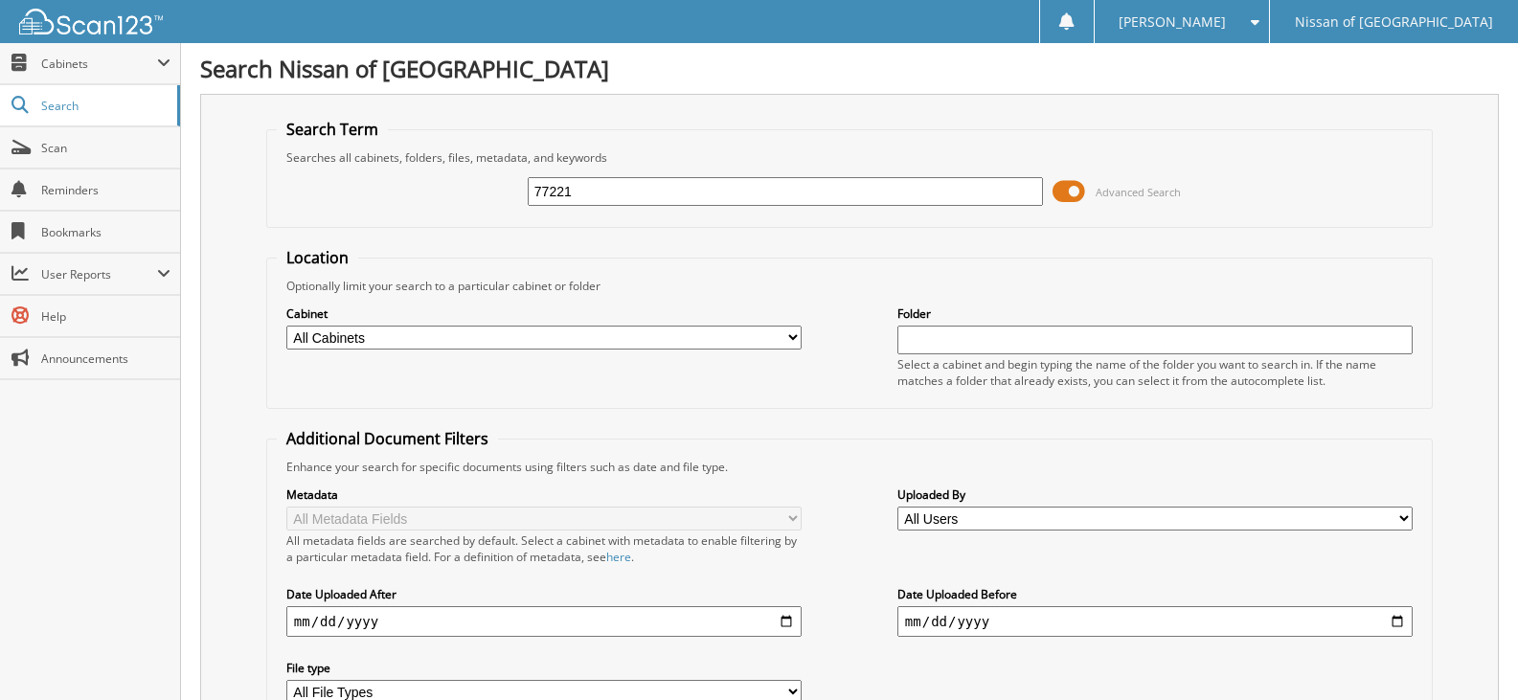
click at [1071, 190] on span at bounding box center [1069, 191] width 33 height 29
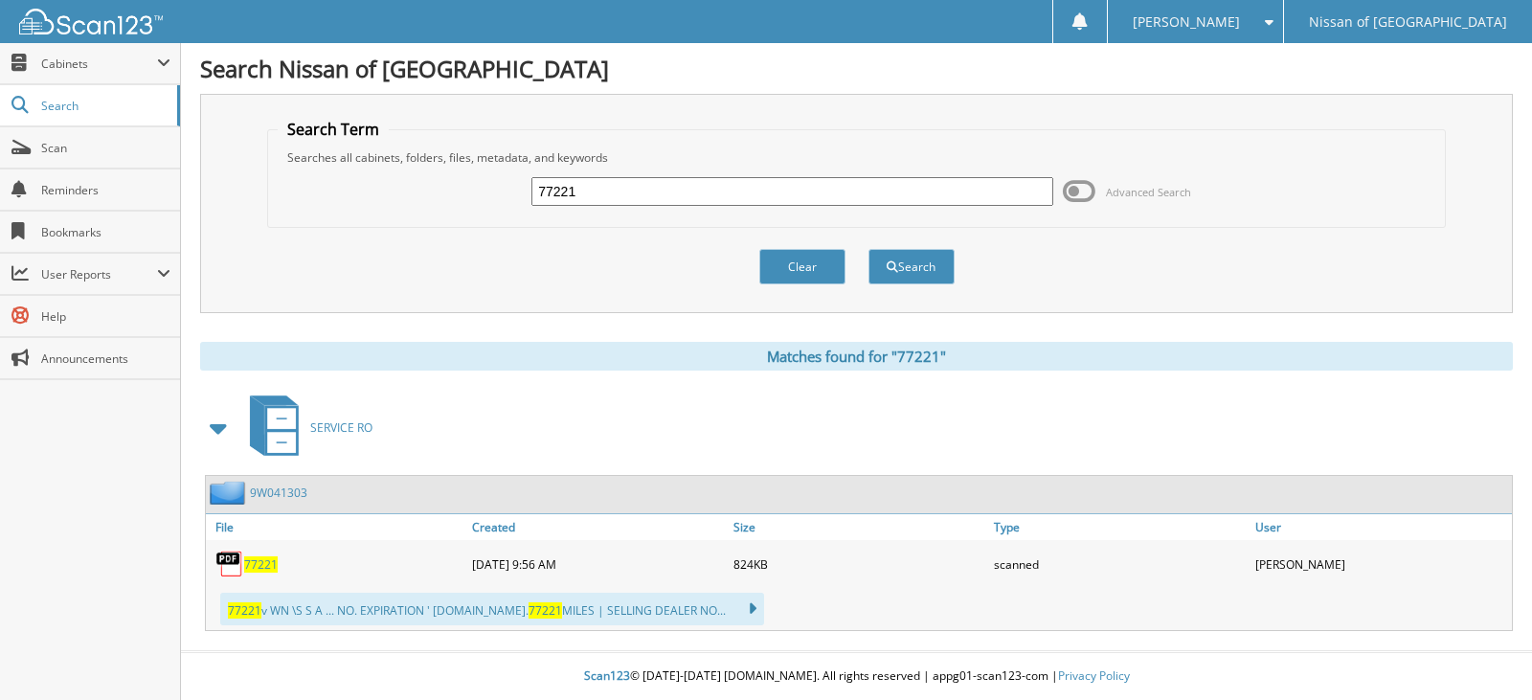
click at [604, 197] on input "77221" at bounding box center [792, 191] width 521 height 29
type input "77202"
click at [869, 249] on button "Search" at bounding box center [912, 266] width 86 height 35
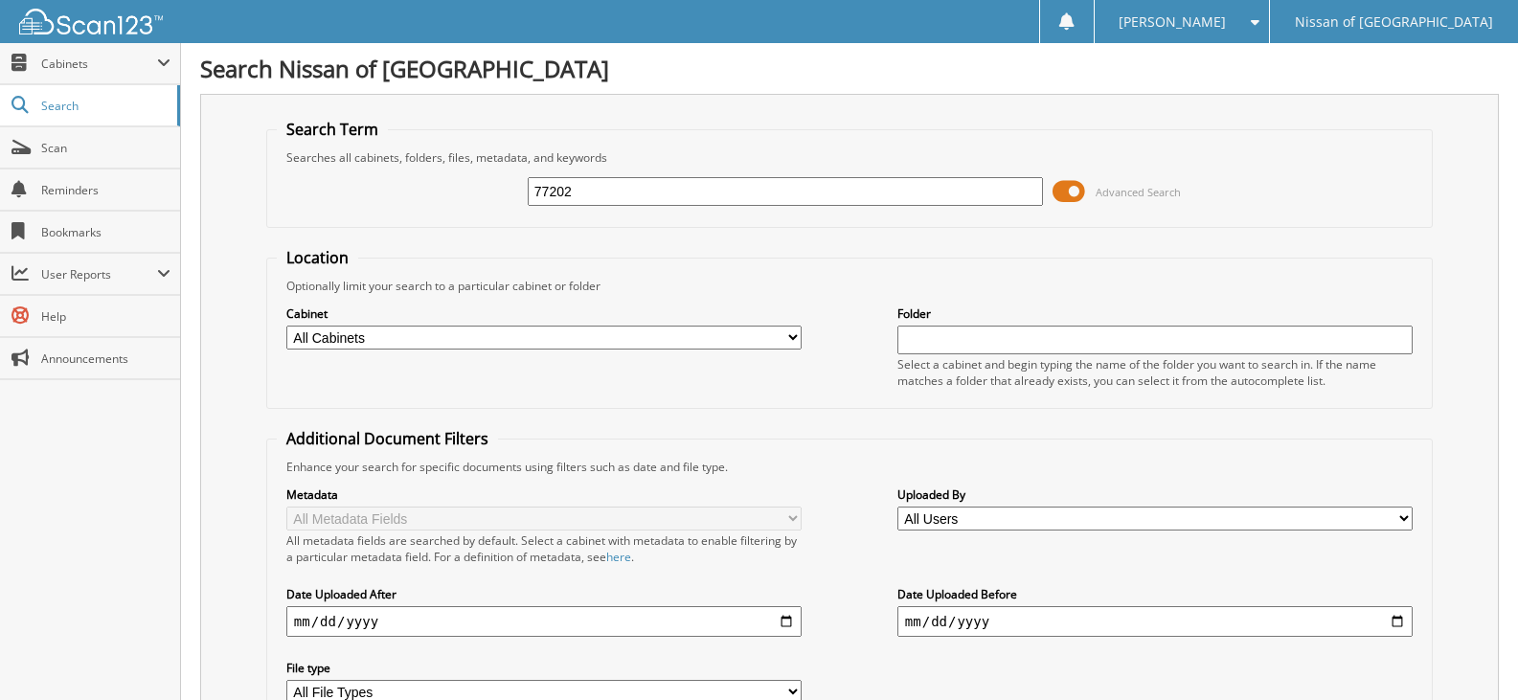
click at [1065, 187] on span at bounding box center [1069, 191] width 33 height 29
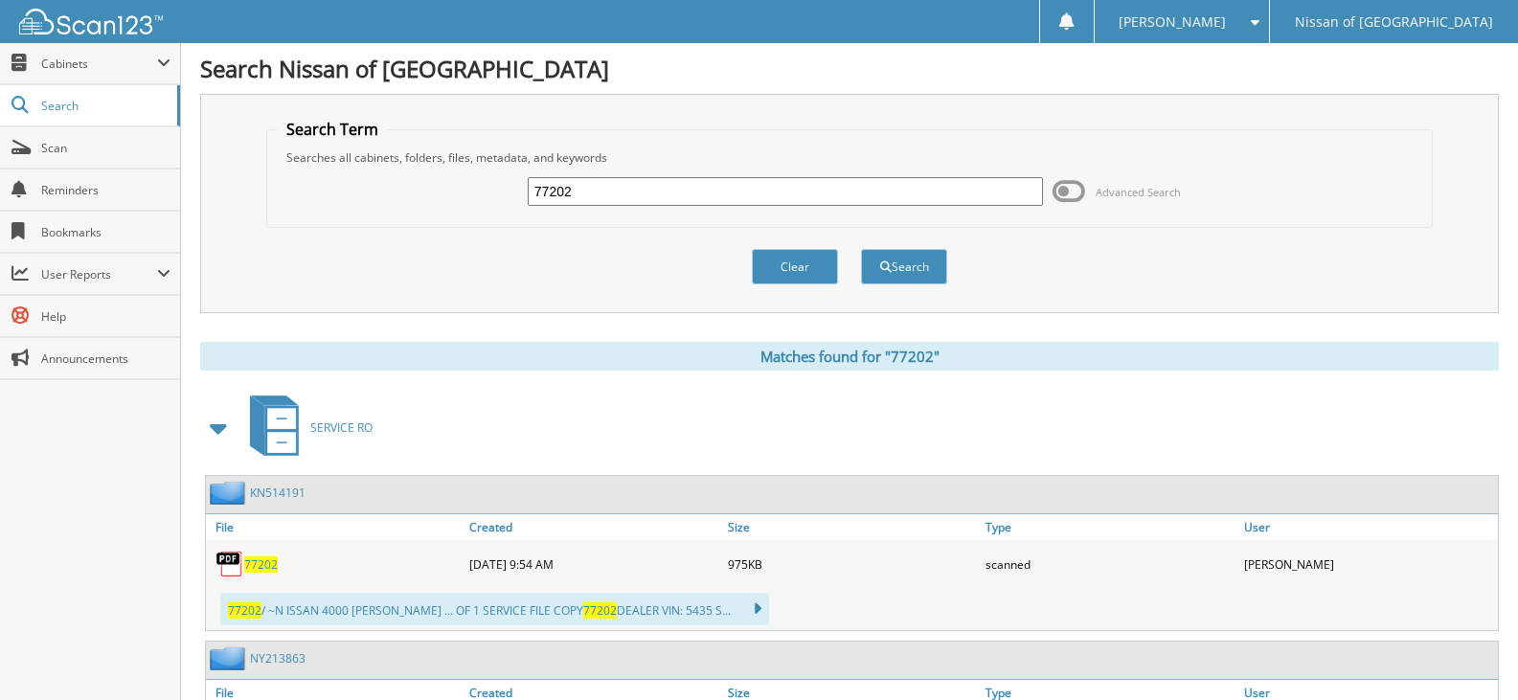
click at [615, 205] on input "77202" at bounding box center [785, 191] width 515 height 29
type input "77224"
click at [861, 249] on button "Search" at bounding box center [904, 266] width 86 height 35
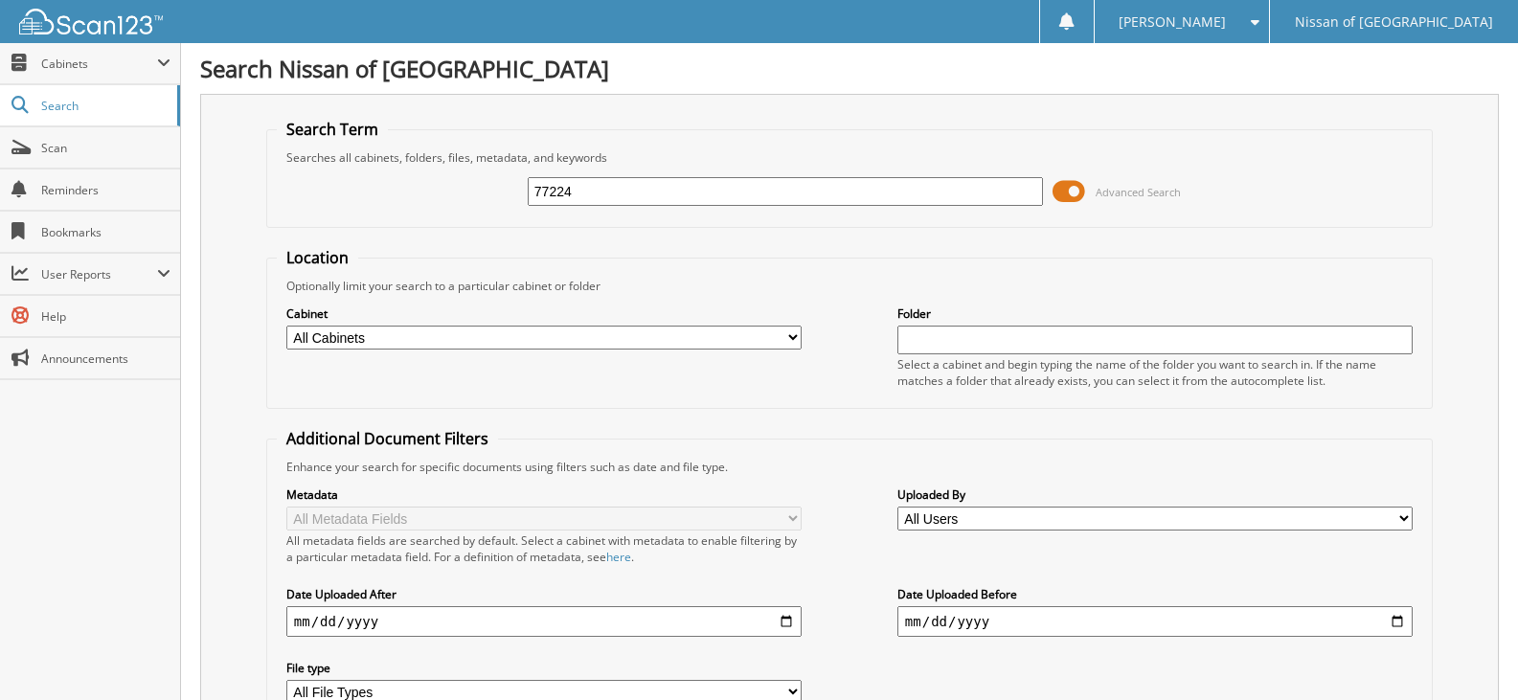
click at [1071, 197] on span at bounding box center [1069, 191] width 33 height 29
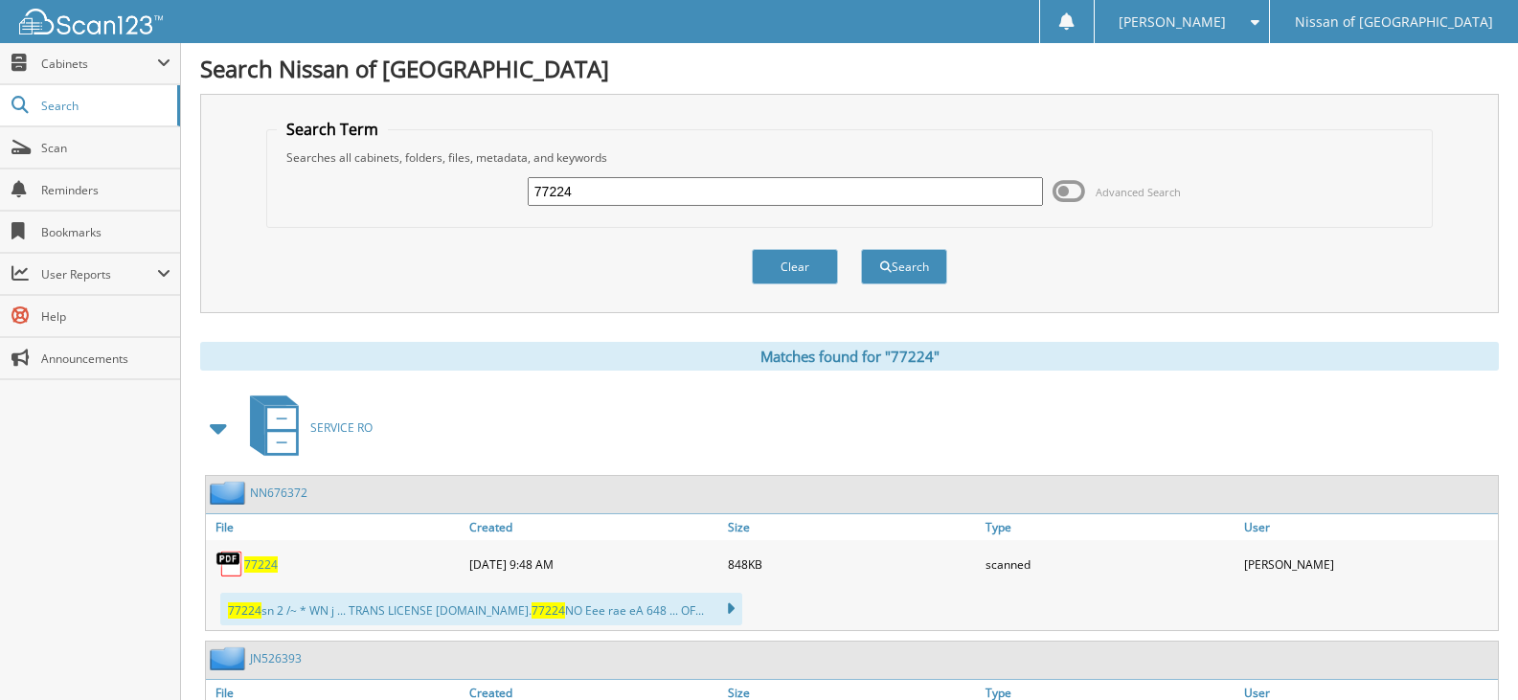
click at [588, 196] on input "77224" at bounding box center [785, 191] width 515 height 29
type input "77191"
click at [861, 249] on button "Search" at bounding box center [904, 266] width 86 height 35
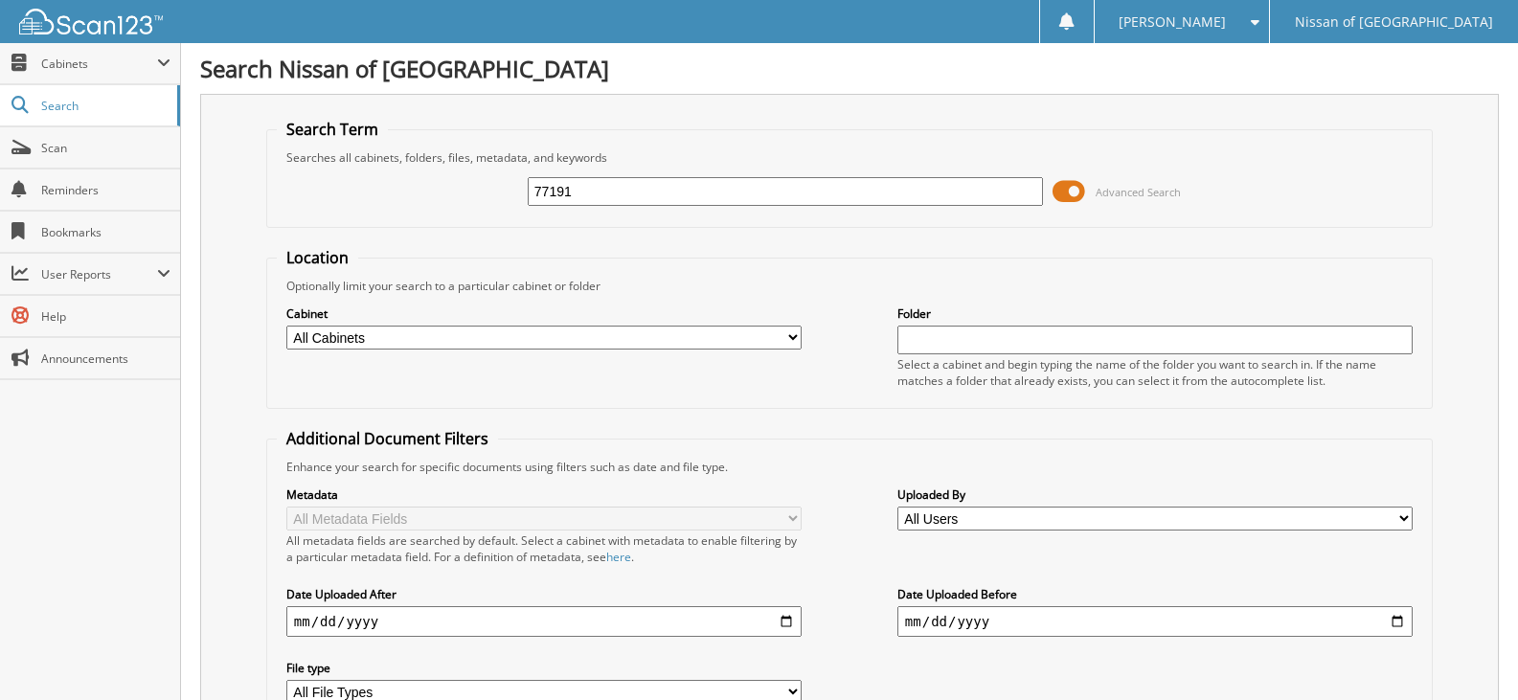
click at [1075, 189] on span at bounding box center [1069, 191] width 33 height 29
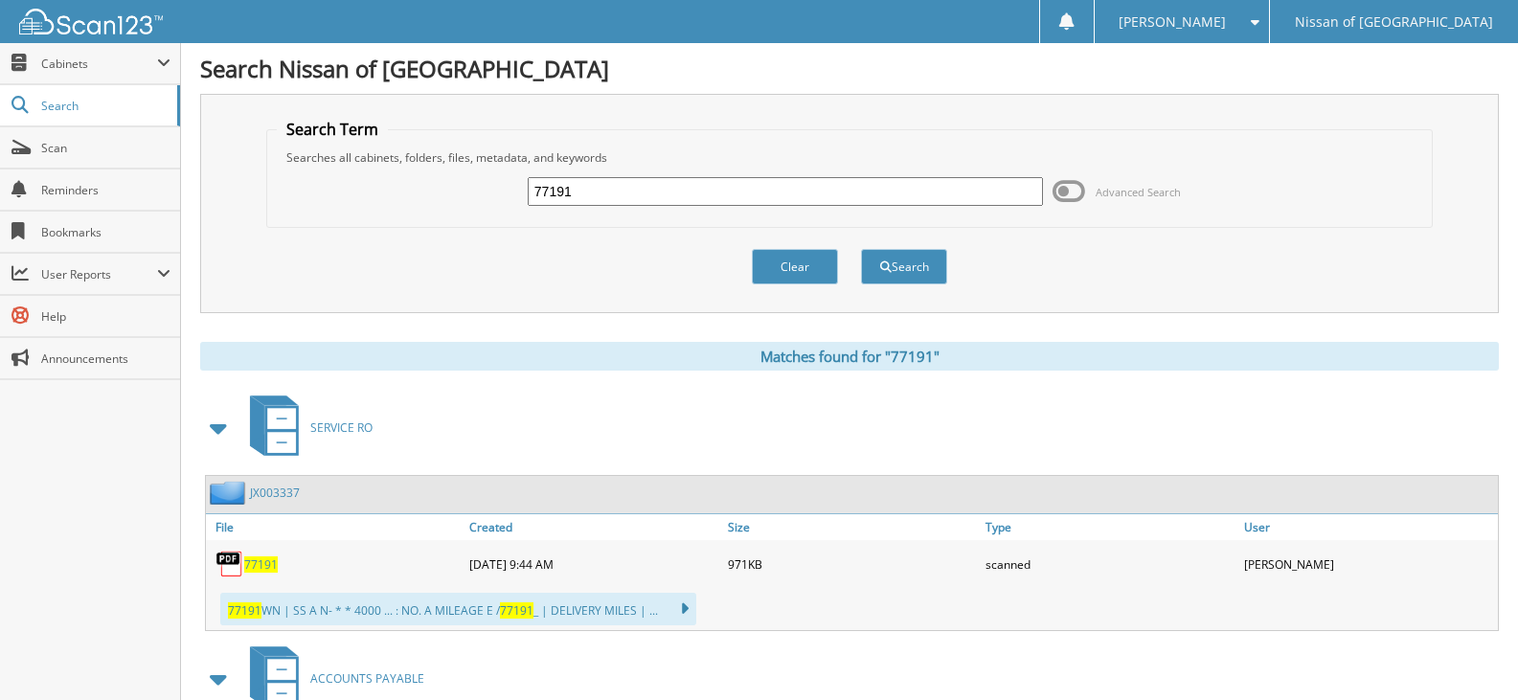
click at [598, 196] on input "77191" at bounding box center [785, 191] width 515 height 29
type input "77220"
click at [861, 249] on button "Search" at bounding box center [904, 266] width 86 height 35
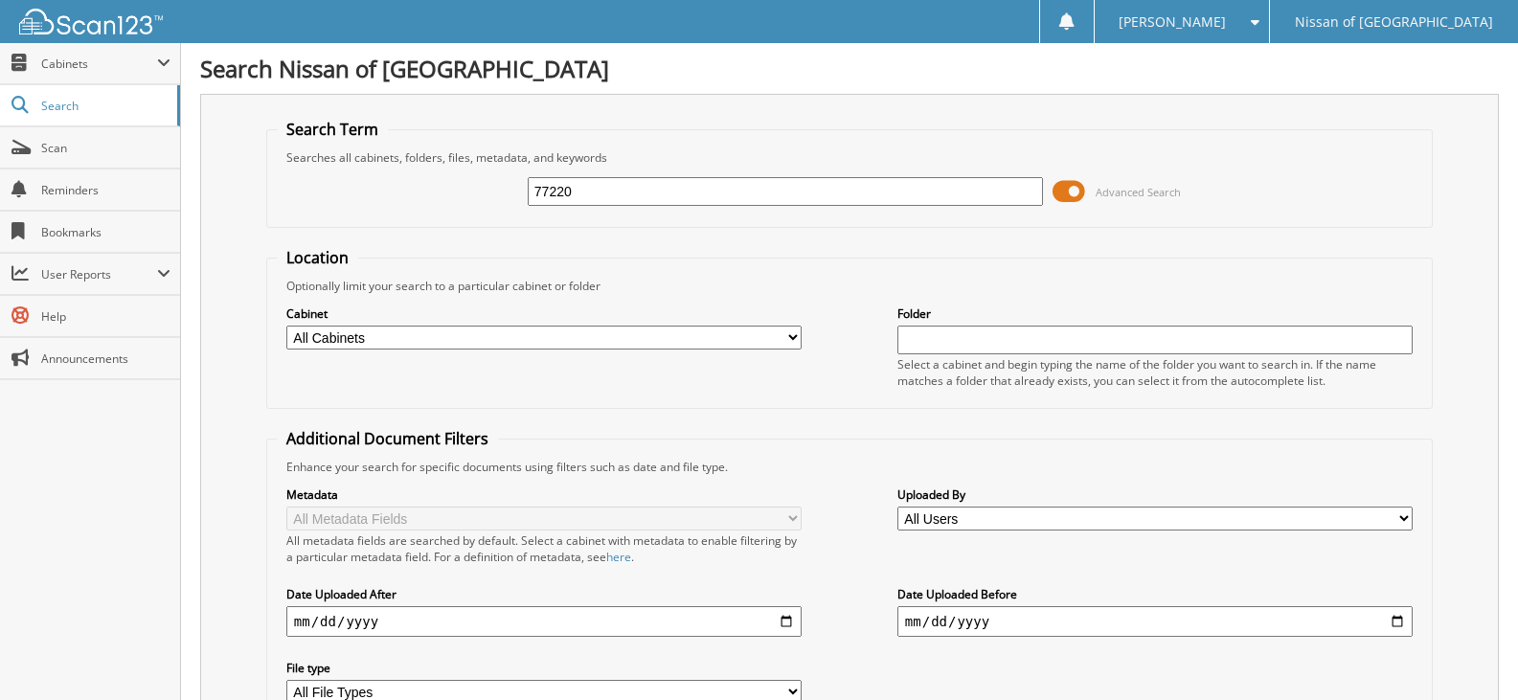
click at [1066, 192] on span at bounding box center [1069, 191] width 33 height 29
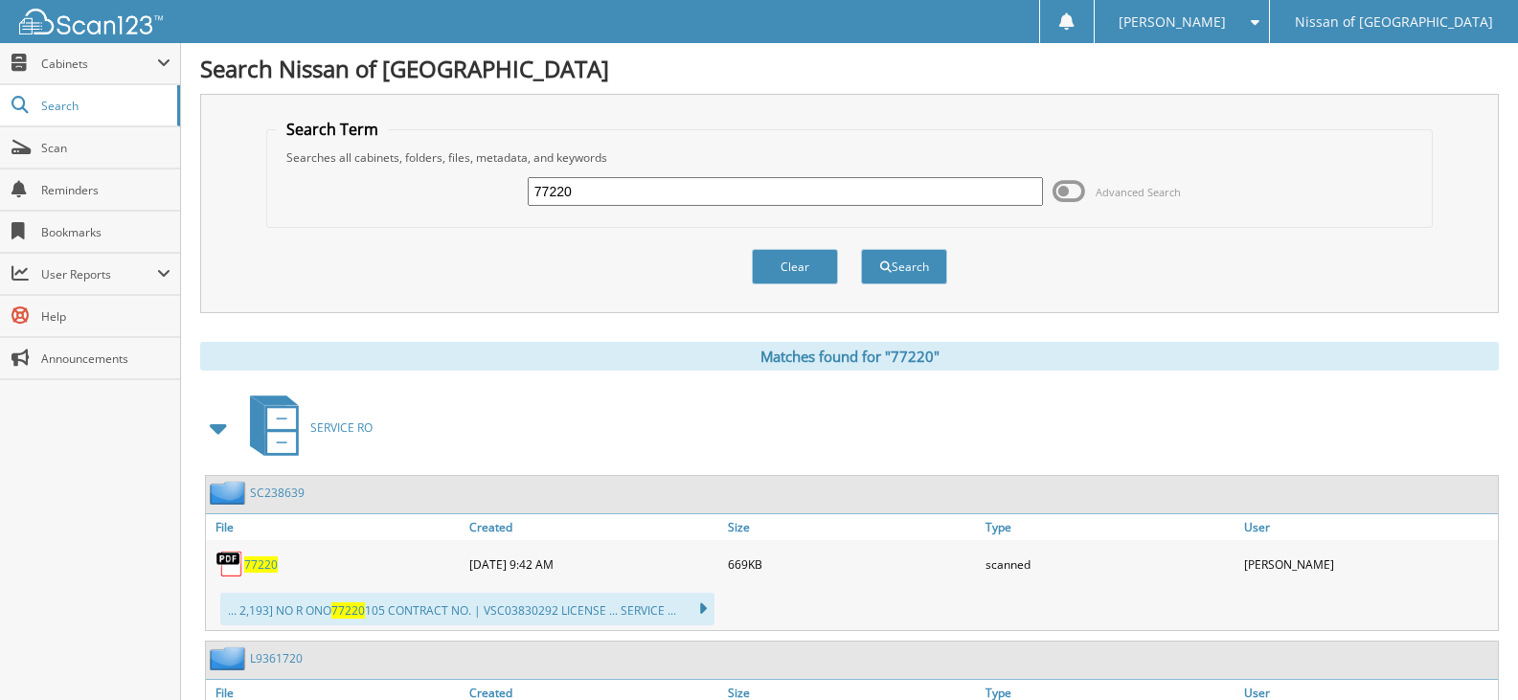
click at [609, 187] on input "77220" at bounding box center [785, 191] width 515 height 29
type input "77098"
click at [861, 249] on button "Search" at bounding box center [904, 266] width 86 height 35
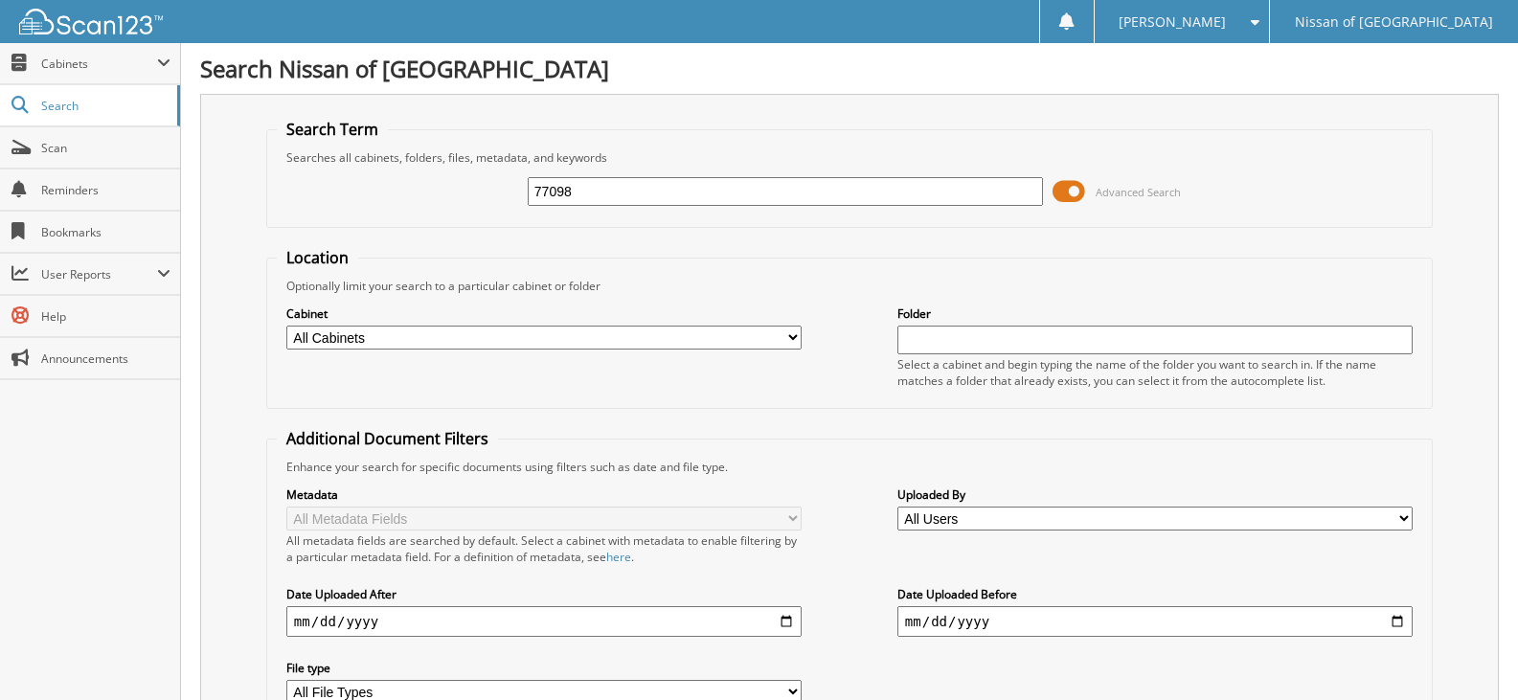
click at [1072, 192] on span at bounding box center [1069, 191] width 33 height 29
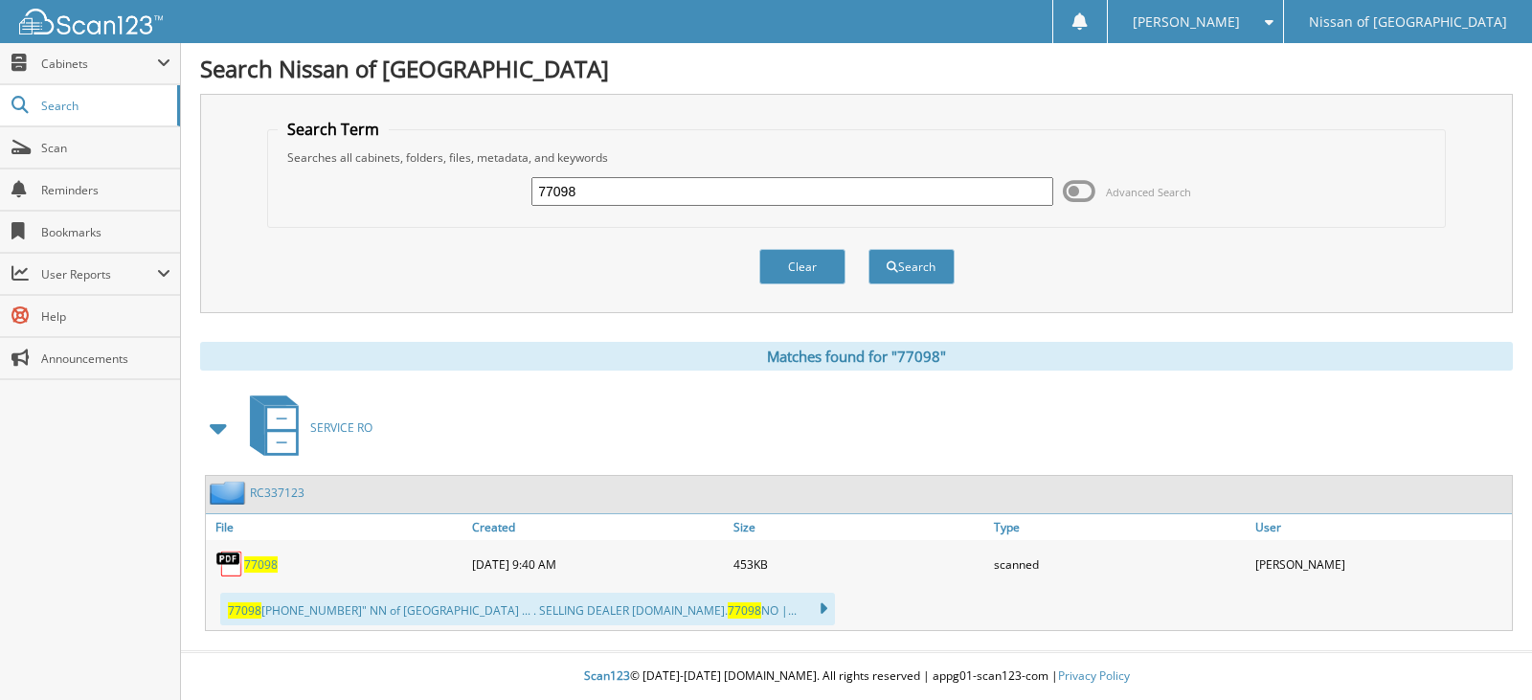
click at [581, 201] on input "77098" at bounding box center [792, 191] width 521 height 29
type input "77072"
click at [869, 249] on button "Search" at bounding box center [912, 266] width 86 height 35
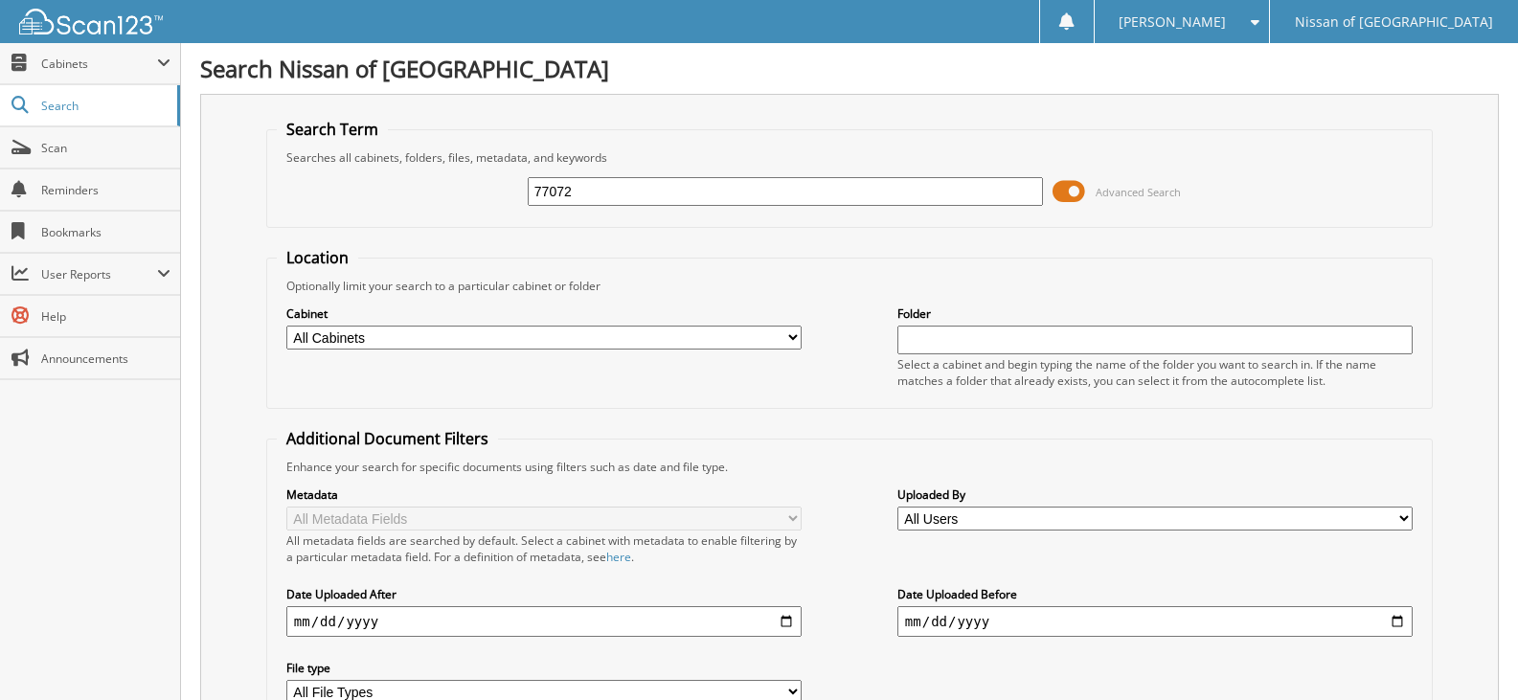
click at [1080, 189] on span at bounding box center [1069, 191] width 33 height 29
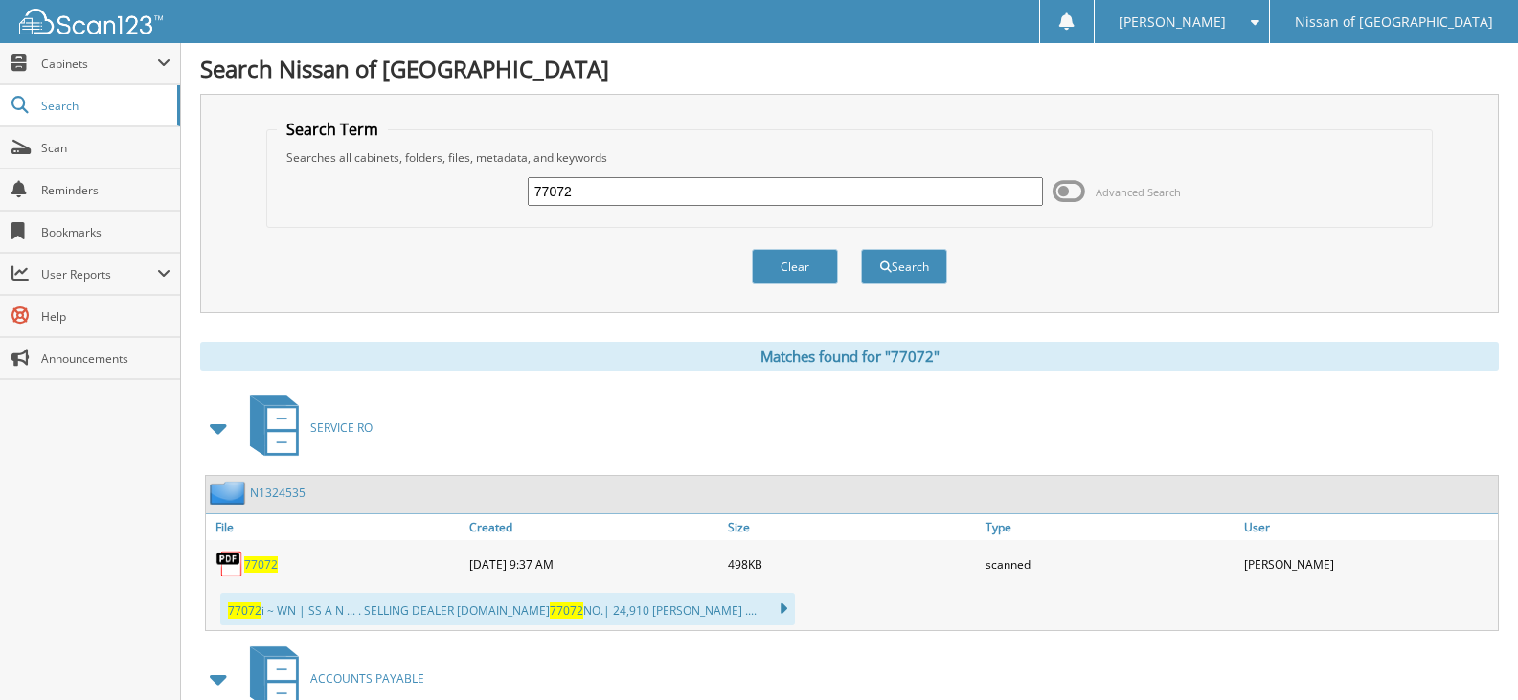
drag, startPoint x: 464, startPoint y: 502, endPoint x: 408, endPoint y: 396, distance: 119.9
click at [408, 396] on div "SERVICE RO" at bounding box center [849, 428] width 1299 height 76
click at [601, 203] on input "77072" at bounding box center [785, 191] width 515 height 29
type input "77109"
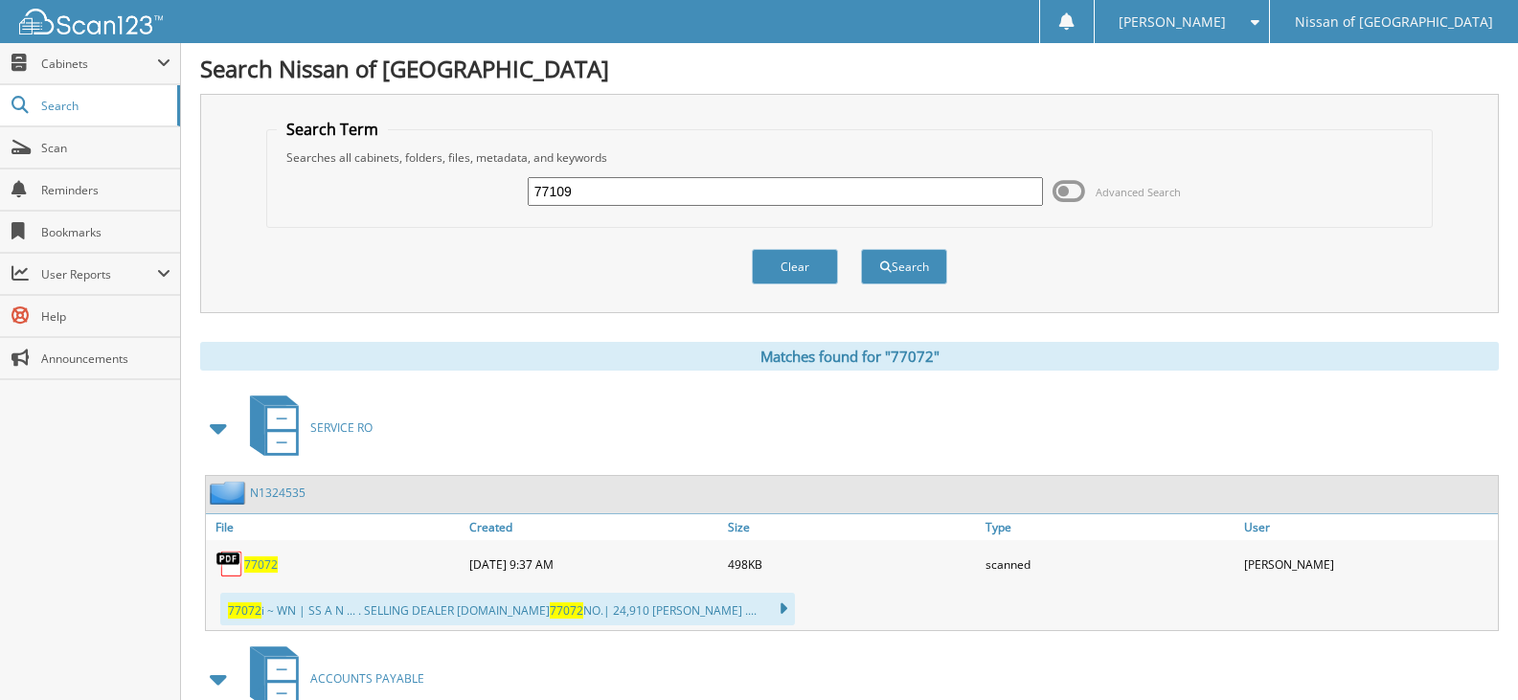
click at [861, 249] on button "Search" at bounding box center [904, 266] width 86 height 35
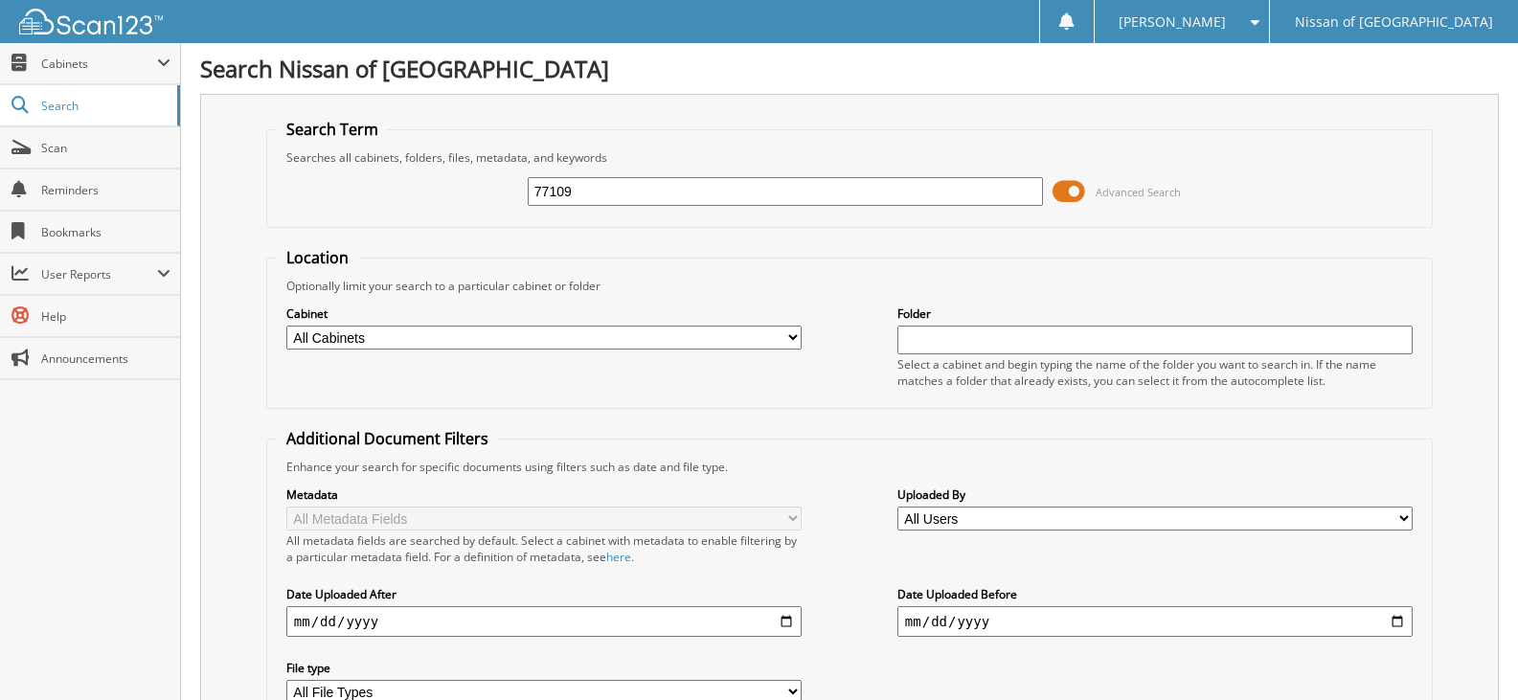
click at [1069, 186] on span at bounding box center [1069, 191] width 33 height 29
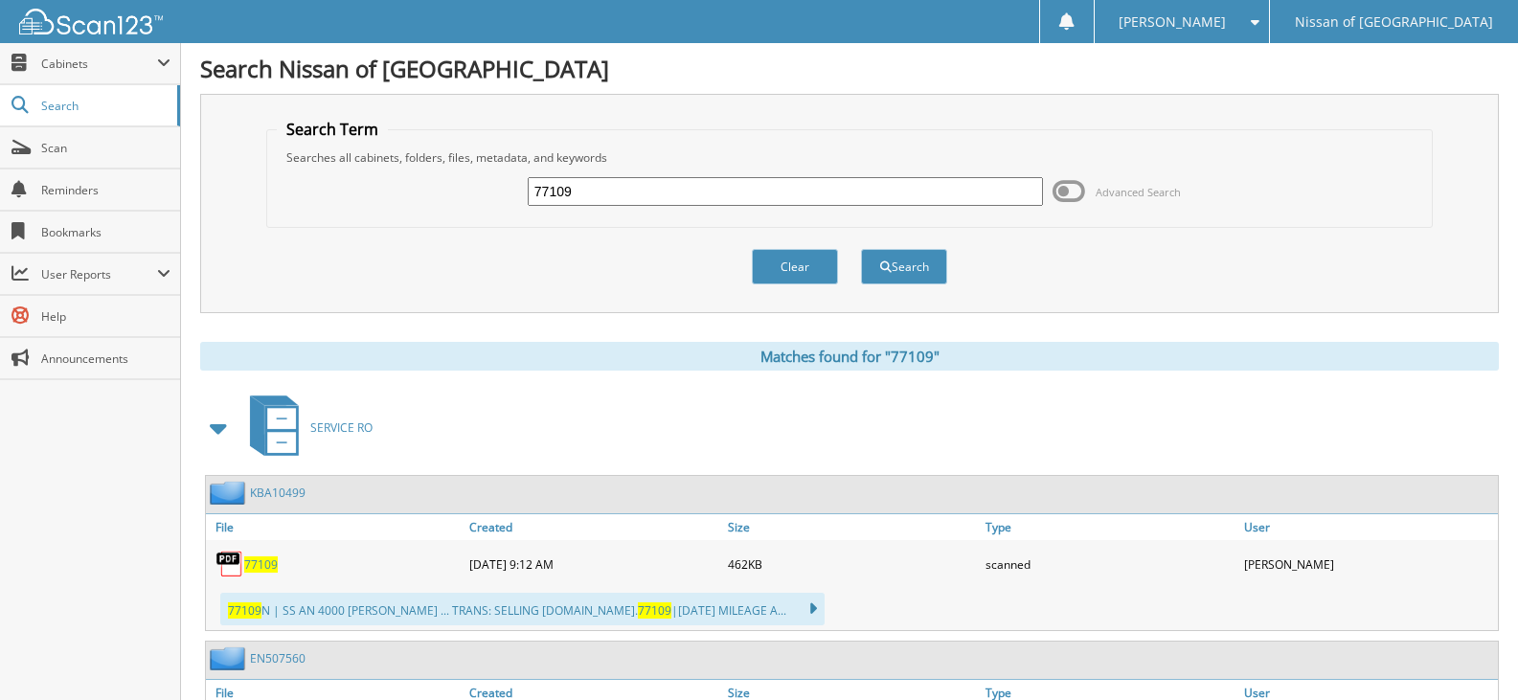
click at [609, 176] on div "77109" at bounding box center [785, 191] width 515 height 33
click at [589, 195] on input "77109" at bounding box center [785, 191] width 515 height 29
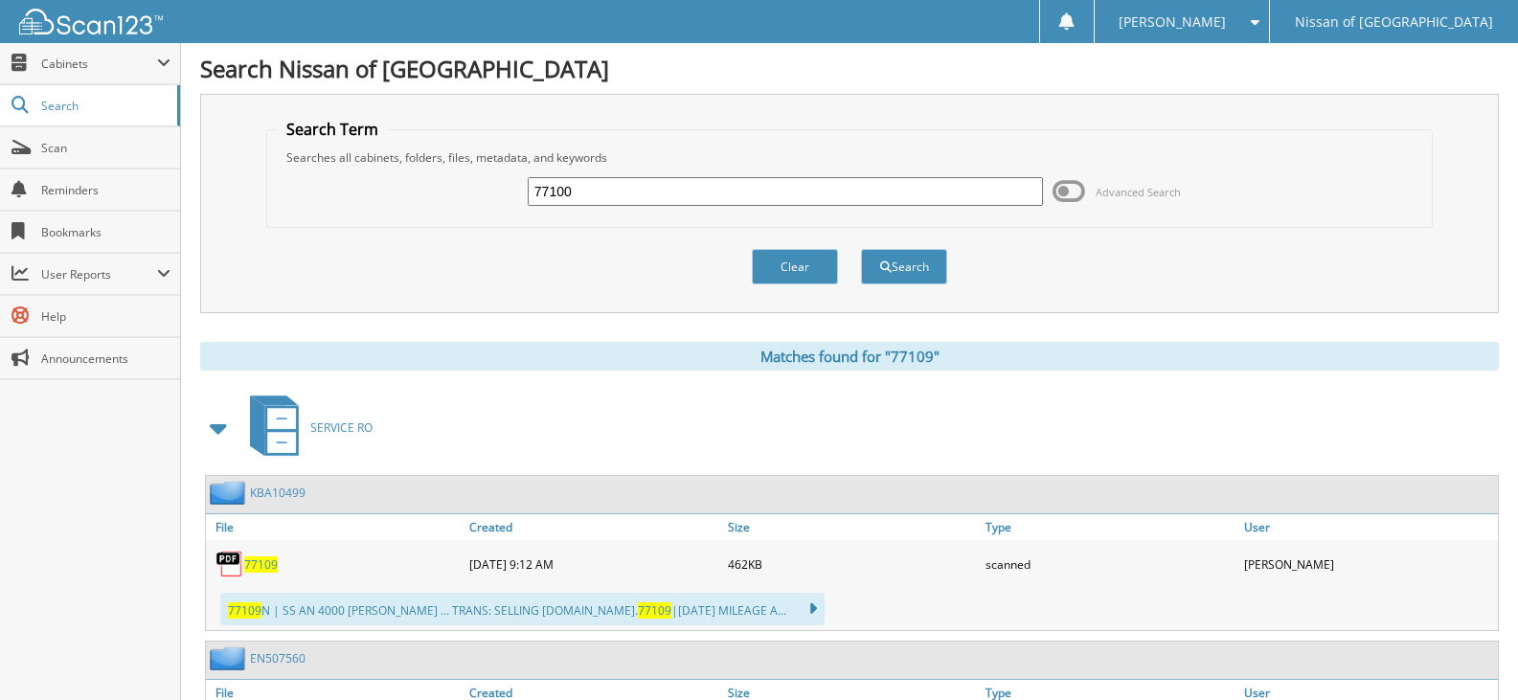
type input "77100"
click at [861, 249] on button "Search" at bounding box center [904, 266] width 86 height 35
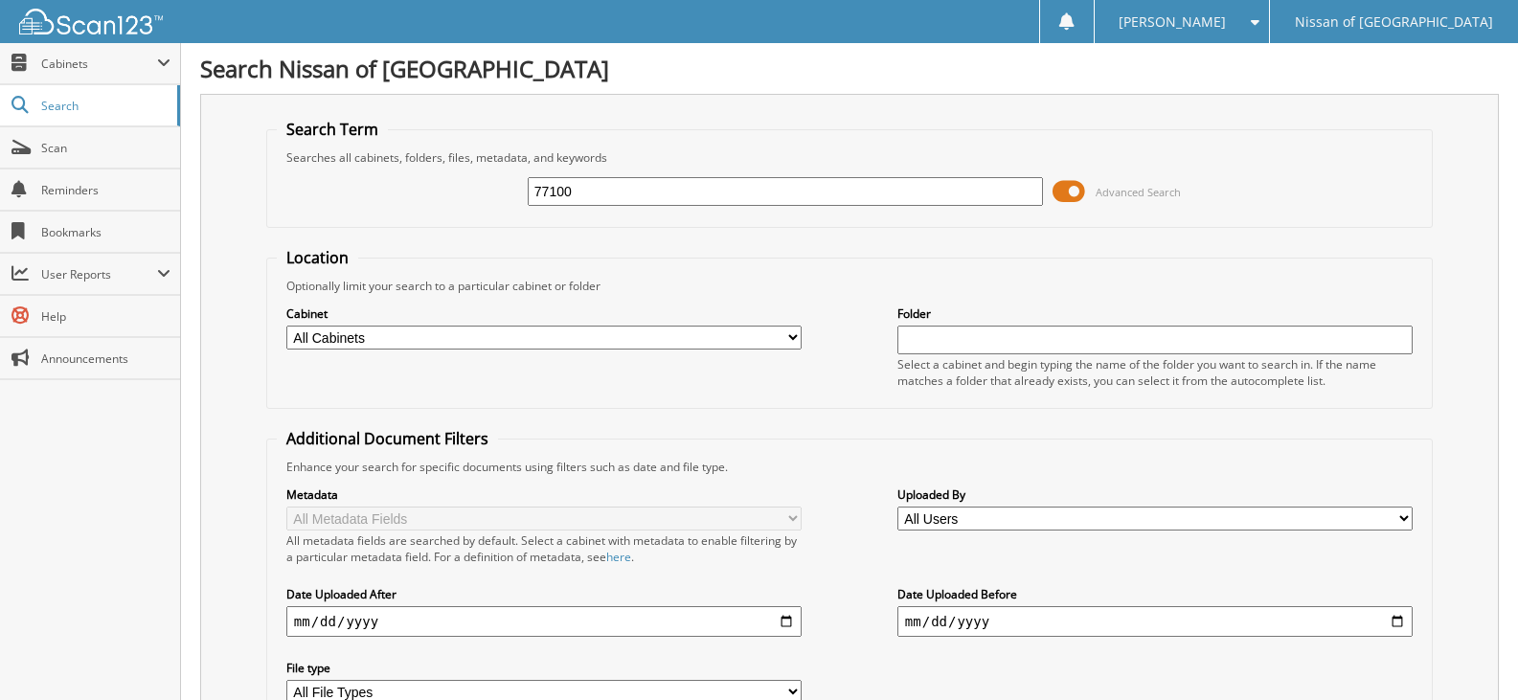
click at [1064, 193] on span at bounding box center [1069, 191] width 33 height 29
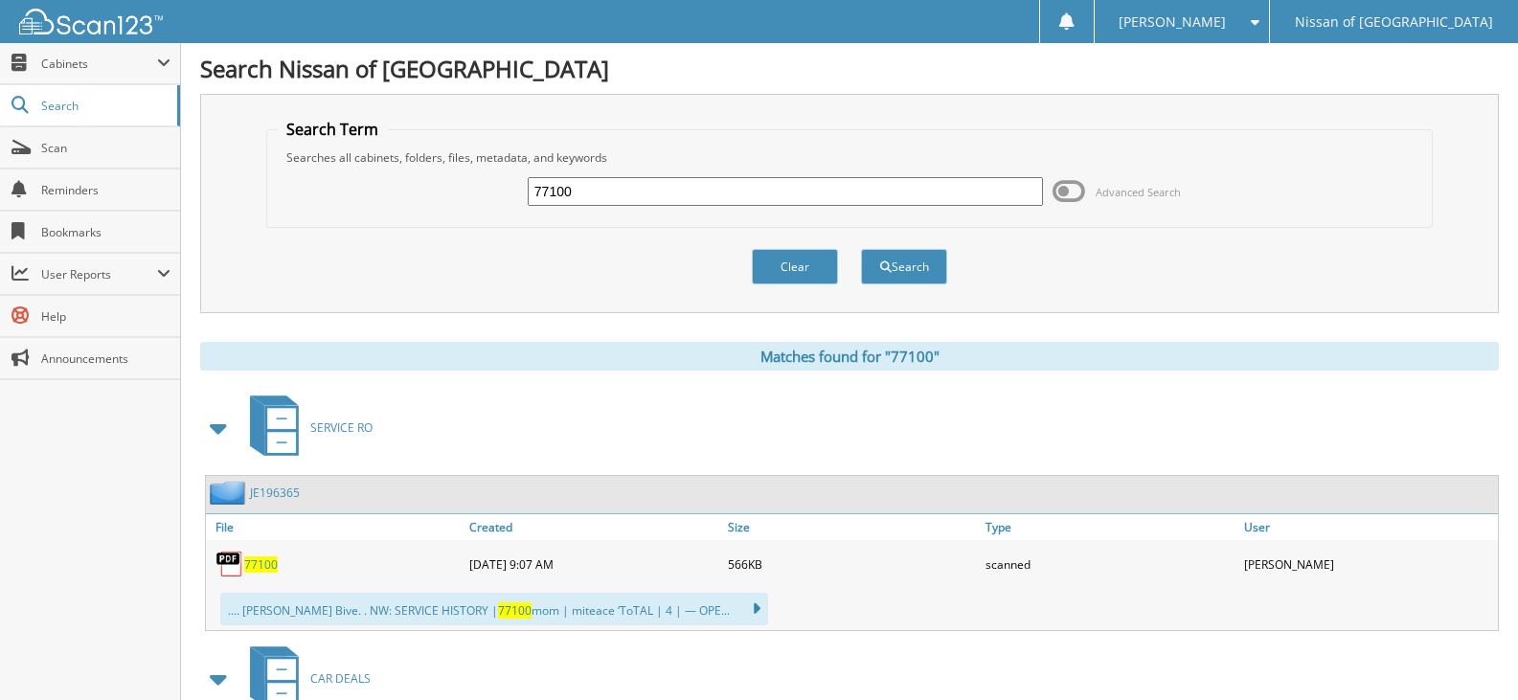
click at [578, 201] on input "77100" at bounding box center [785, 191] width 515 height 29
type input "77084"
click at [861, 249] on button "Search" at bounding box center [904, 266] width 86 height 35
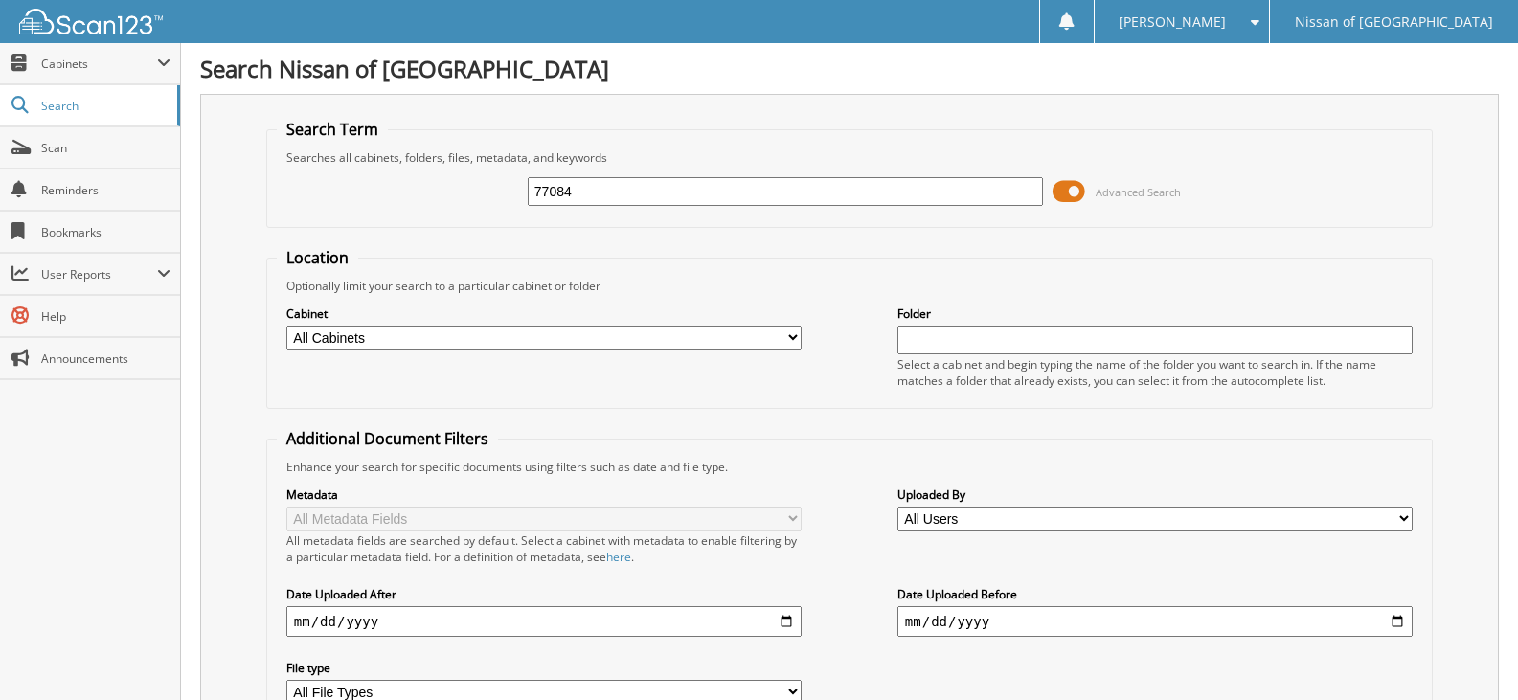
click at [1072, 195] on span at bounding box center [1069, 191] width 33 height 29
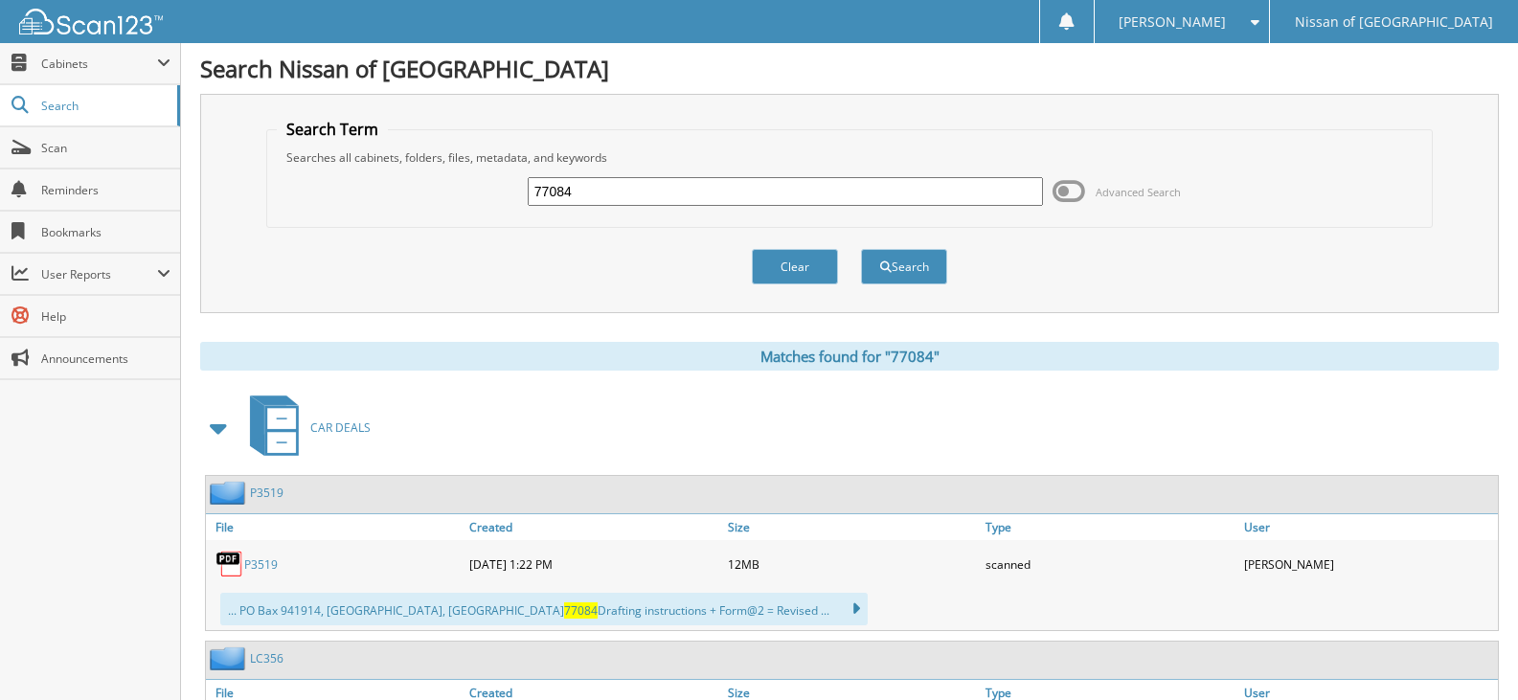
click at [579, 198] on input "77084" at bounding box center [785, 191] width 515 height 29
type input "77128"
click at [861, 249] on button "Search" at bounding box center [904, 266] width 86 height 35
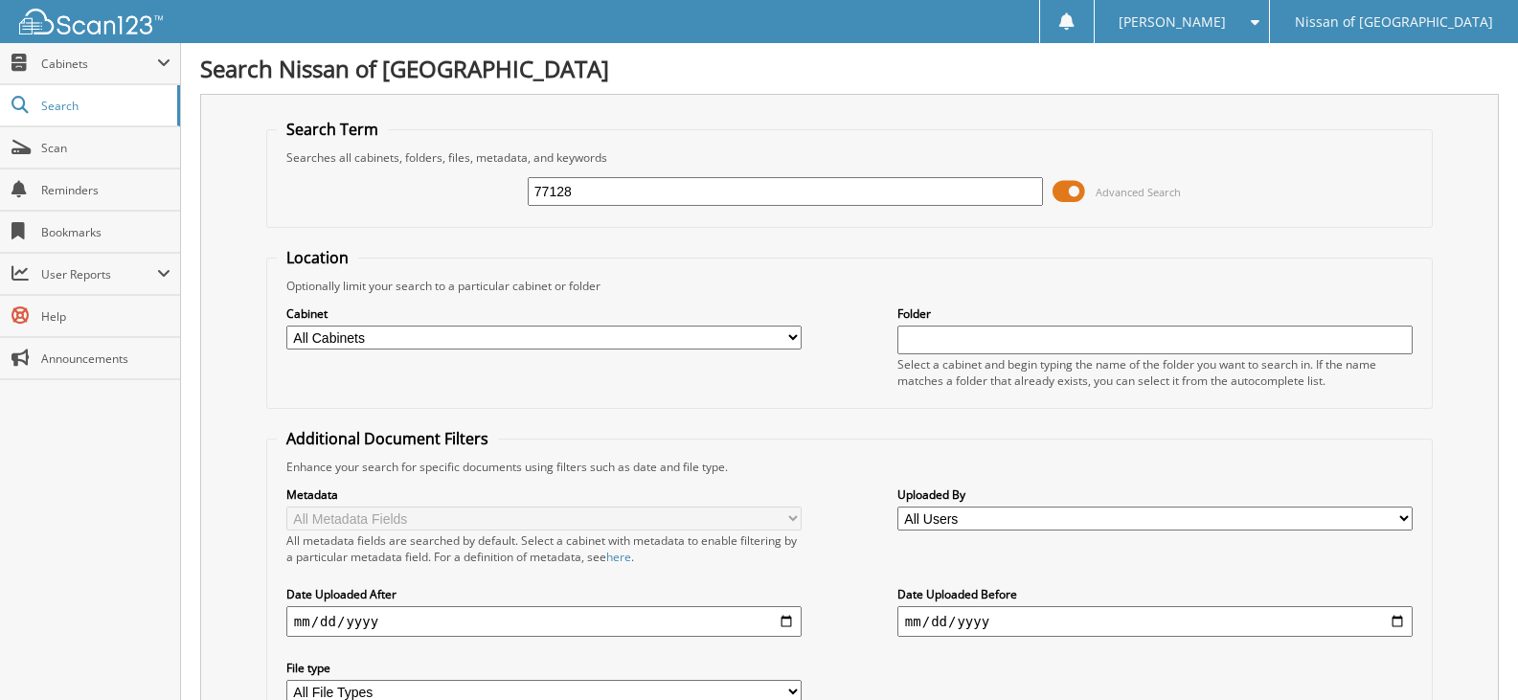
click at [1063, 191] on span at bounding box center [1069, 191] width 33 height 29
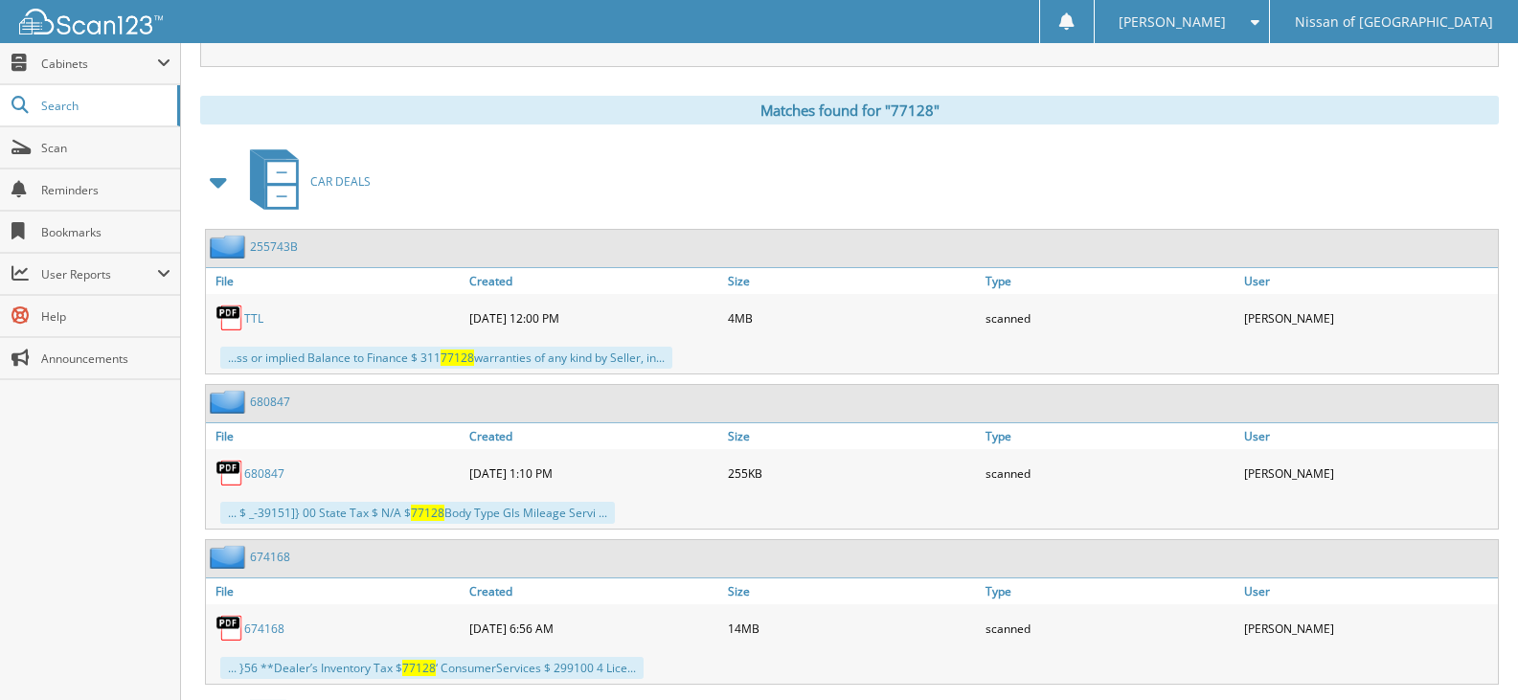
scroll to position [13, 0]
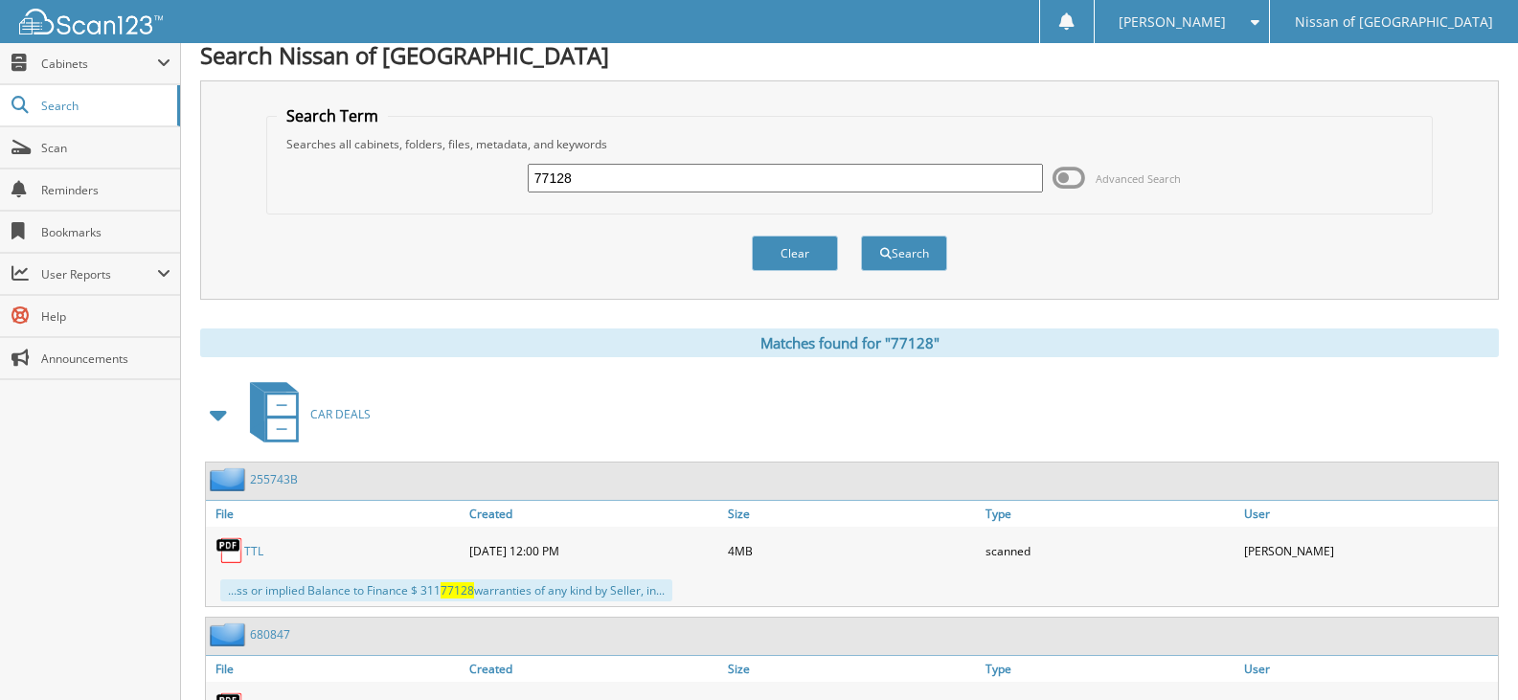
click at [569, 176] on input "77128" at bounding box center [785, 178] width 515 height 29
type input "77120"
click at [861, 236] on button "Search" at bounding box center [904, 253] width 86 height 35
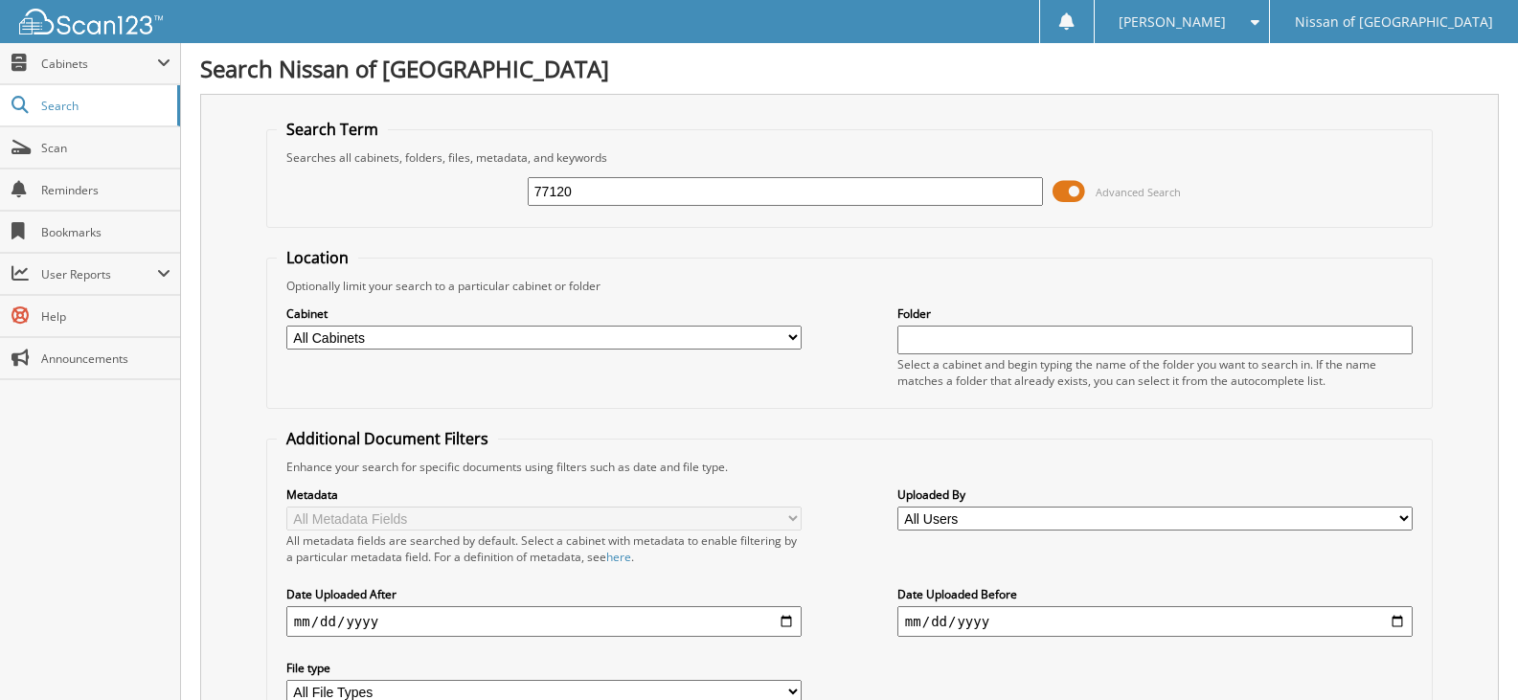
click at [1063, 191] on span at bounding box center [1069, 191] width 33 height 29
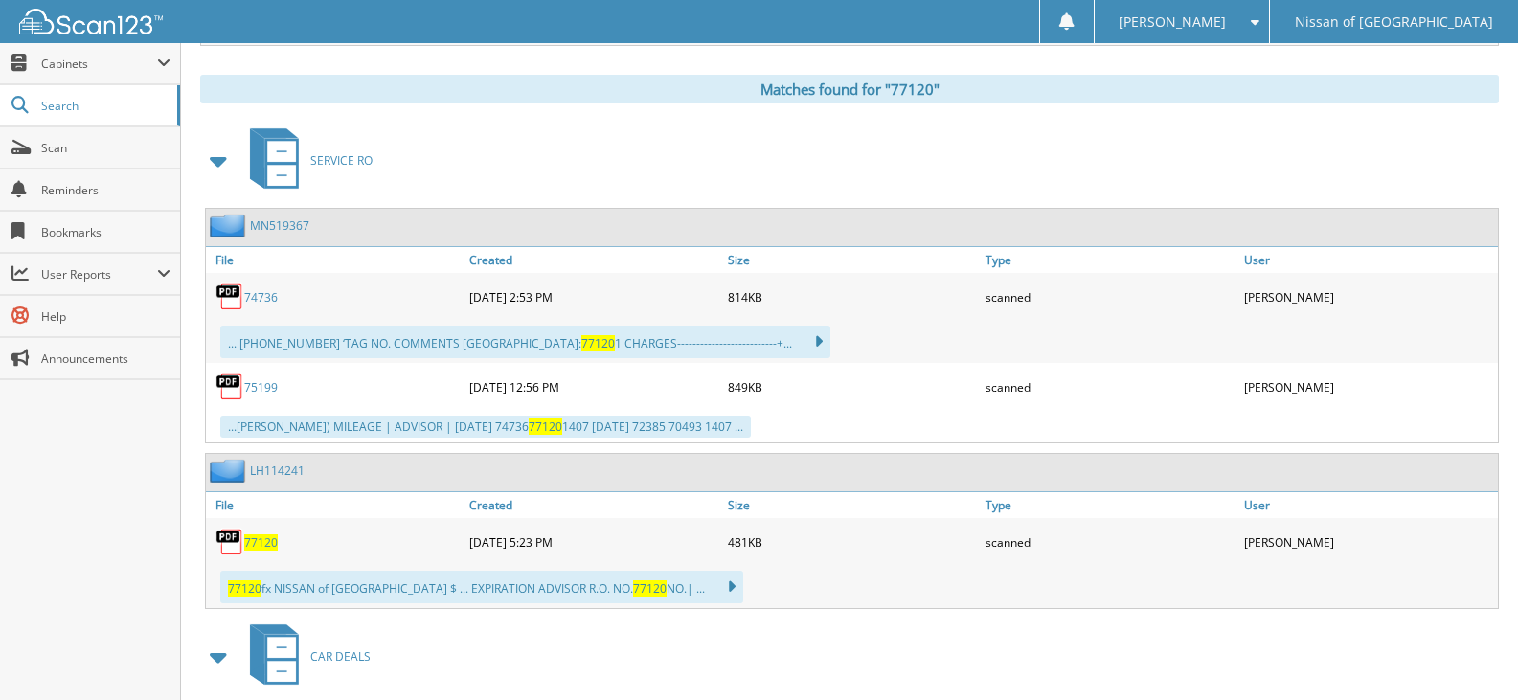
scroll to position [96, 0]
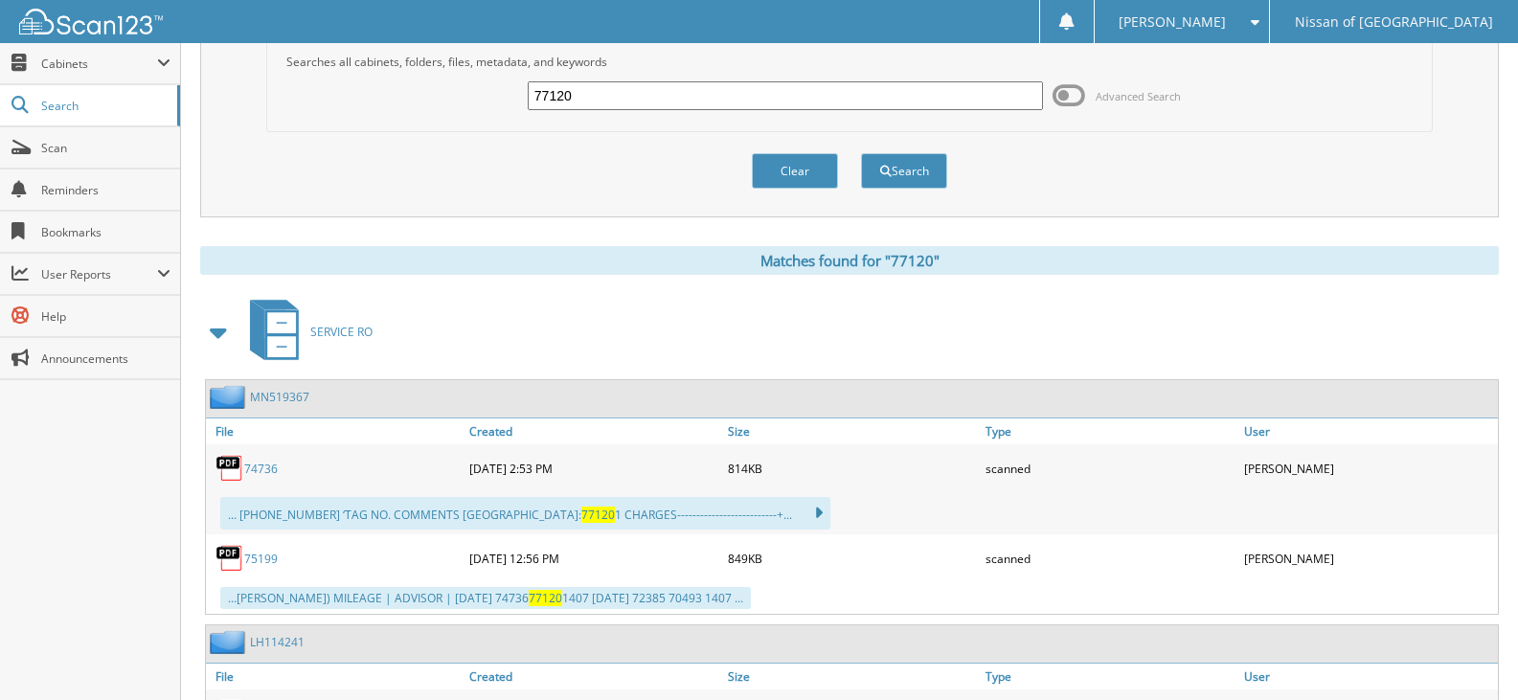
click at [600, 104] on input "77120" at bounding box center [785, 95] width 515 height 29
type input "77138"
click at [861, 153] on button "Search" at bounding box center [904, 170] width 86 height 35
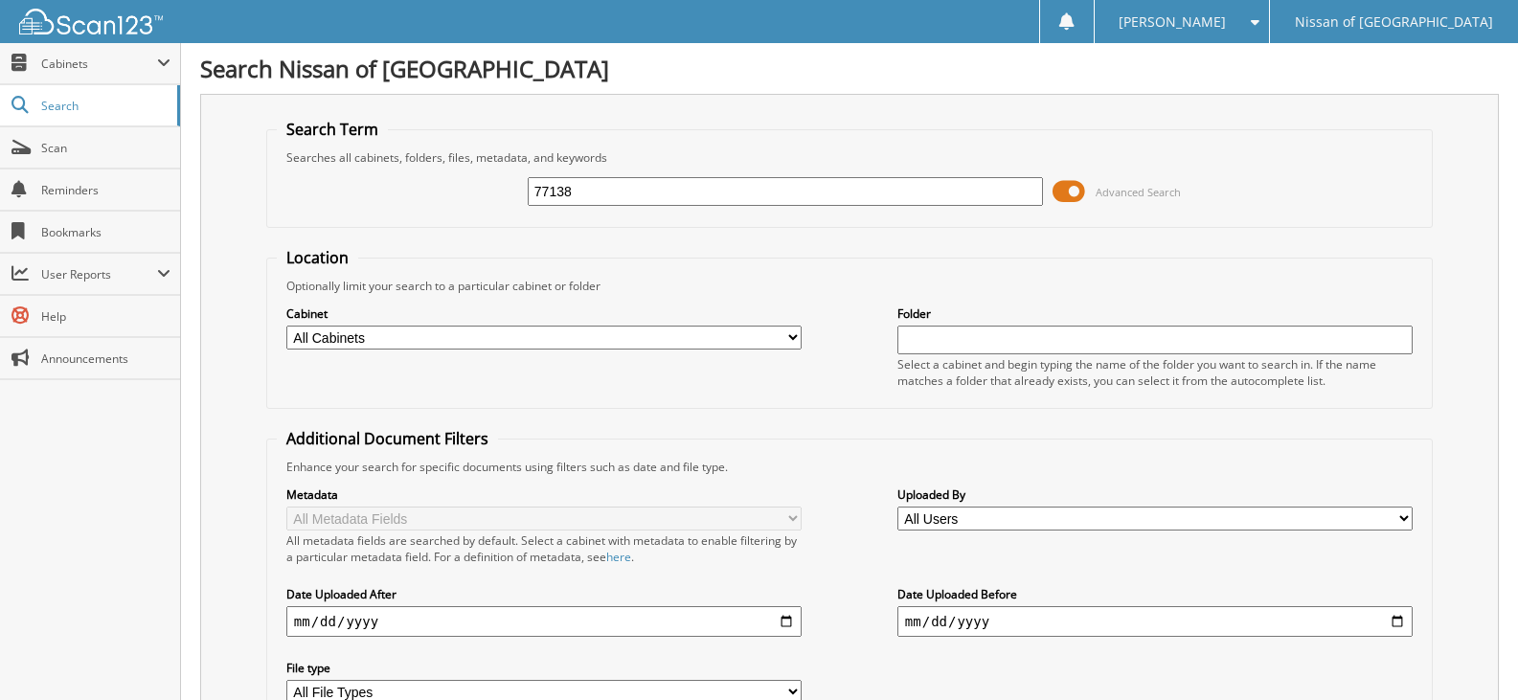
click at [1062, 193] on span at bounding box center [1069, 191] width 33 height 29
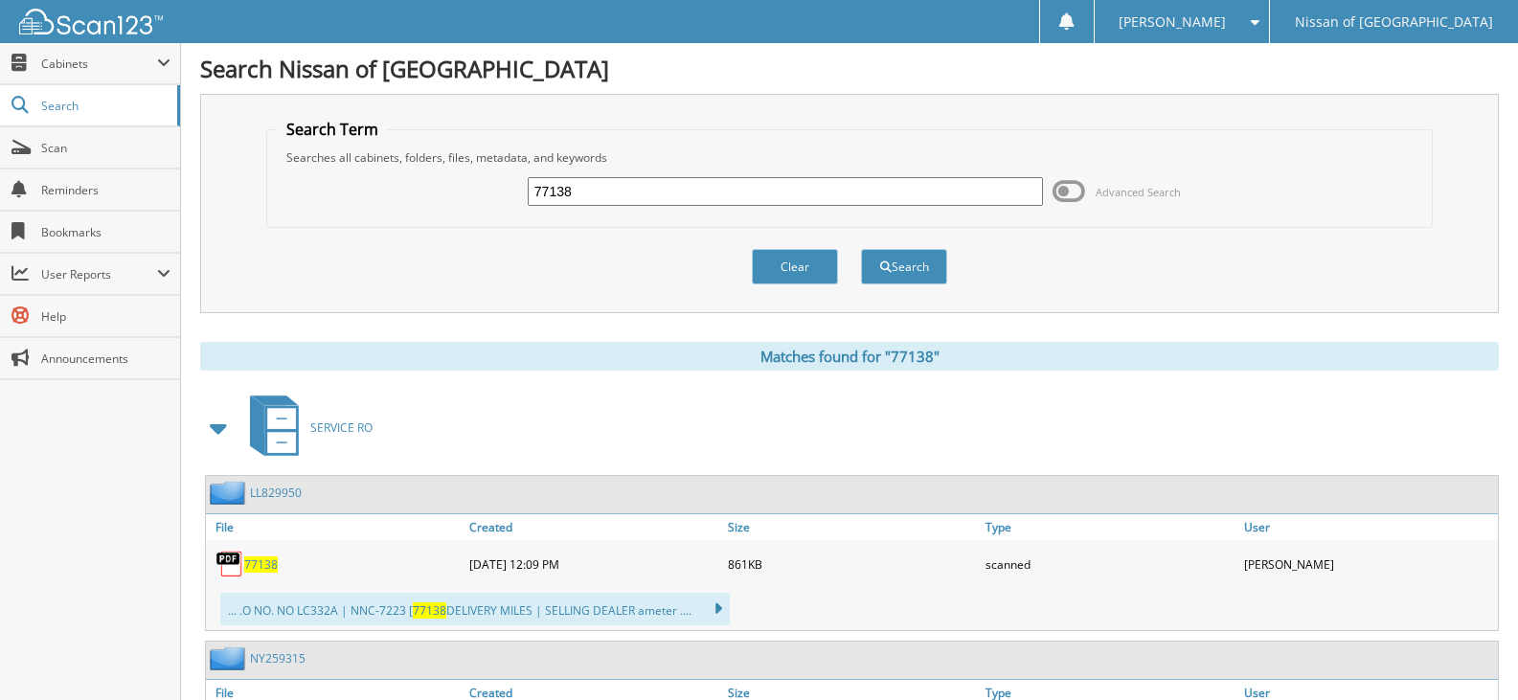
click at [585, 188] on input "77138" at bounding box center [785, 191] width 515 height 29
type input "77136"
click at [861, 249] on button "Search" at bounding box center [904, 266] width 86 height 35
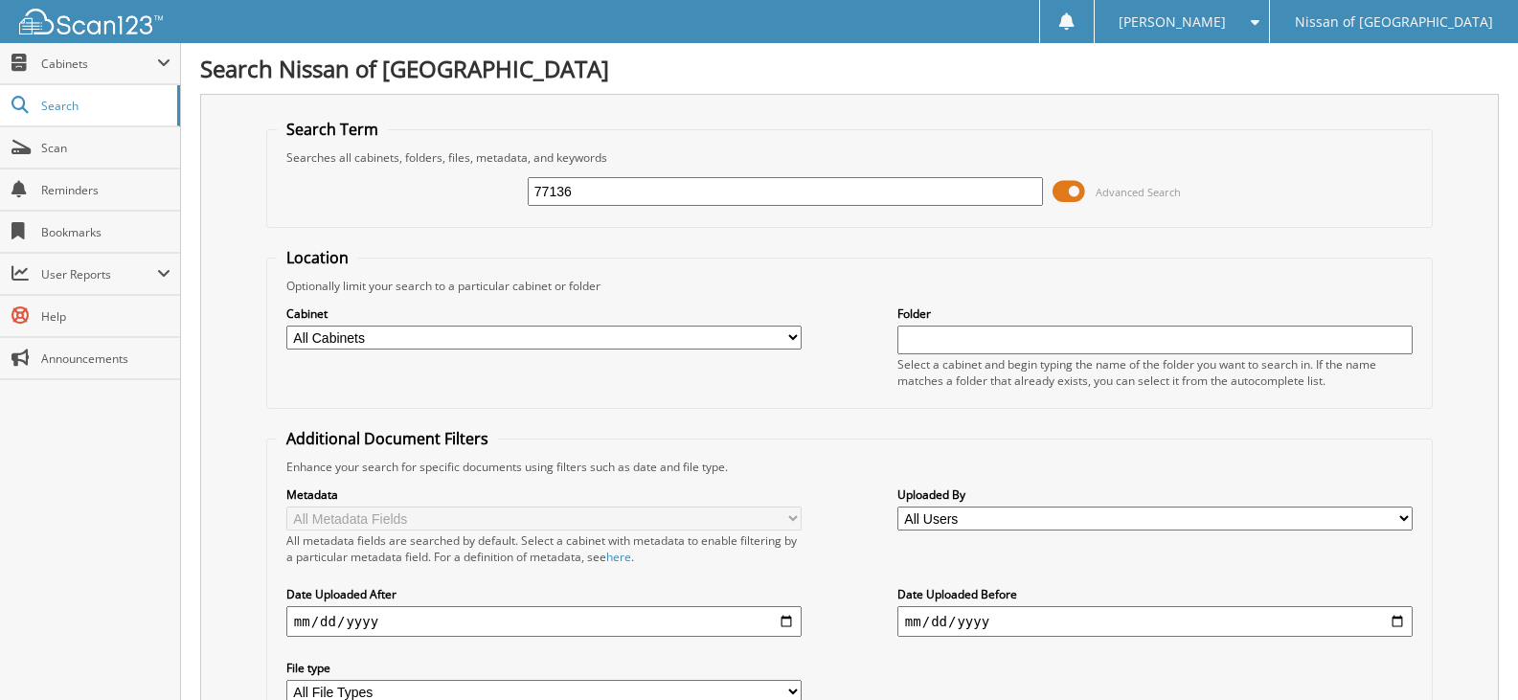
click at [1062, 195] on span at bounding box center [1069, 191] width 33 height 29
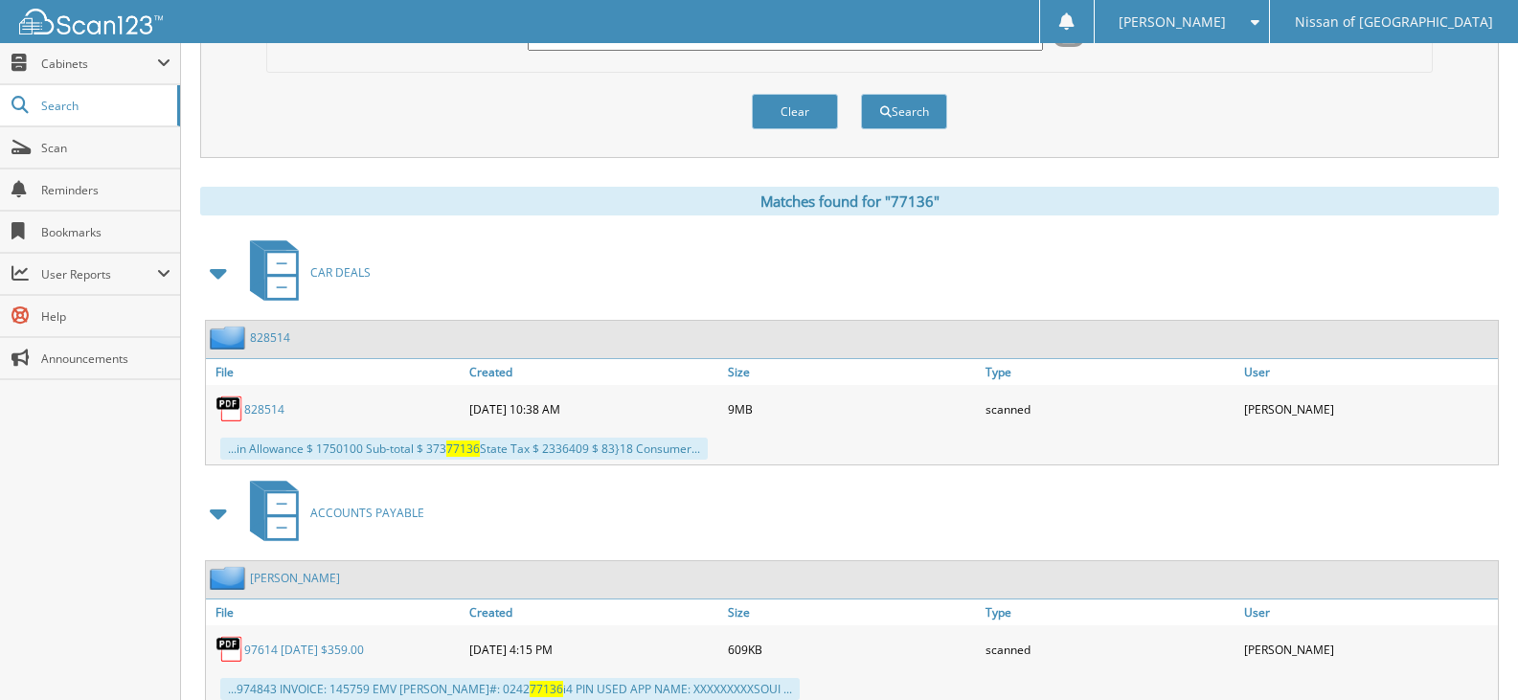
scroll to position [81, 0]
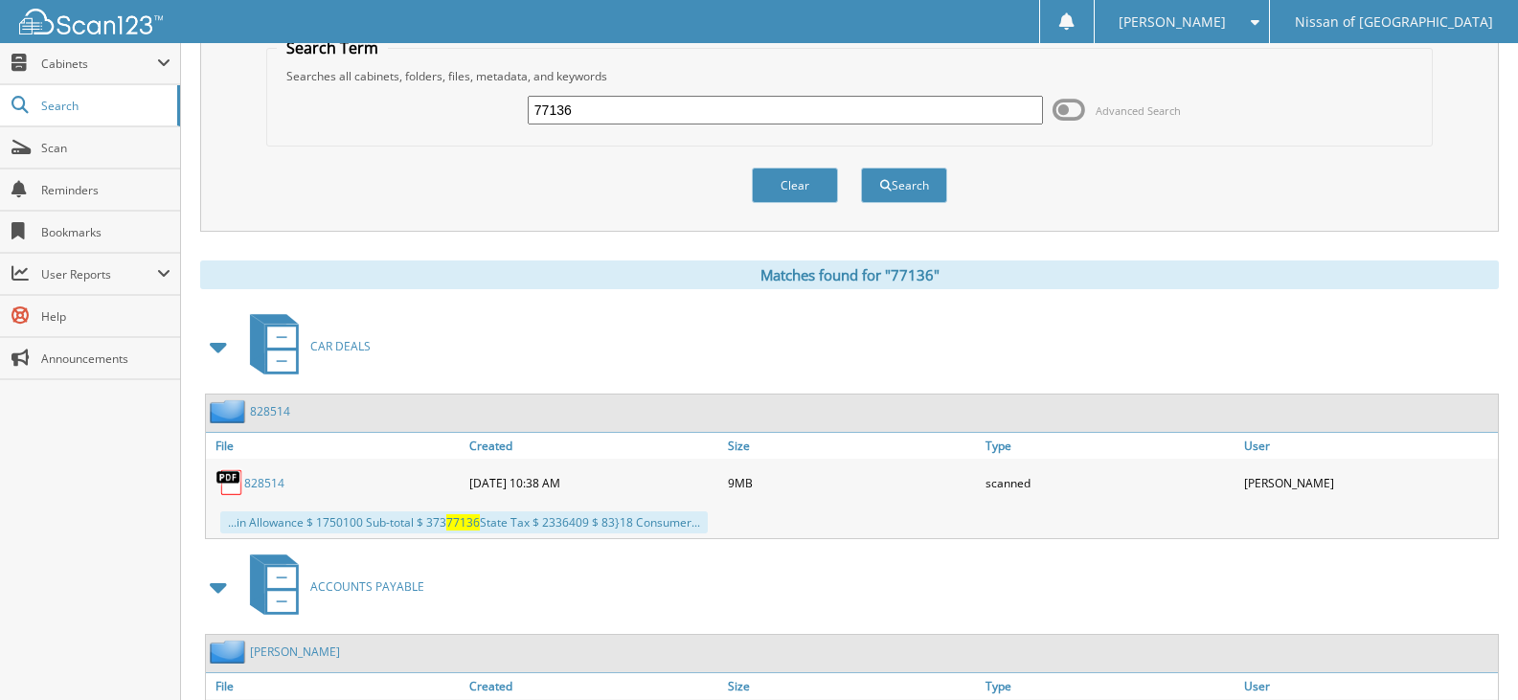
drag, startPoint x: 647, startPoint y: 106, endPoint x: 620, endPoint y: 90, distance: 32.2
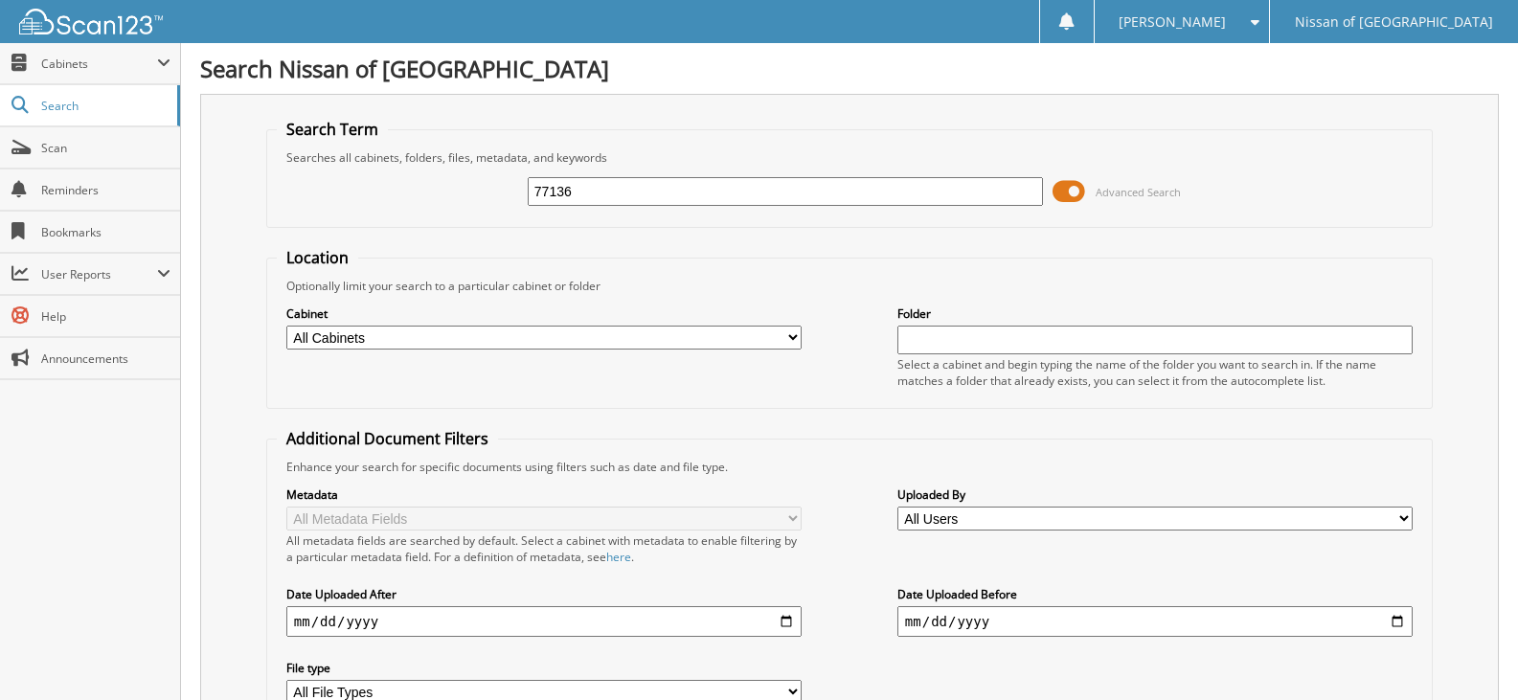
click at [577, 111] on div "Search Term Searches all cabinets, folders, files, metadata, and keywords 77136…" at bounding box center [849, 452] width 1299 height 717
click at [577, 207] on div "77136" at bounding box center [785, 191] width 515 height 33
click at [587, 192] on input "77136" at bounding box center [785, 191] width 515 height 29
type input "77152"
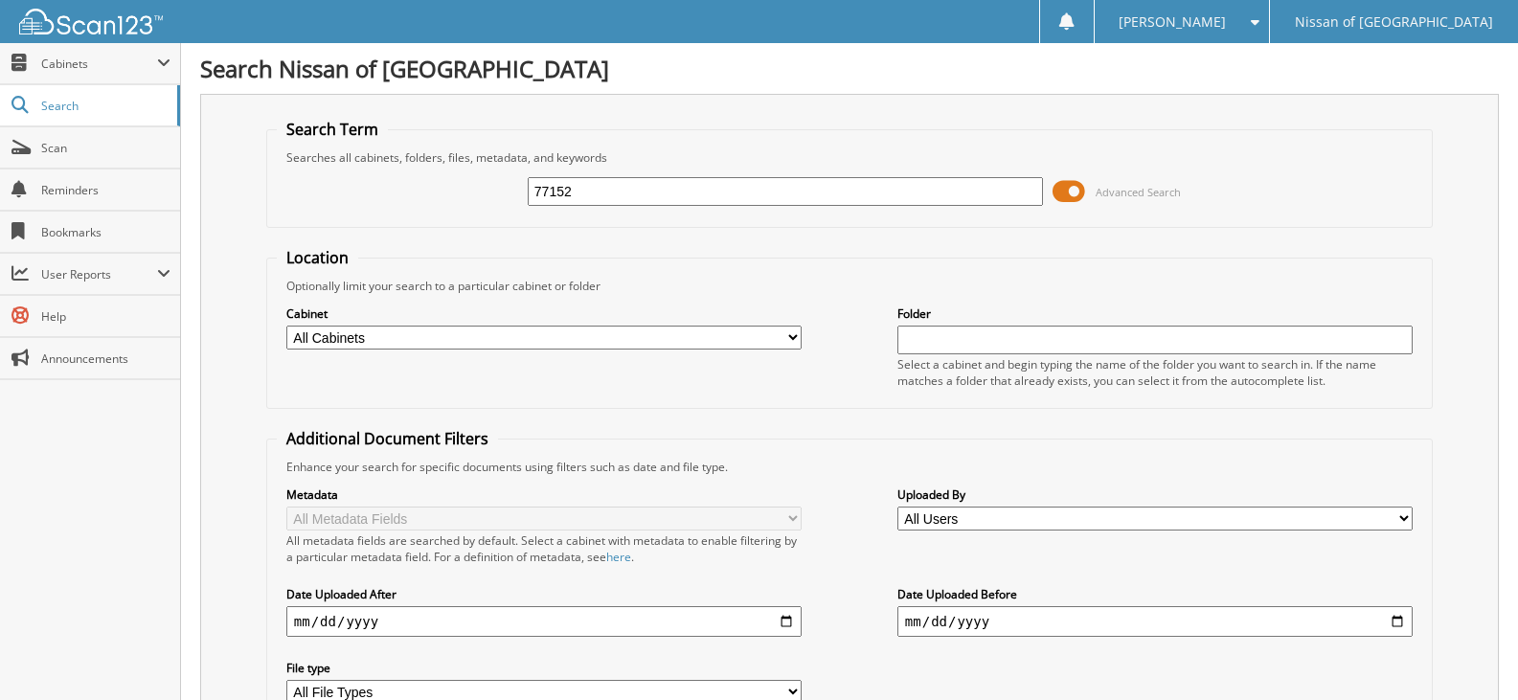
click at [612, 193] on input "77152" at bounding box center [785, 191] width 515 height 29
type input "77156"
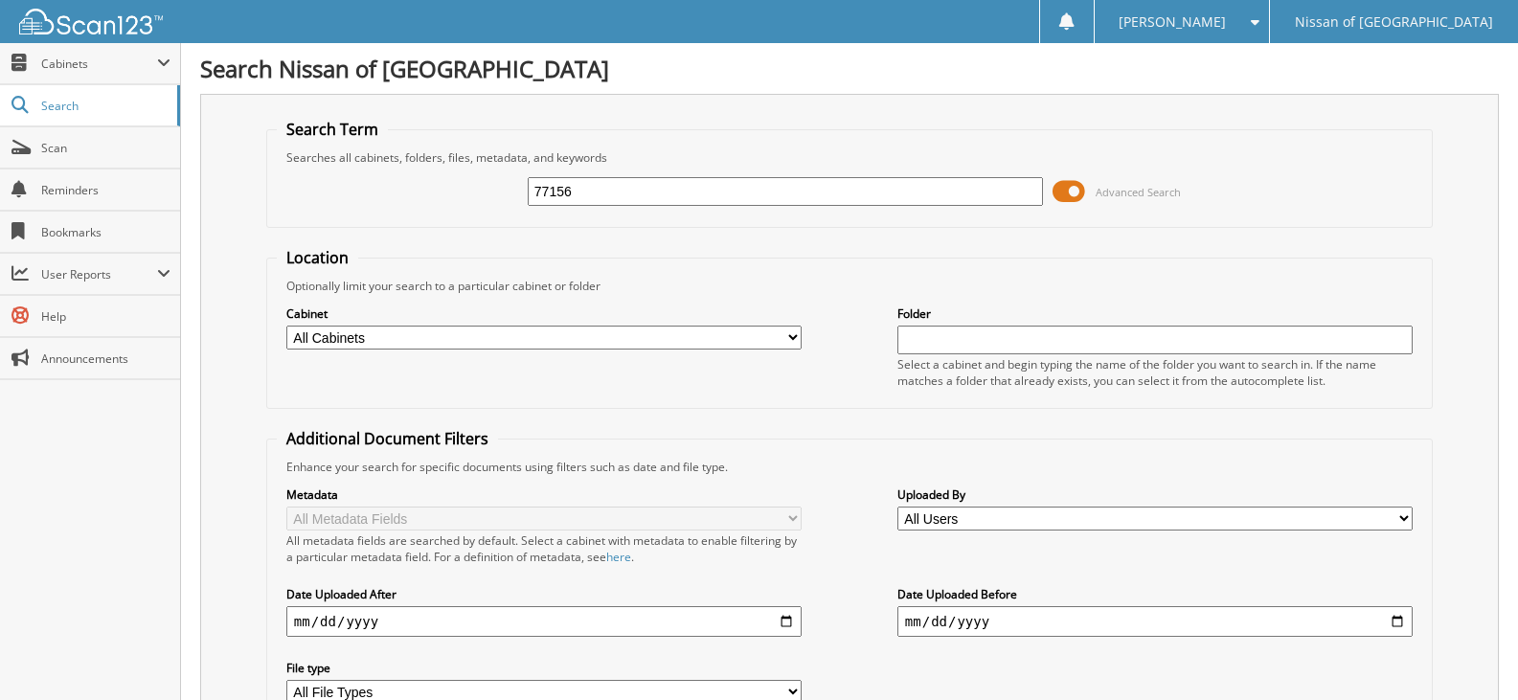
click at [1075, 191] on span at bounding box center [1069, 191] width 33 height 29
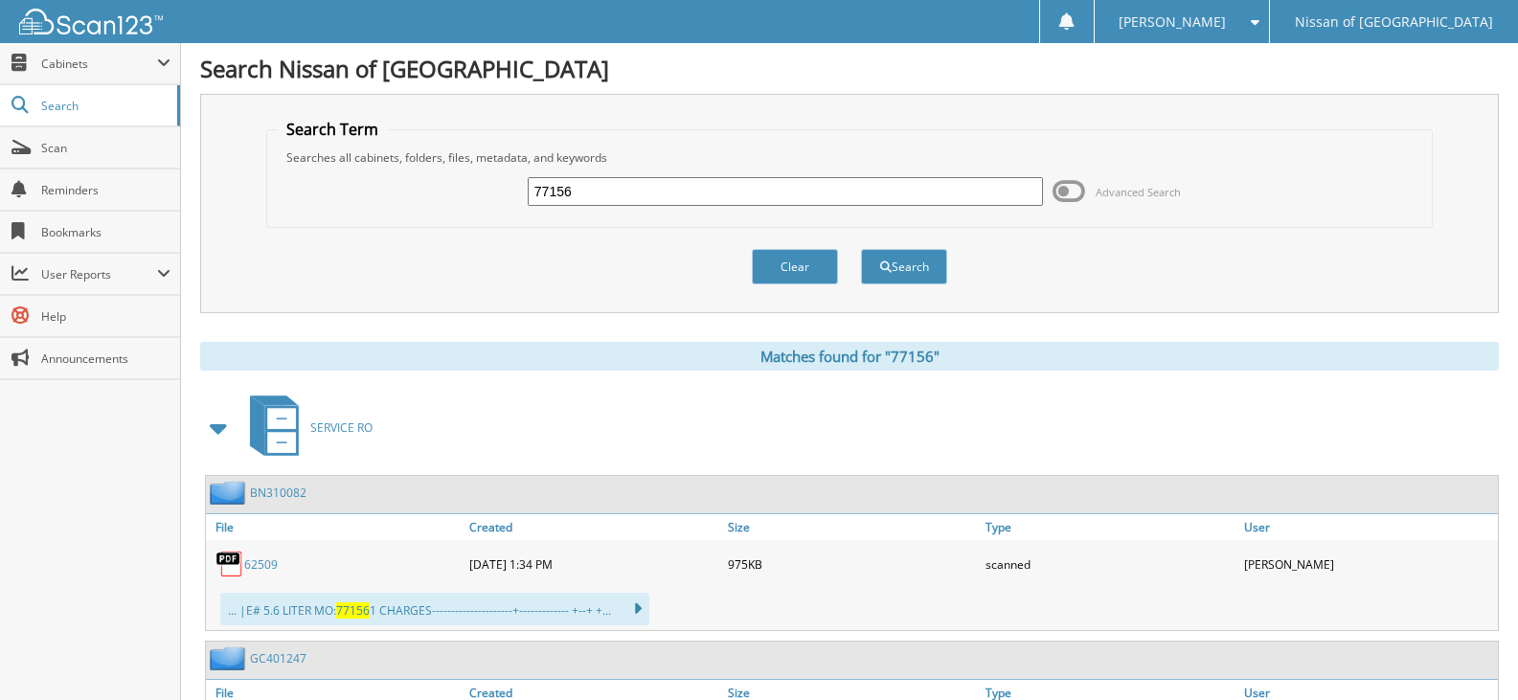
click at [588, 188] on input "77156" at bounding box center [785, 191] width 515 height 29
type input "77159"
click at [861, 249] on button "Search" at bounding box center [904, 266] width 86 height 35
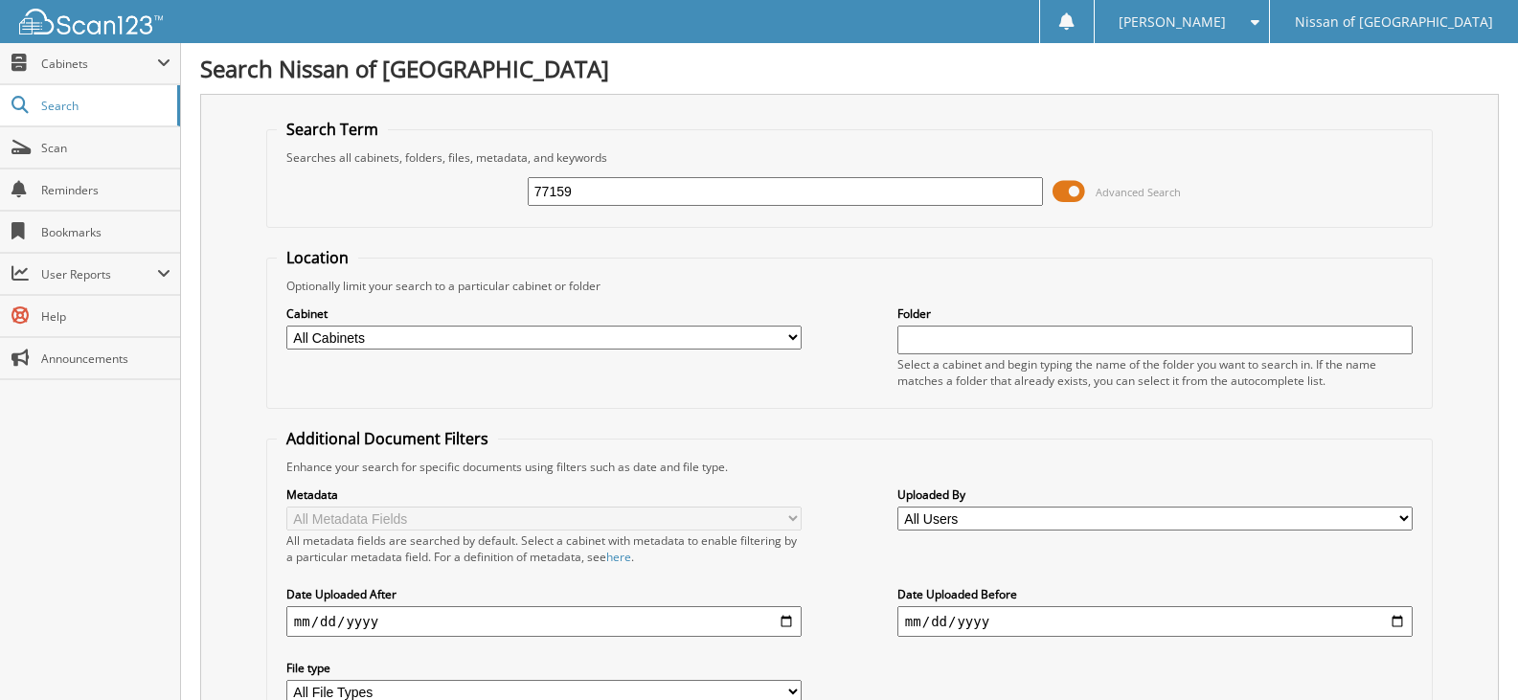
click at [1070, 190] on span at bounding box center [1069, 191] width 33 height 29
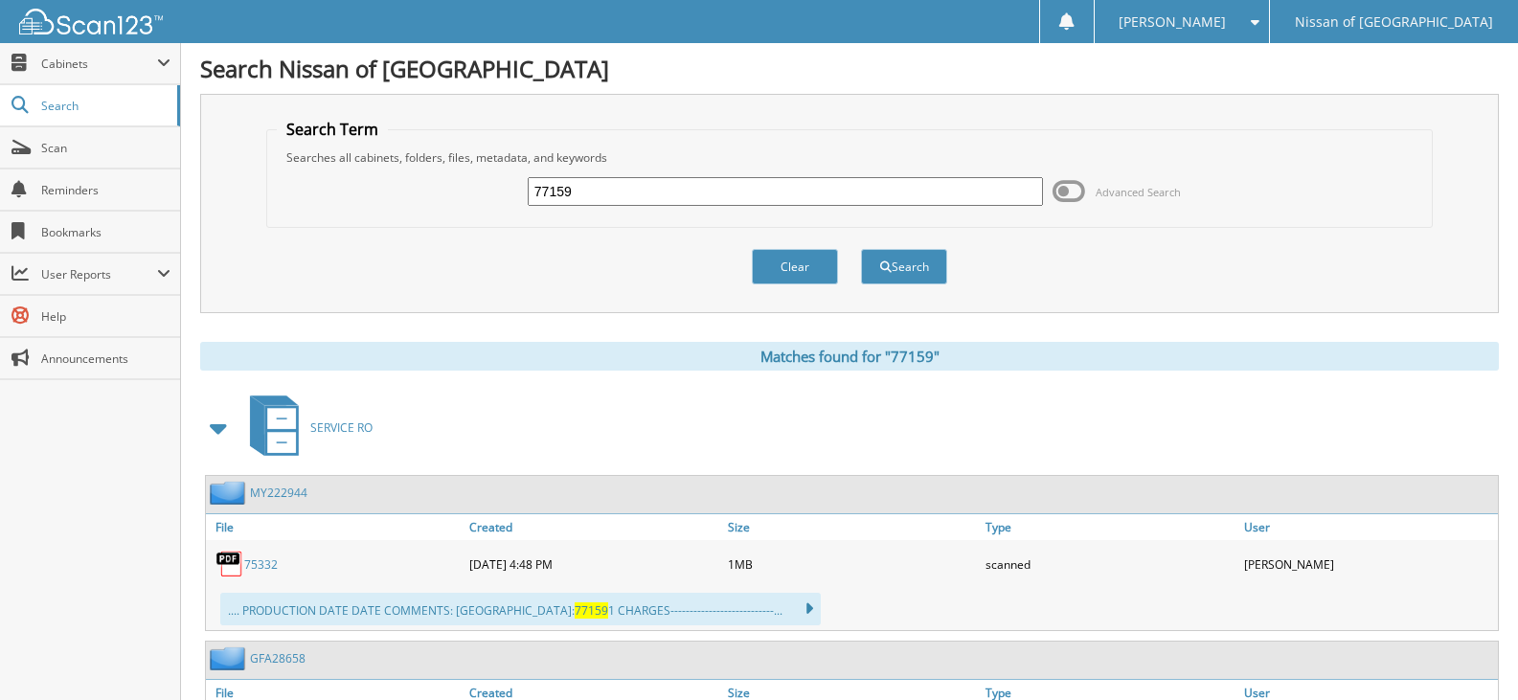
click at [581, 187] on input "77159" at bounding box center [785, 191] width 515 height 29
type input "77162"
click at [861, 249] on button "Search" at bounding box center [904, 266] width 86 height 35
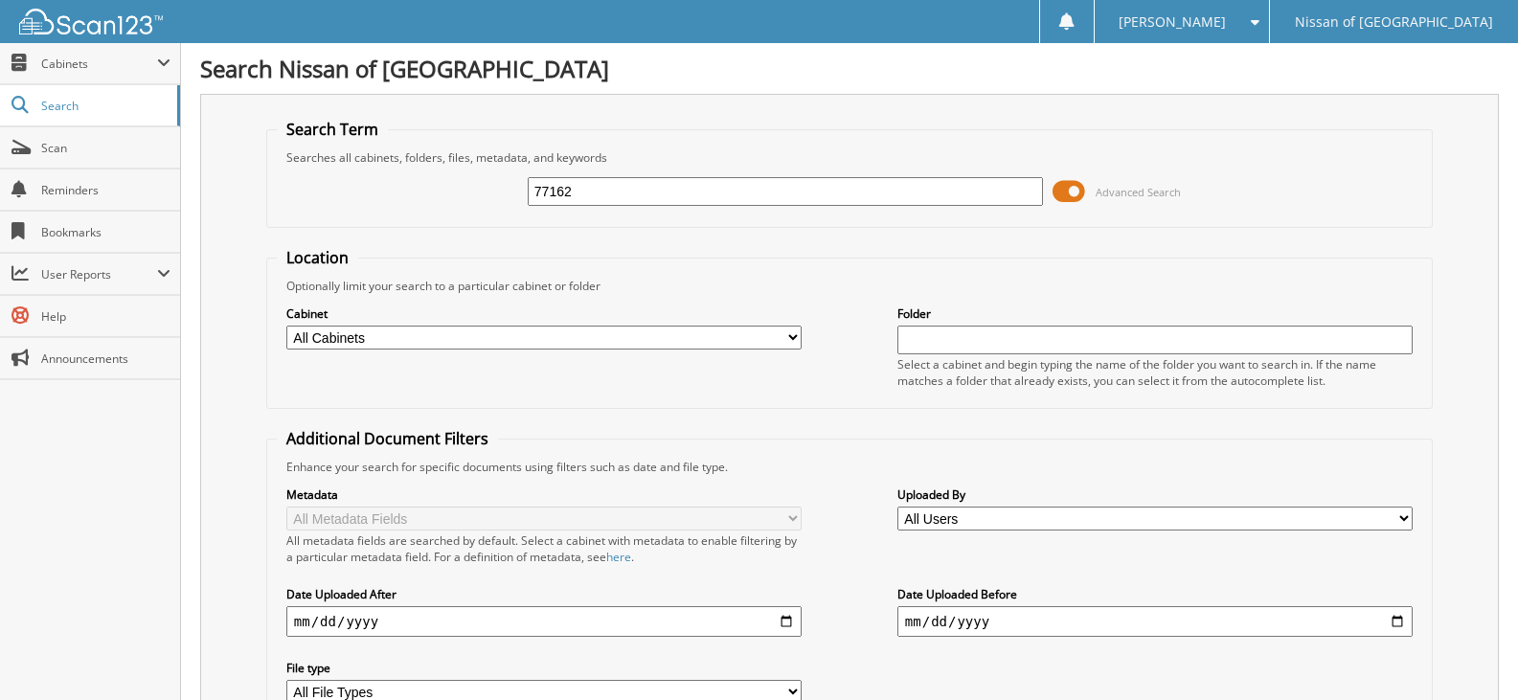
click at [1060, 193] on span at bounding box center [1069, 191] width 33 height 29
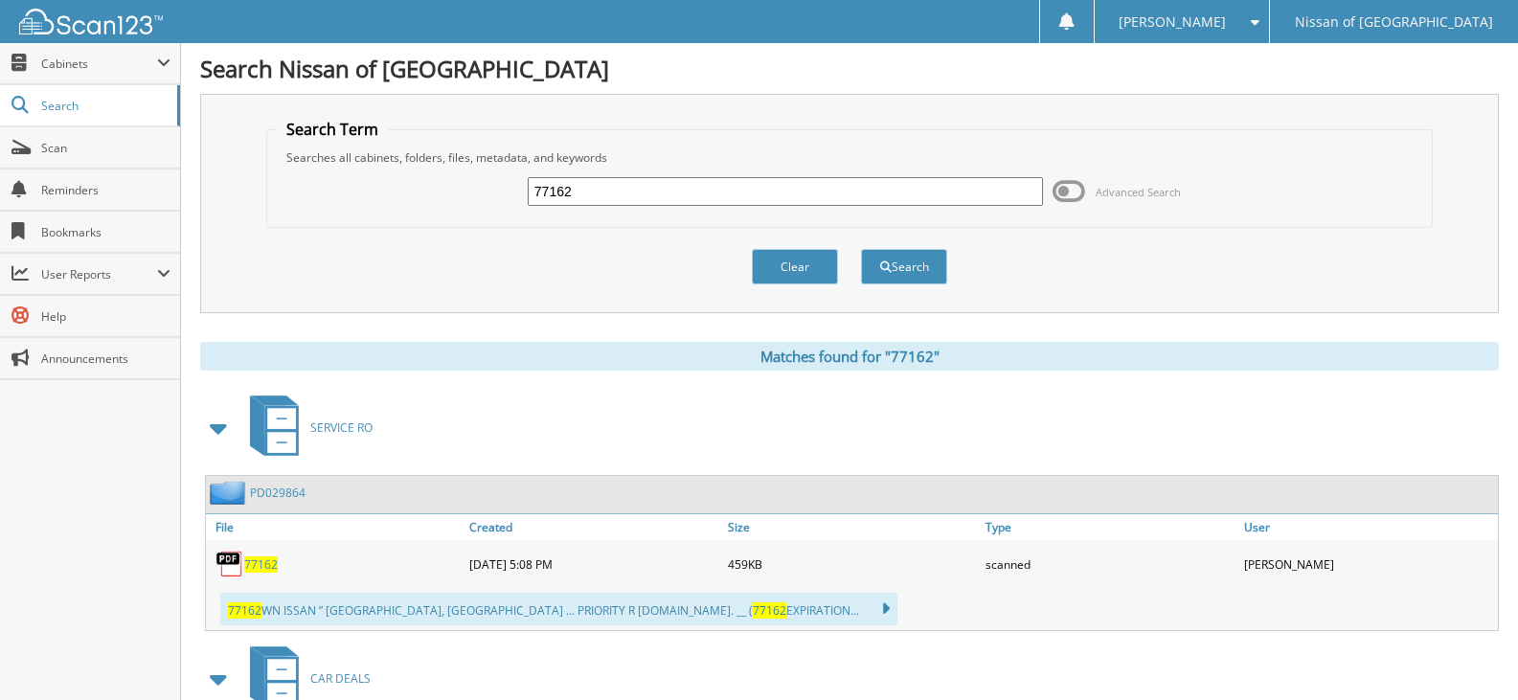
click at [604, 197] on input "77162" at bounding box center [785, 191] width 515 height 29
type input "77169"
click at [861, 249] on button "Search" at bounding box center [904, 266] width 86 height 35
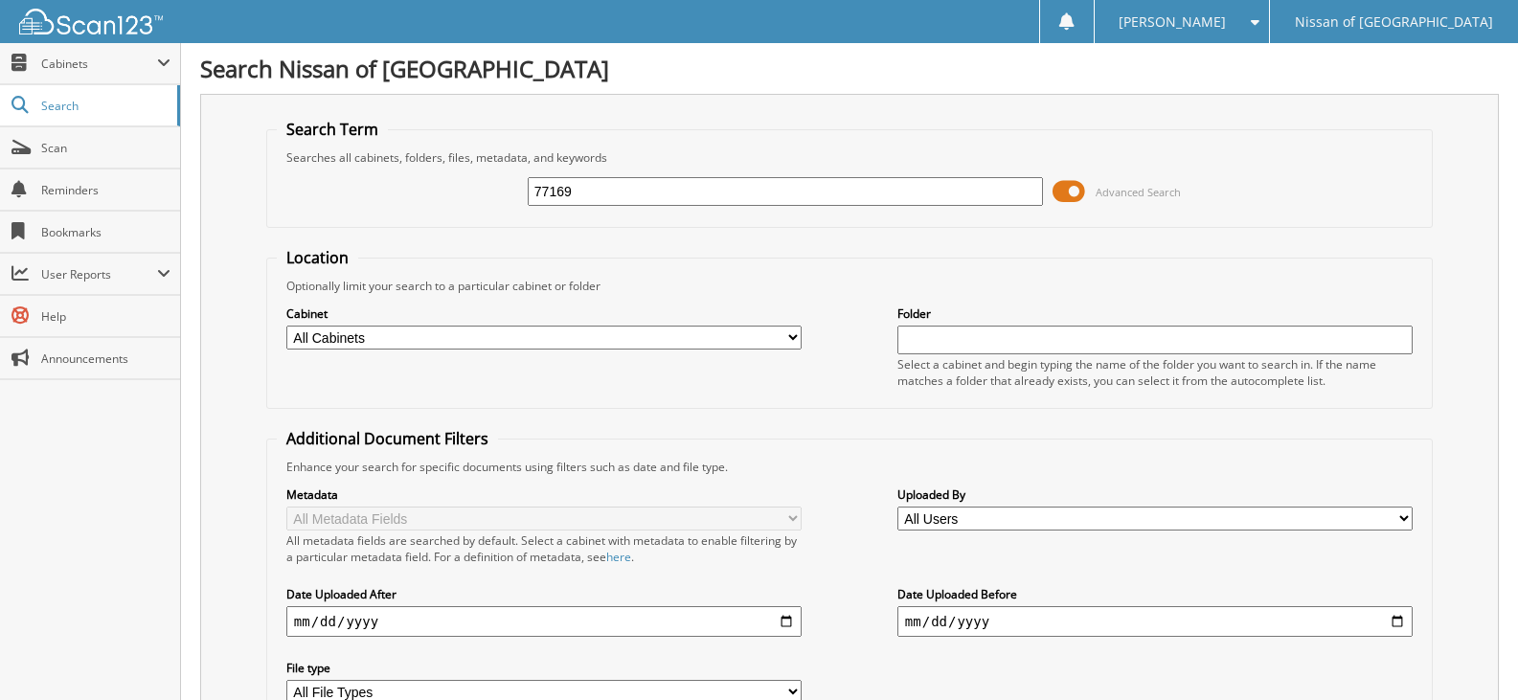
click at [1061, 197] on span at bounding box center [1069, 191] width 33 height 29
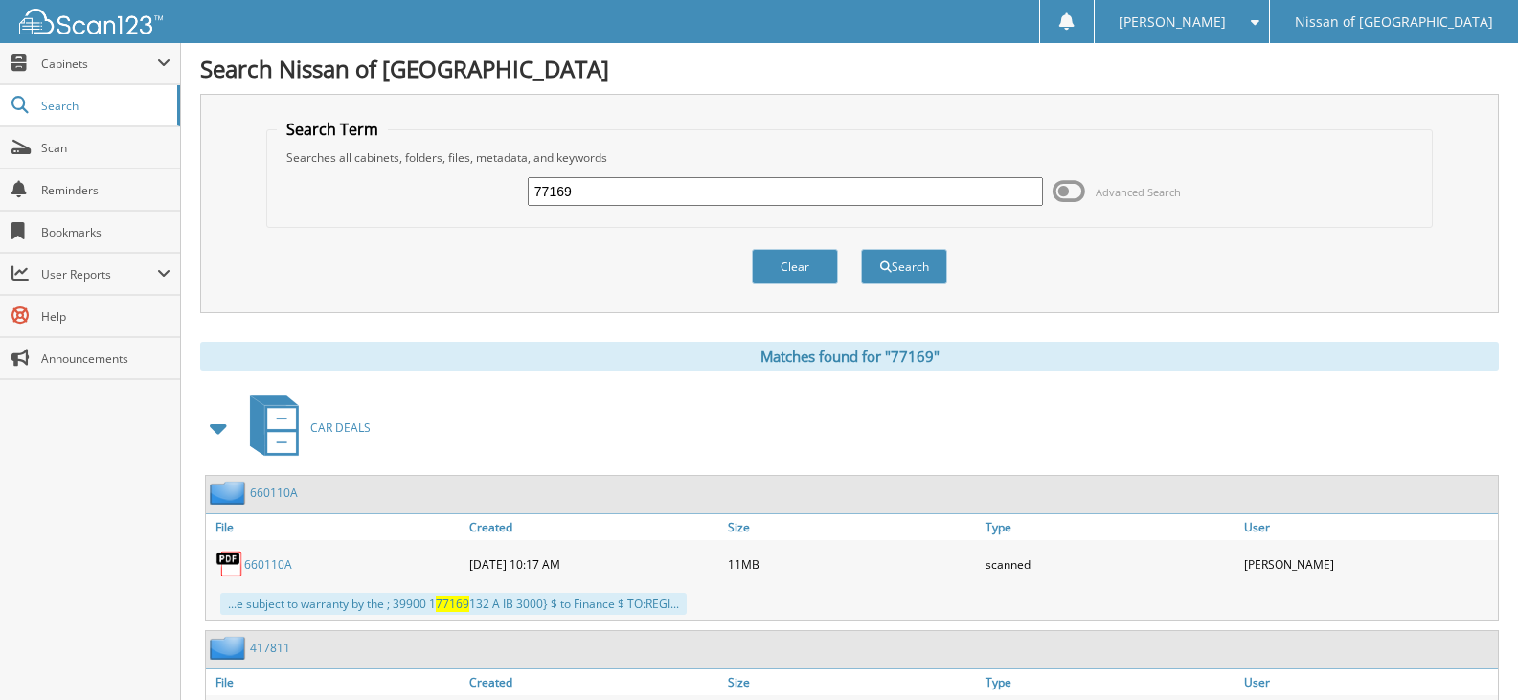
click at [592, 193] on input "77169" at bounding box center [785, 191] width 515 height 29
type input "77155"
click at [861, 249] on button "Search" at bounding box center [904, 266] width 86 height 35
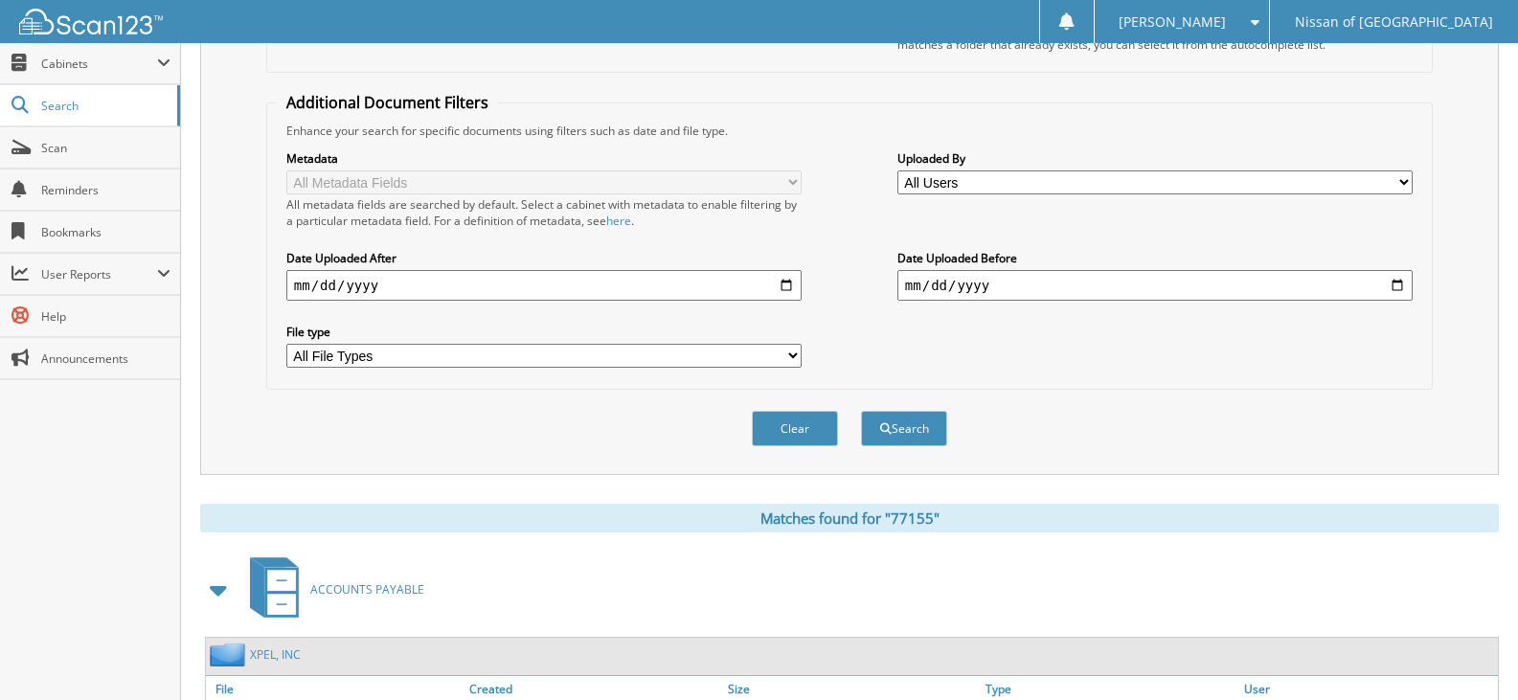
scroll to position [96, 0]
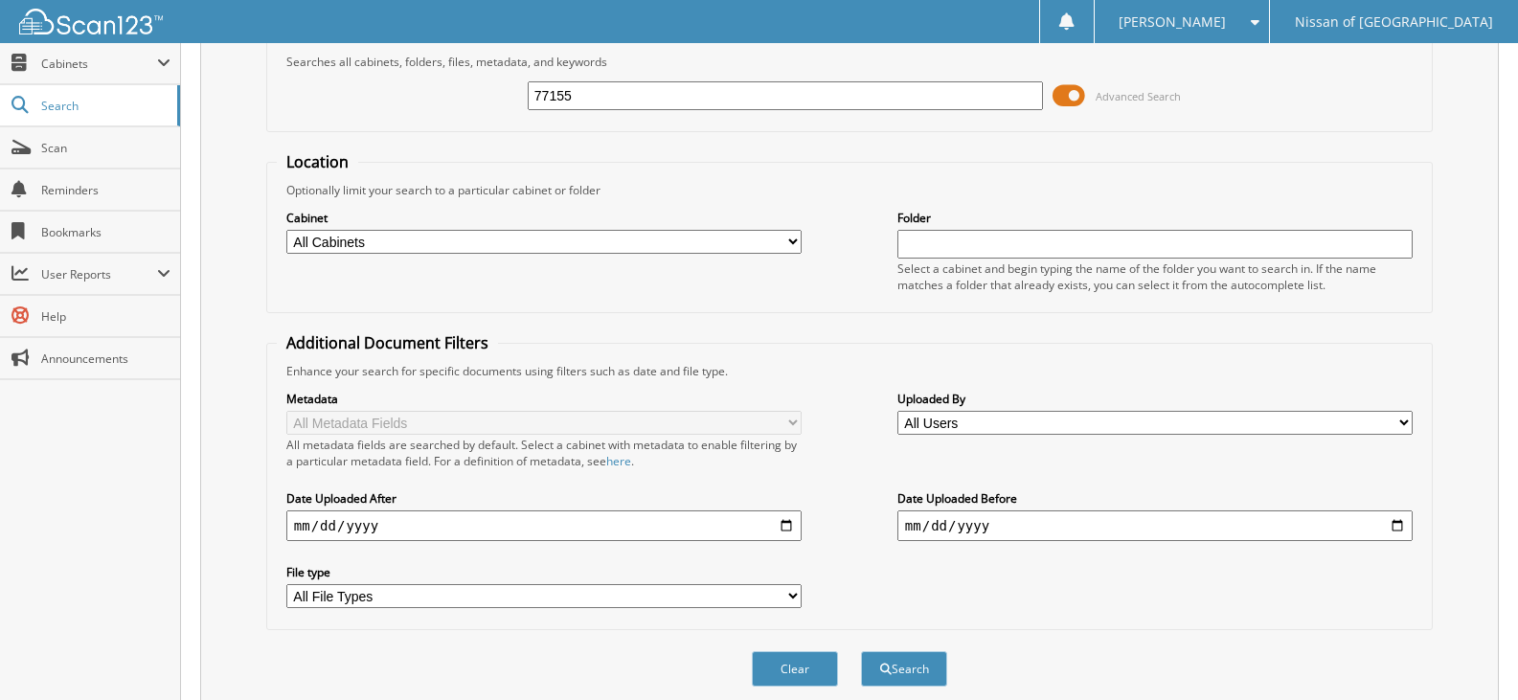
click at [1073, 95] on span at bounding box center [1069, 95] width 33 height 29
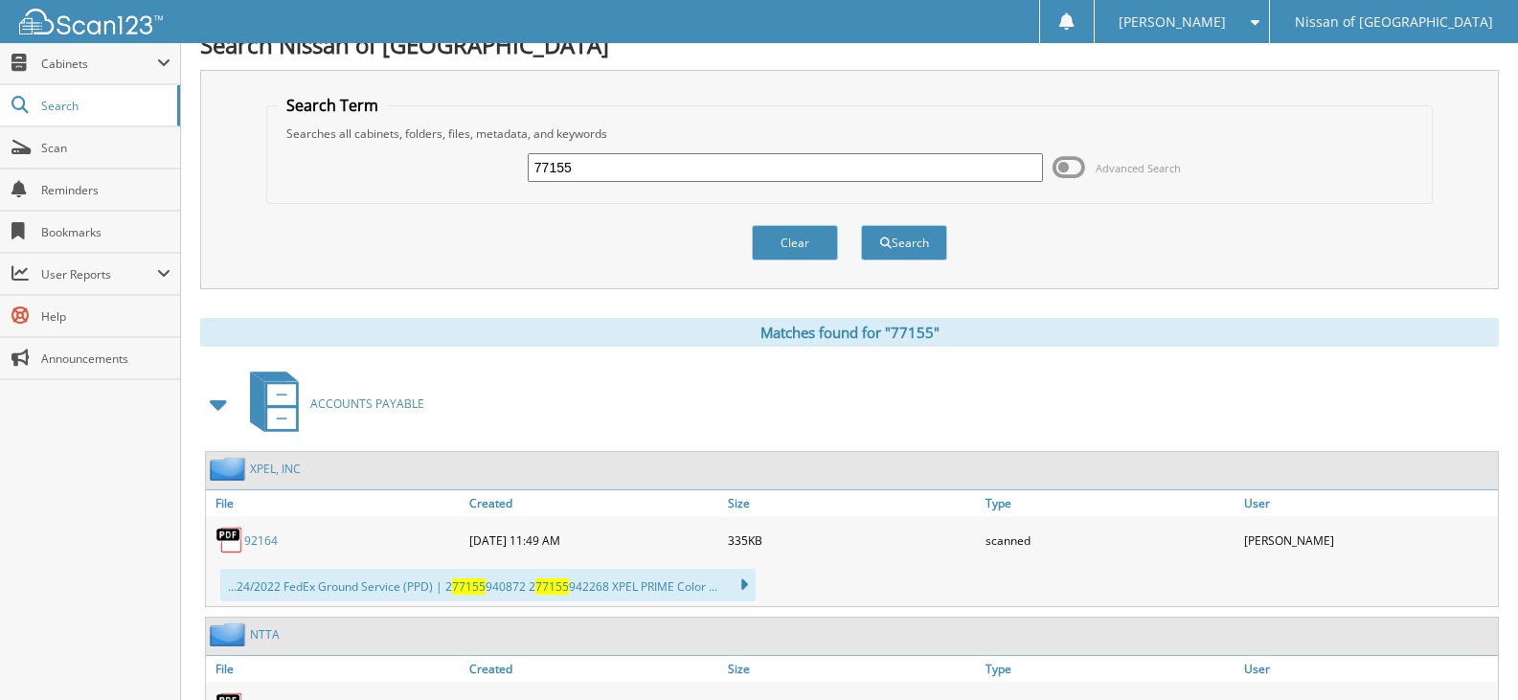
scroll to position [0, 0]
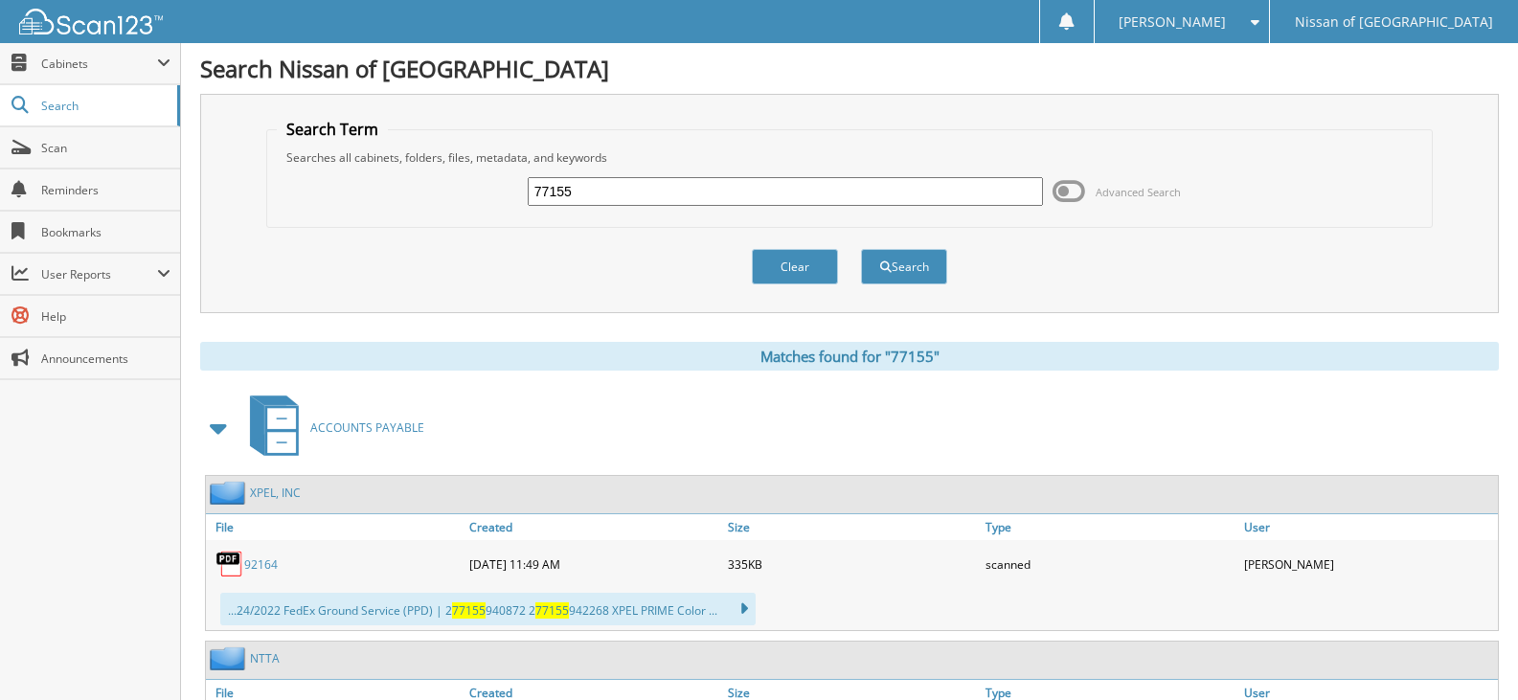
click at [595, 199] on input "77155" at bounding box center [785, 191] width 515 height 29
type input "77184"
click at [861, 249] on button "Search" at bounding box center [904, 266] width 86 height 35
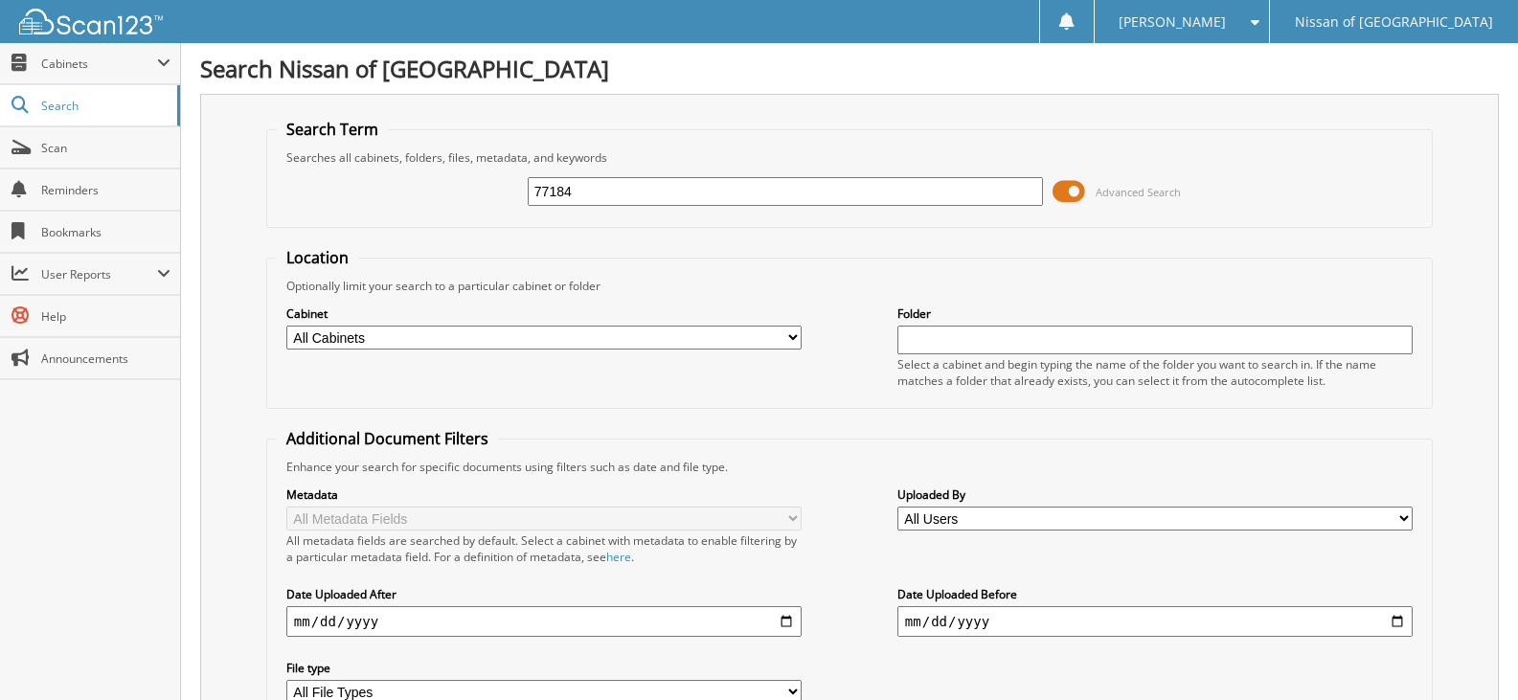
click at [604, 201] on input "77184" at bounding box center [785, 191] width 515 height 29
click at [604, 198] on input "77184" at bounding box center [785, 191] width 515 height 29
type input "77185"
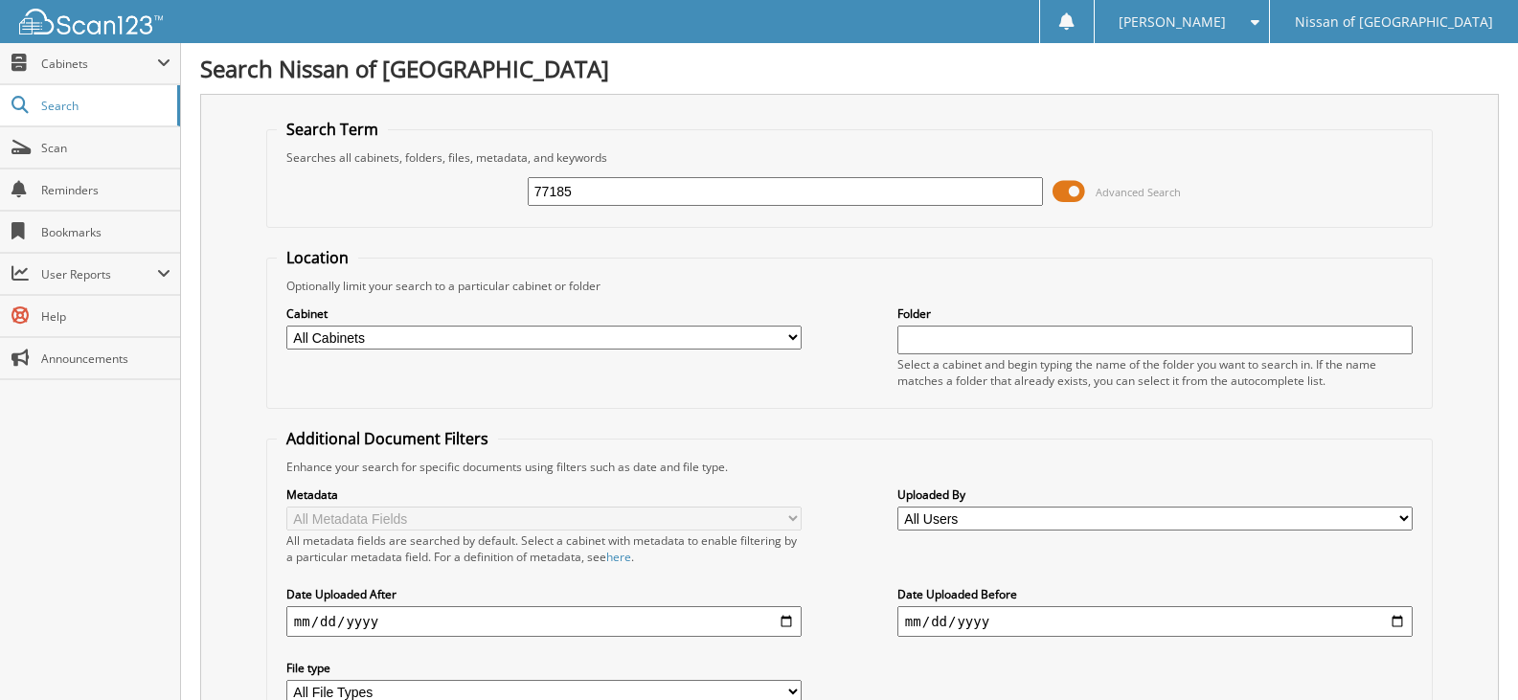
click at [1084, 193] on span at bounding box center [1069, 191] width 33 height 29
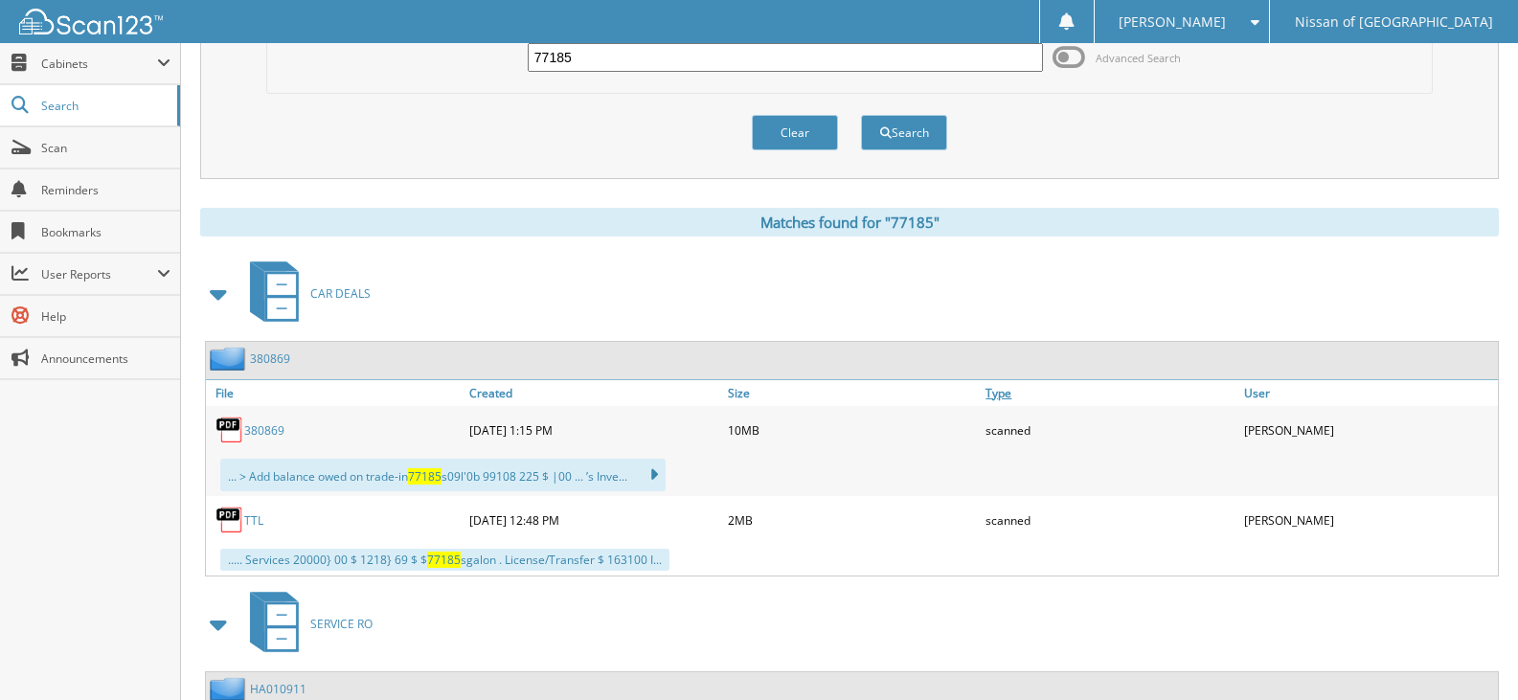
scroll to position [319, 0]
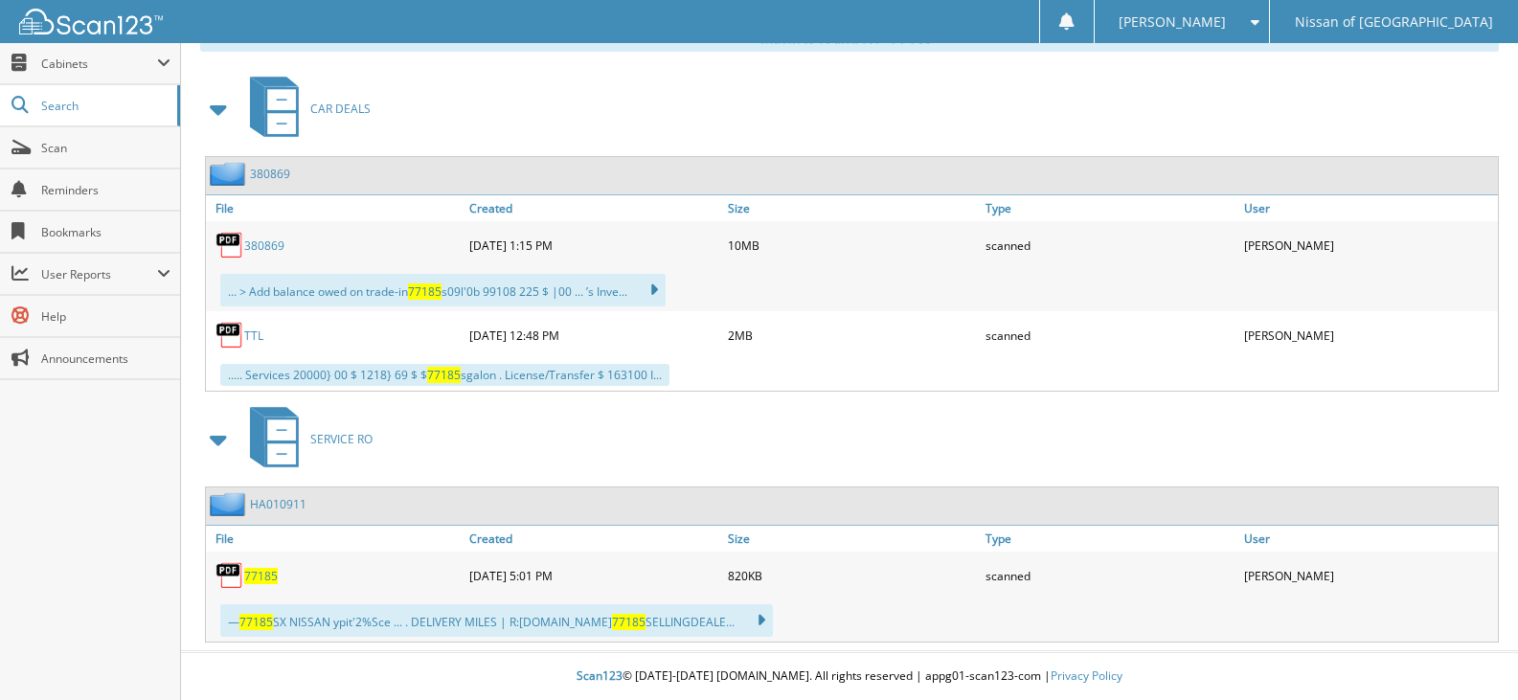
click at [271, 497] on link "HA010911" at bounding box center [278, 504] width 57 height 16
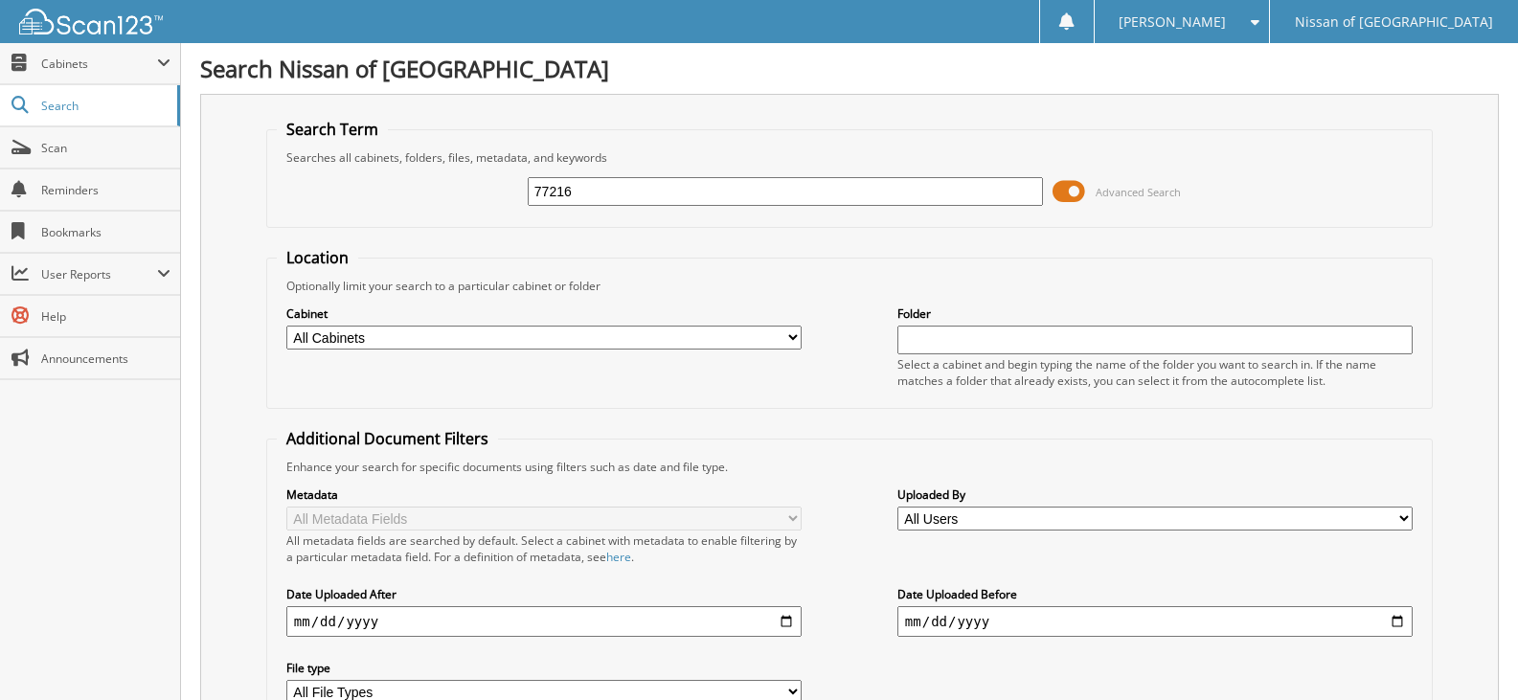
type input "77216"
click at [1066, 197] on span at bounding box center [1069, 191] width 33 height 29
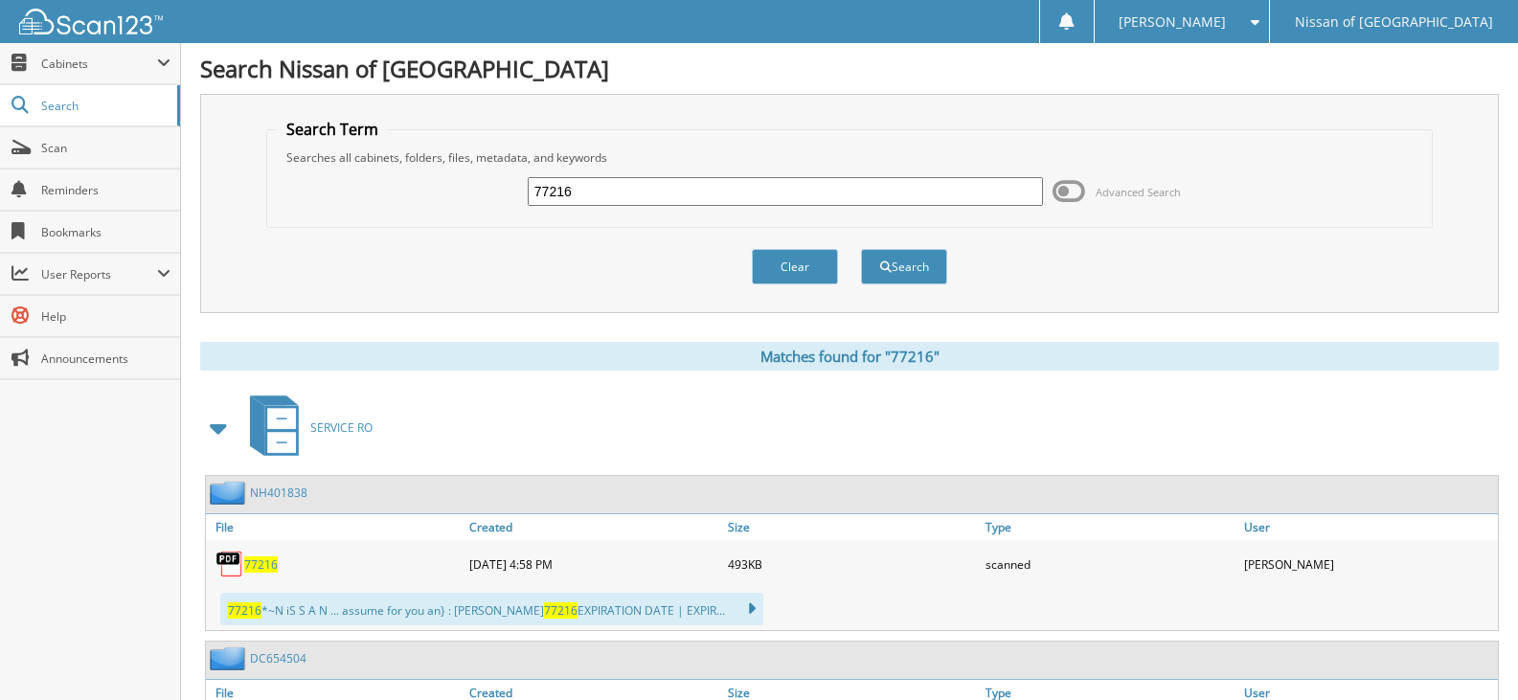
click at [564, 192] on input "77216" at bounding box center [785, 191] width 515 height 29
type input "77217"
click at [861, 249] on button "Search" at bounding box center [904, 266] width 86 height 35
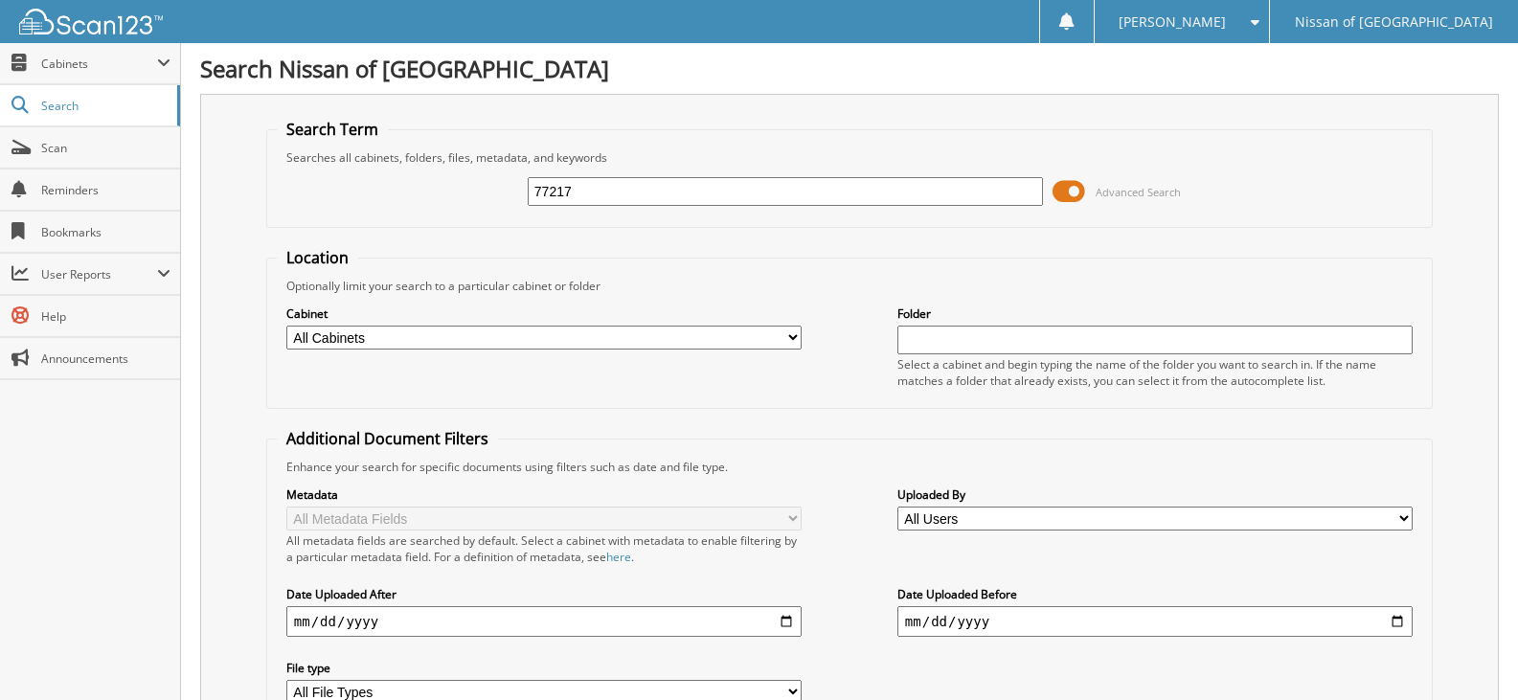
click at [1062, 183] on span at bounding box center [1069, 191] width 33 height 29
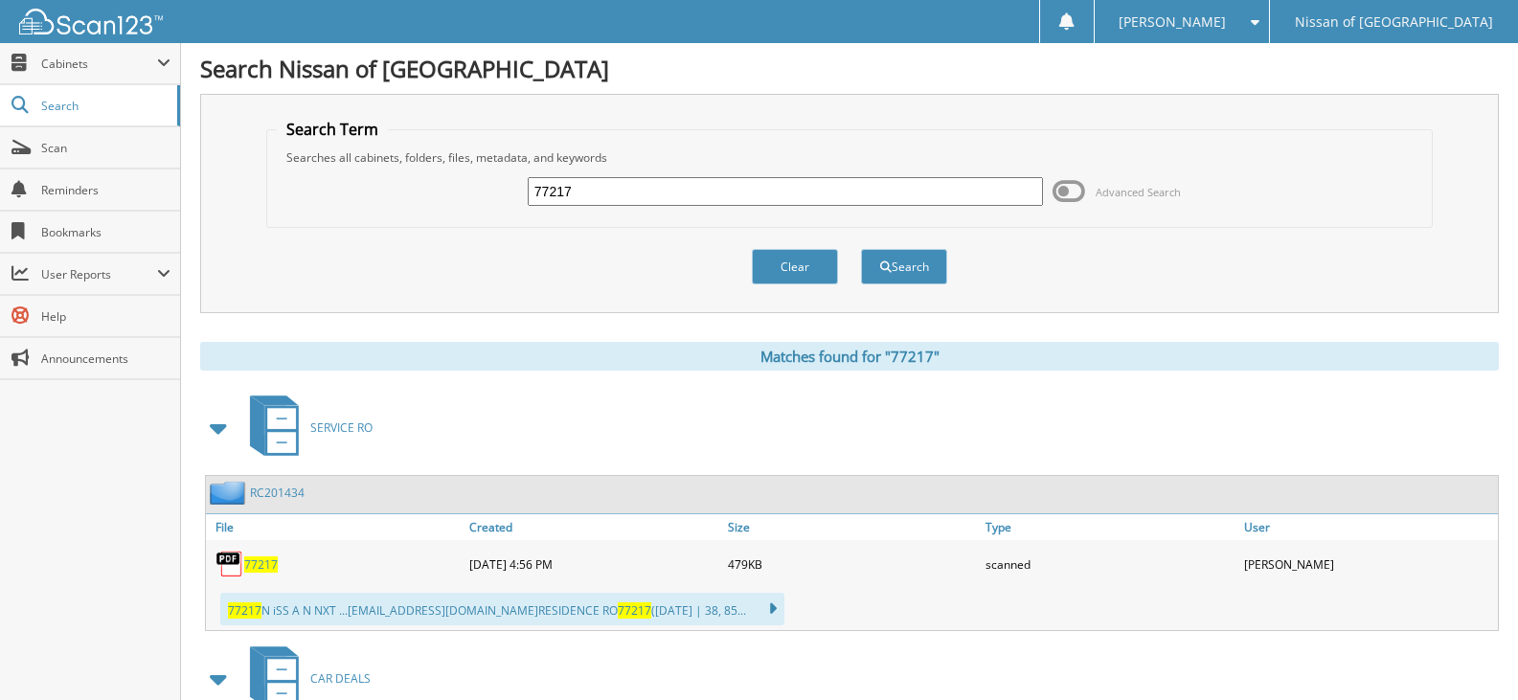
click at [574, 187] on input "77217" at bounding box center [785, 191] width 515 height 29
type input "77188"
click at [861, 249] on button "Search" at bounding box center [904, 266] width 86 height 35
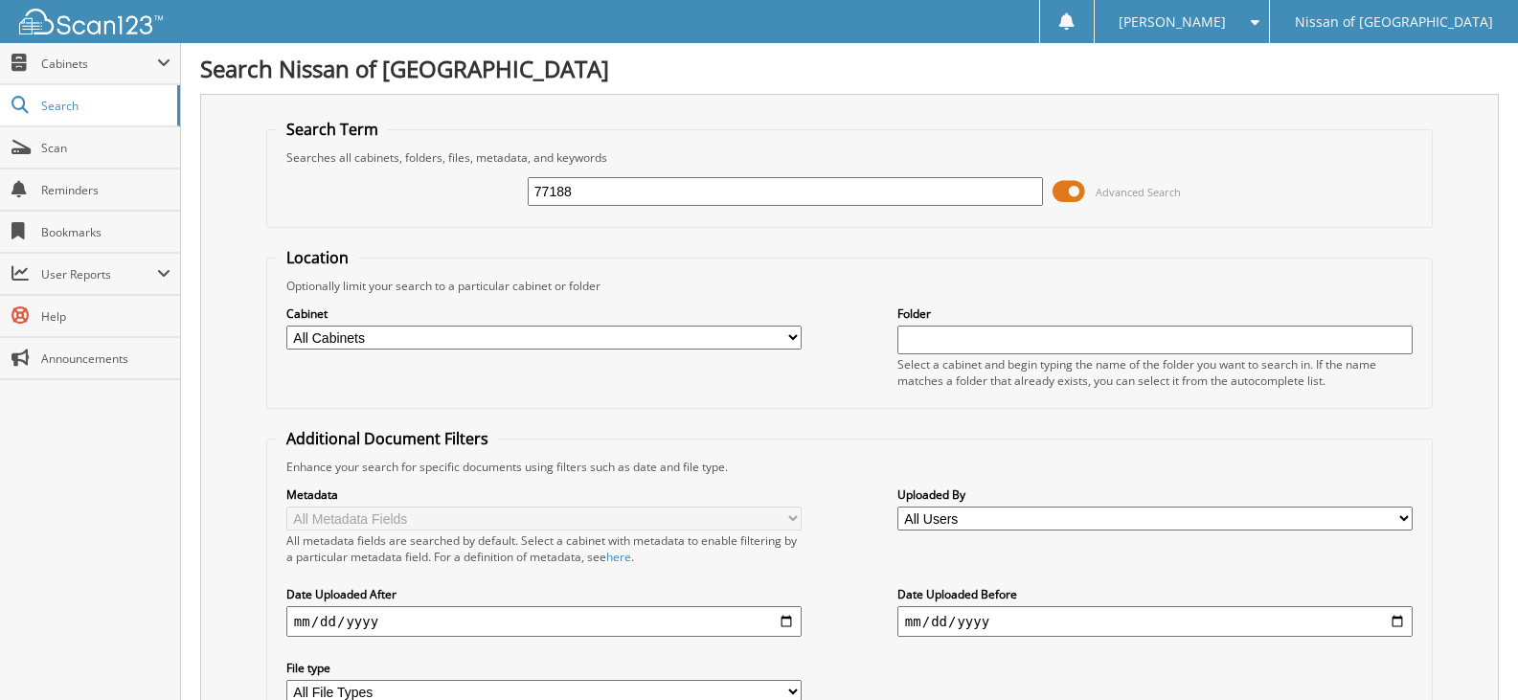
click at [1060, 193] on span at bounding box center [1069, 191] width 33 height 29
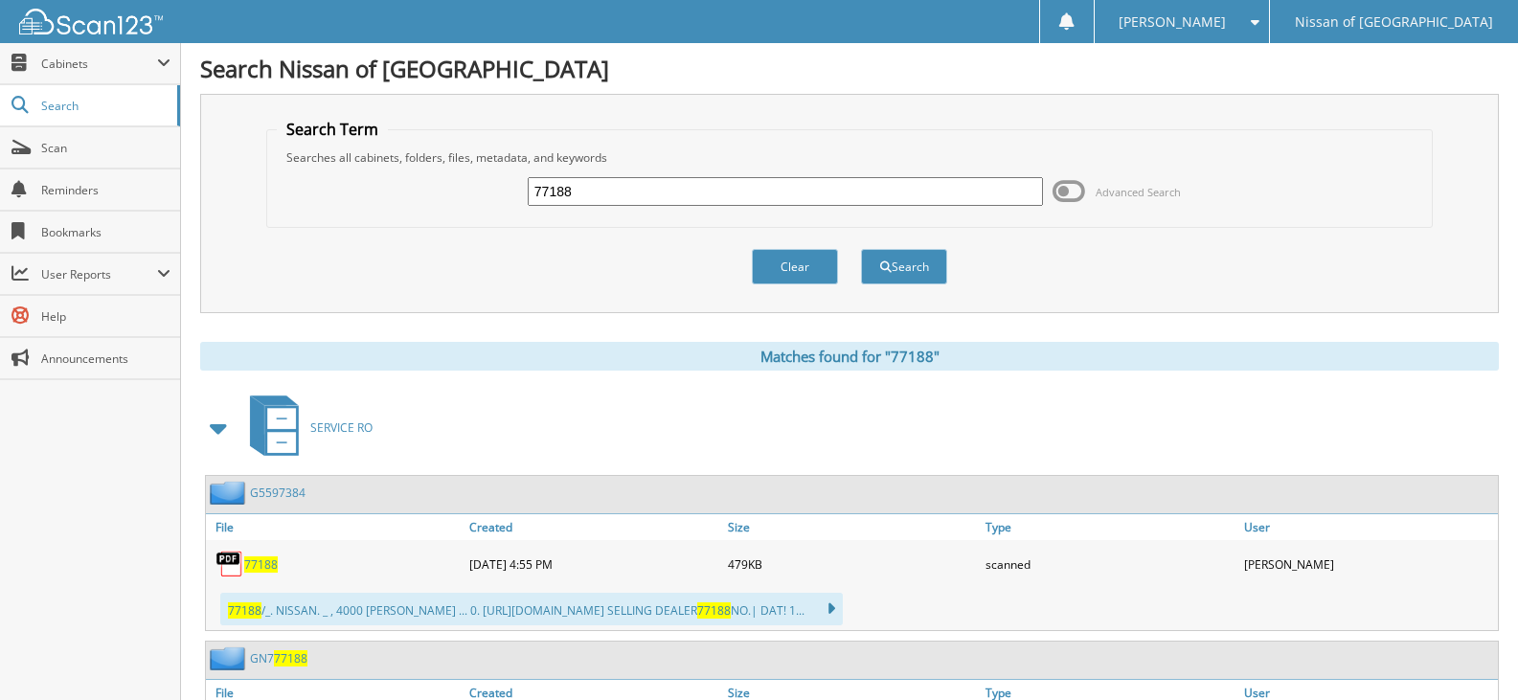
click at [598, 188] on input "77188" at bounding box center [785, 191] width 515 height 29
type input "77223"
click at [861, 249] on button "Search" at bounding box center [904, 266] width 86 height 35
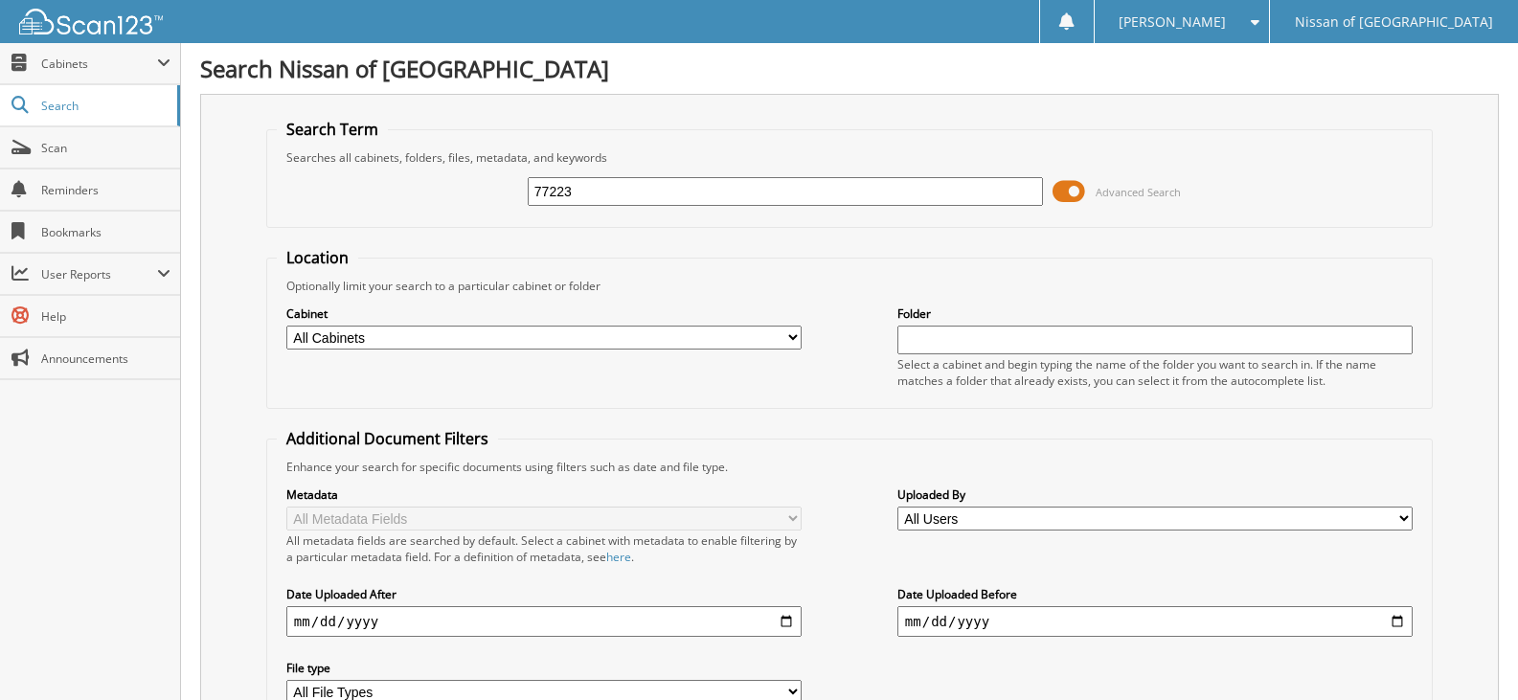
click at [1075, 199] on span at bounding box center [1069, 191] width 33 height 29
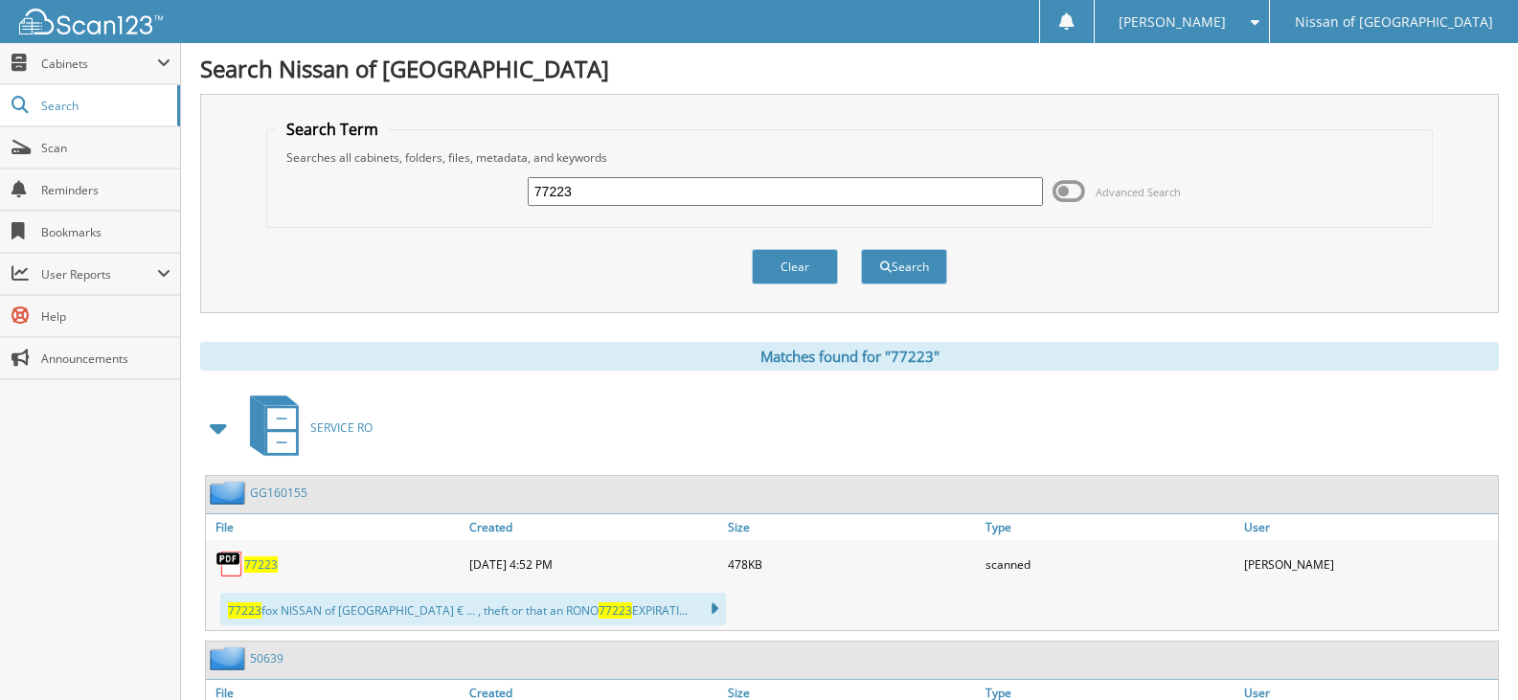
click at [583, 192] on input "77223" at bounding box center [785, 191] width 515 height 29
type input "77190"
click at [861, 249] on button "Search" at bounding box center [904, 266] width 86 height 35
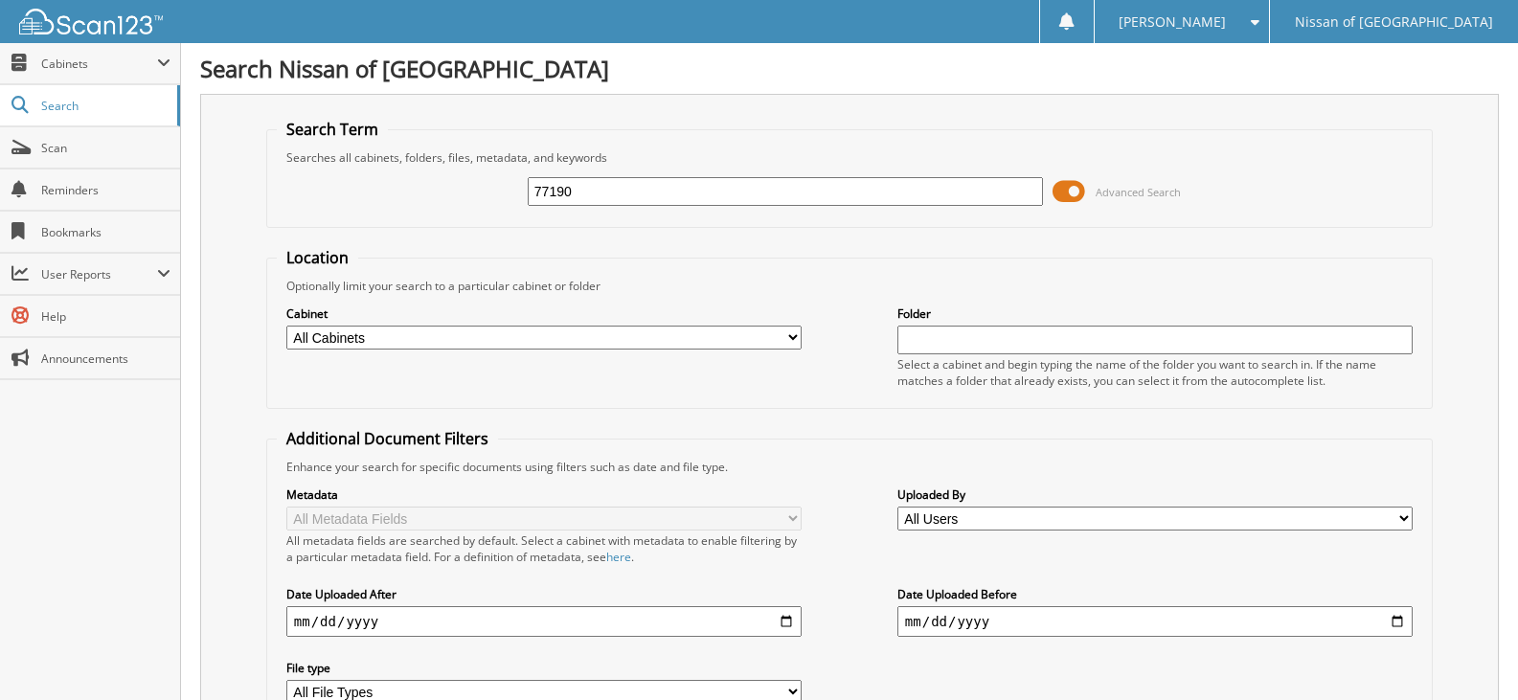
click at [579, 189] on input "77190" at bounding box center [785, 191] width 515 height 29
click at [1069, 189] on span at bounding box center [1069, 191] width 33 height 29
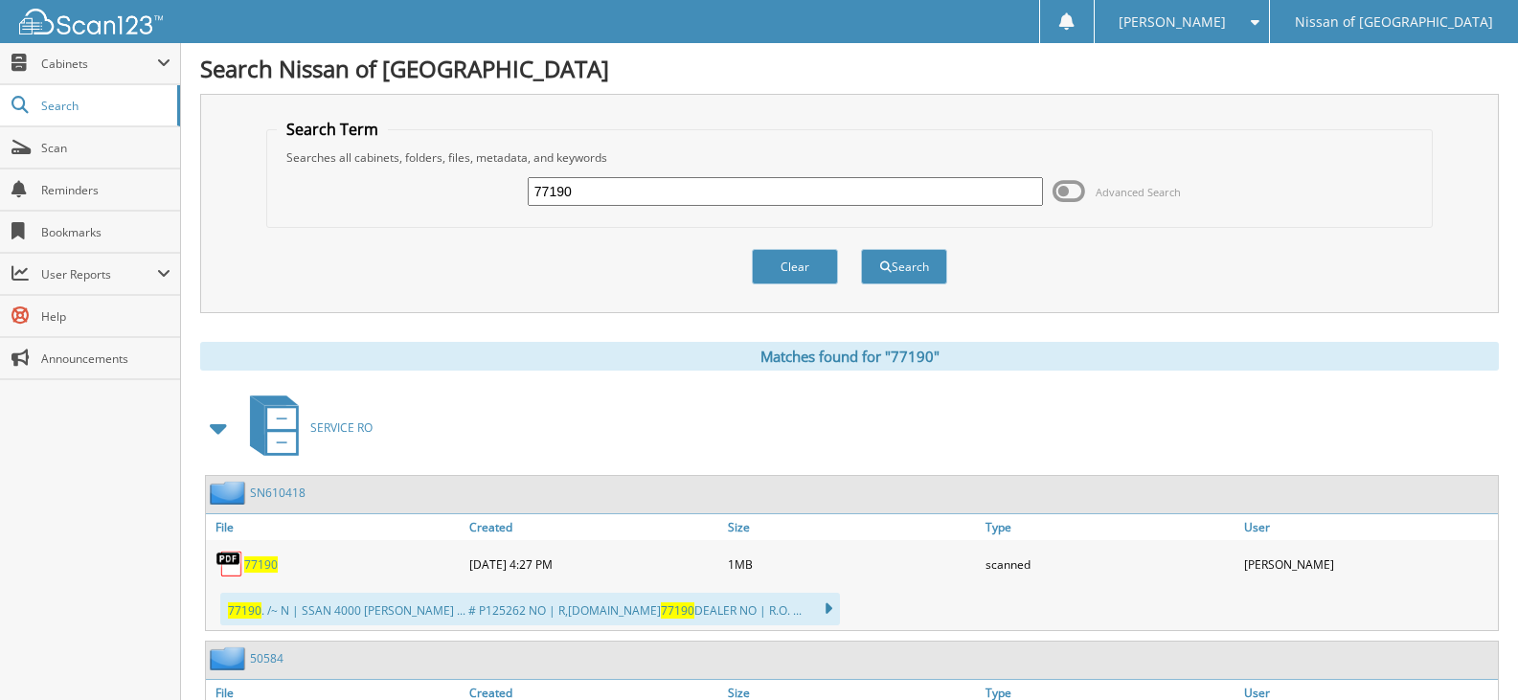
click at [589, 184] on input "77190" at bounding box center [785, 191] width 515 height 29
type input "77122"
click at [861, 249] on button "Search" at bounding box center [904, 266] width 86 height 35
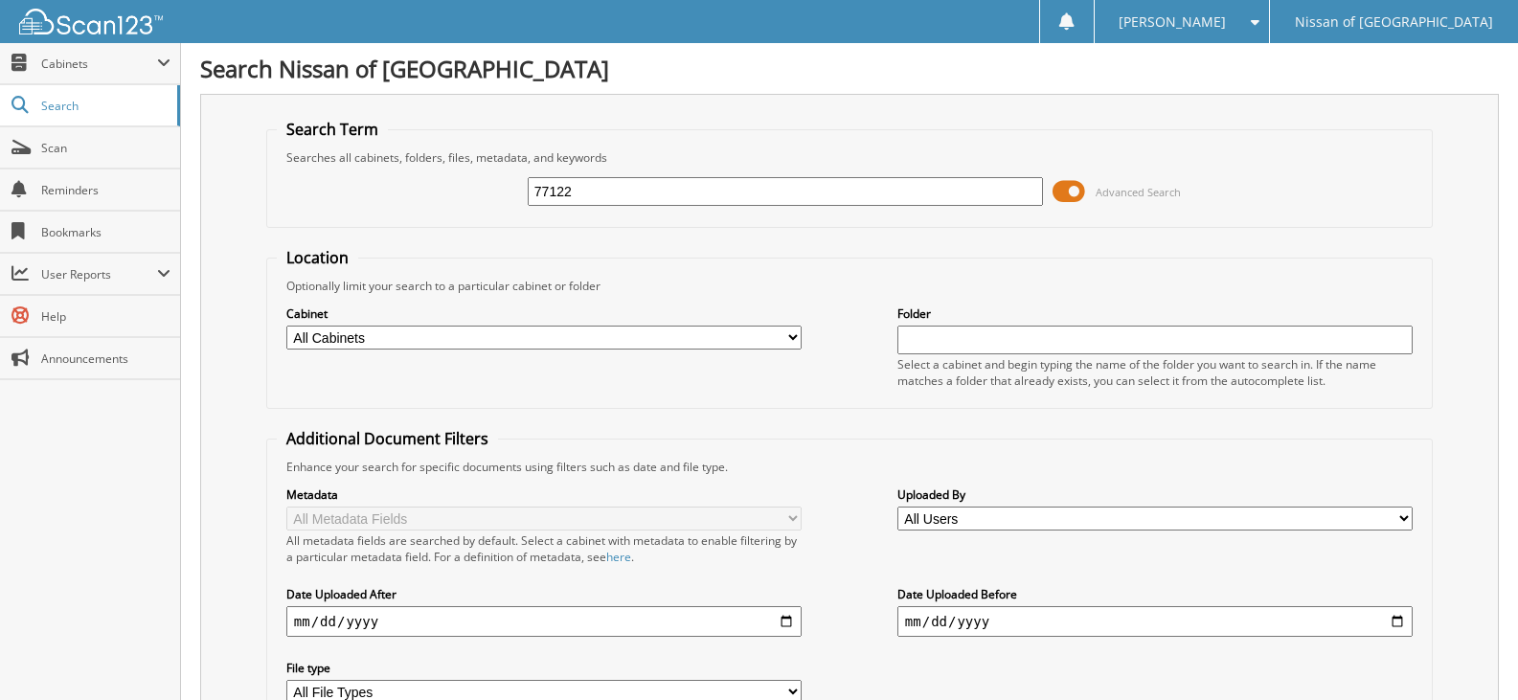
click at [1073, 189] on span at bounding box center [1069, 191] width 33 height 29
